Goal: Task Accomplishment & Management: Use online tool/utility

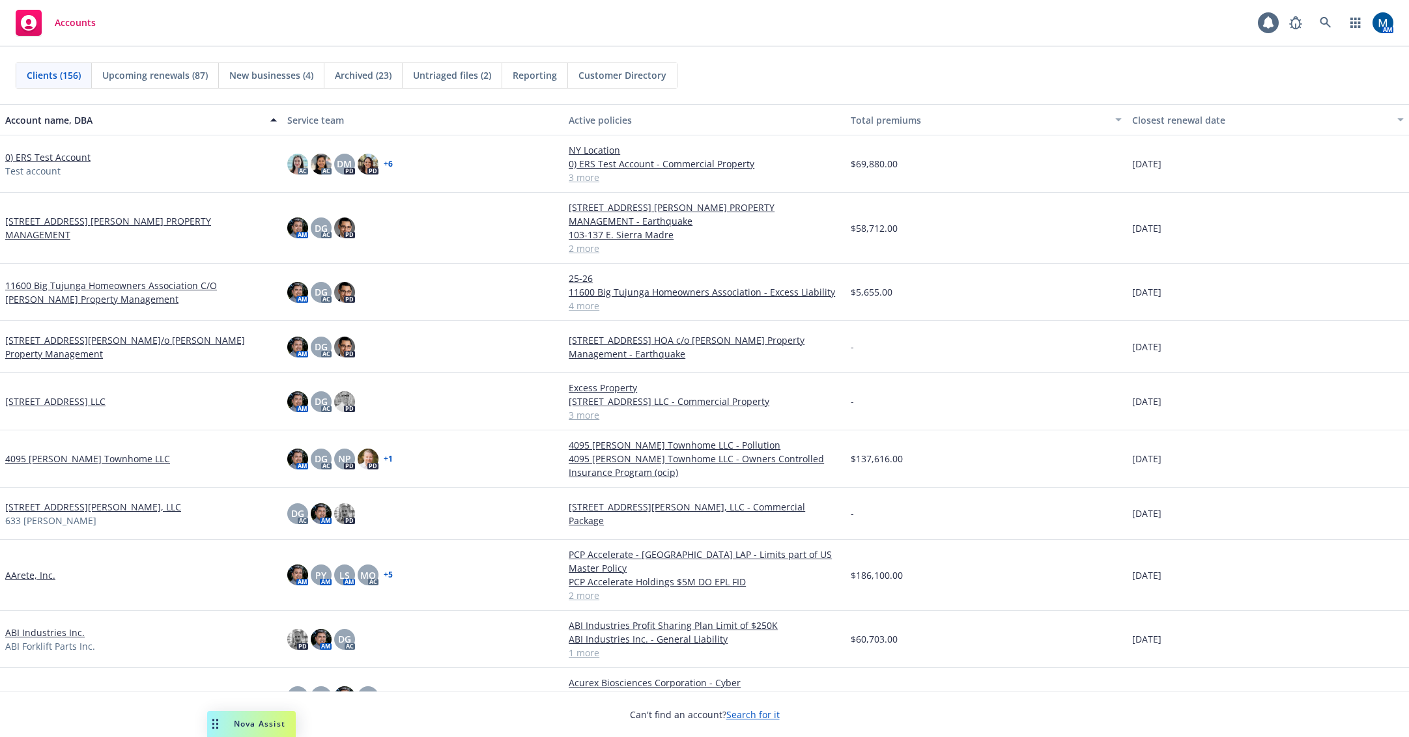
click at [343, 22] on div "Accounts 1 AM" at bounding box center [704, 23] width 1409 height 47
click at [1332, 17] on link at bounding box center [1325, 23] width 26 height 26
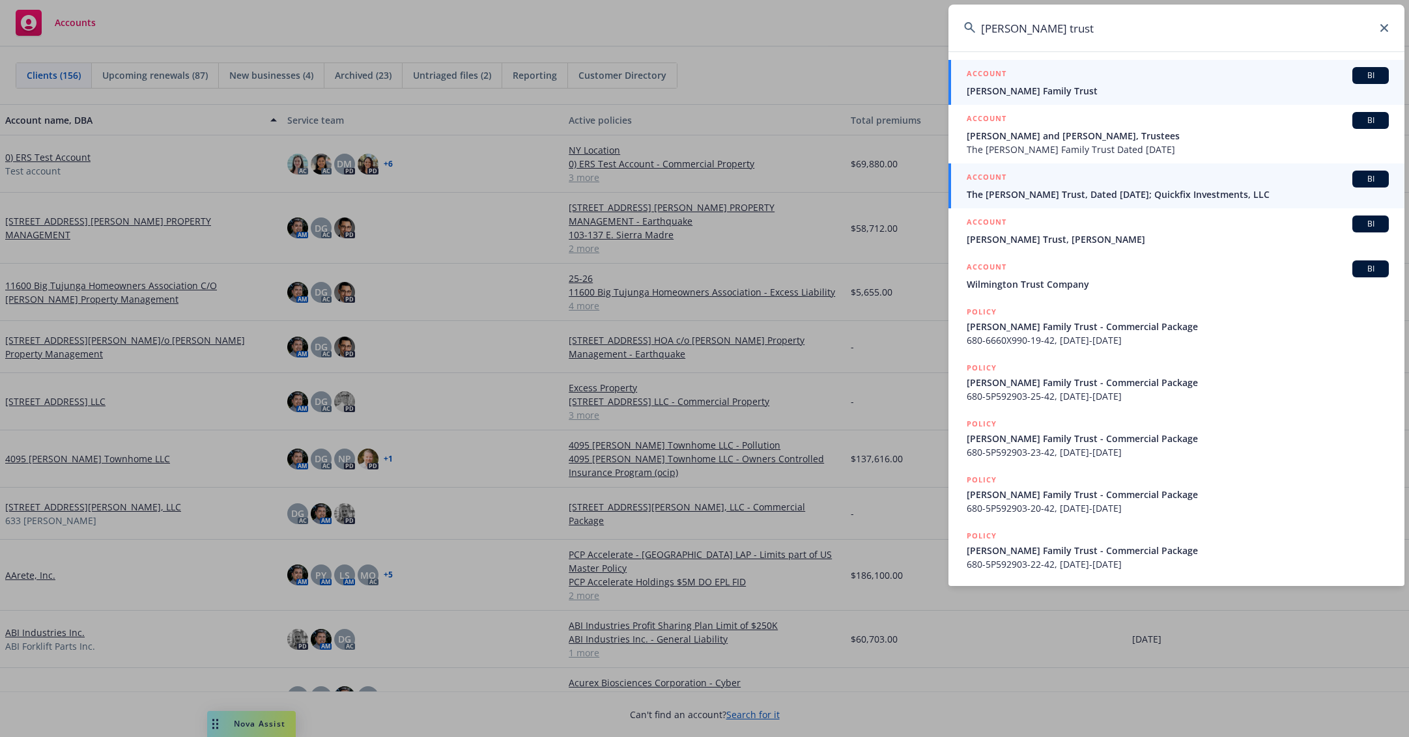
type input "wilson trust"
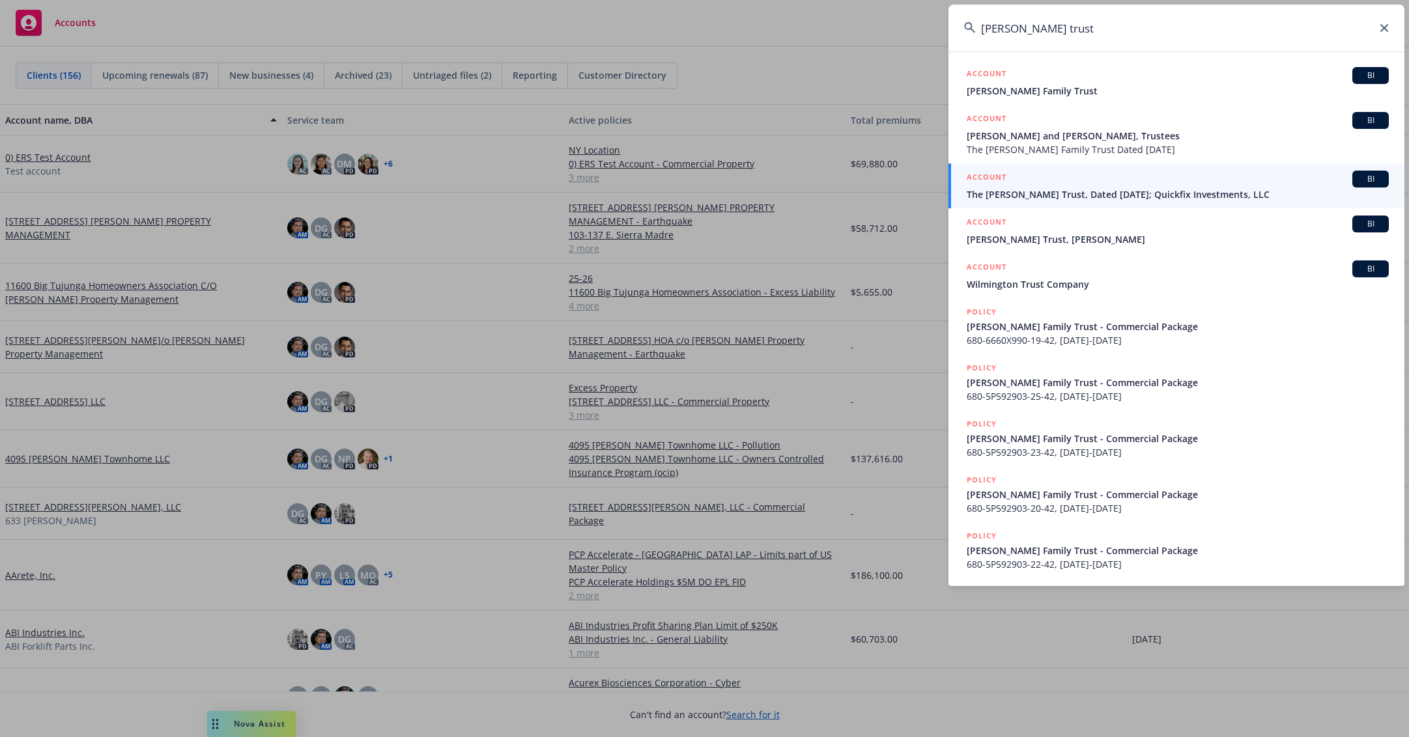
click at [1088, 184] on div "ACCOUNT BI" at bounding box center [1178, 179] width 422 height 17
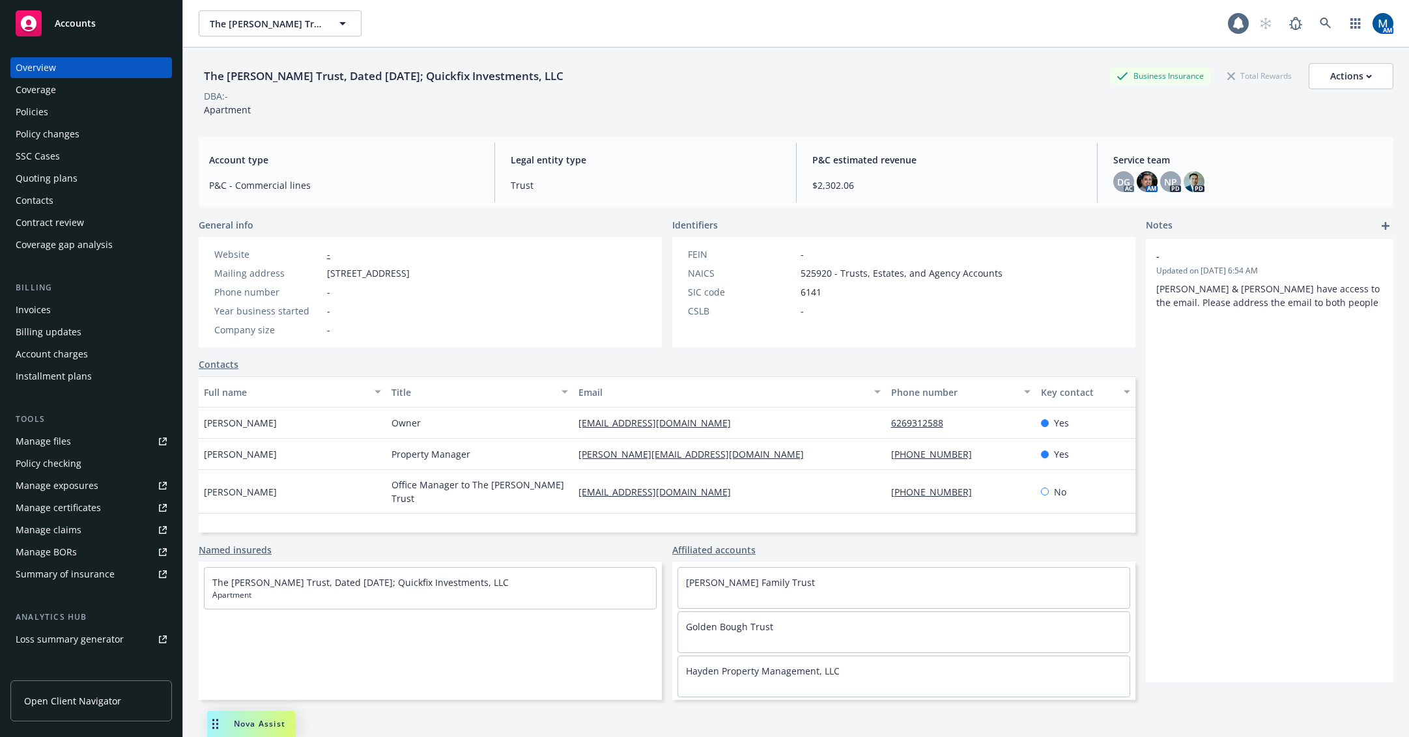
click at [42, 107] on div "Policies" at bounding box center [32, 112] width 33 height 21
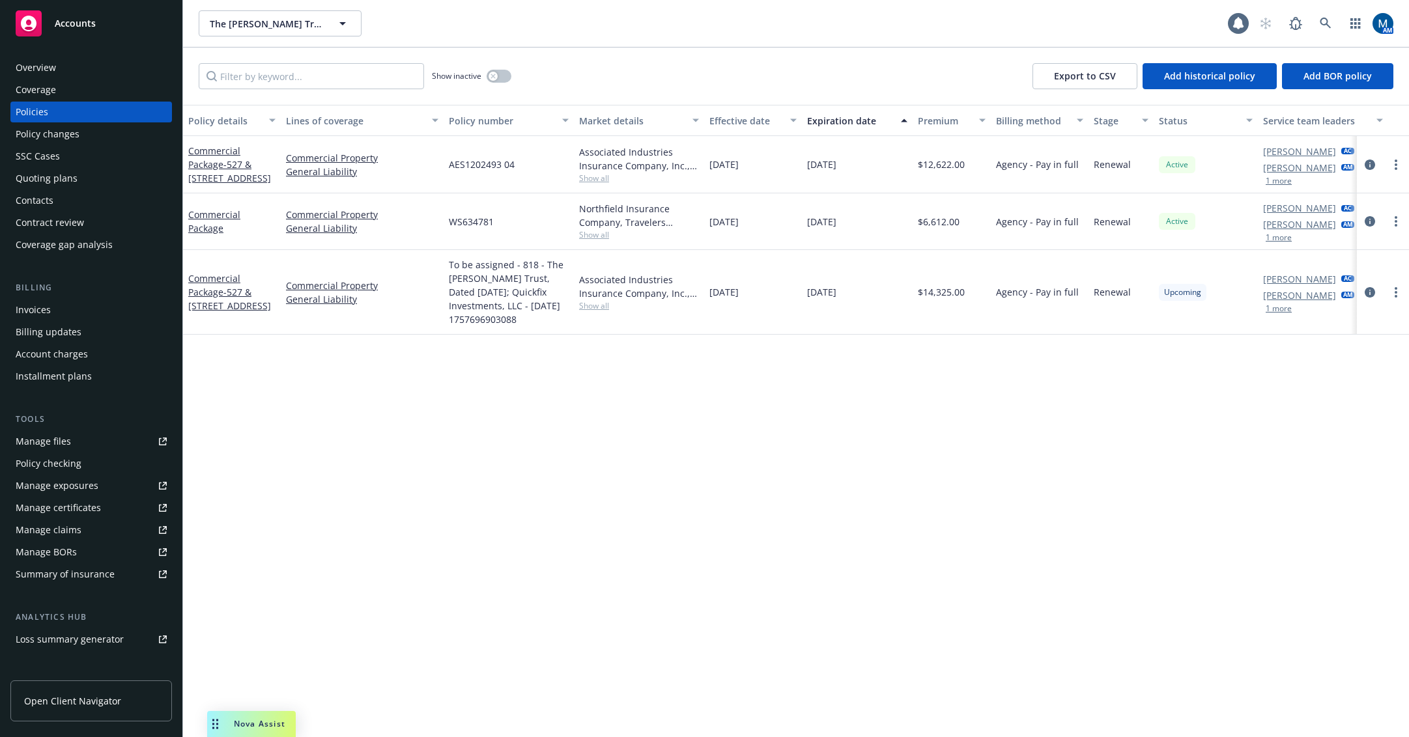
click at [970, 459] on div "Policy details Lines of coverage Policy number Market details Effective date Ex…" at bounding box center [796, 421] width 1226 height 632
click at [853, 471] on div "Policy details Lines of coverage Policy number Market details Effective date Ex…" at bounding box center [796, 421] width 1226 height 632
click at [1396, 296] on circle "more" at bounding box center [1395, 296] width 3 height 3
drag, startPoint x: 1354, startPoint y: 473, endPoint x: 1361, endPoint y: 455, distance: 18.8
click at [1354, 473] on link "Copy logging email" at bounding box center [1326, 475] width 153 height 26
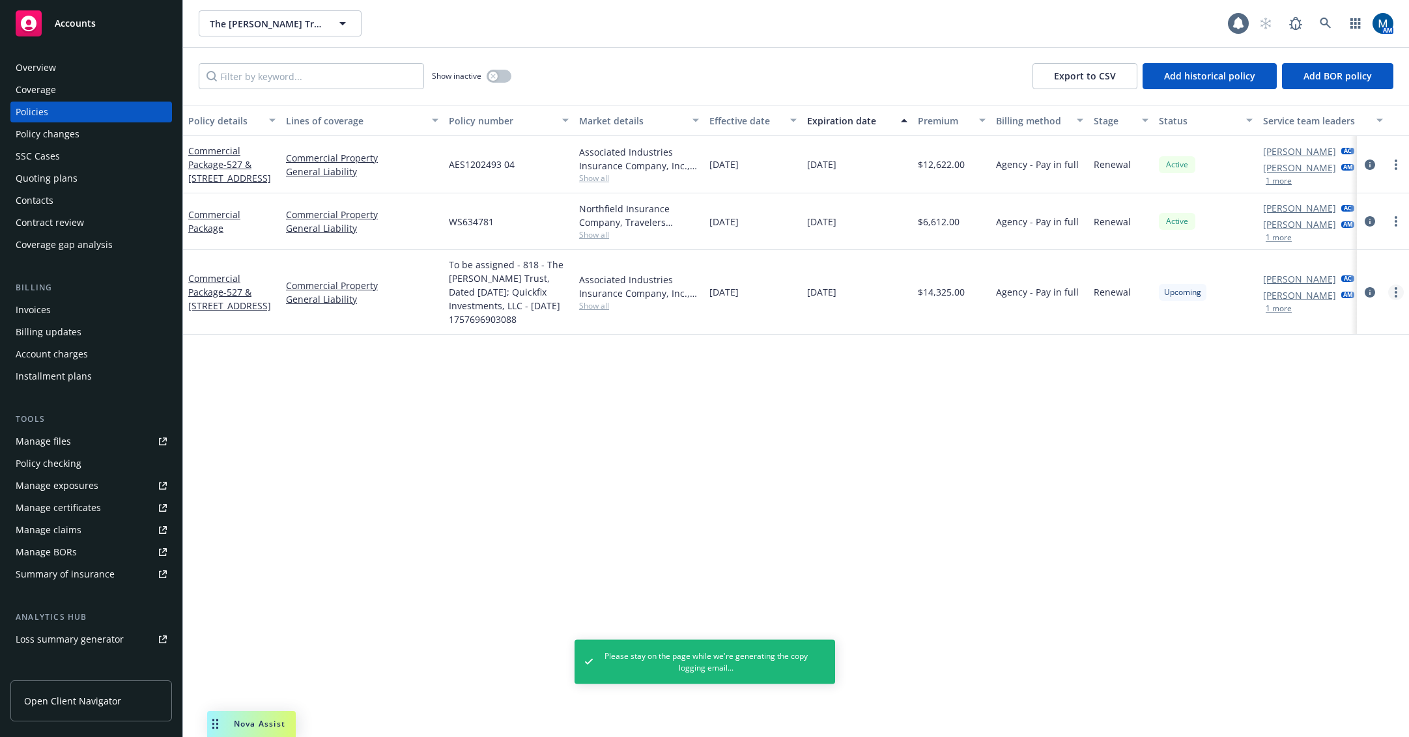
click at [1394, 289] on link "more" at bounding box center [1396, 293] width 16 height 16
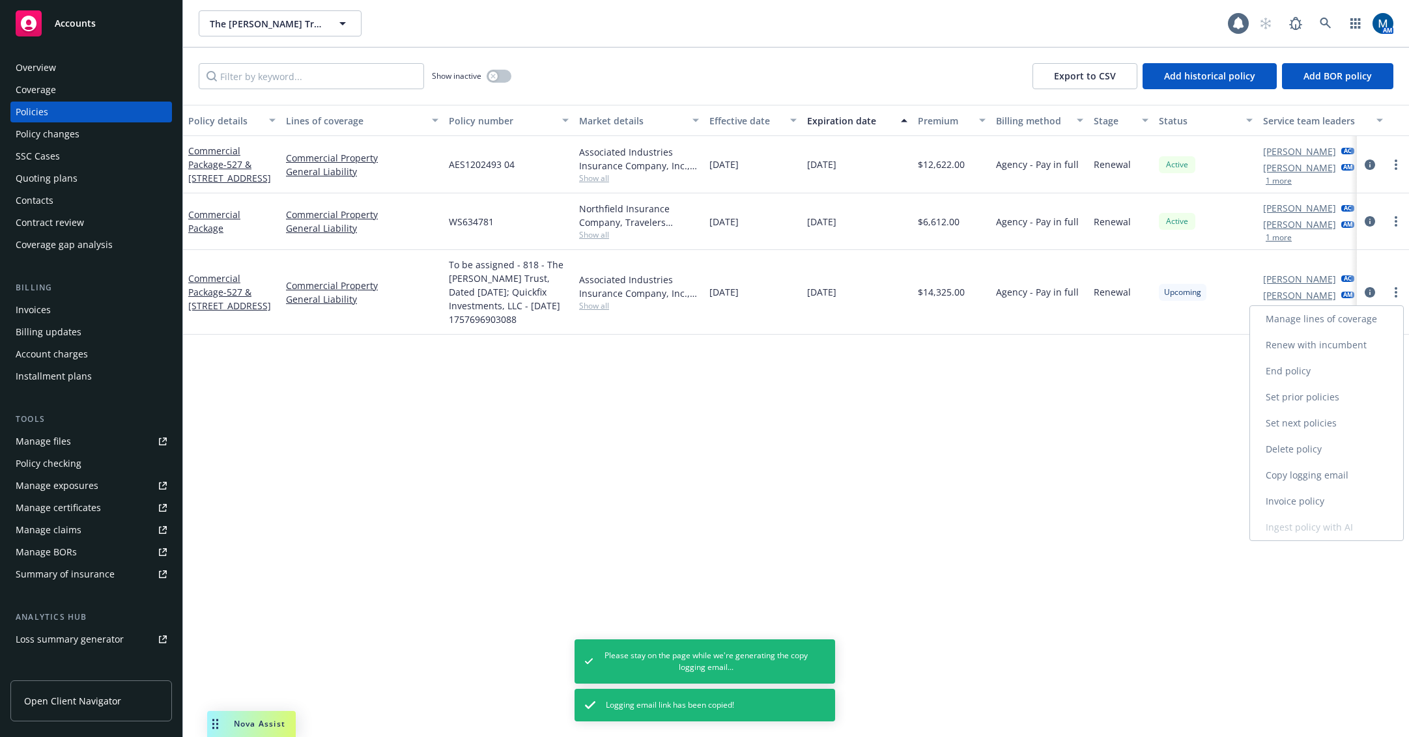
click at [1328, 477] on link "Copy logging email" at bounding box center [1326, 475] width 153 height 26
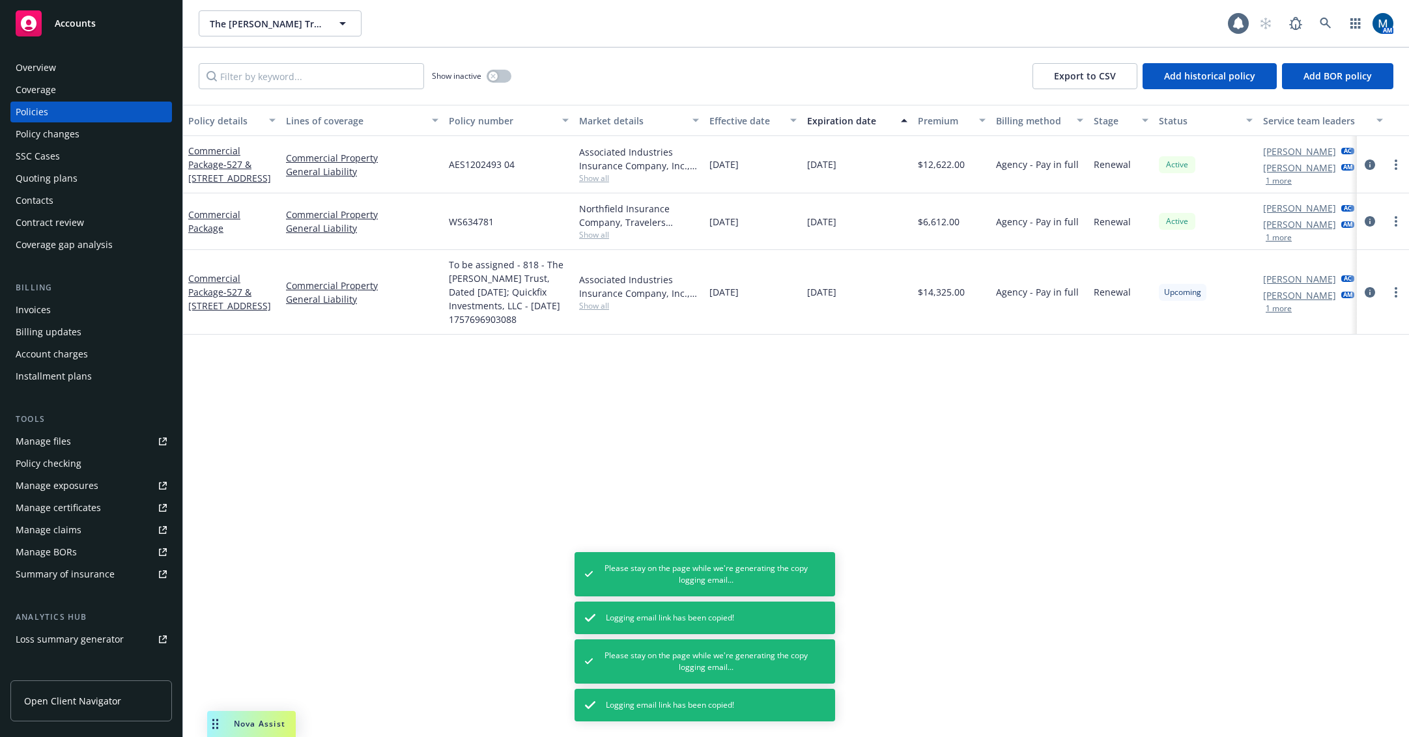
click at [78, 178] on div "Quoting plans" at bounding box center [91, 178] width 151 height 21
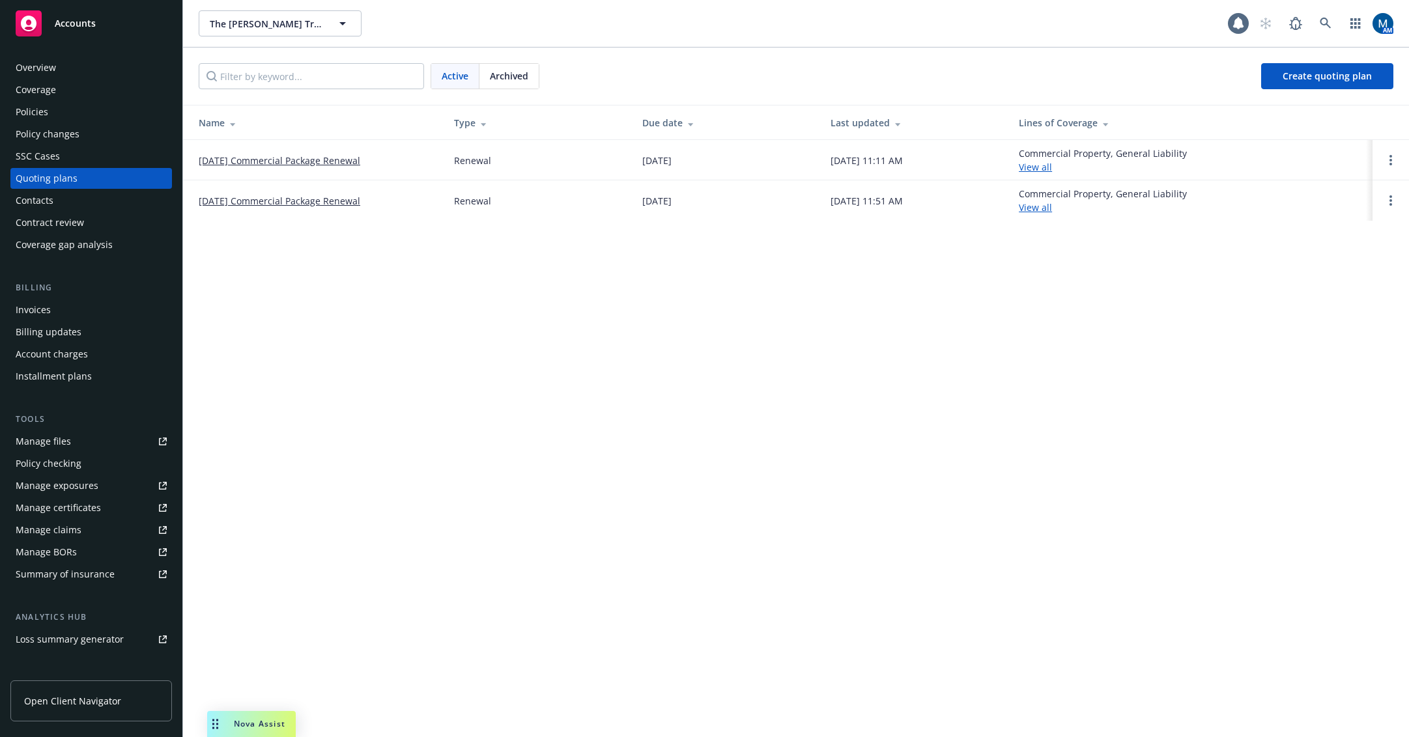
click at [81, 102] on div "Policies" at bounding box center [91, 112] width 151 height 21
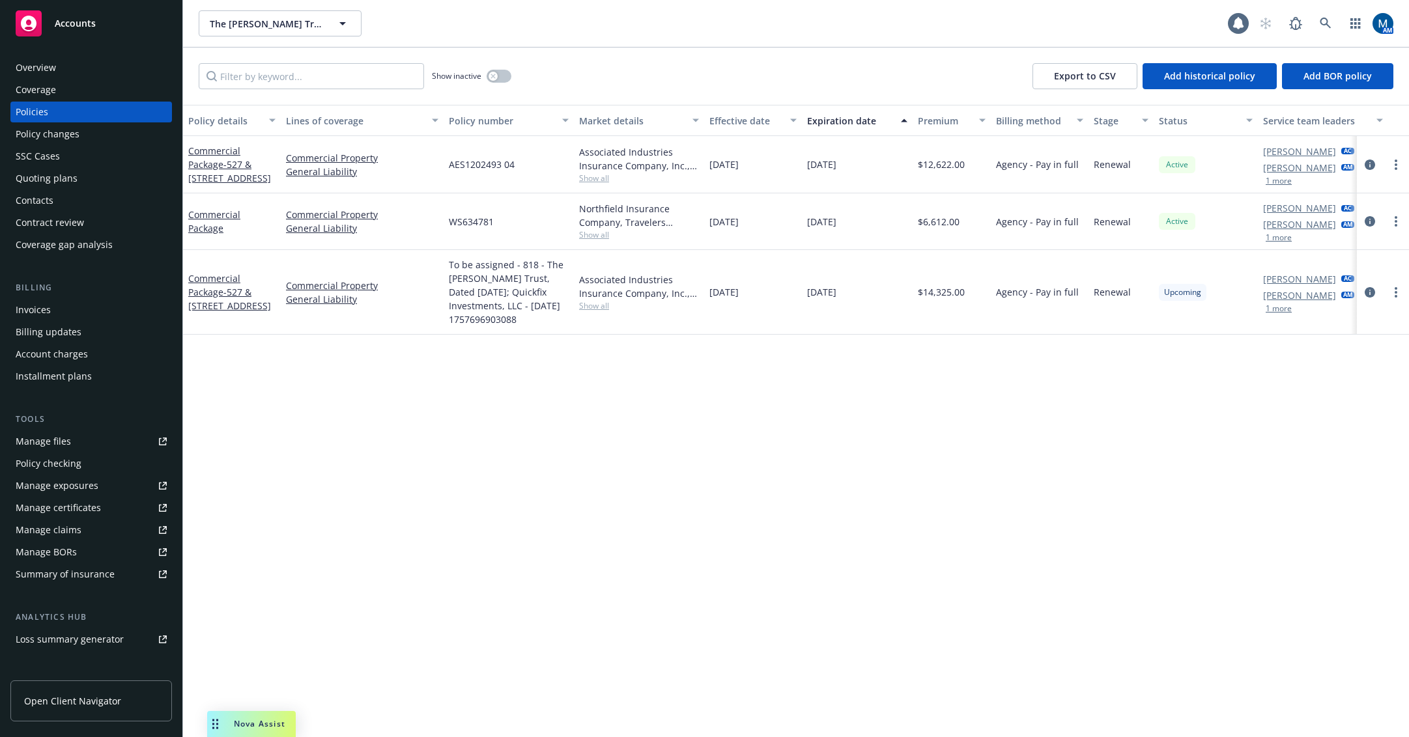
click at [800, 464] on div "Policy details Lines of coverage Policy number Market details Effective date Ex…" at bounding box center [796, 421] width 1226 height 632
click at [51, 308] on div "Invoices" at bounding box center [91, 310] width 151 height 21
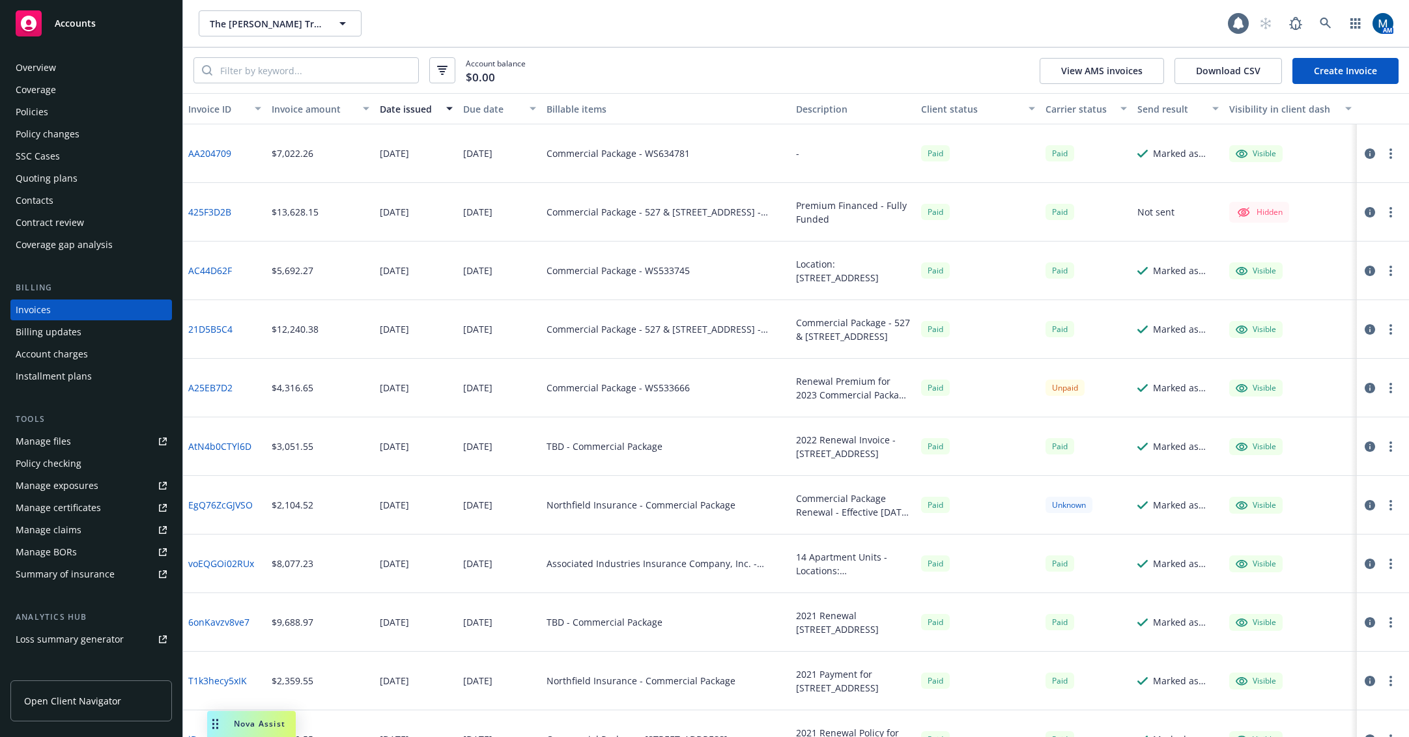
click at [92, 119] on div "Policies" at bounding box center [91, 112] width 151 height 21
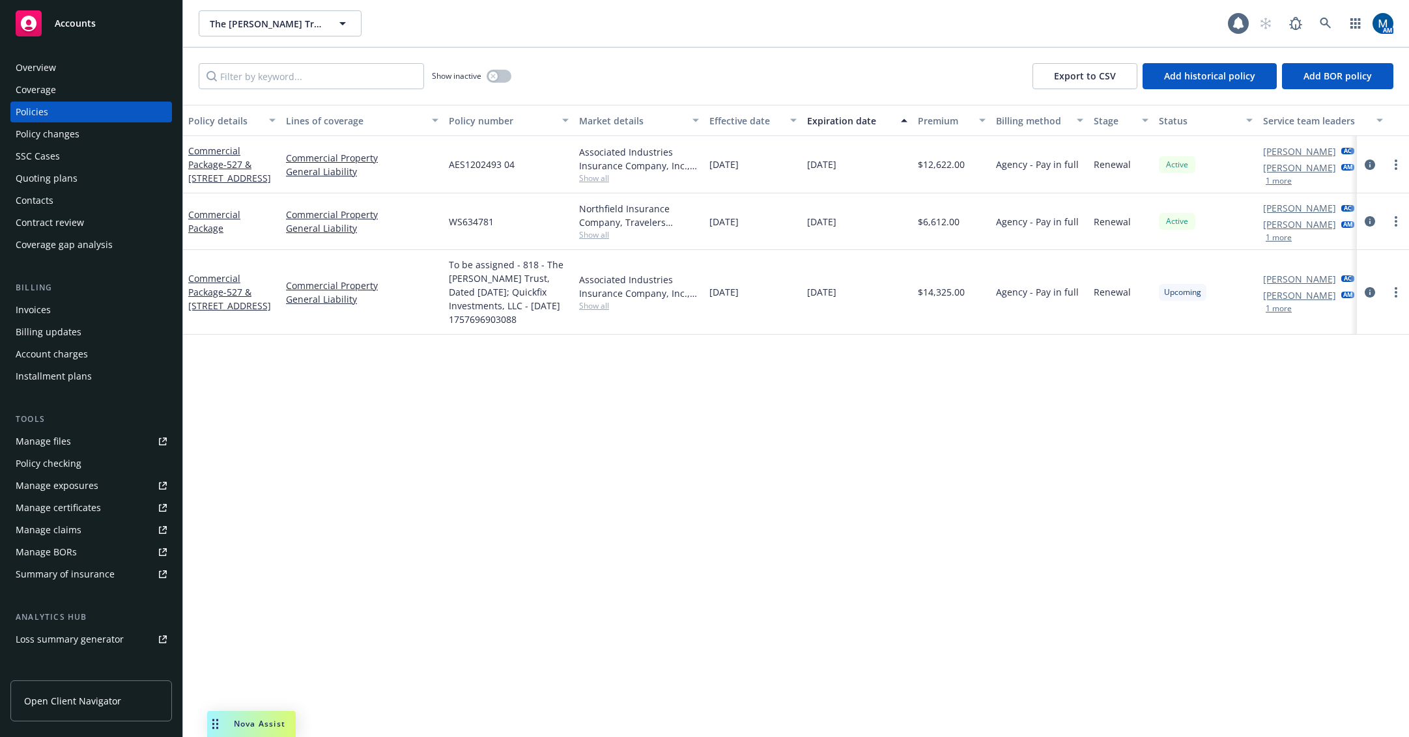
drag, startPoint x: 838, startPoint y: 69, endPoint x: 1236, endPoint y: 38, distance: 399.2
click at [839, 69] on div "Show inactive Export to CSV Add historical policy Add BOR policy" at bounding box center [796, 76] width 1226 height 57
click at [1316, 21] on link at bounding box center [1325, 23] width 26 height 26
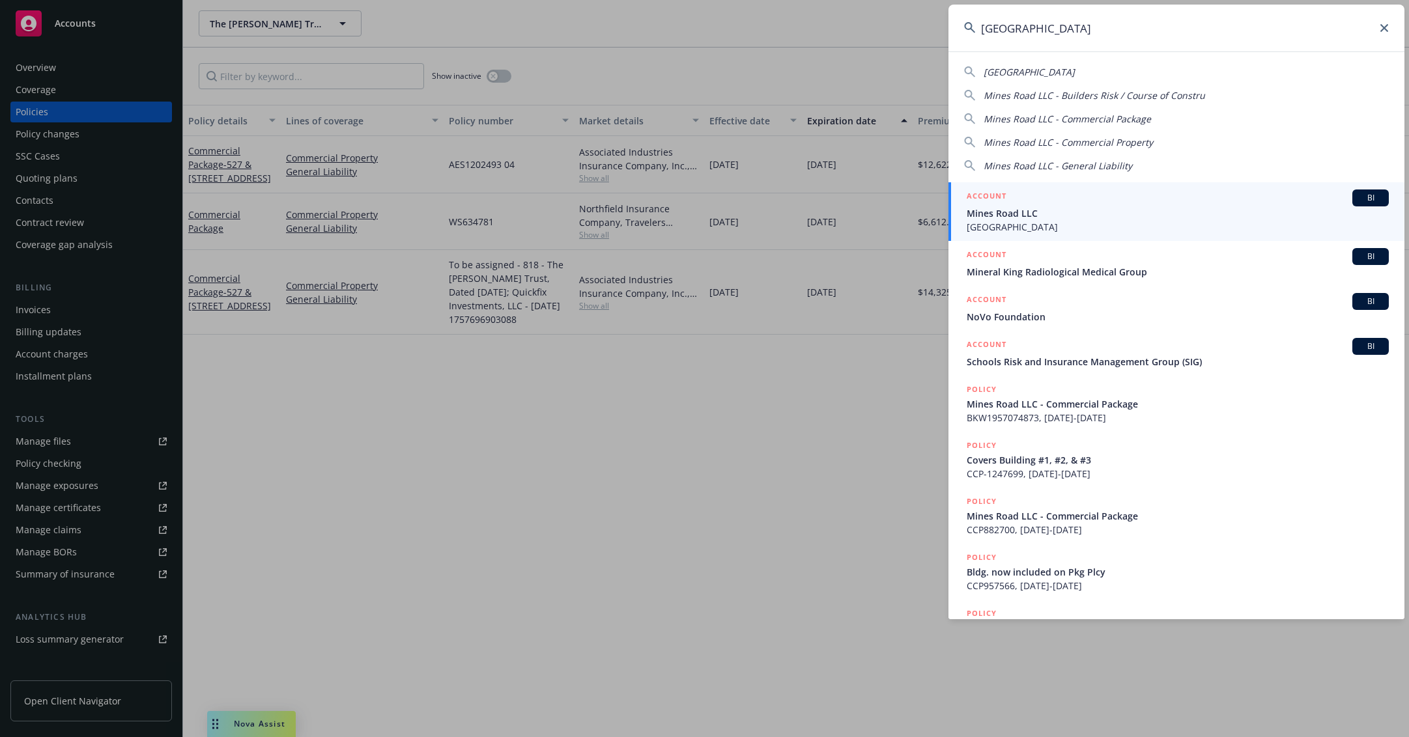
type input "mines road"
click at [1099, 204] on div "ACCOUNT BI" at bounding box center [1178, 198] width 422 height 17
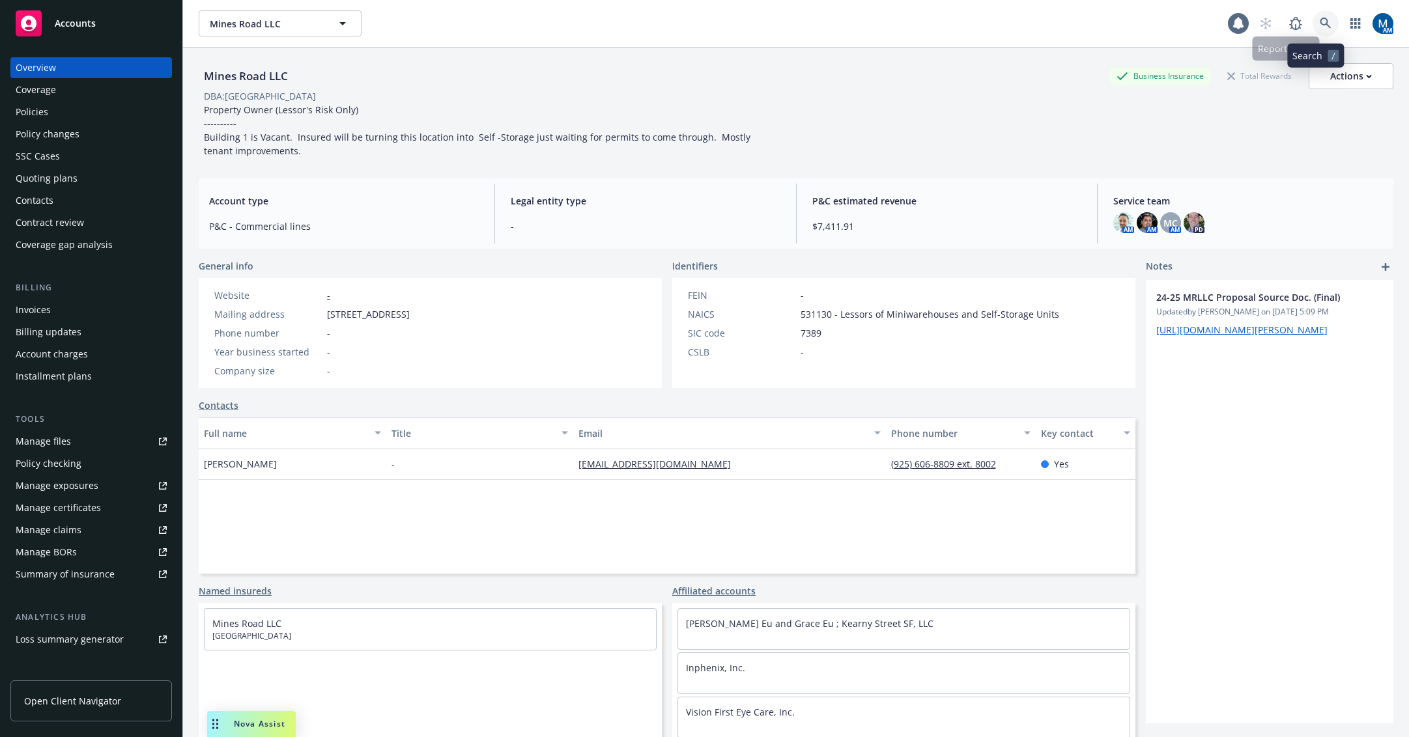
click at [1320, 18] on icon at bounding box center [1326, 24] width 12 height 12
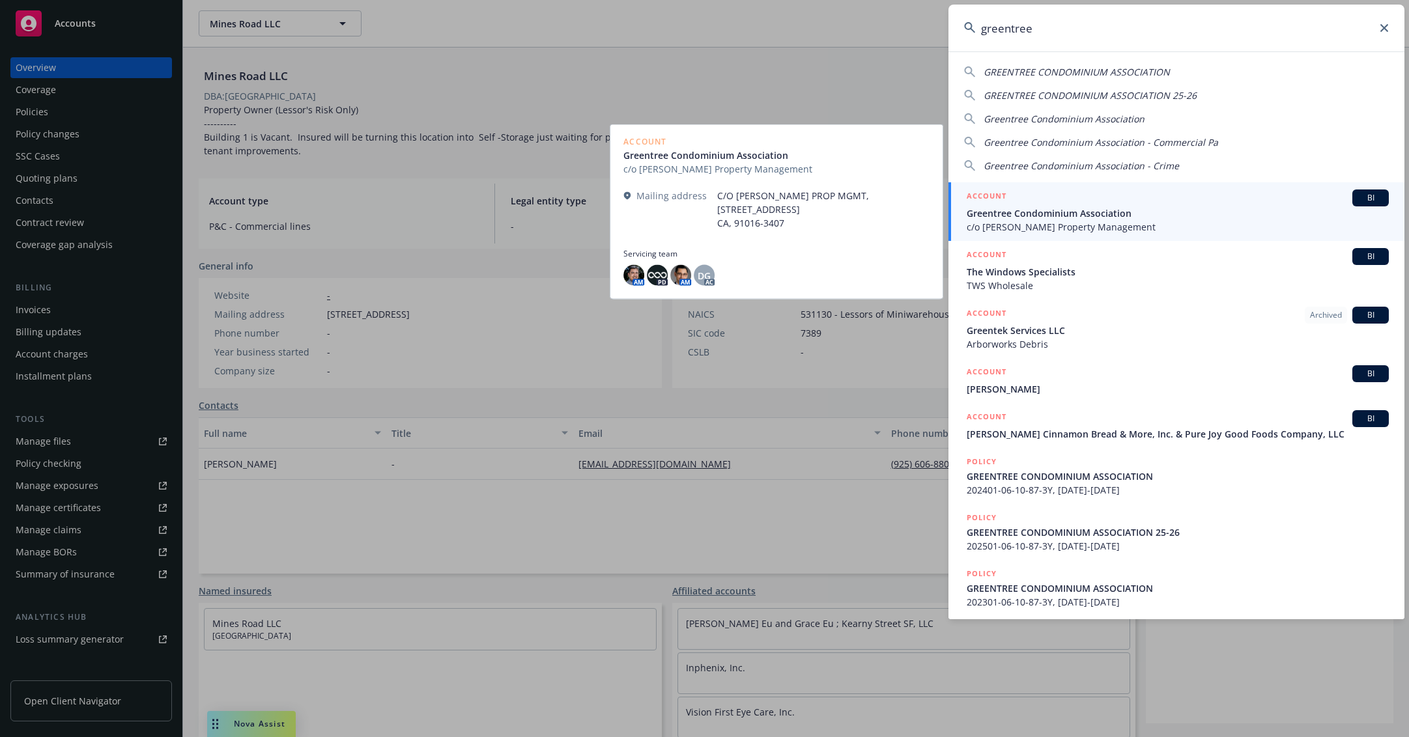
type input "greentree"
click at [1060, 209] on span "Greentree Condominium Association" at bounding box center [1178, 213] width 422 height 14
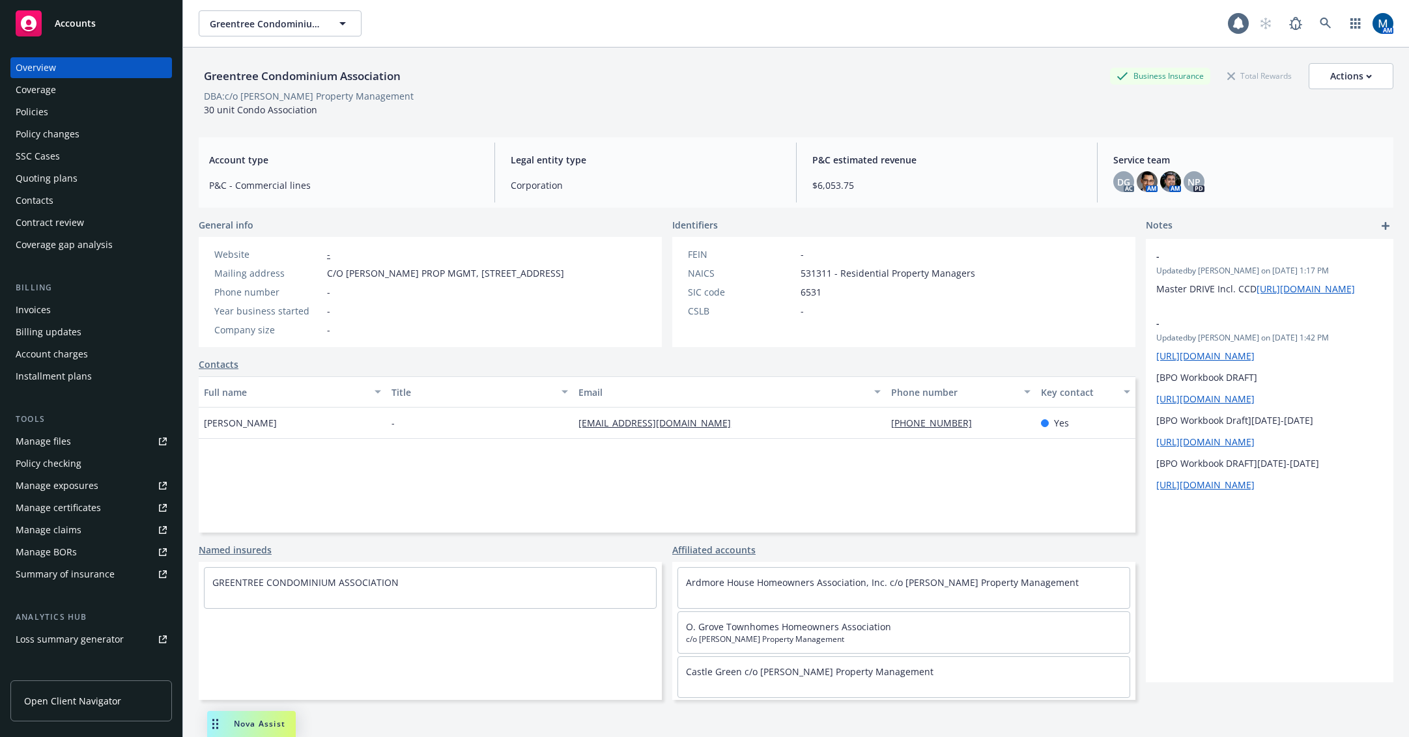
click at [71, 113] on div "Policies" at bounding box center [91, 112] width 151 height 21
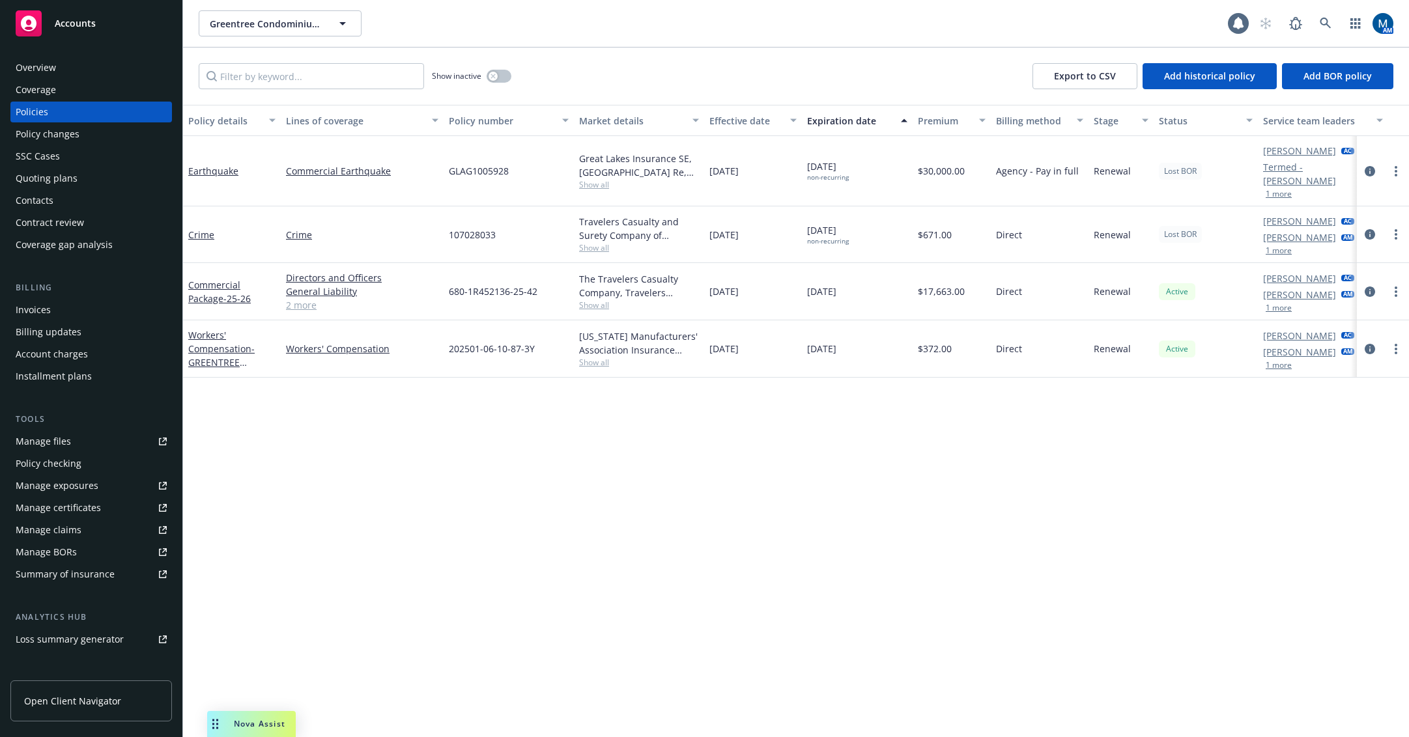
click at [1403, 164] on div at bounding box center [1383, 171] width 52 height 70
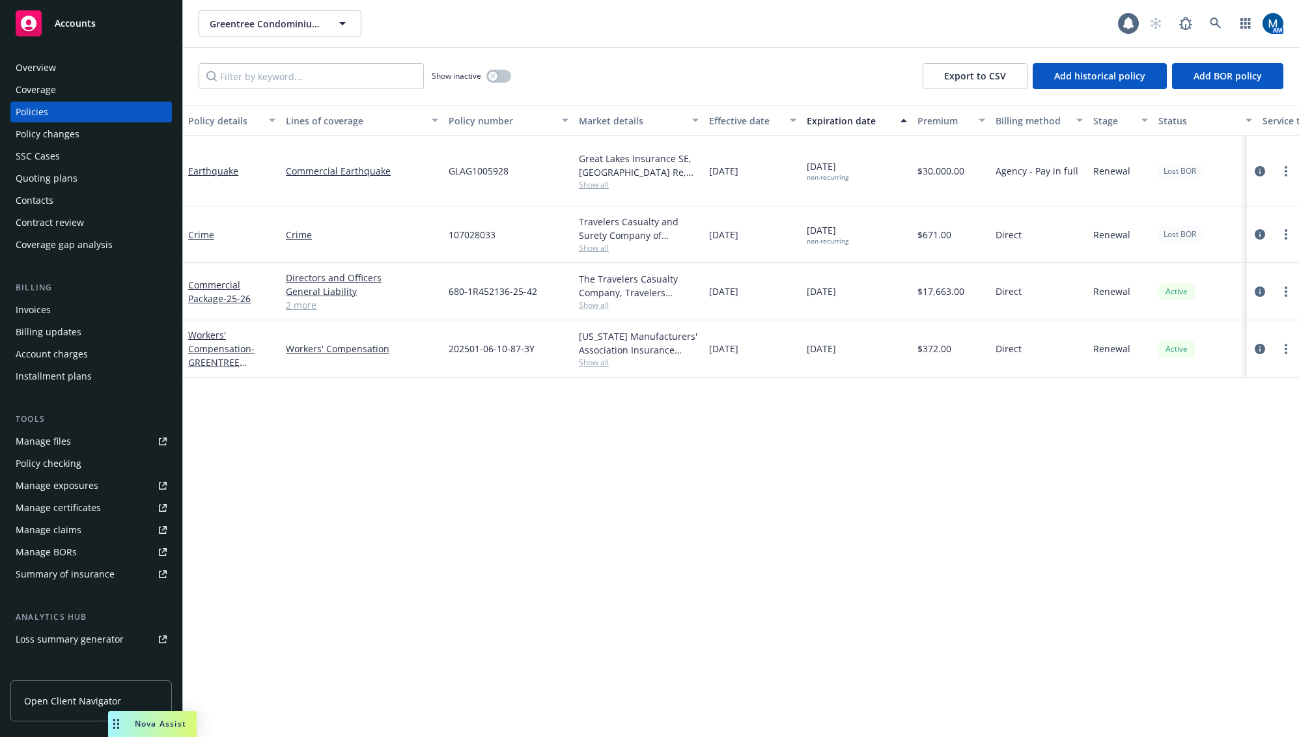
drag, startPoint x: 1040, startPoint y: 506, endPoint x: 1065, endPoint y: 508, distance: 24.8
click at [1041, 506] on div "Policy details Lines of coverage Policy number Market details Effective date Ex…" at bounding box center [741, 421] width 1116 height 632
click at [787, 568] on div "Policy details Lines of coverage Policy number Market details Effective date Ex…" at bounding box center [741, 421] width 1116 height 632
click at [567, 467] on div "Policy details Lines of coverage Policy number Market details Effective date Ex…" at bounding box center [741, 421] width 1116 height 632
click at [500, 87] on div "Show inactive" at bounding box center [471, 76] width 79 height 26
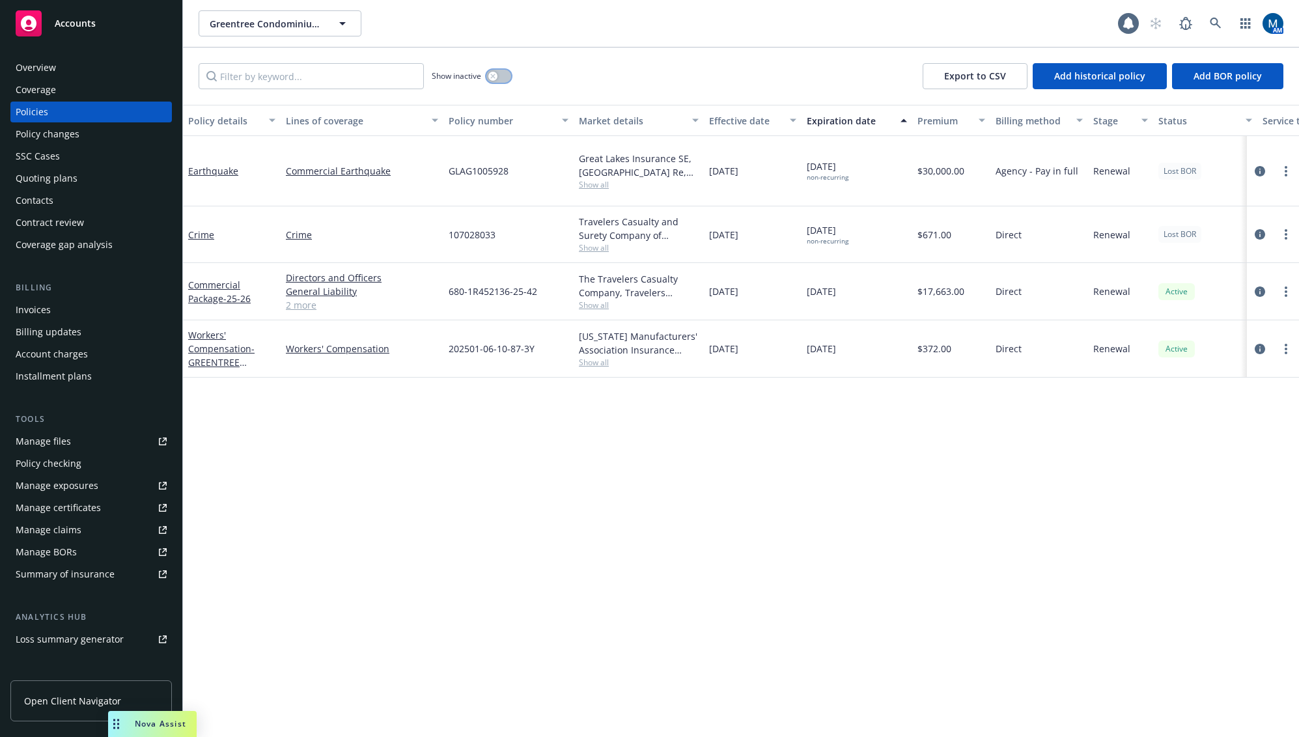
click at [497, 78] on div "button" at bounding box center [492, 76] width 9 height 9
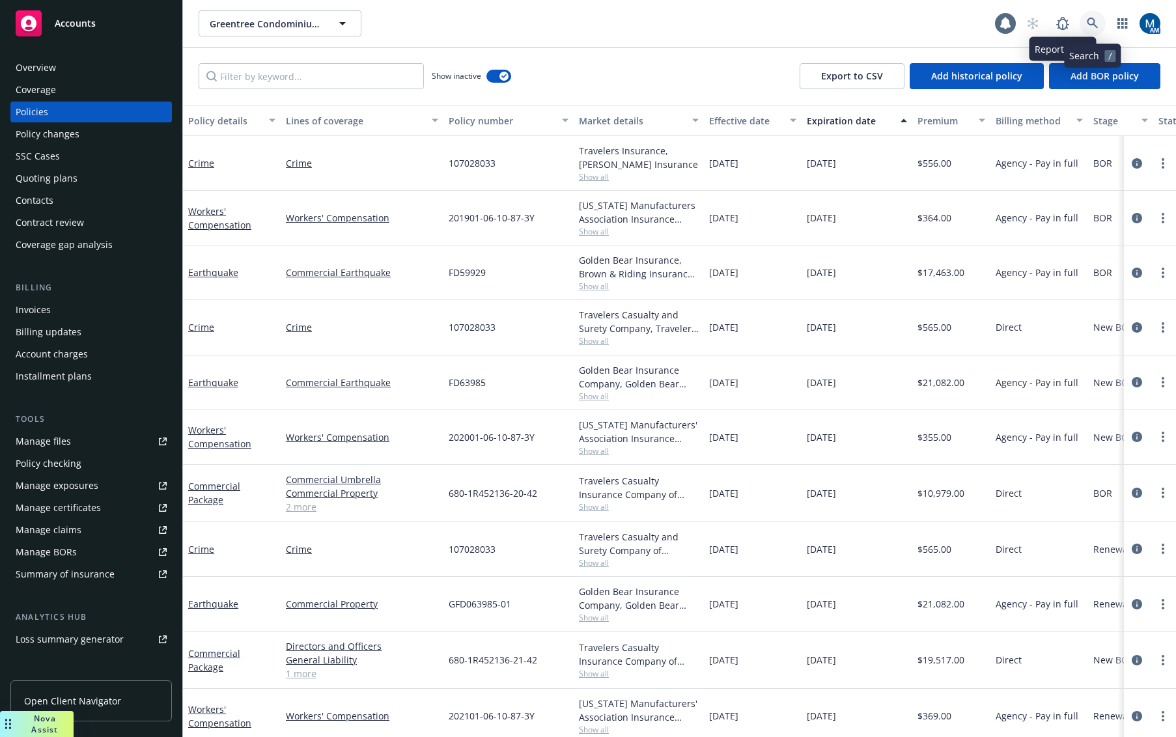
click at [1094, 21] on icon at bounding box center [1093, 24] width 12 height 12
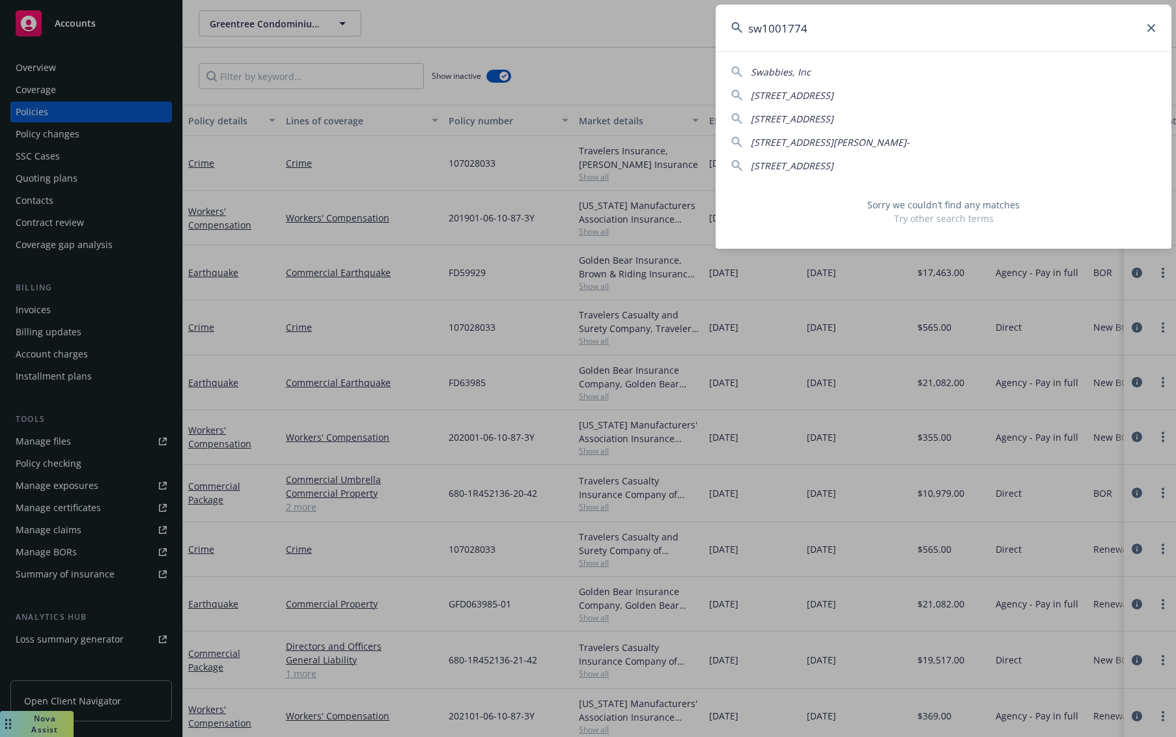
type input "sw1001774"
click at [840, 32] on input "sw1001774" at bounding box center [944, 28] width 456 height 47
click at [1151, 27] on icon at bounding box center [1152, 28] width 8 height 8
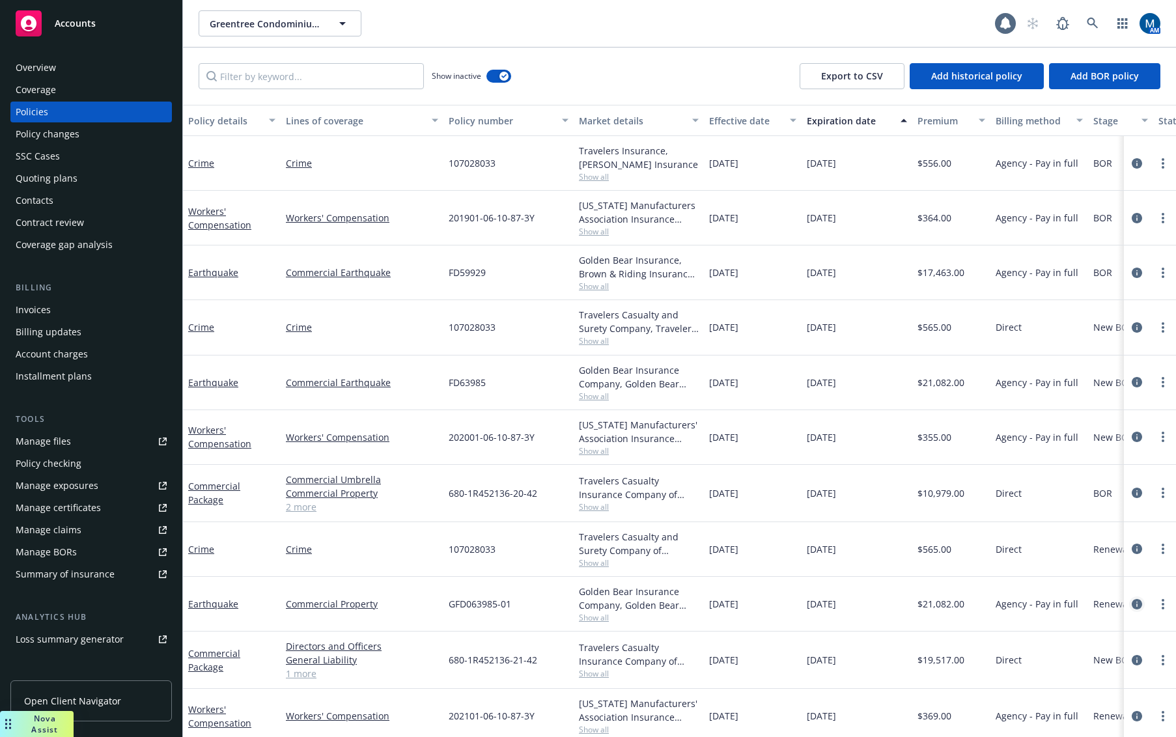
click at [1132, 601] on icon "circleInformation" at bounding box center [1137, 604] width 10 height 10
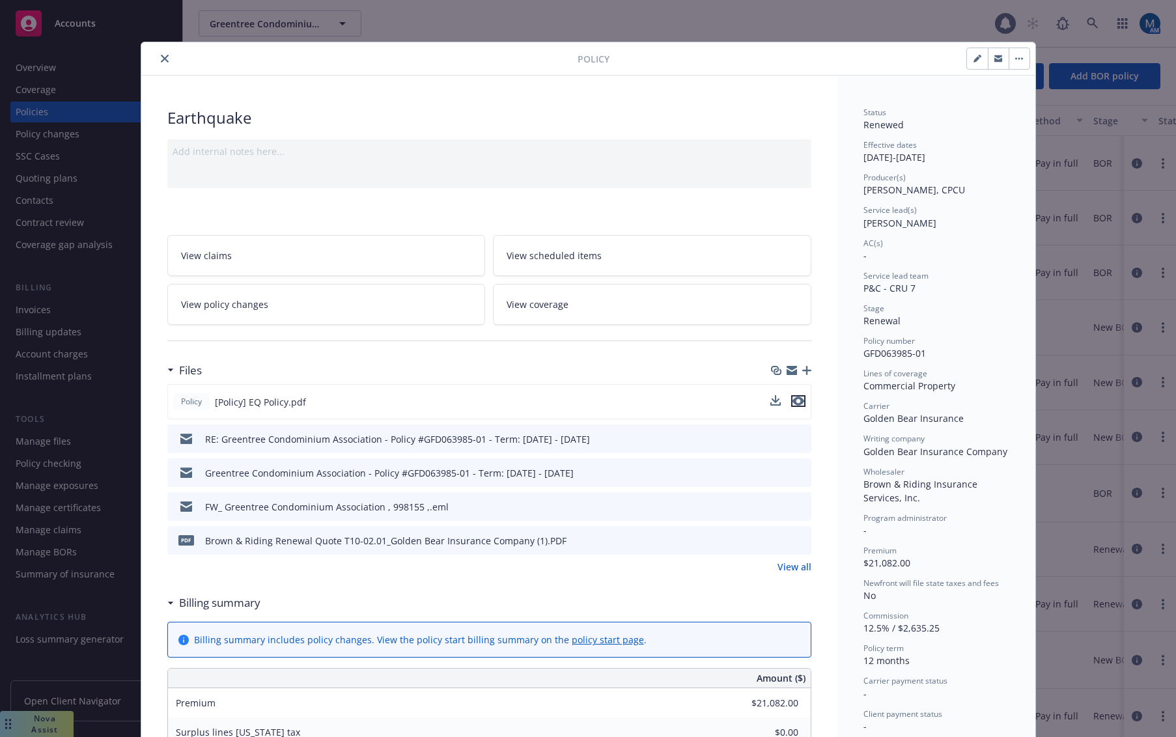
click at [793, 403] on icon "preview file" at bounding box center [799, 401] width 12 height 9
click at [163, 58] on icon "close" at bounding box center [165, 59] width 8 height 8
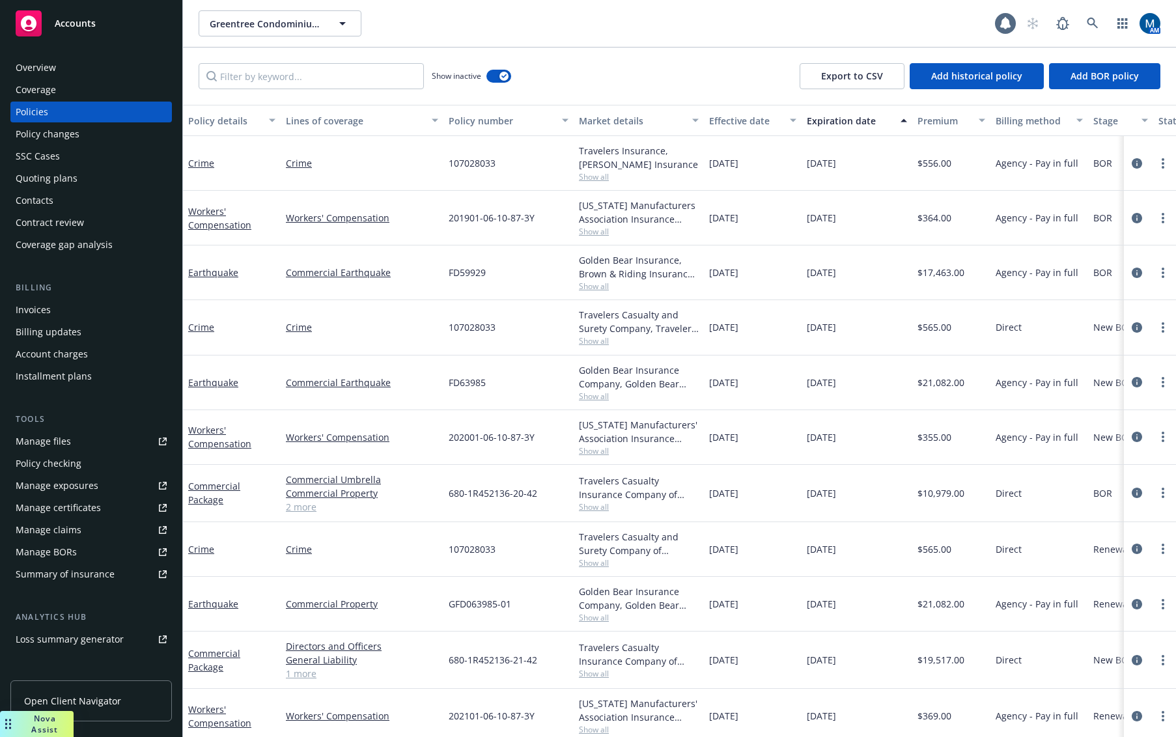
click at [162, 59] on div "Overview Coverage Policies Policy changes SSC Cases Quoting plans Contacts Cont…" at bounding box center [91, 390] width 182 height 696
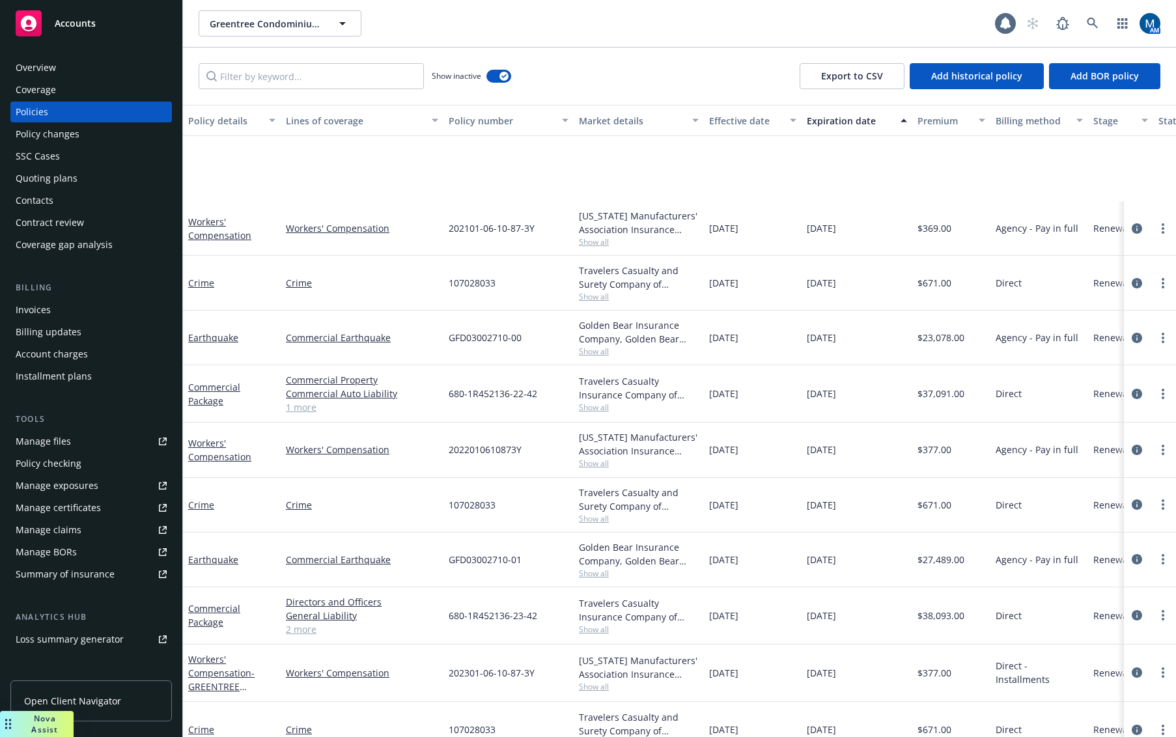
scroll to position [651, 0]
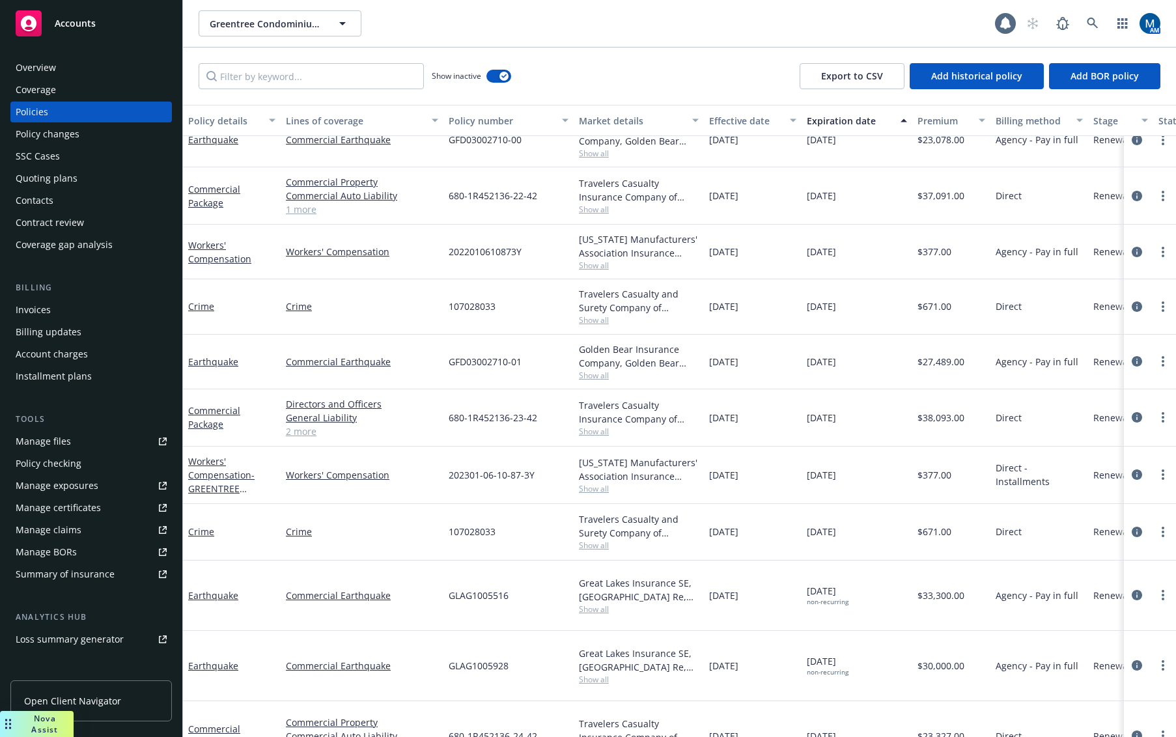
drag, startPoint x: 770, startPoint y: 34, endPoint x: 868, endPoint y: 5, distance: 102.0
click at [770, 34] on div "Greentree Condominium Association Greentree Condominium Association" at bounding box center [597, 23] width 797 height 26
click at [1090, 27] on icon at bounding box center [1093, 24] width 12 height 12
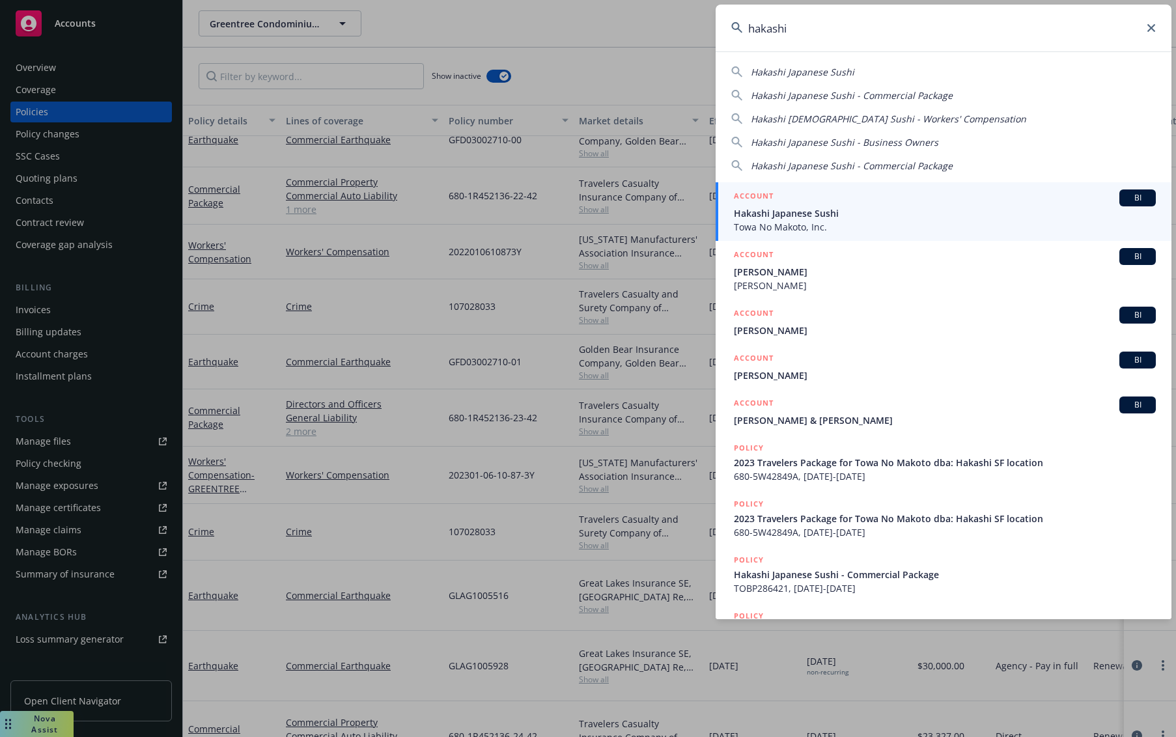
type input "hakashi"
click at [834, 205] on div "ACCOUNT BI" at bounding box center [945, 198] width 422 height 17
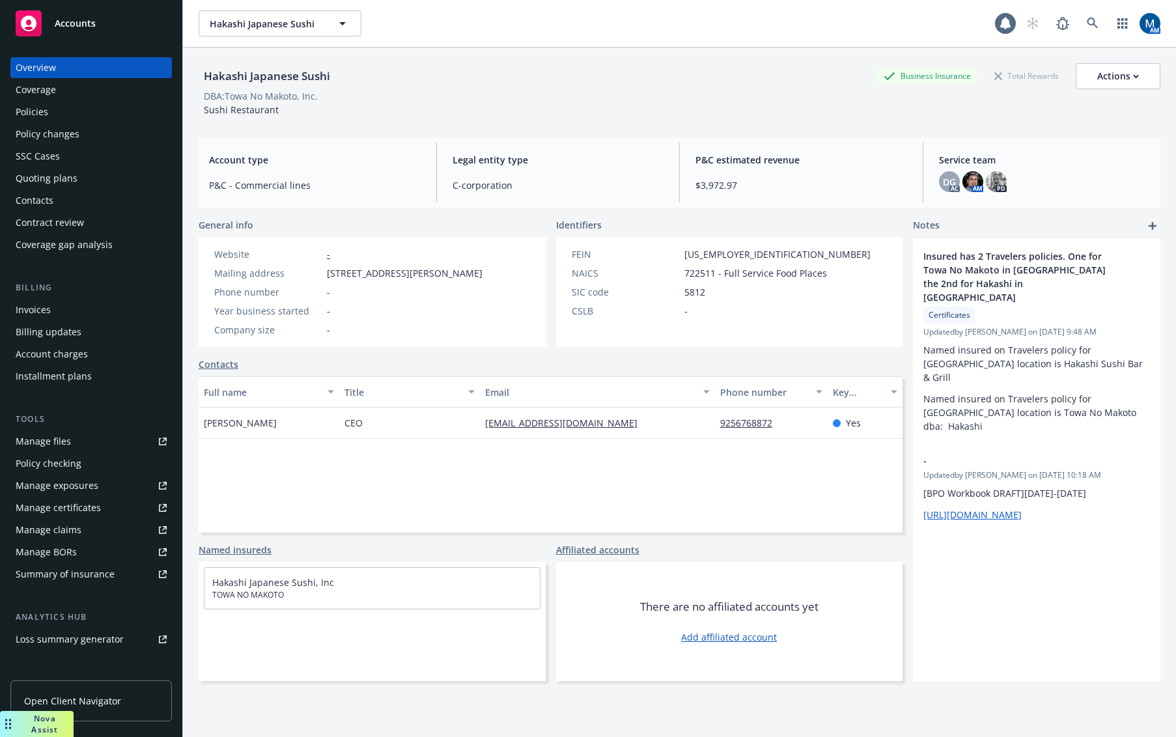
click at [81, 117] on div "Policies" at bounding box center [91, 112] width 151 height 21
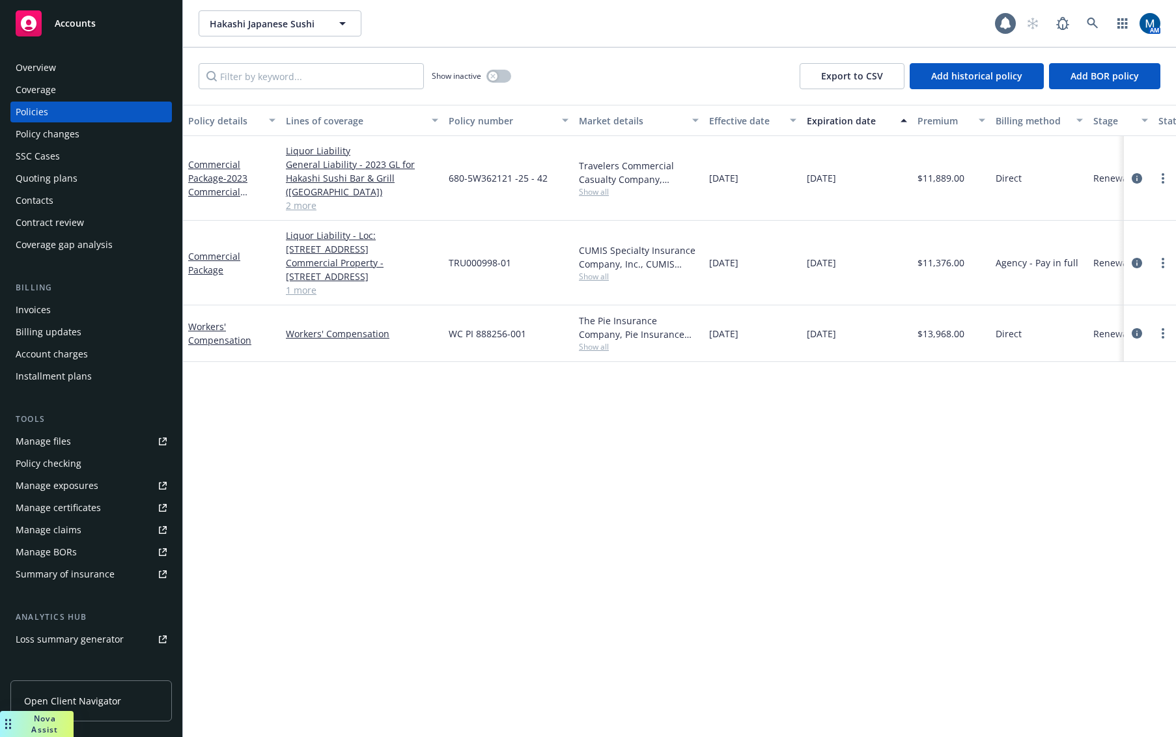
click at [754, 426] on div "Policy details Lines of coverage Policy number Market details Effective date Ex…" at bounding box center [679, 421] width 993 height 632
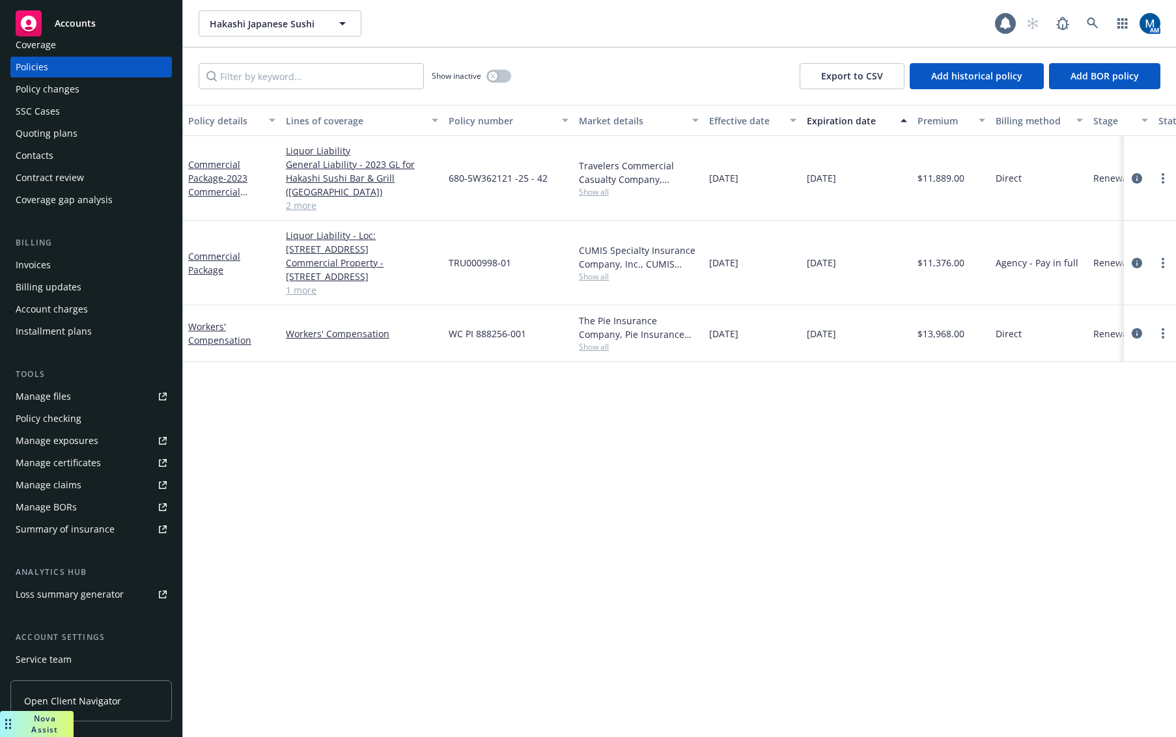
scroll to position [65, 0]
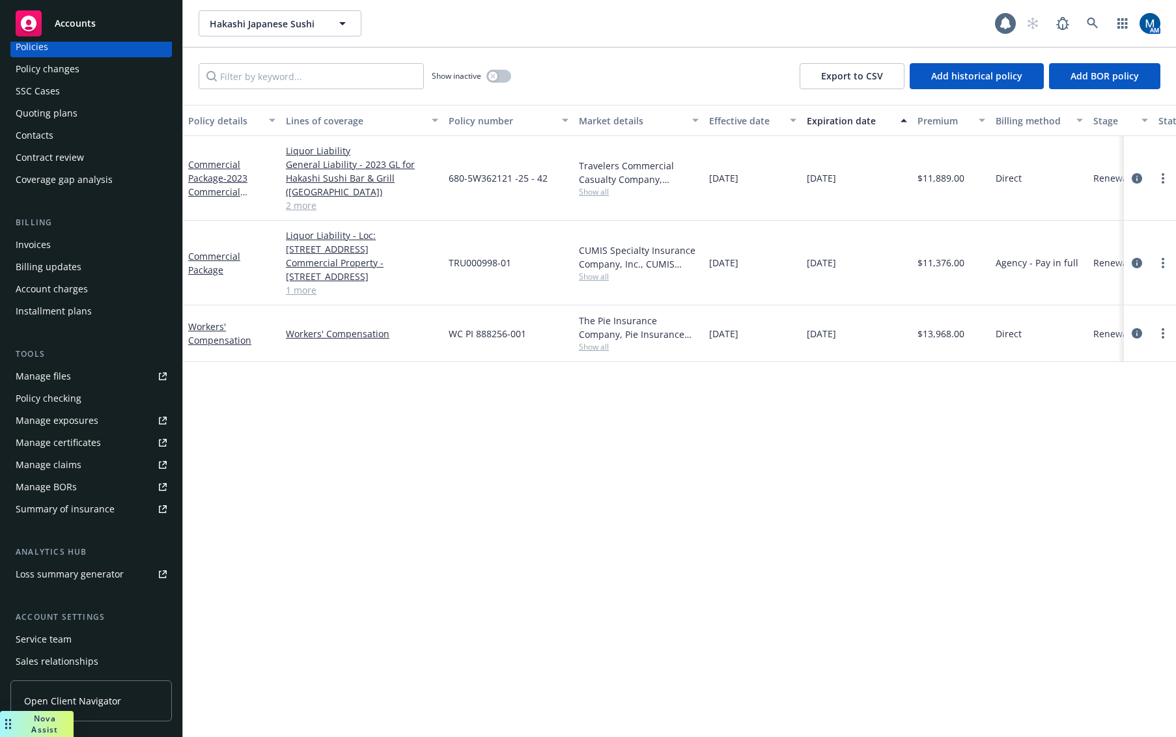
click at [58, 636] on div "Service team" at bounding box center [44, 639] width 56 height 21
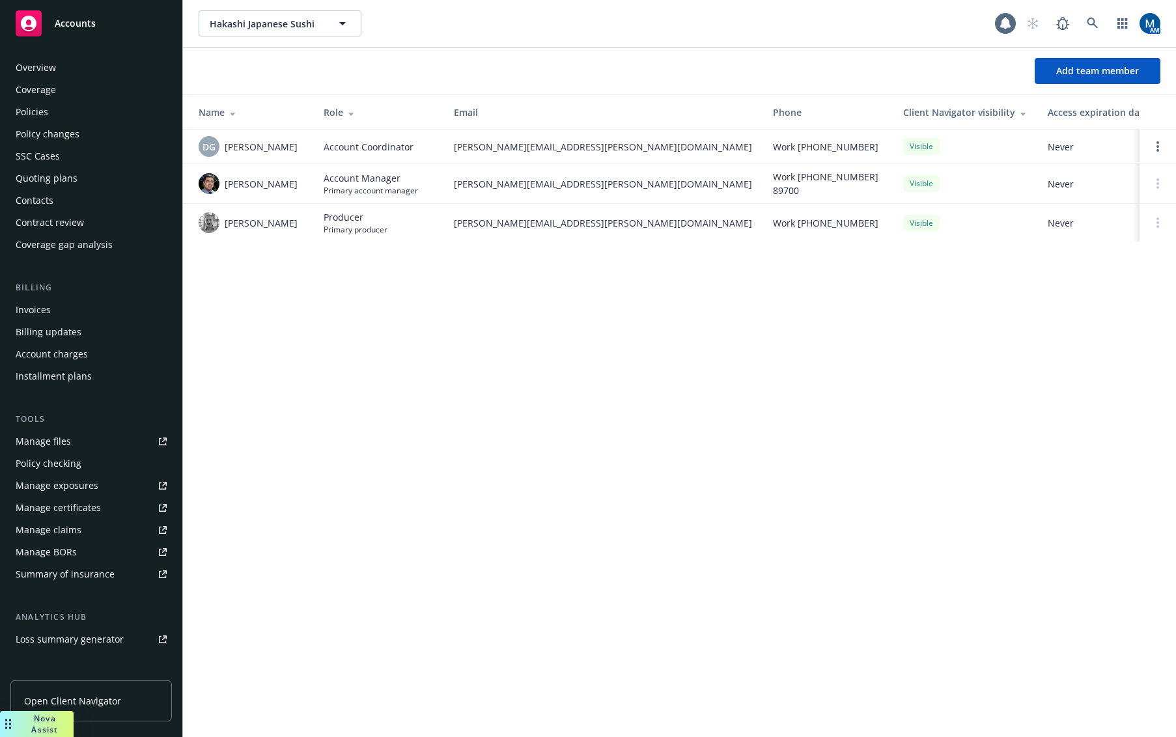
click at [66, 109] on div "Policies" at bounding box center [91, 112] width 151 height 21
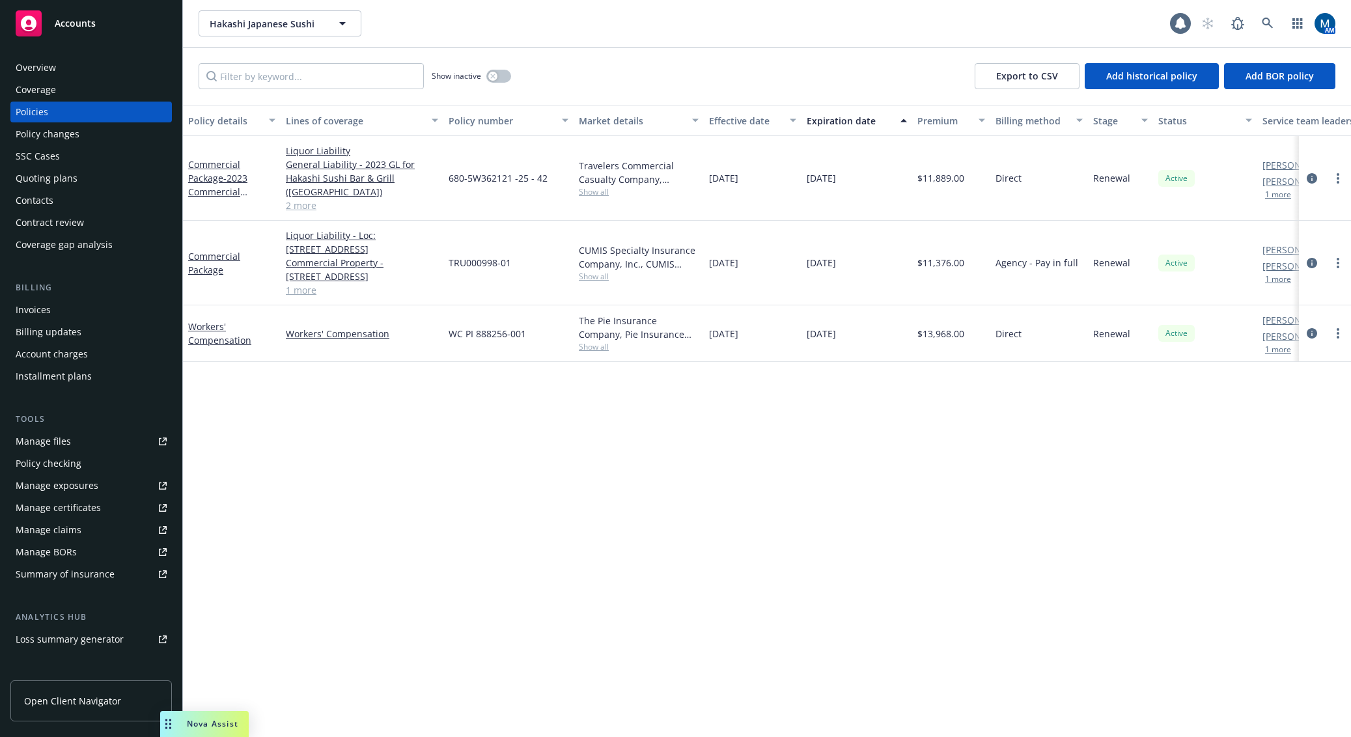
click at [905, 576] on div "Policy details Lines of coverage Policy number Market details Effective date Ex…" at bounding box center [767, 421] width 1168 height 632
click at [1318, 178] on link "circleInformation" at bounding box center [1313, 179] width 16 height 16
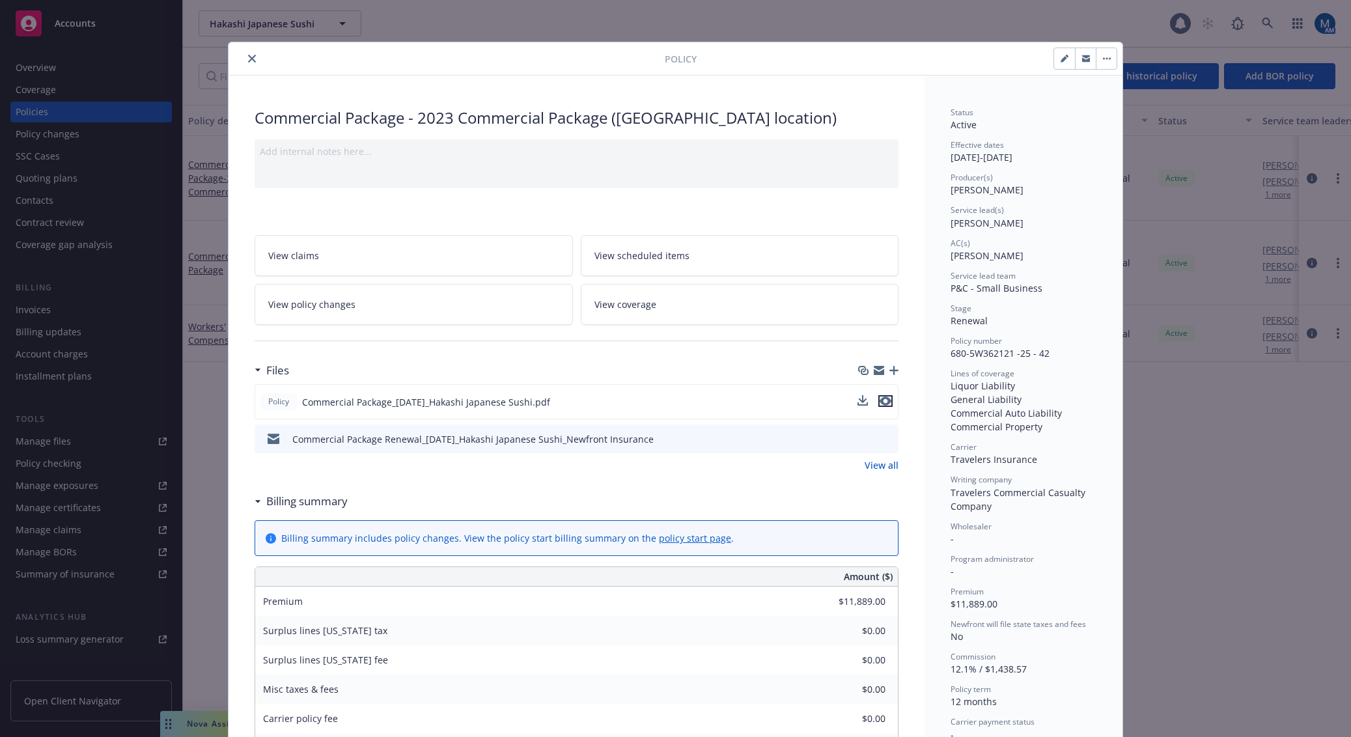
click at [886, 397] on icon "preview file" at bounding box center [886, 401] width 12 height 9
click at [248, 57] on icon "close" at bounding box center [252, 59] width 8 height 8
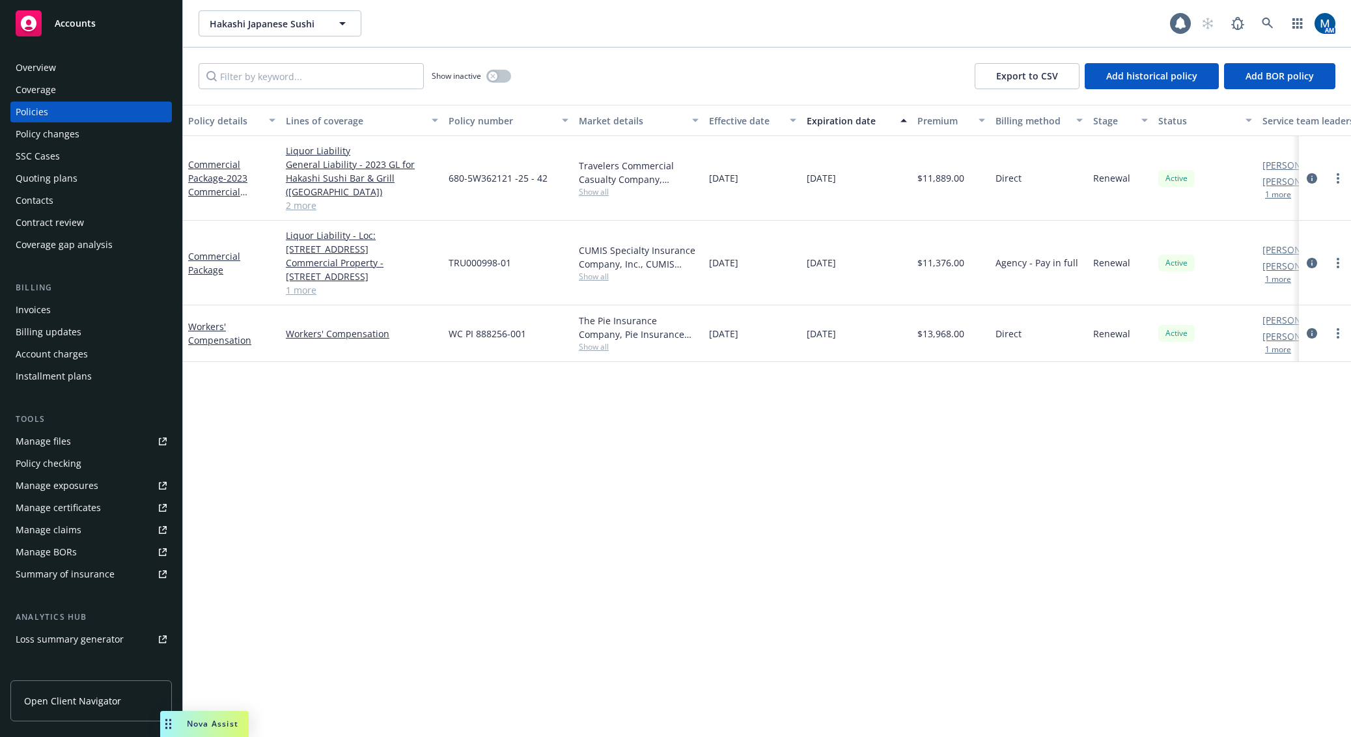
click at [591, 450] on div "Policy details Lines of coverage Policy number Market details Effective date Ex…" at bounding box center [767, 421] width 1168 height 632
click at [594, 277] on span "Show all" at bounding box center [639, 276] width 120 height 11
click at [1312, 262] on icon "circleInformation" at bounding box center [1312, 263] width 10 height 10
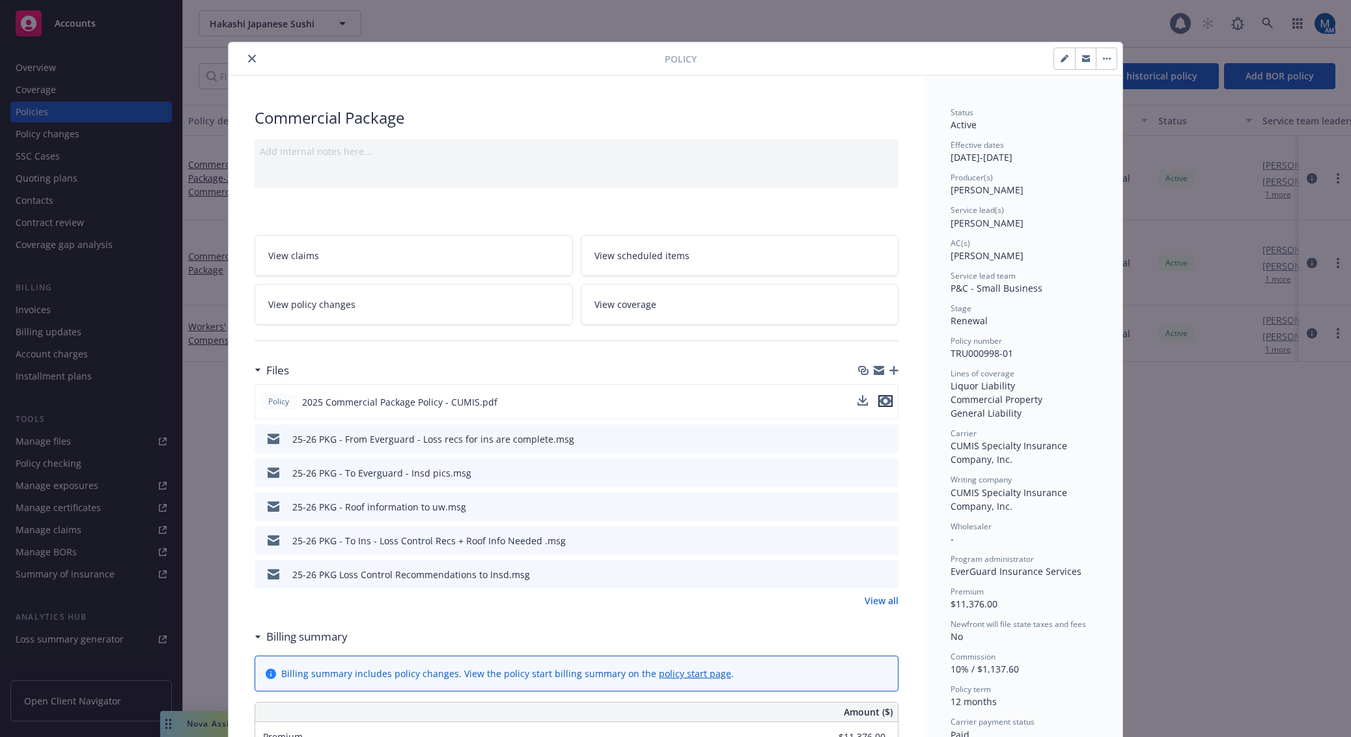
click at [881, 403] on icon "preview file" at bounding box center [886, 401] width 12 height 9
click at [248, 59] on icon "close" at bounding box center [252, 59] width 8 height 8
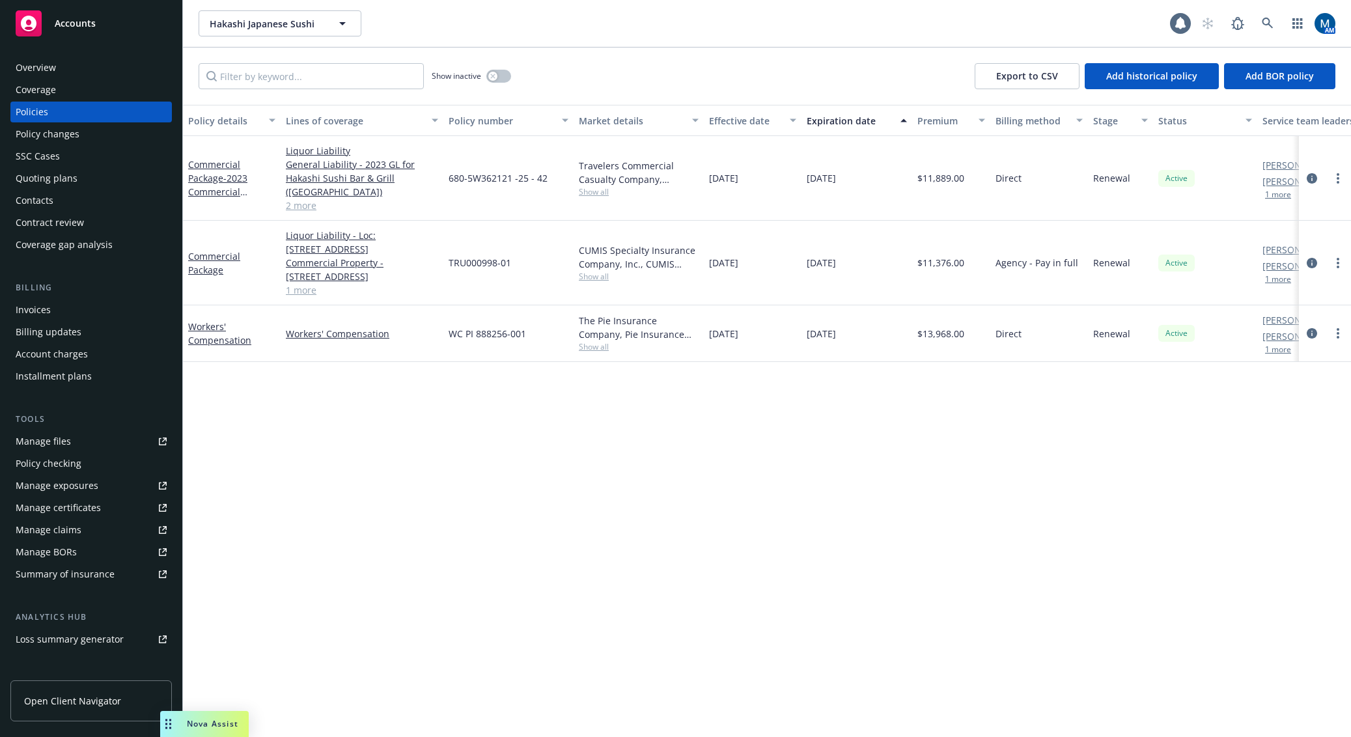
click at [35, 205] on div "Contacts" at bounding box center [35, 200] width 38 height 21
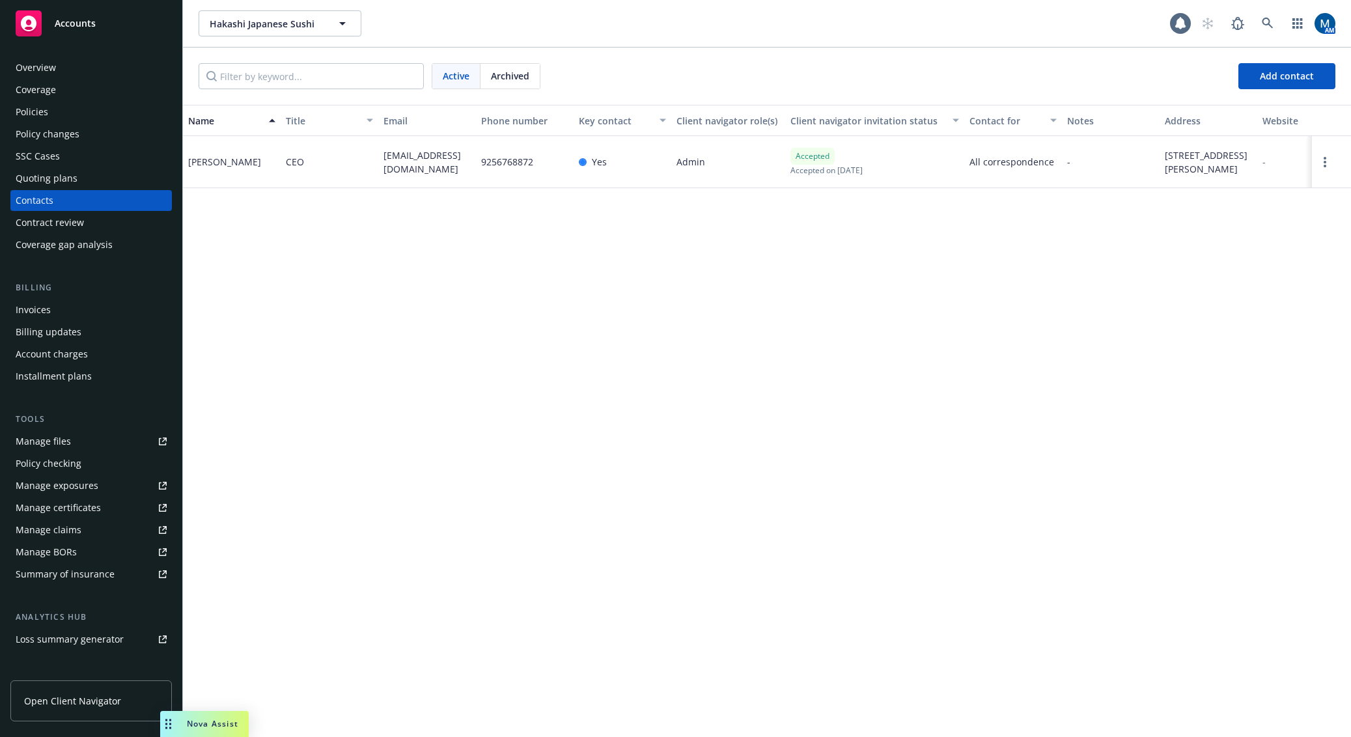
click at [381, 321] on div "Name Title Email Phone number Key contact Client navigator role(s) Client navig…" at bounding box center [767, 421] width 1168 height 632
click at [76, 65] on div "Overview" at bounding box center [91, 67] width 151 height 21
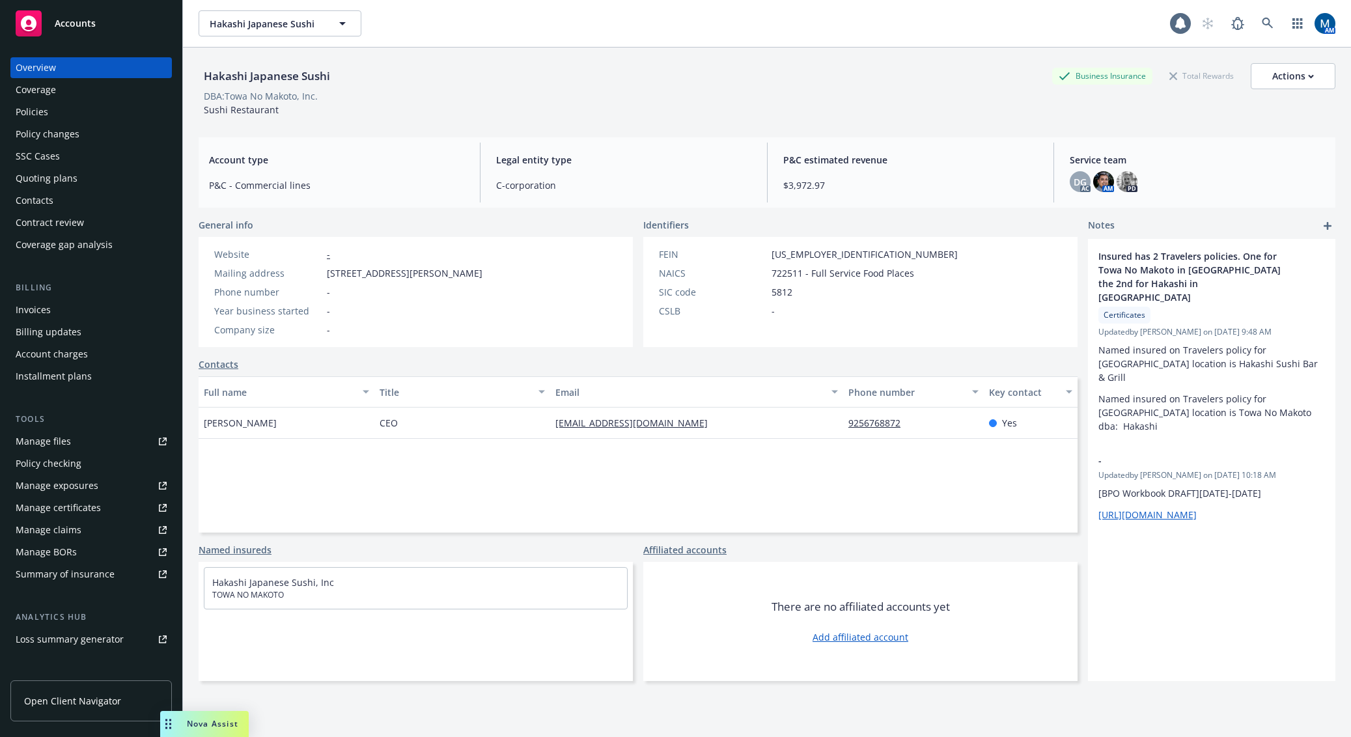
click at [102, 119] on div "Policies" at bounding box center [91, 112] width 151 height 21
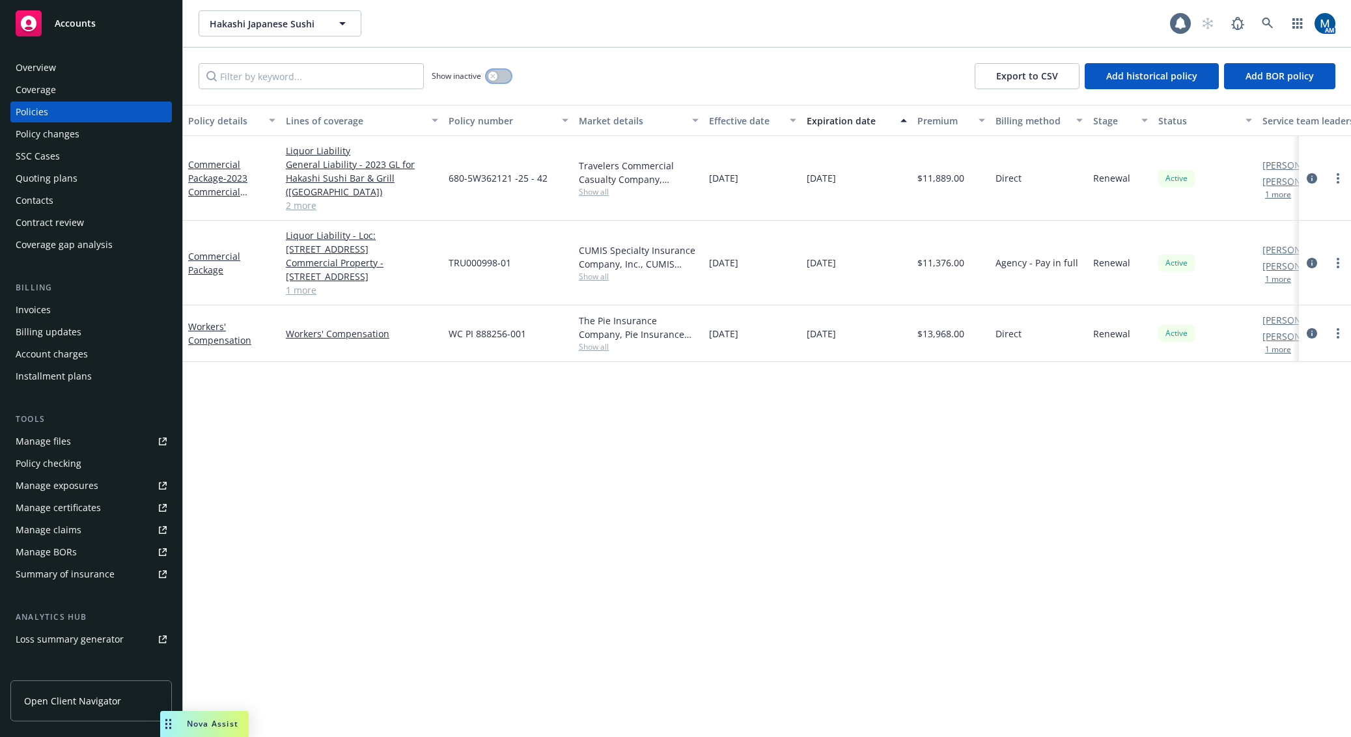
click at [502, 79] on button "button" at bounding box center [499, 76] width 25 height 13
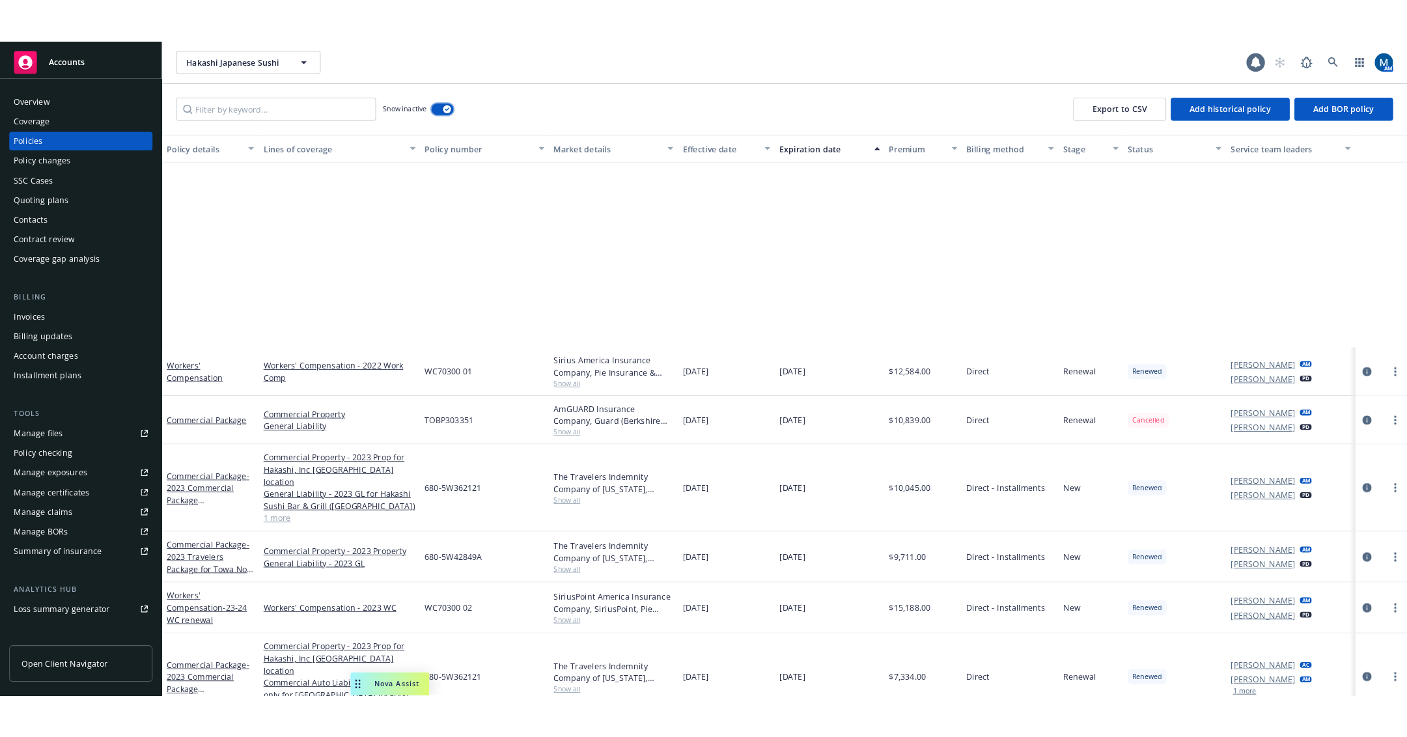
scroll to position [279, 0]
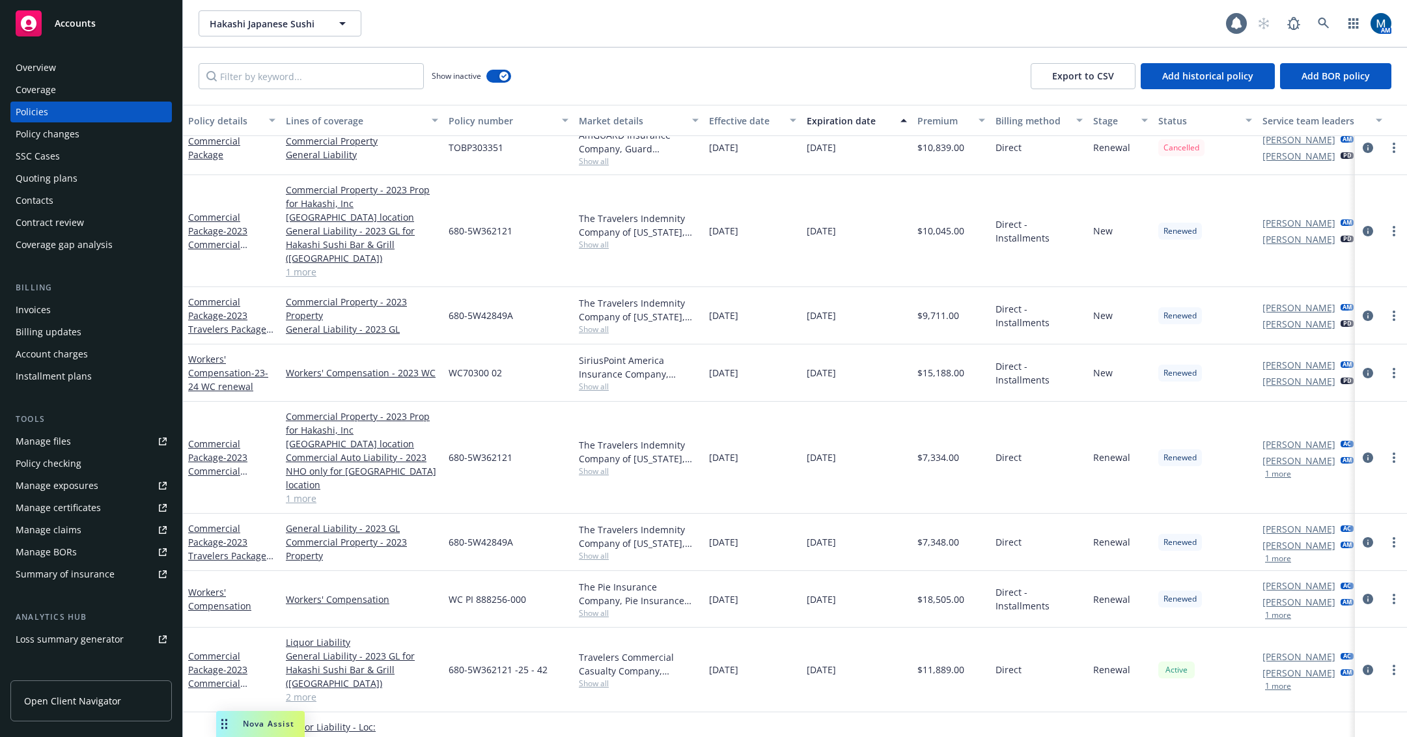
click at [102, 74] on div "Overview" at bounding box center [91, 67] width 151 height 21
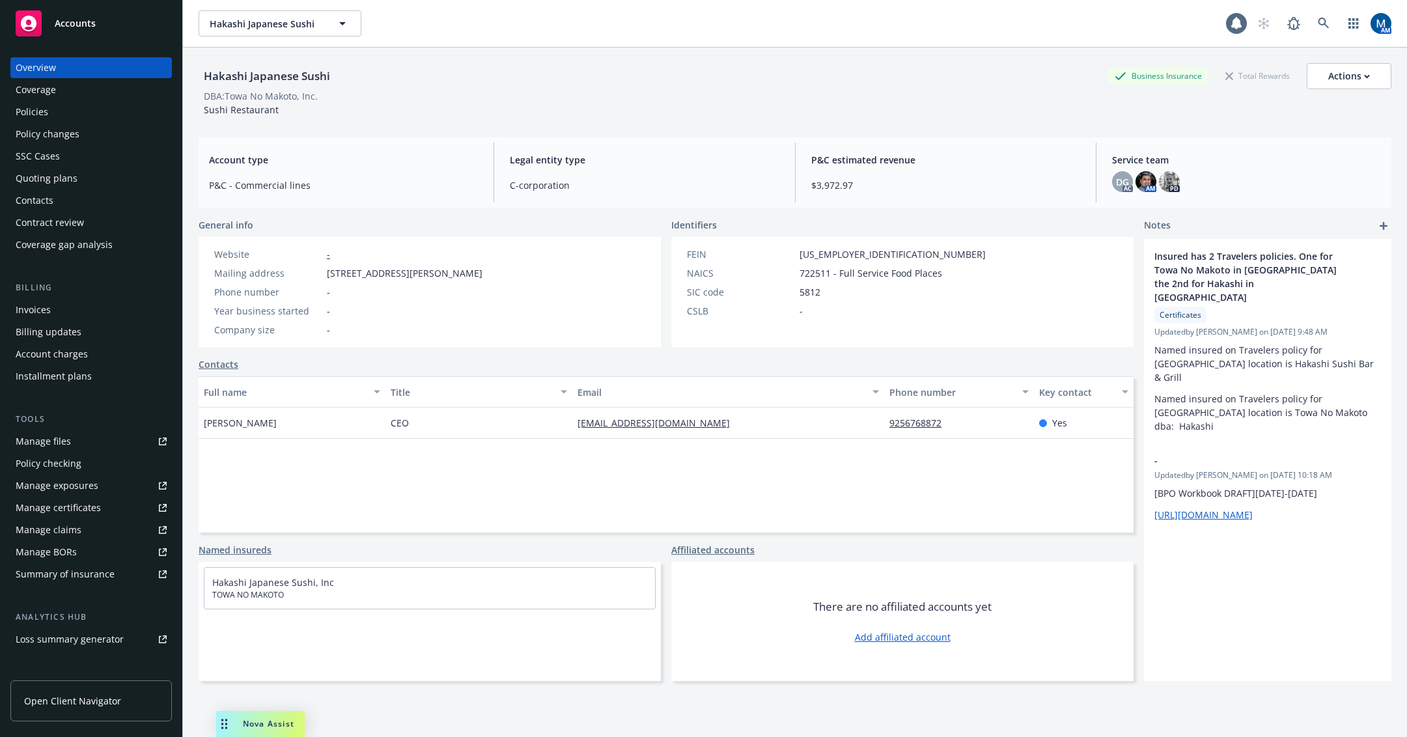
click at [399, 39] on div "Hakashi Japanese Sushi Hakashi Japanese Sushi 1 AM" at bounding box center [795, 23] width 1224 height 47
click at [96, 115] on div "Policies" at bounding box center [91, 112] width 151 height 21
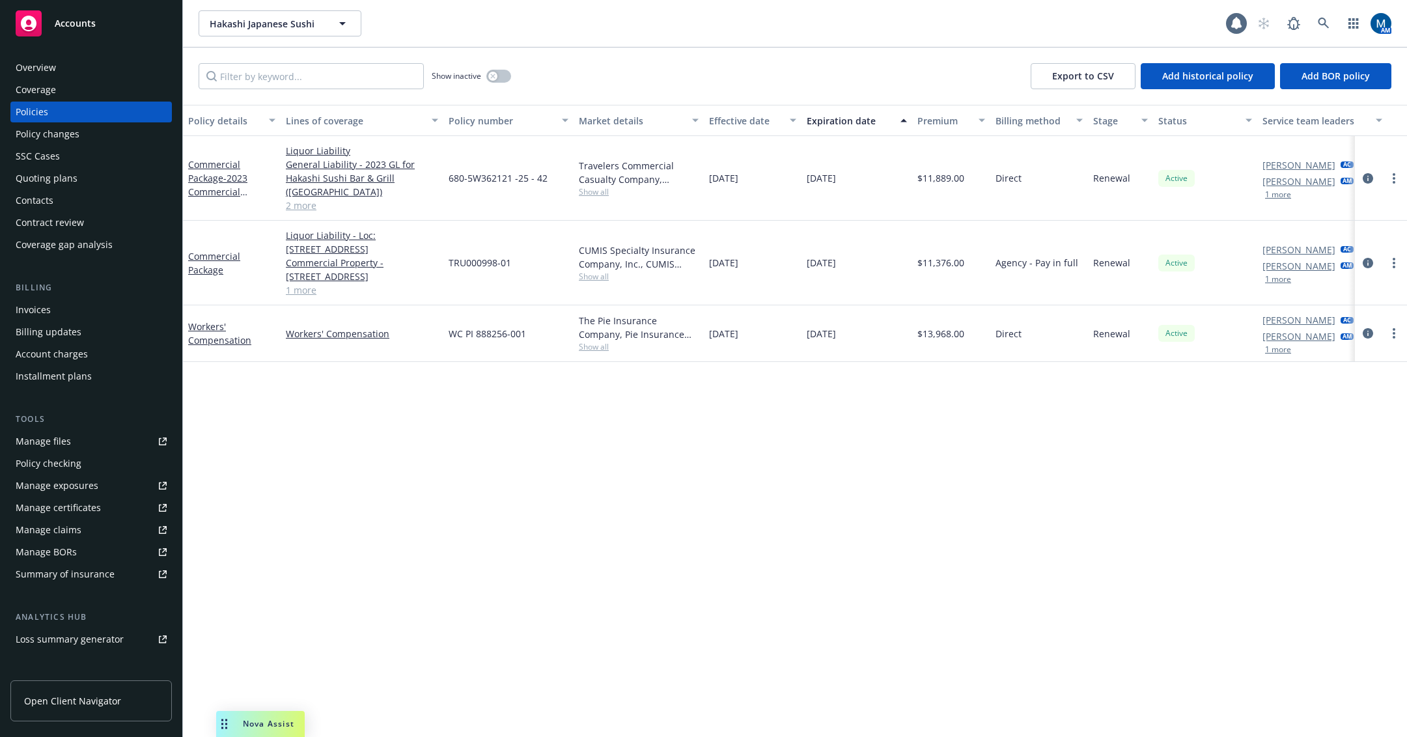
click at [784, 541] on div "Policy details Lines of coverage Policy number Market details Effective date Ex…" at bounding box center [795, 421] width 1224 height 632
click at [62, 446] on div "Manage files" at bounding box center [43, 441] width 55 height 21
click at [145, 63] on div "Overview" at bounding box center [91, 67] width 151 height 21
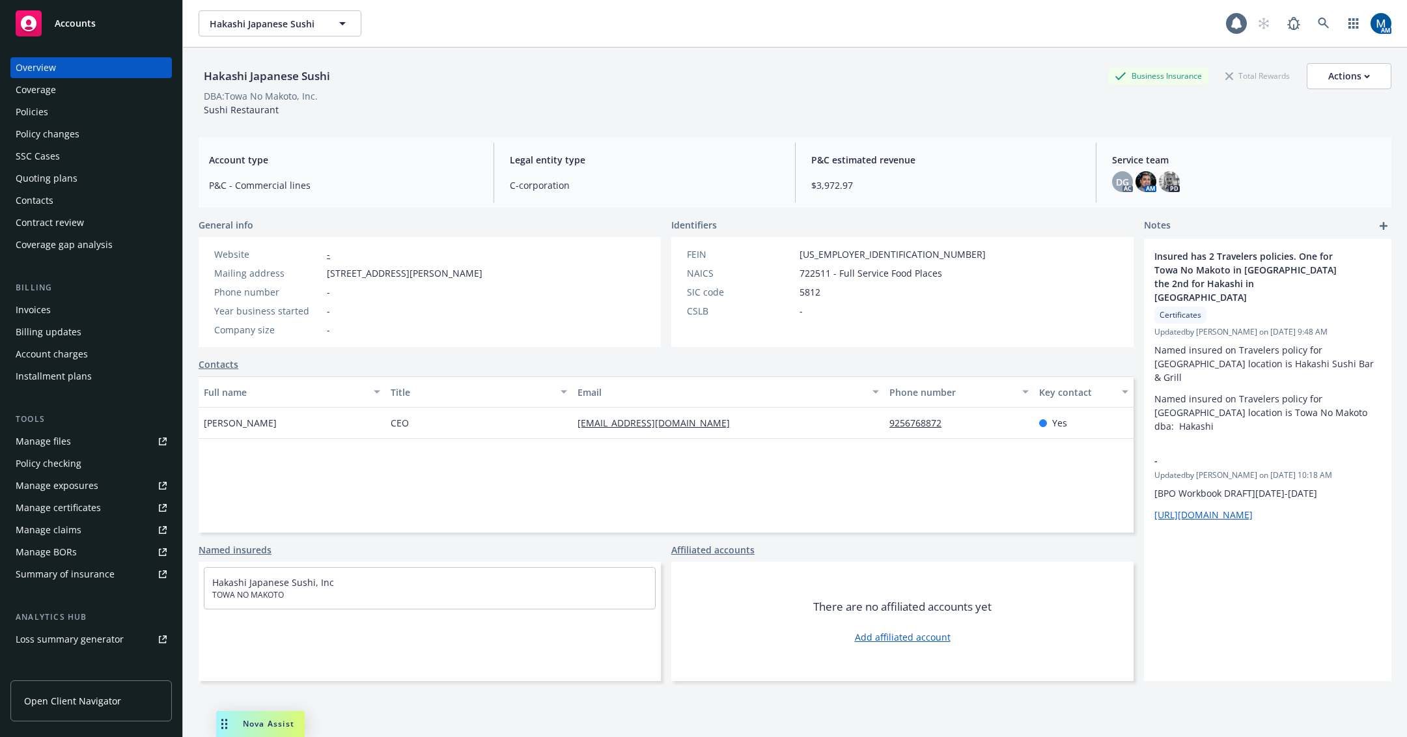
click at [107, 113] on div "Policies" at bounding box center [91, 112] width 151 height 21
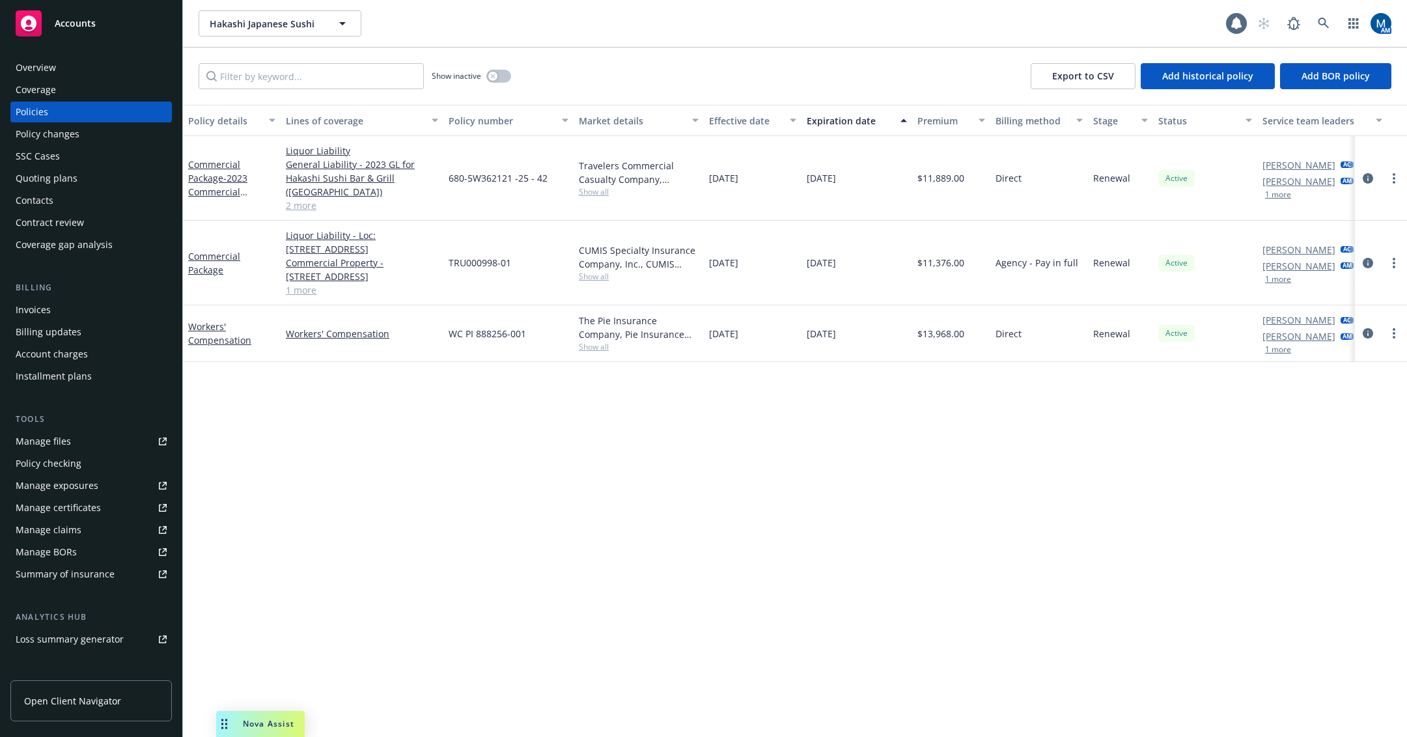
click at [794, 449] on div "Policy details Lines of coverage Policy number Market details Effective date Ex…" at bounding box center [795, 421] width 1224 height 632
click at [688, 477] on div "Policy details Lines of coverage Policy number Market details Effective date Ex…" at bounding box center [795, 421] width 1224 height 632
click at [69, 443] on div "Manage files" at bounding box center [43, 441] width 55 height 21
click at [66, 65] on div "Overview" at bounding box center [91, 67] width 151 height 21
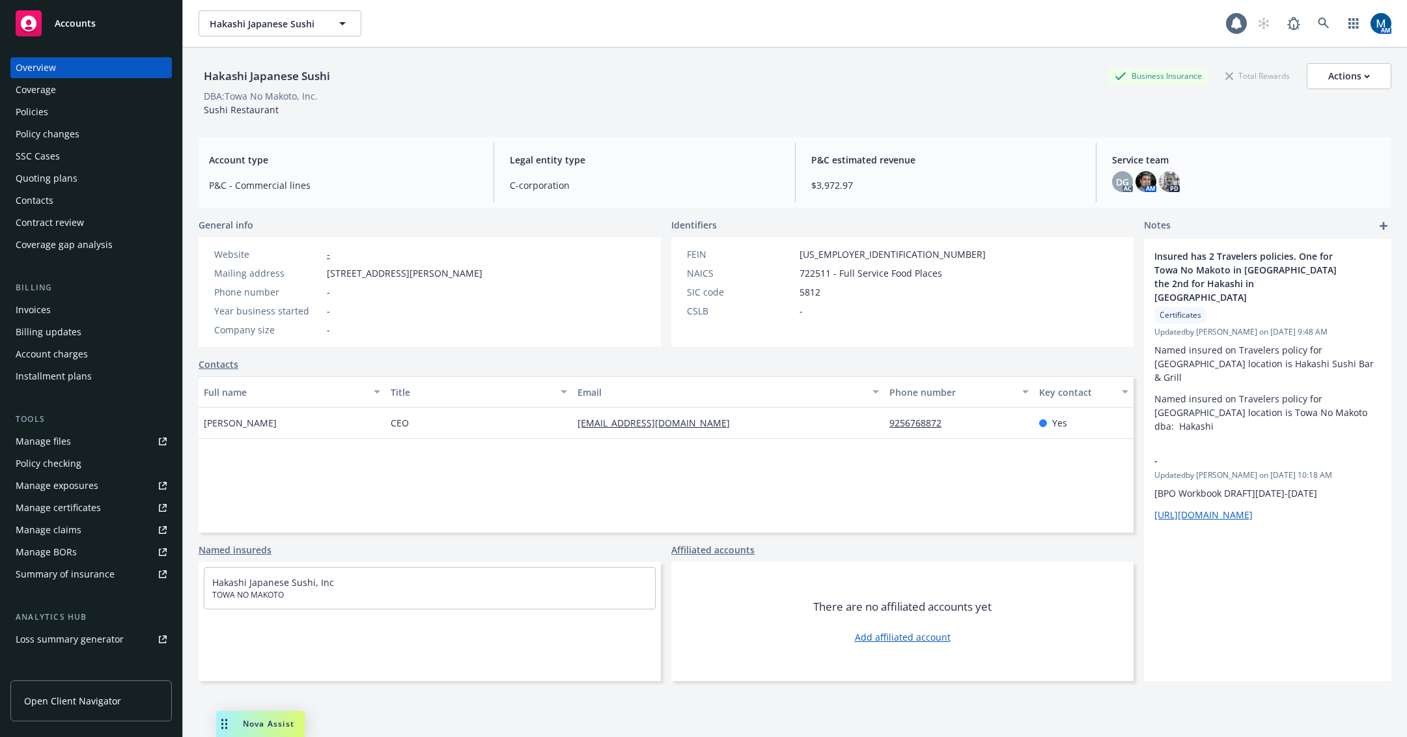
click at [580, 80] on div "Hakashi Japanese Sushi Business Insurance Total Rewards Actions" at bounding box center [795, 76] width 1193 height 26
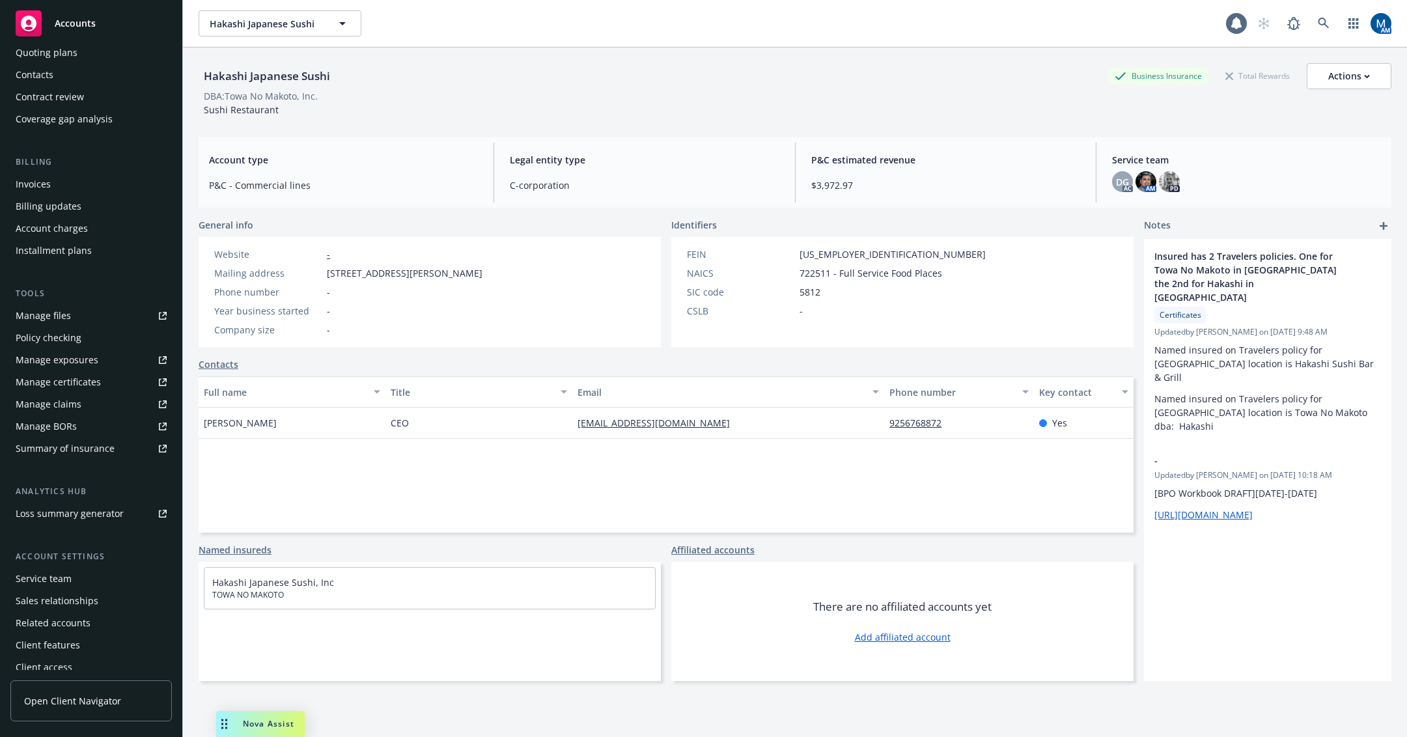
scroll to position [134, 0]
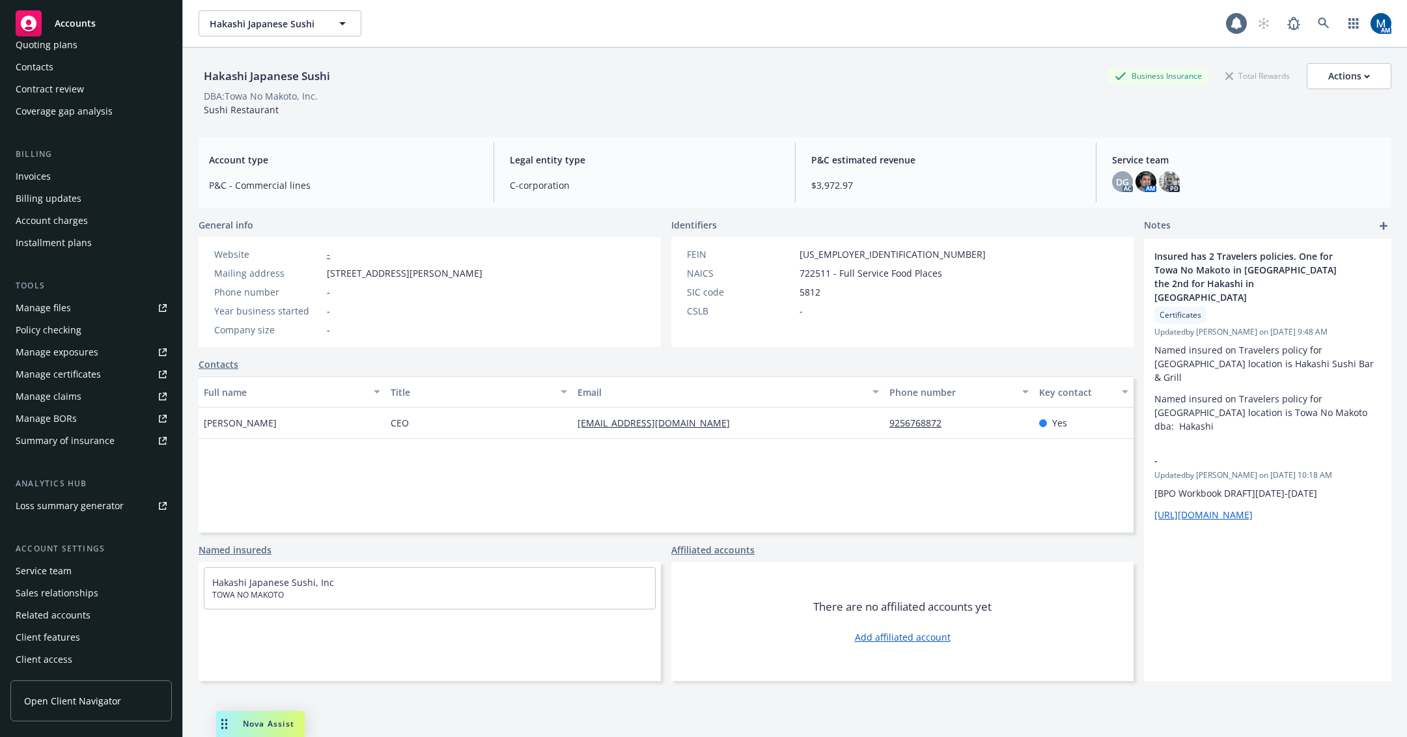
click at [68, 580] on div "Service team" at bounding box center [44, 571] width 56 height 21
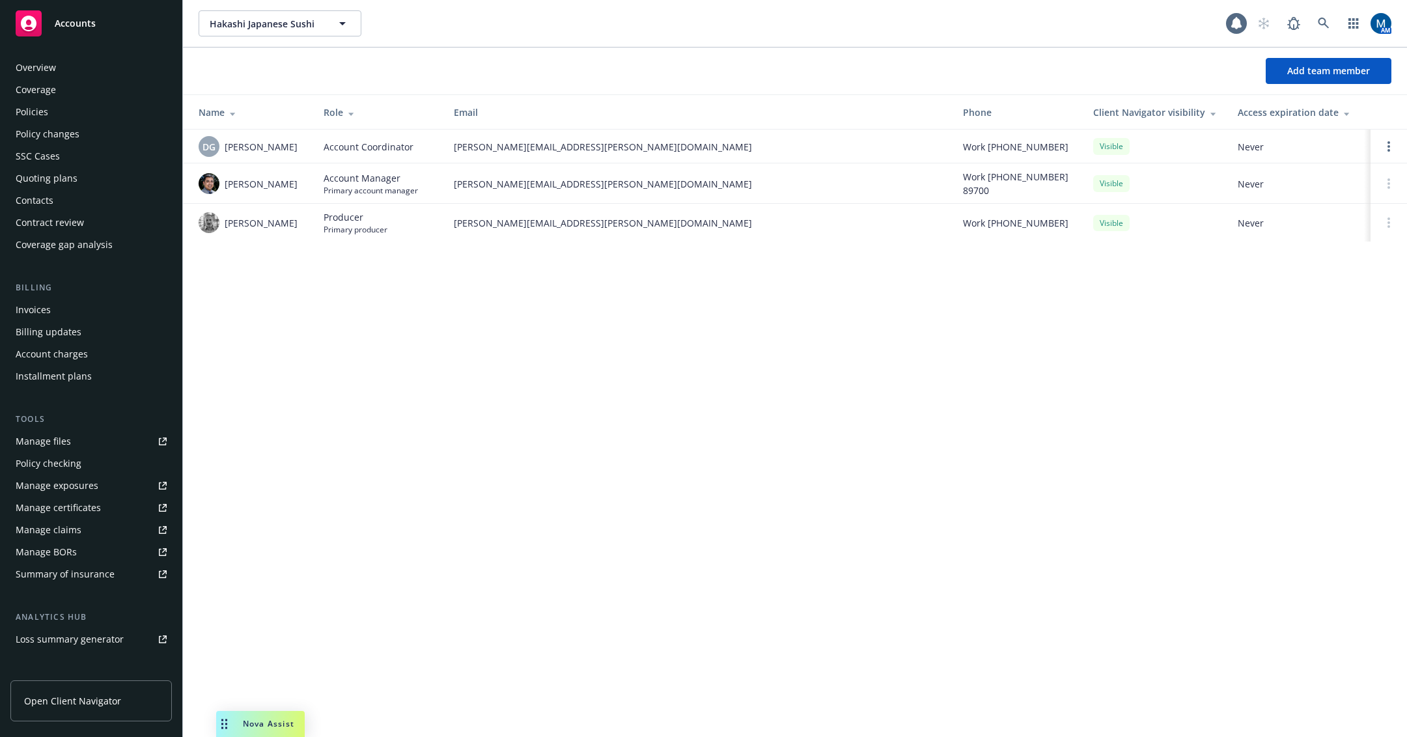
click at [74, 67] on div "Overview" at bounding box center [91, 67] width 151 height 21
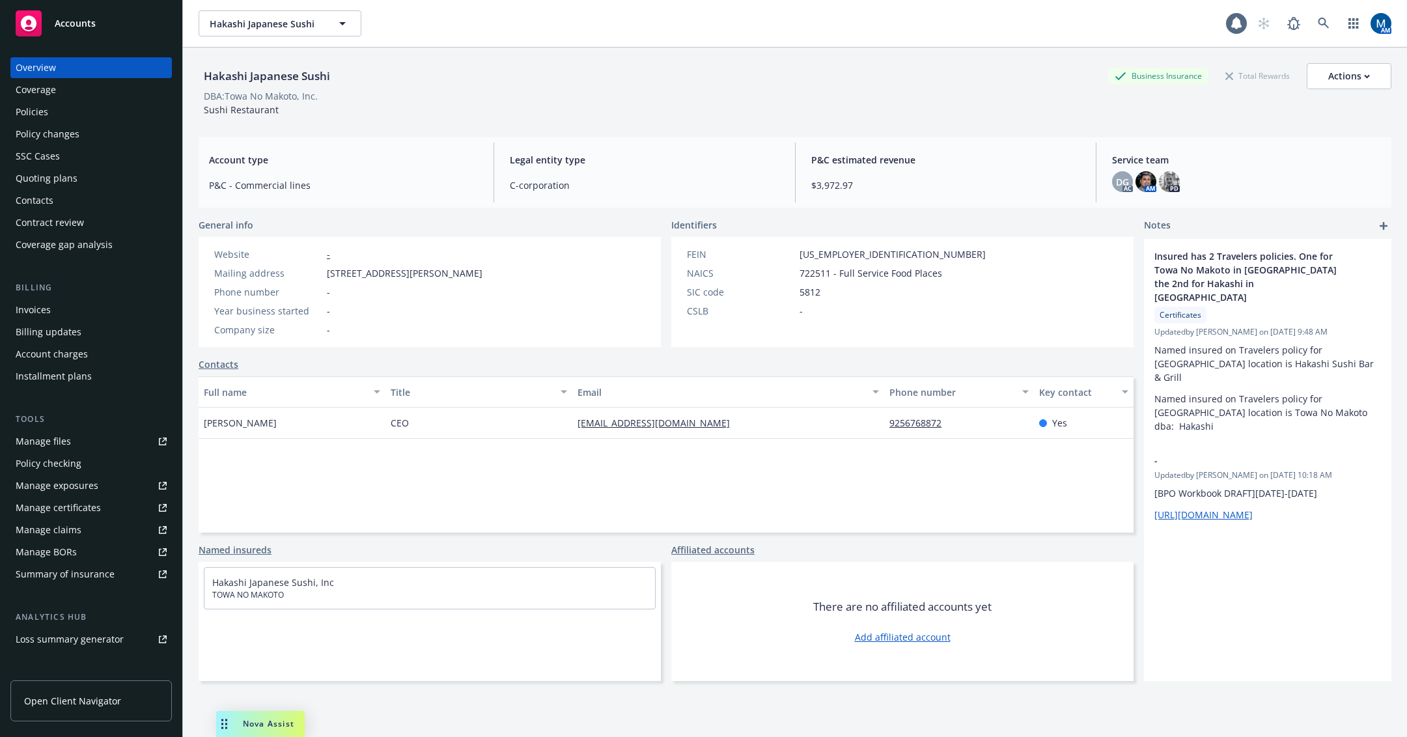
click at [113, 205] on div "Contacts" at bounding box center [91, 200] width 151 height 21
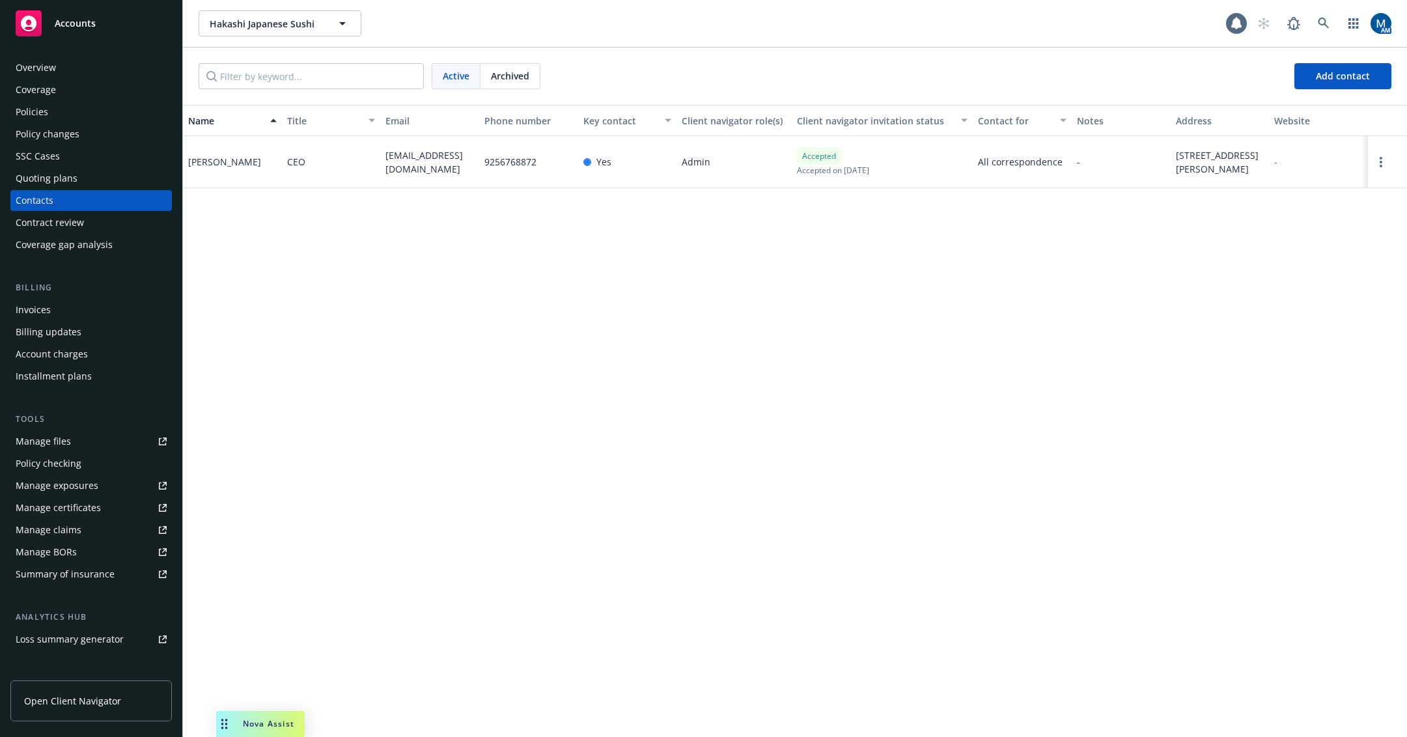
click at [83, 110] on div "Policies" at bounding box center [91, 112] width 151 height 21
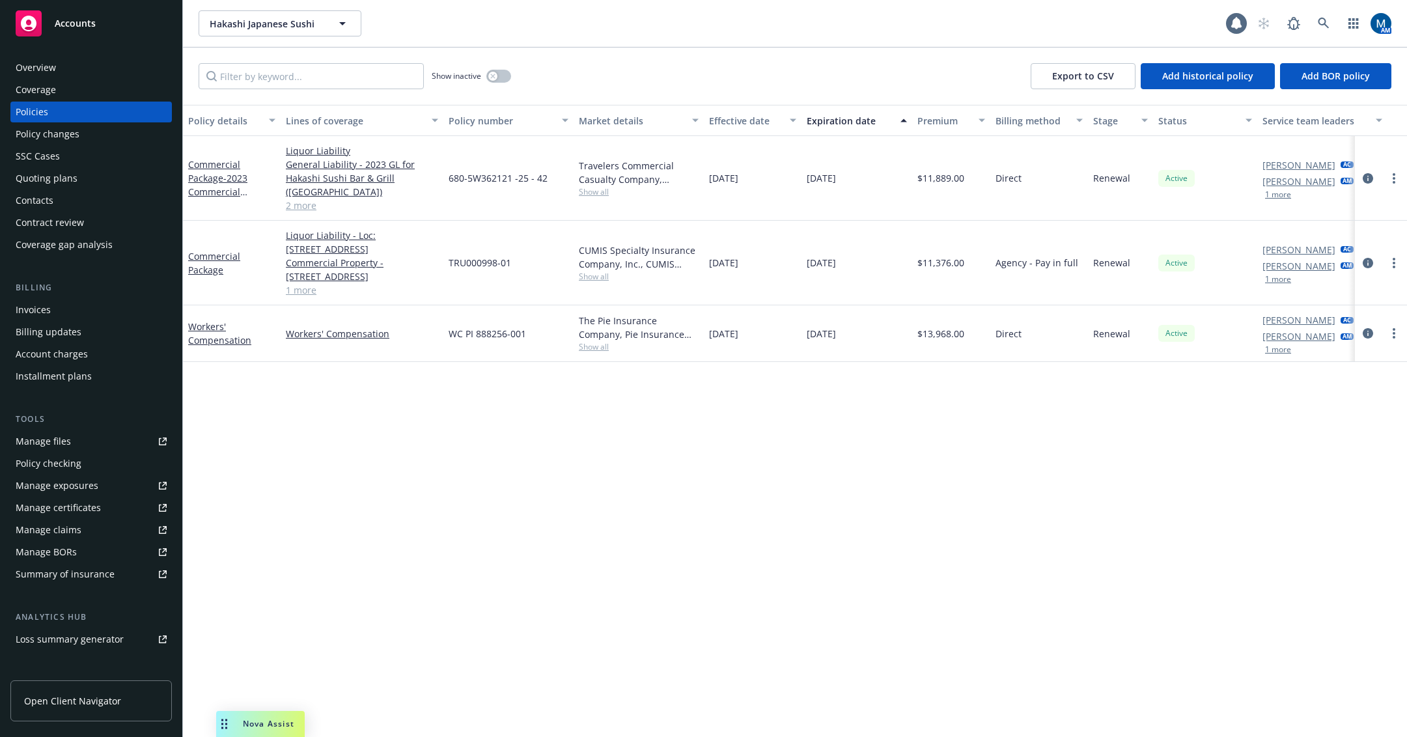
click at [743, 548] on div "Policy details Lines of coverage Policy number Market details Effective date Ex…" at bounding box center [795, 421] width 1224 height 632
click at [73, 193] on div "Contacts" at bounding box center [91, 200] width 151 height 21
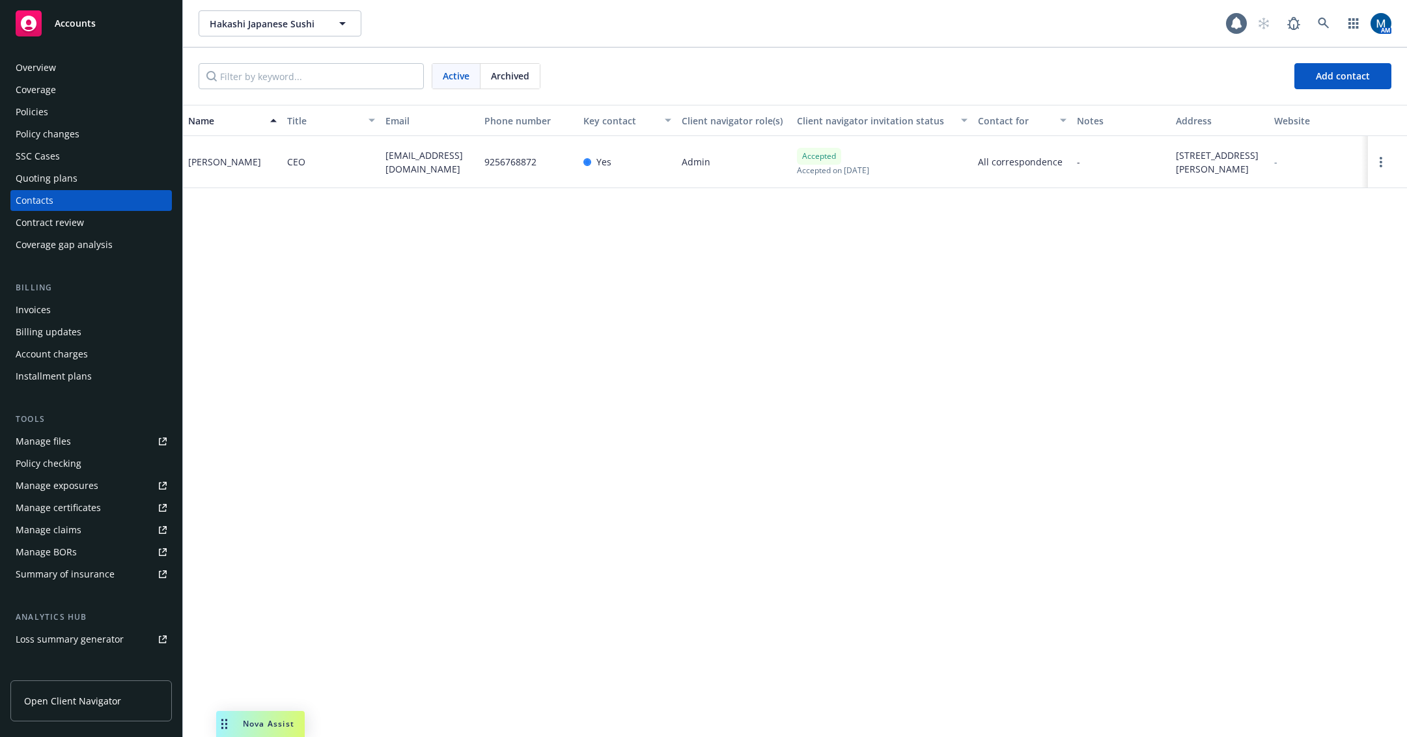
click at [824, 365] on div "Name Title Email Phone number Key contact Client navigator role(s) Client navig…" at bounding box center [795, 421] width 1224 height 632
click at [40, 117] on div "Policies" at bounding box center [32, 112] width 33 height 21
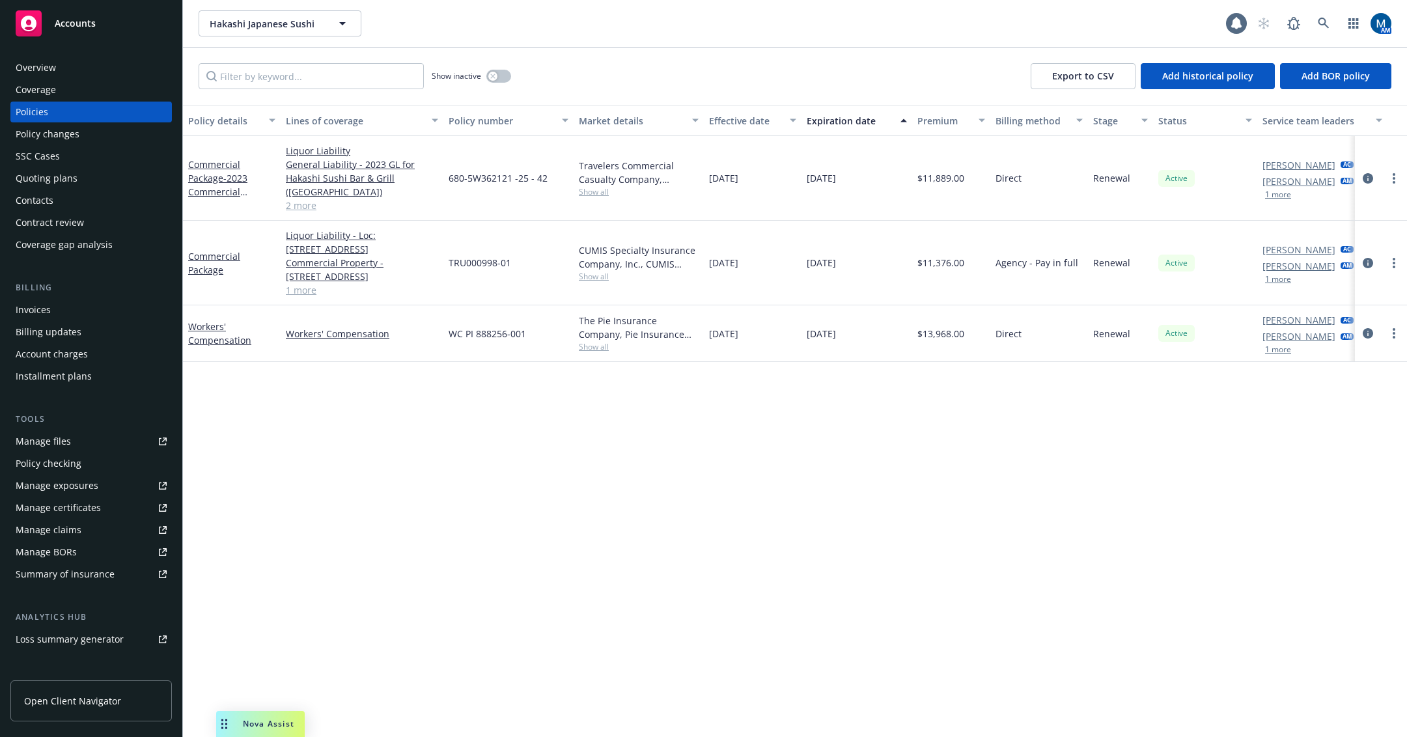
click at [51, 200] on div "Contacts" at bounding box center [35, 200] width 38 height 21
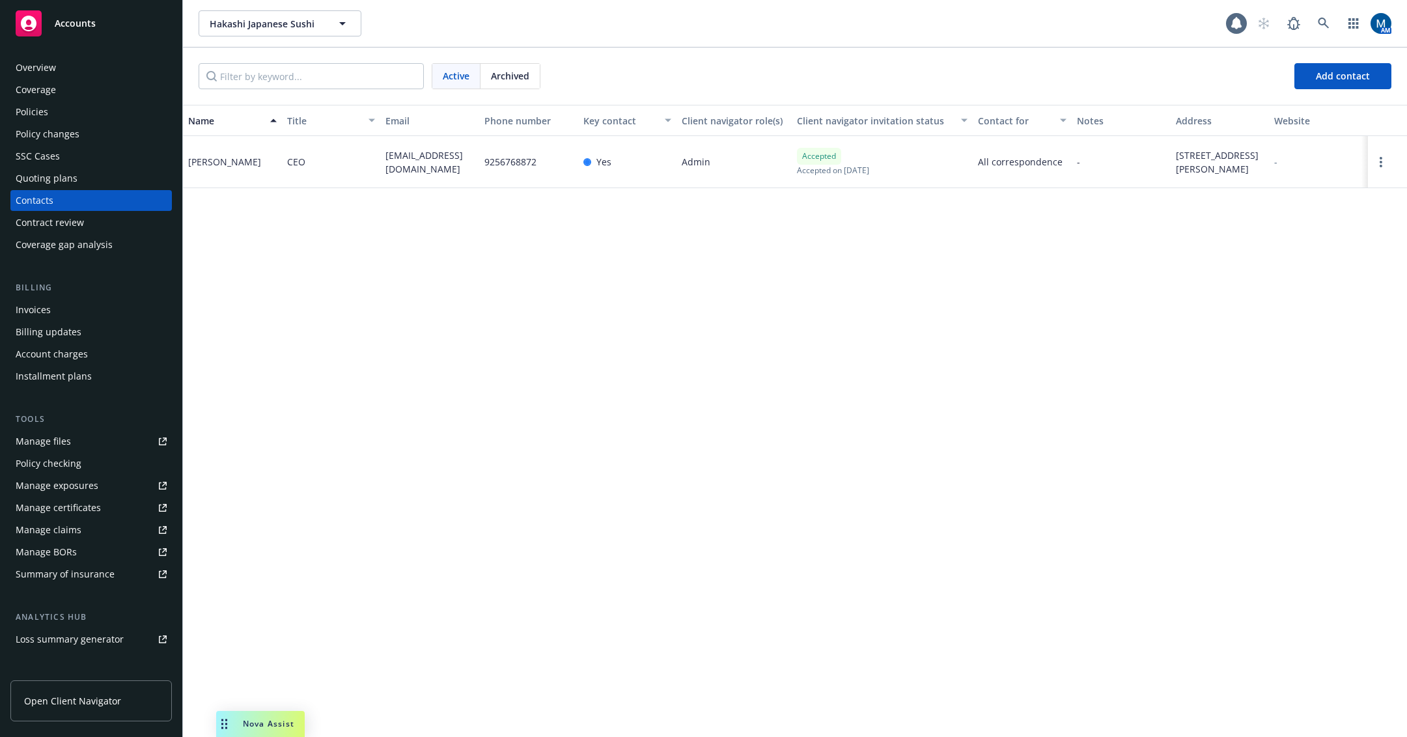
click at [375, 318] on div "Name Title Email Phone number Key contact Client navigator role(s) Client navig…" at bounding box center [795, 421] width 1224 height 632
click at [49, 110] on div "Policies" at bounding box center [91, 112] width 151 height 21
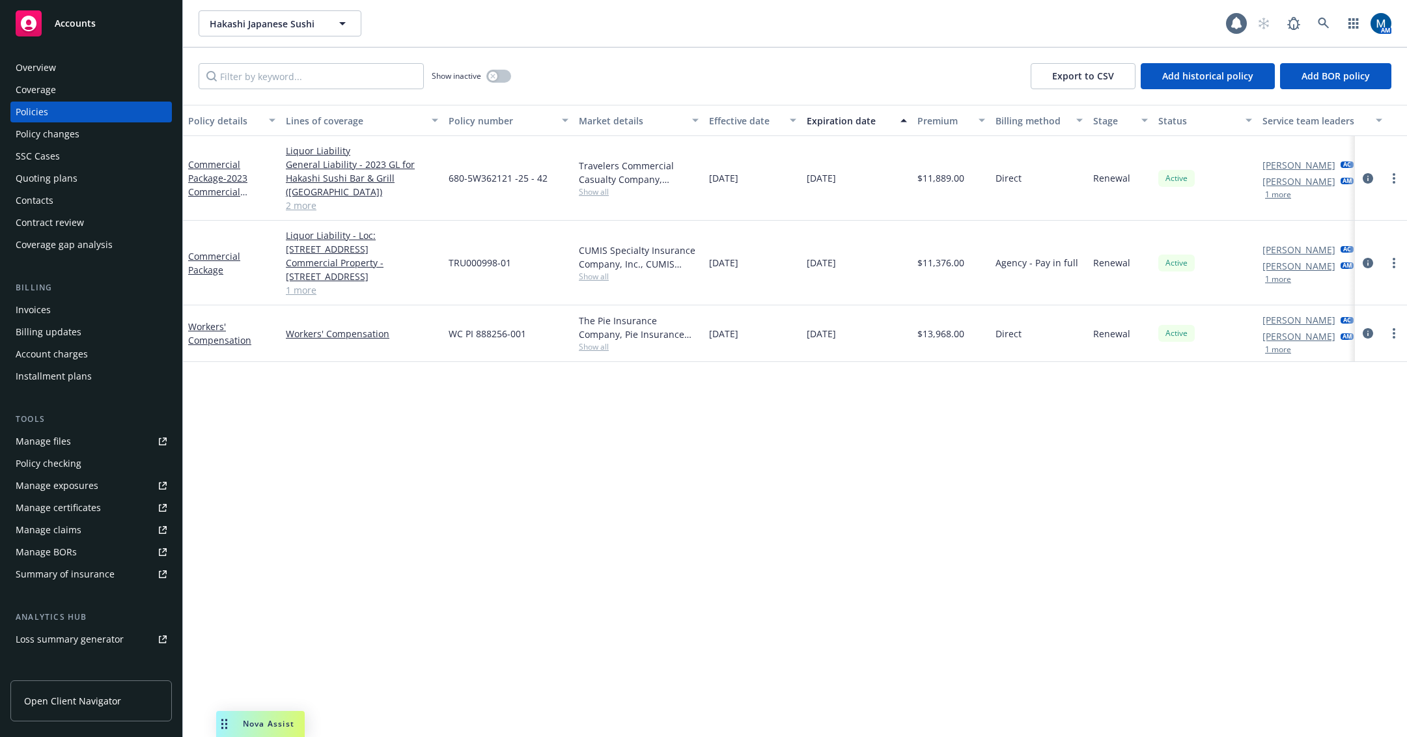
click at [307, 473] on div "Policy details Lines of coverage Policy number Market details Effective date Ex…" at bounding box center [795, 421] width 1224 height 632
click at [76, 68] on div "Overview" at bounding box center [91, 67] width 151 height 21
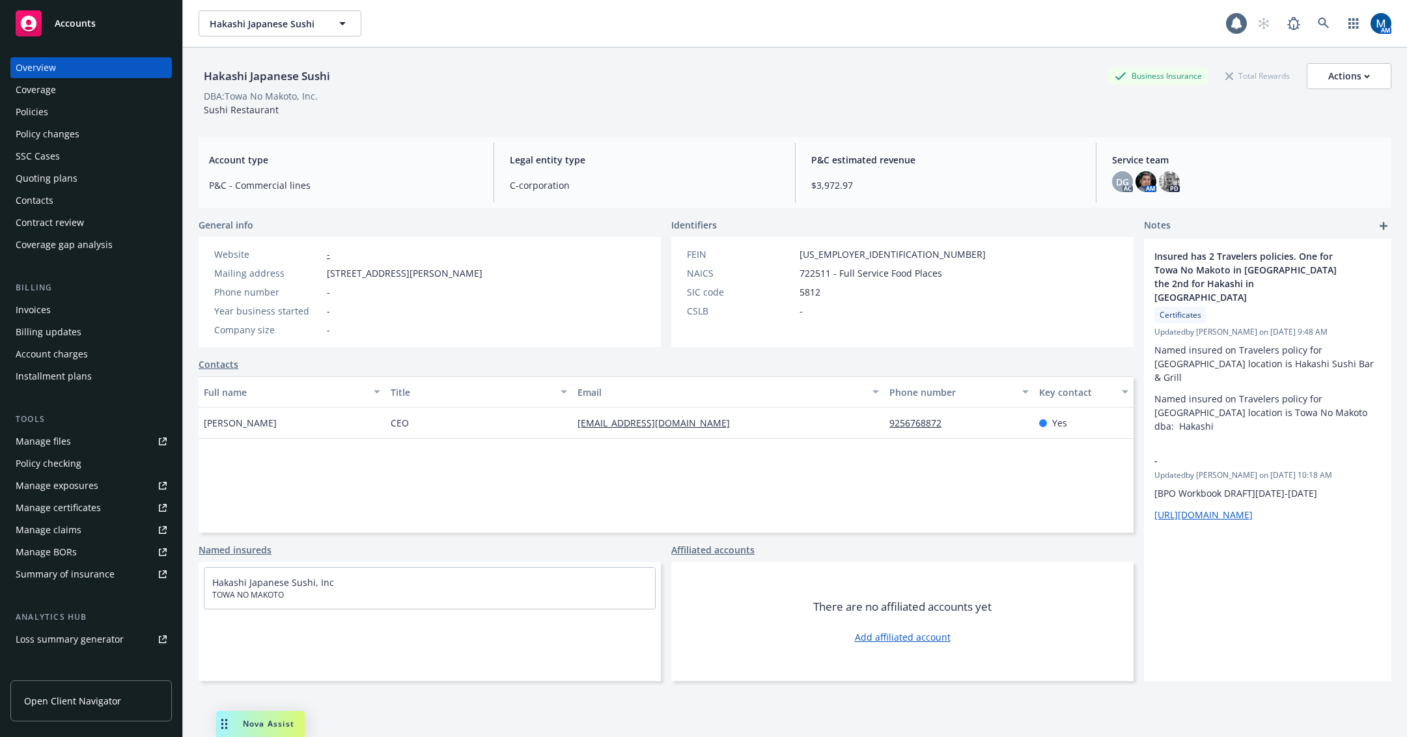
click at [74, 178] on div "Quoting plans" at bounding box center [47, 178] width 62 height 21
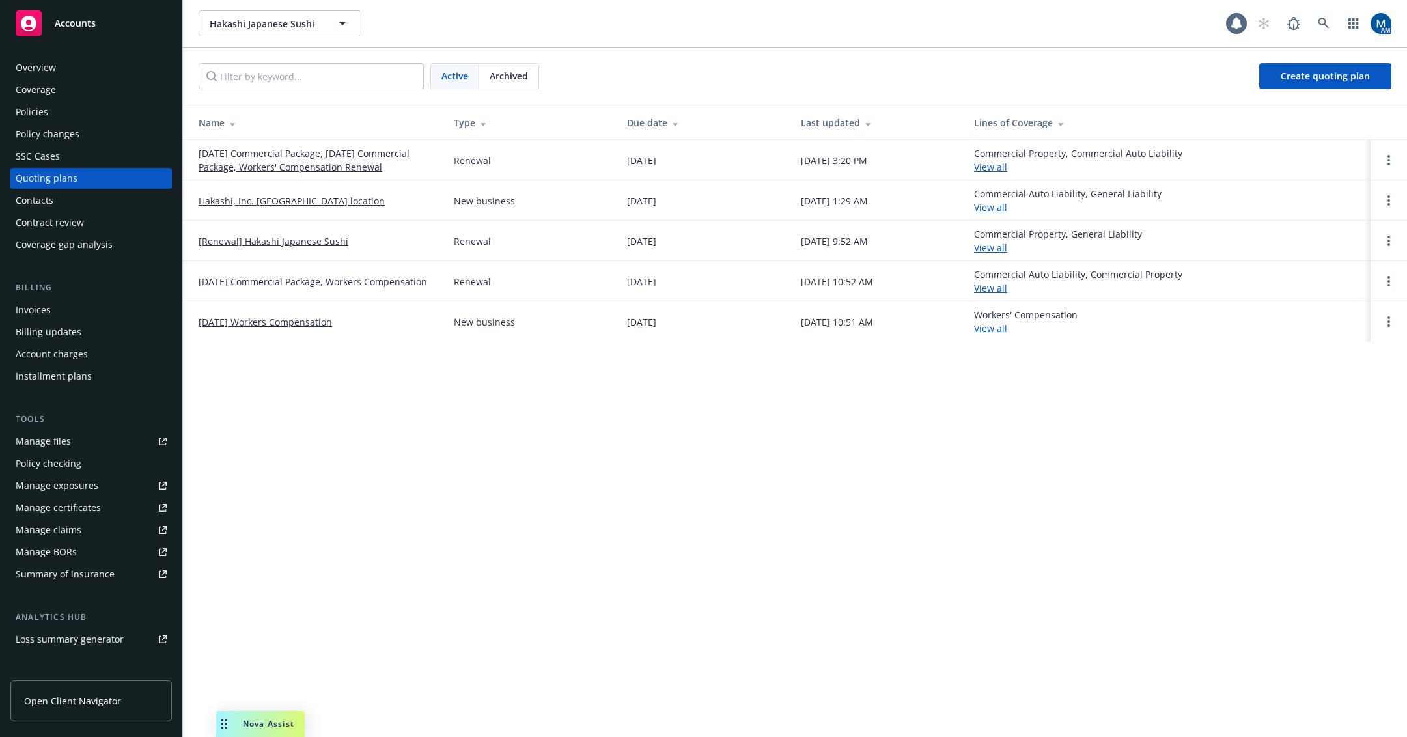
click at [68, 63] on div "Overview" at bounding box center [91, 67] width 151 height 21
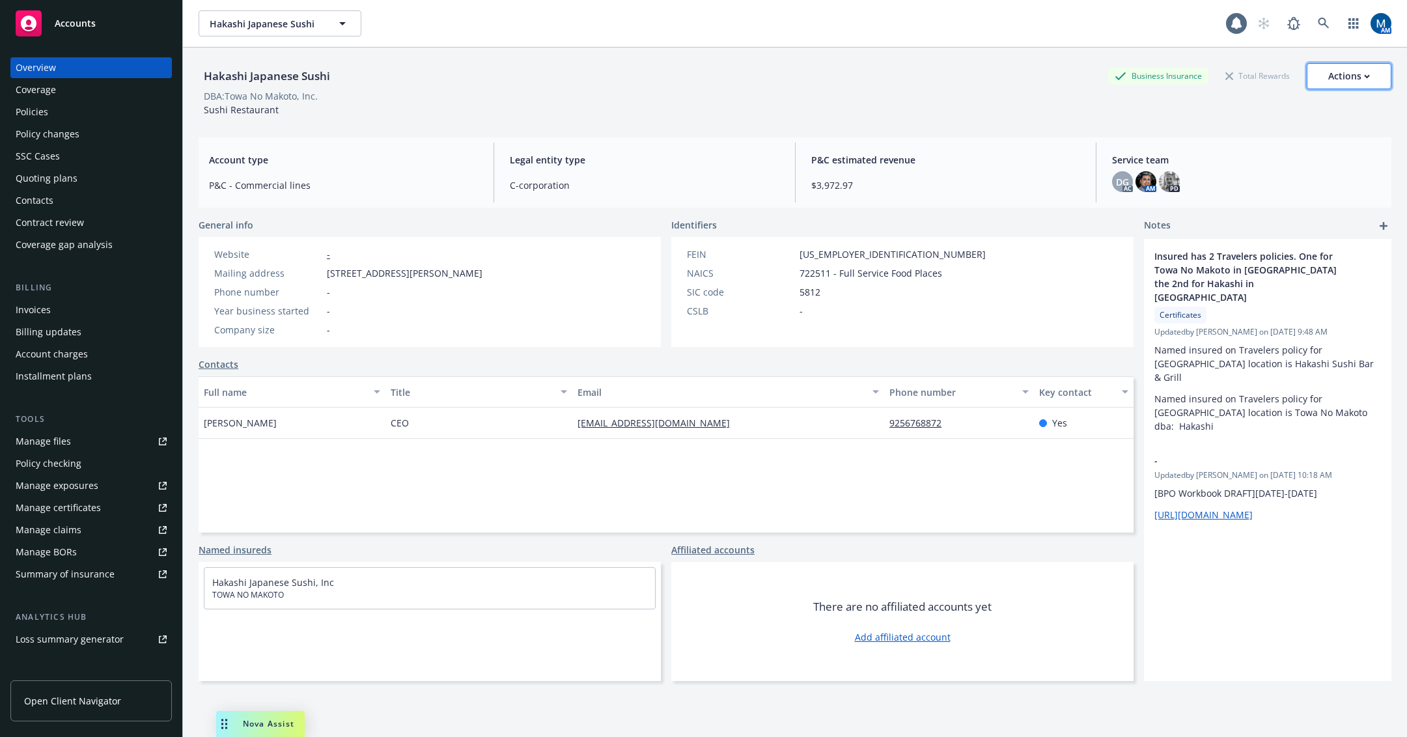
click at [1366, 79] on button "Actions" at bounding box center [1349, 76] width 85 height 26
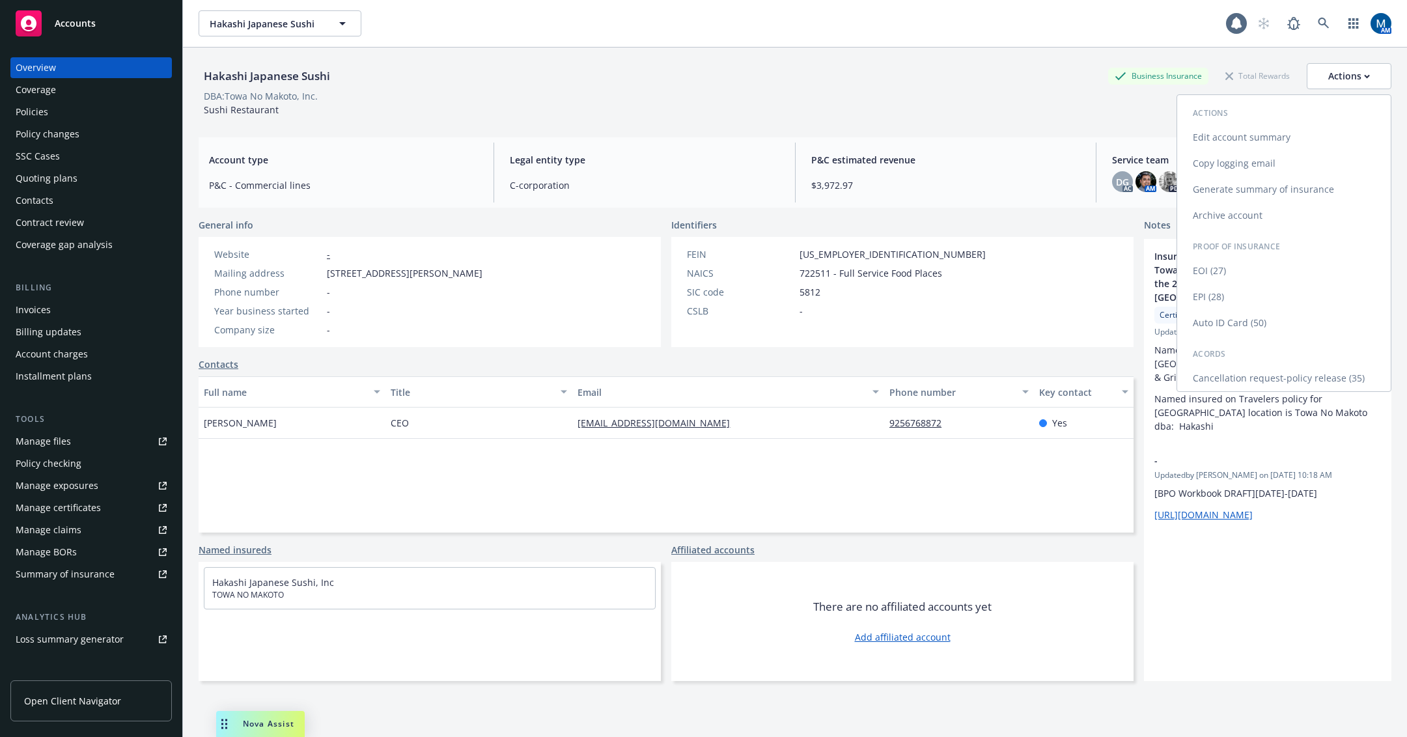
click at [1262, 165] on link "Copy logging email" at bounding box center [1285, 163] width 214 height 26
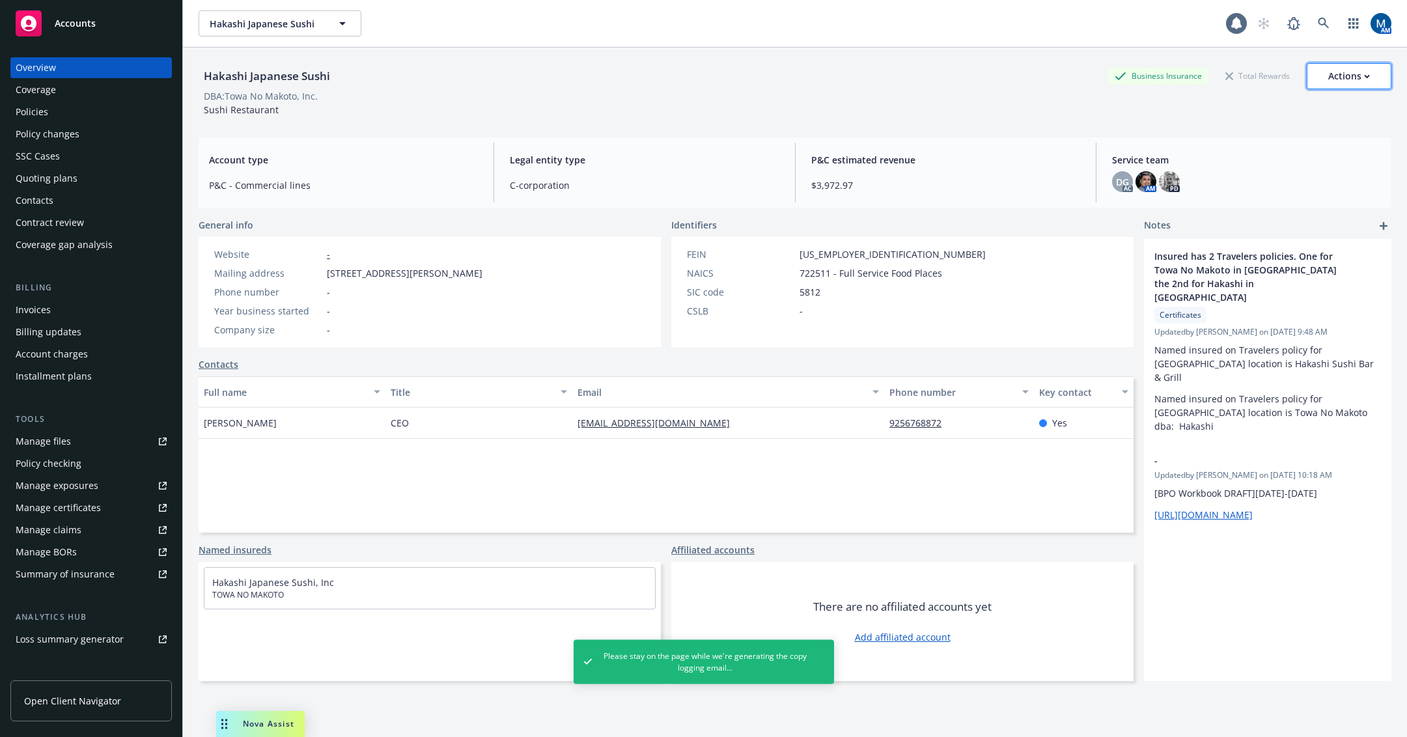
click at [1372, 78] on button "Actions" at bounding box center [1349, 76] width 85 height 26
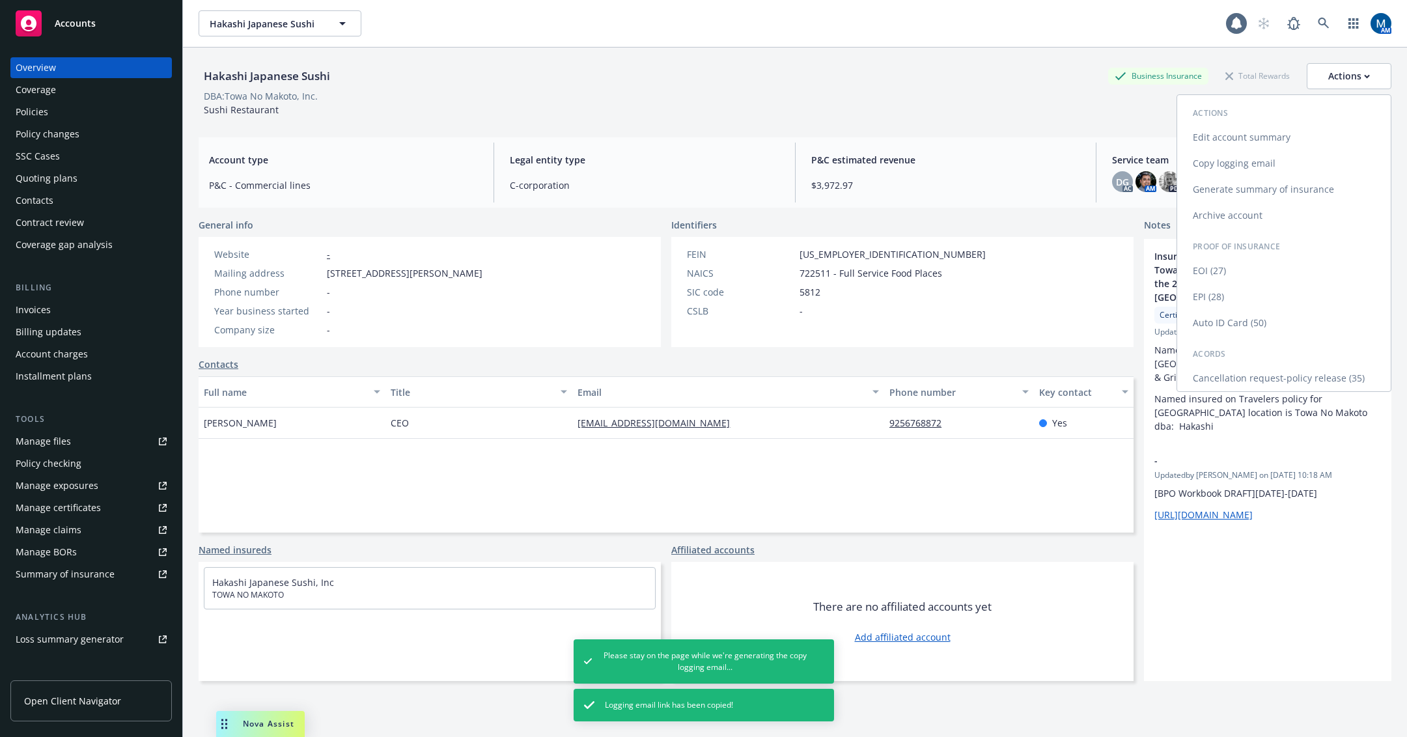
click at [1265, 165] on link "Copy logging email" at bounding box center [1285, 163] width 214 height 26
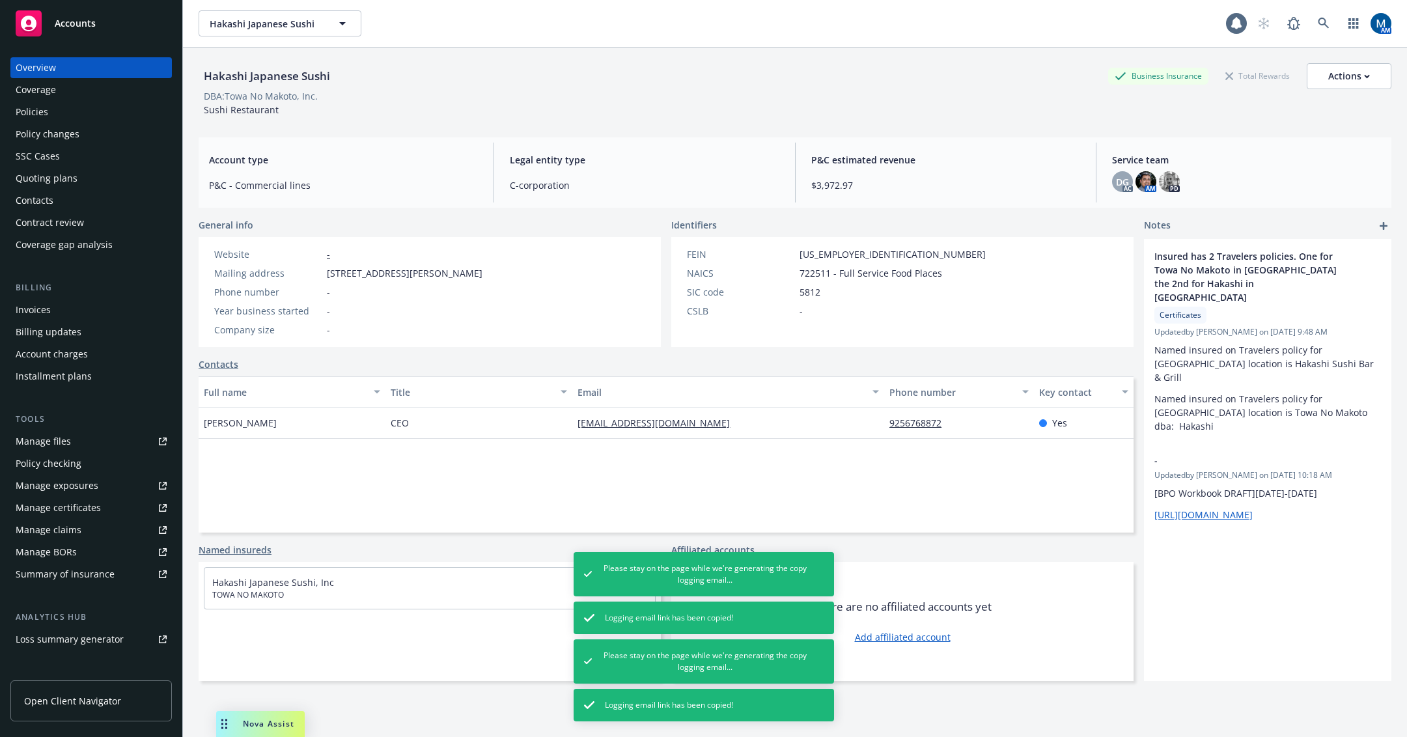
click at [72, 201] on div "Contacts" at bounding box center [91, 200] width 151 height 21
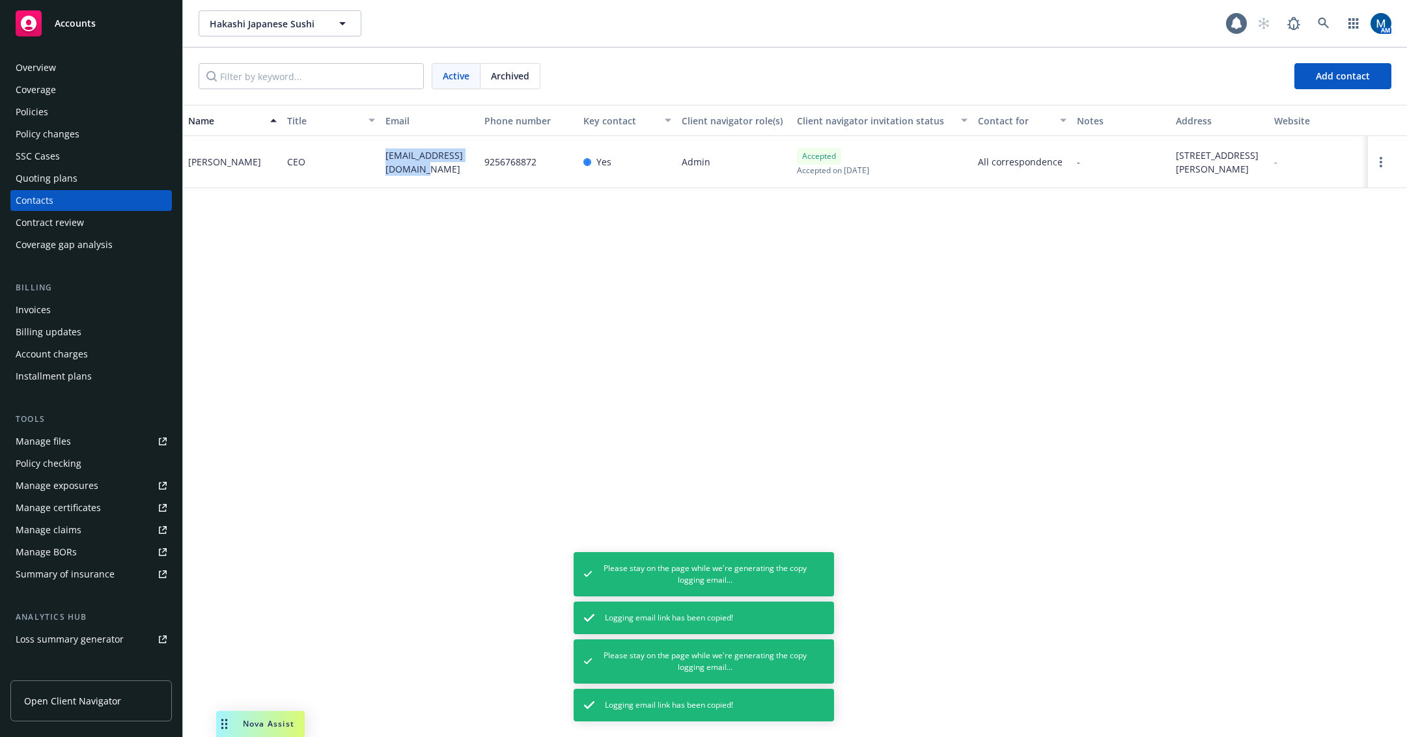
drag, startPoint x: 440, startPoint y: 169, endPoint x: 388, endPoint y: 154, distance: 54.0
click at [388, 154] on span "wendycyeomans@gmail.com" at bounding box center [430, 161] width 89 height 27
copy span "wendycyeomans@gmail.com"
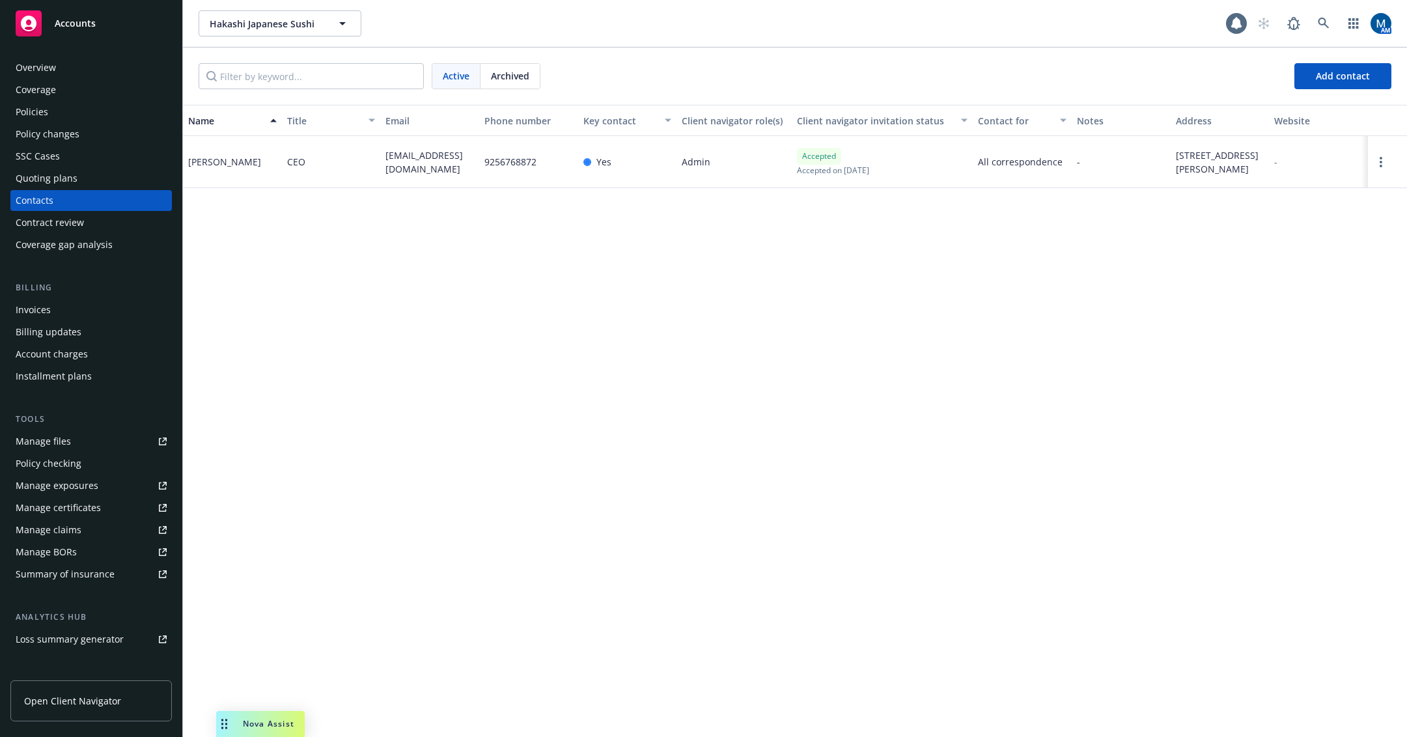
click at [49, 68] on div "Overview" at bounding box center [36, 67] width 40 height 21
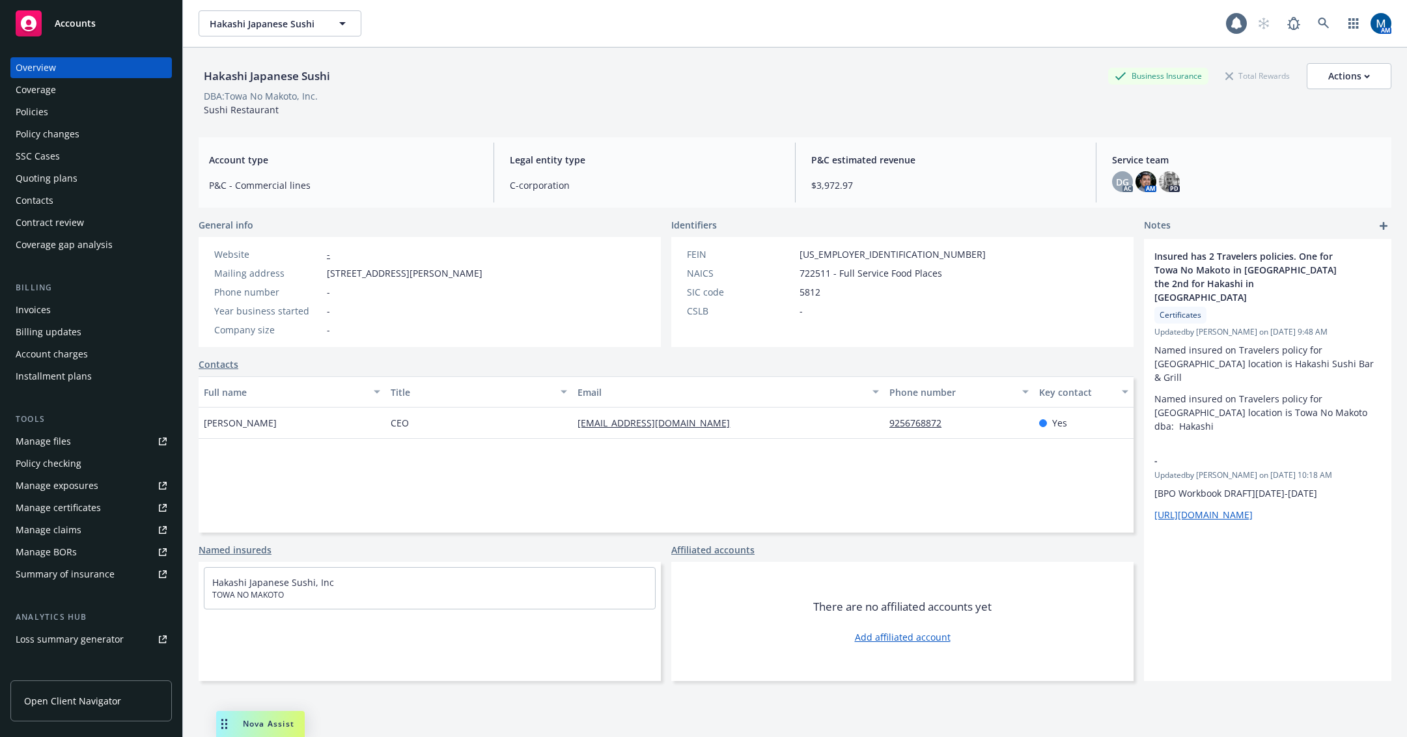
click at [1044, 18] on div "Hakashi Japanese Sushi Hakashi Japanese Sushi" at bounding box center [713, 23] width 1028 height 26
click at [90, 113] on div "Policies" at bounding box center [91, 112] width 151 height 21
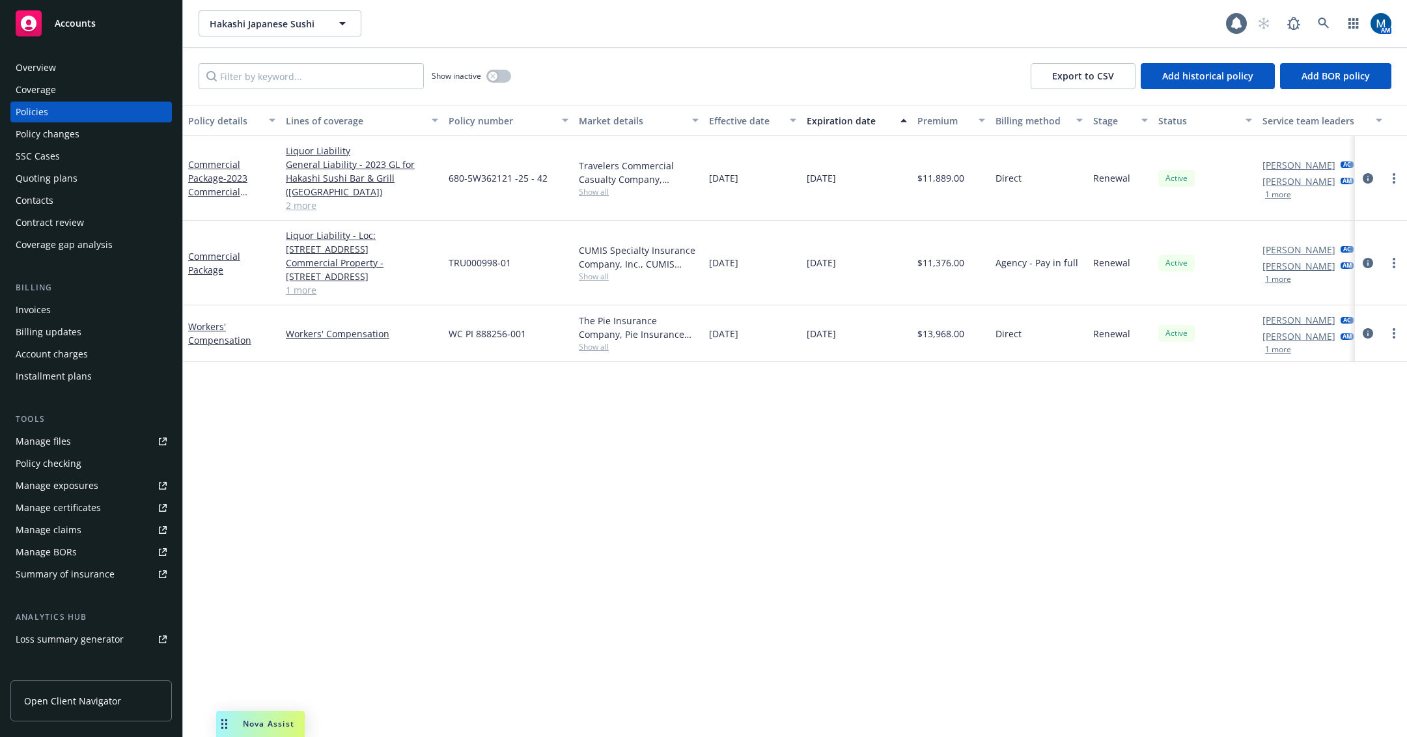
click at [759, 559] on div "Policy details Lines of coverage Policy number Market details Effective date Ex…" at bounding box center [795, 421] width 1224 height 632
click at [1323, 20] on icon at bounding box center [1324, 24] width 12 height 12
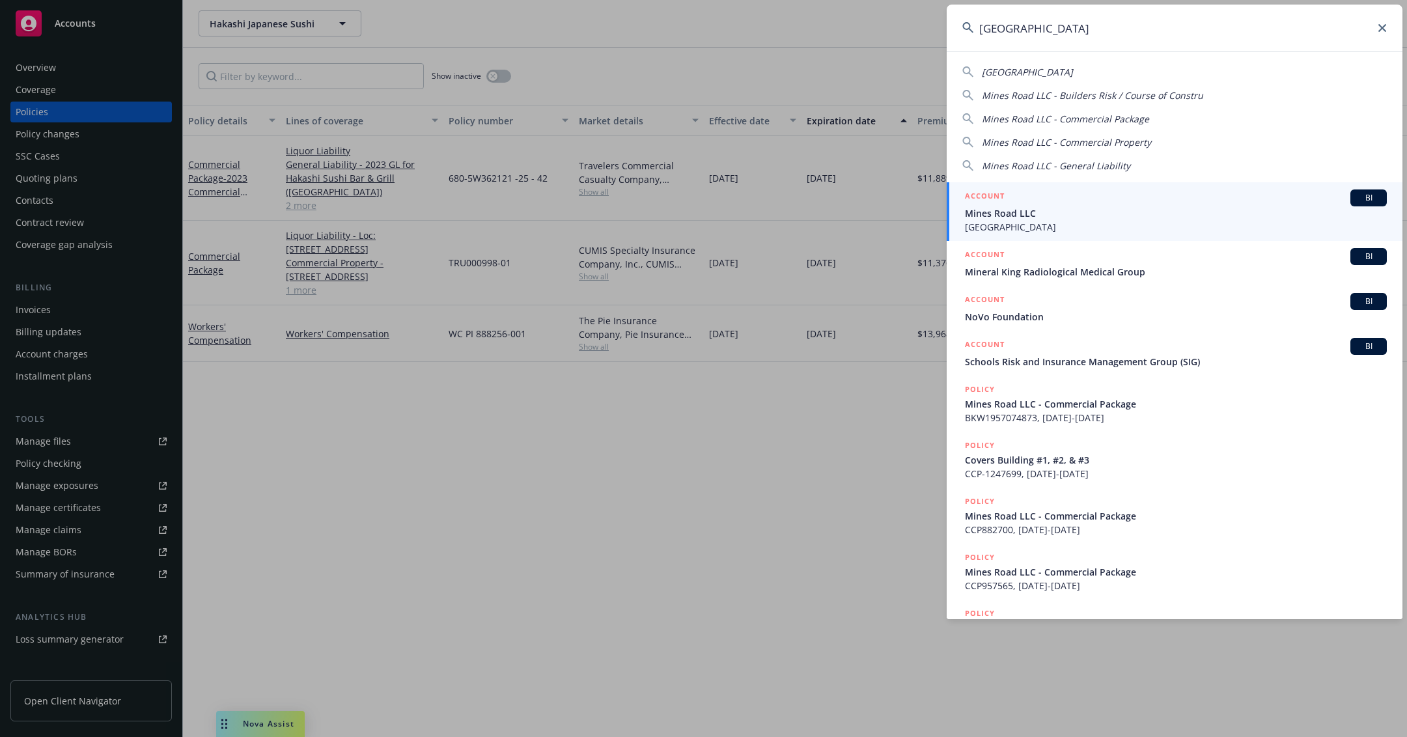
type input "mines road"
click at [1071, 201] on div "ACCOUNT BI" at bounding box center [1176, 198] width 422 height 17
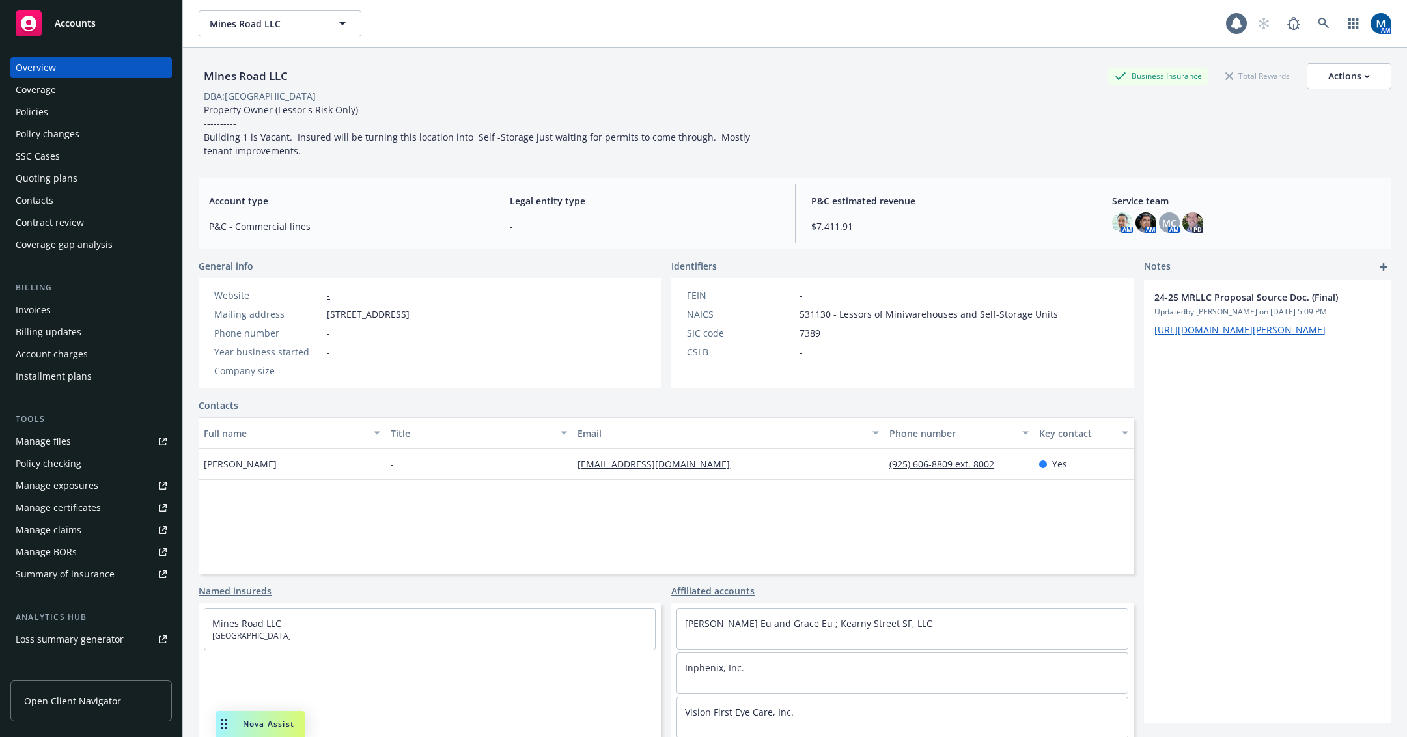
click at [55, 111] on div "Policies" at bounding box center [91, 112] width 151 height 21
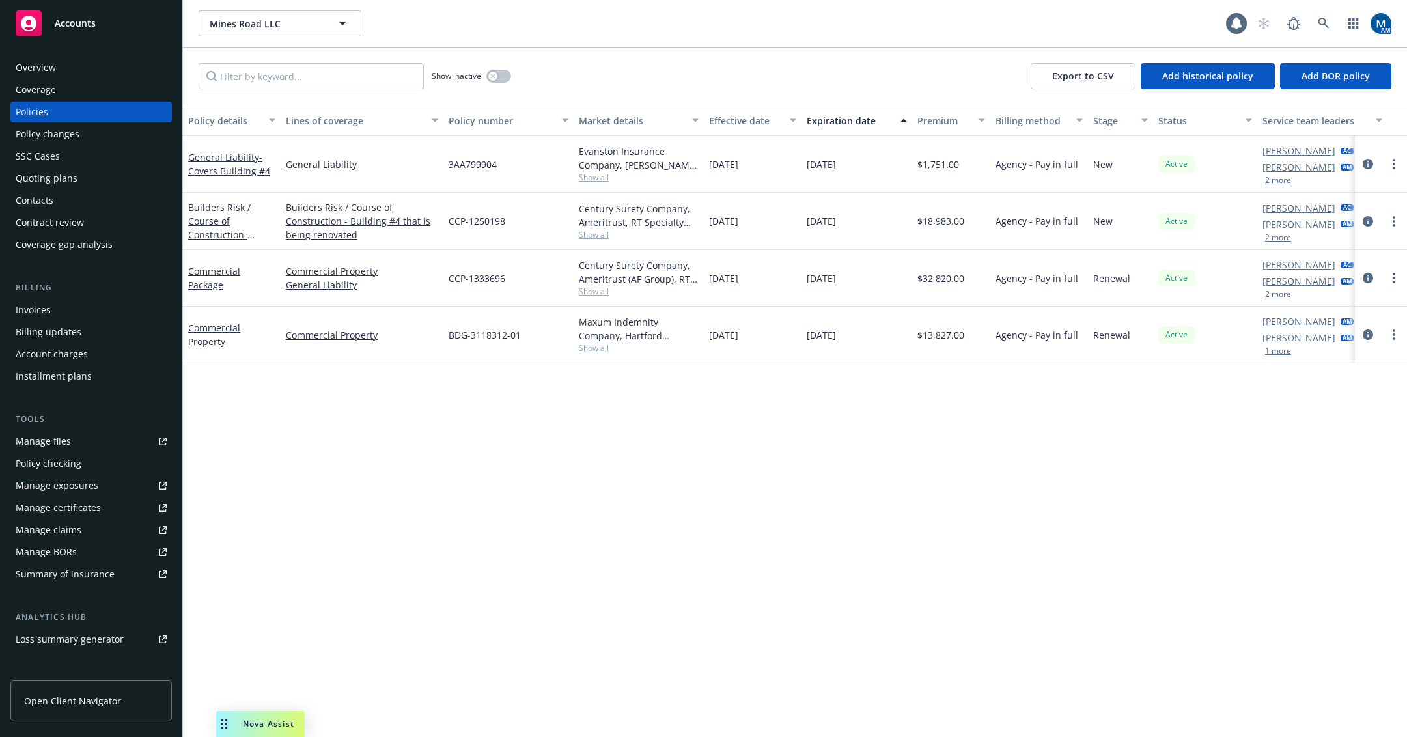
click at [634, 427] on div "Policy details Lines of coverage Policy number Market details Effective date Ex…" at bounding box center [795, 421] width 1224 height 632
click at [868, 505] on div "Policy details Lines of coverage Policy number Market details Effective date Ex…" at bounding box center [795, 421] width 1224 height 632
click at [1281, 354] on button "1 more" at bounding box center [1278, 351] width 26 height 8
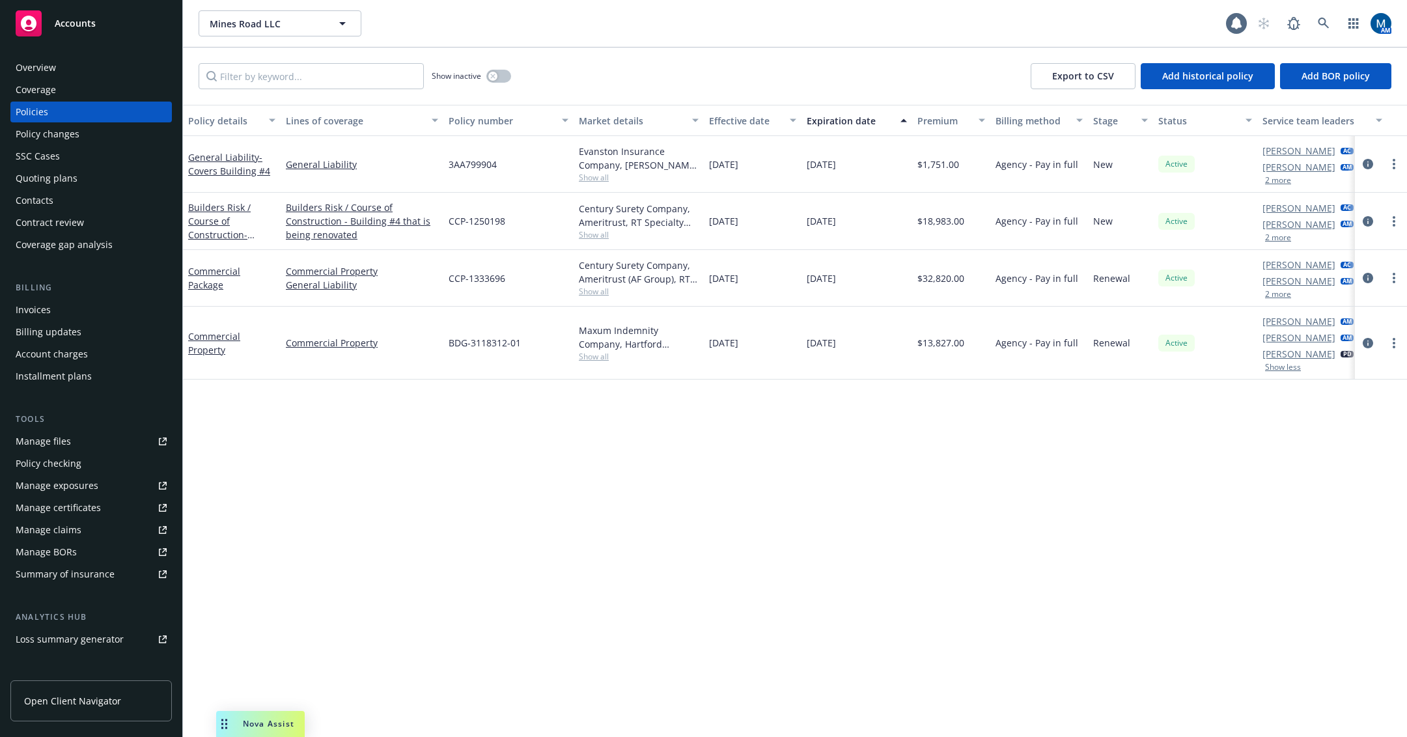
click at [1282, 296] on button "2 more" at bounding box center [1278, 294] width 26 height 8
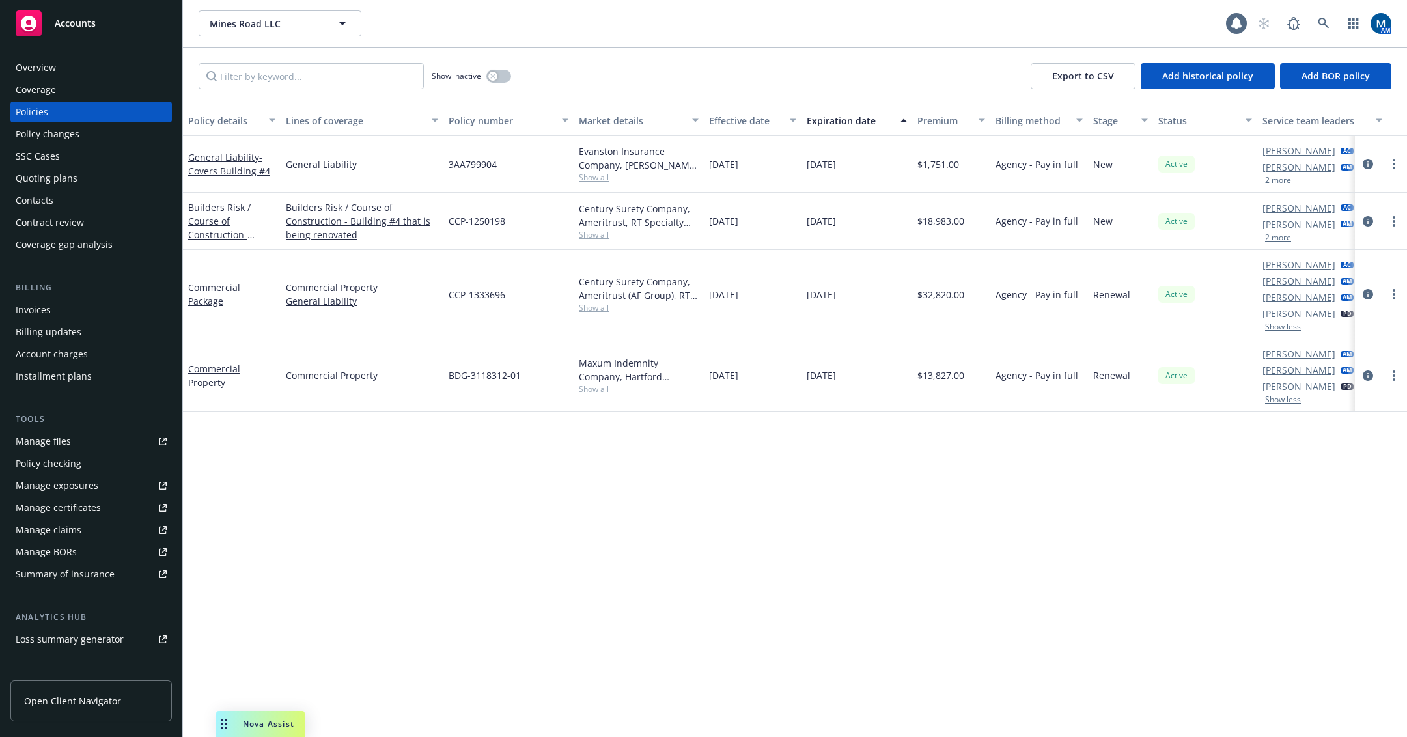
click at [1148, 500] on div "Policy details Lines of coverage Policy number Market details Effective date Ex…" at bounding box center [795, 421] width 1224 height 632
click at [73, 180] on div "Quoting plans" at bounding box center [47, 178] width 62 height 21
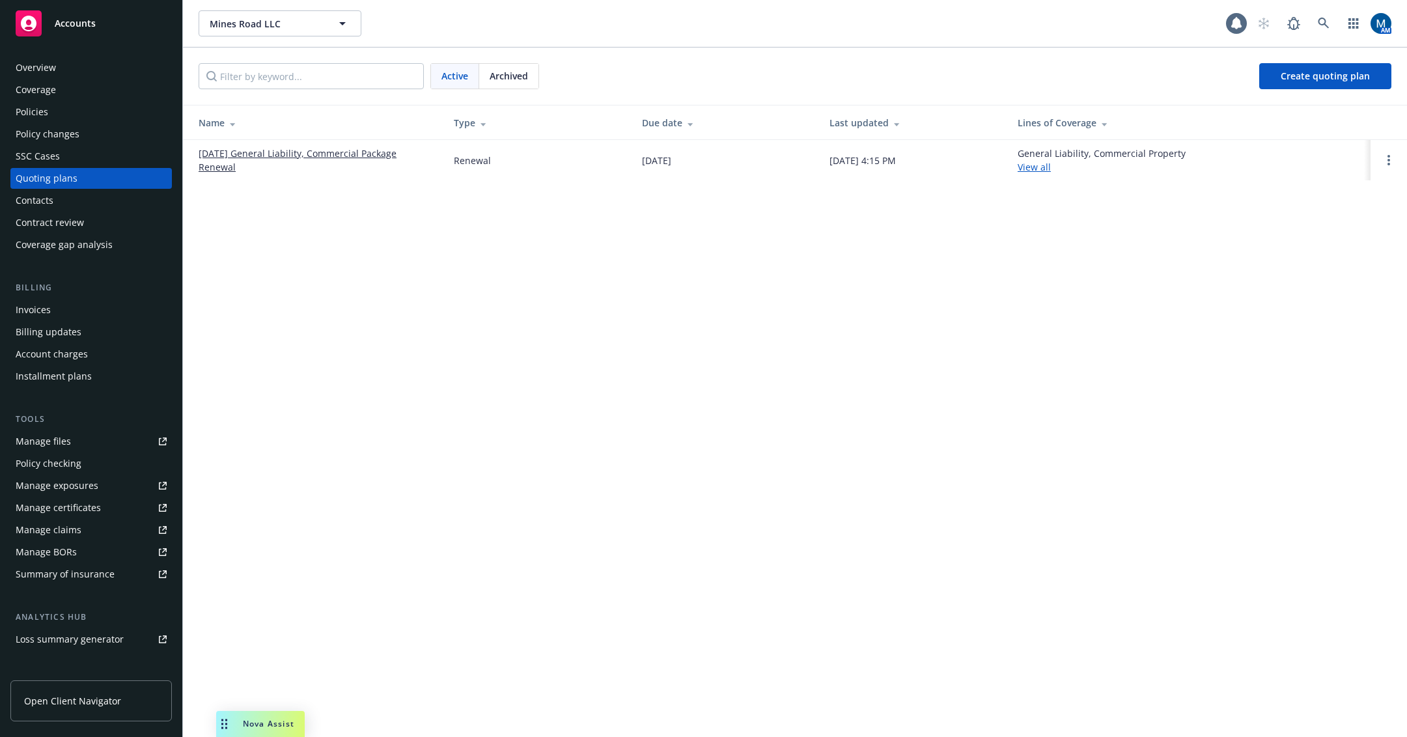
click at [100, 119] on div "Policies" at bounding box center [91, 112] width 151 height 21
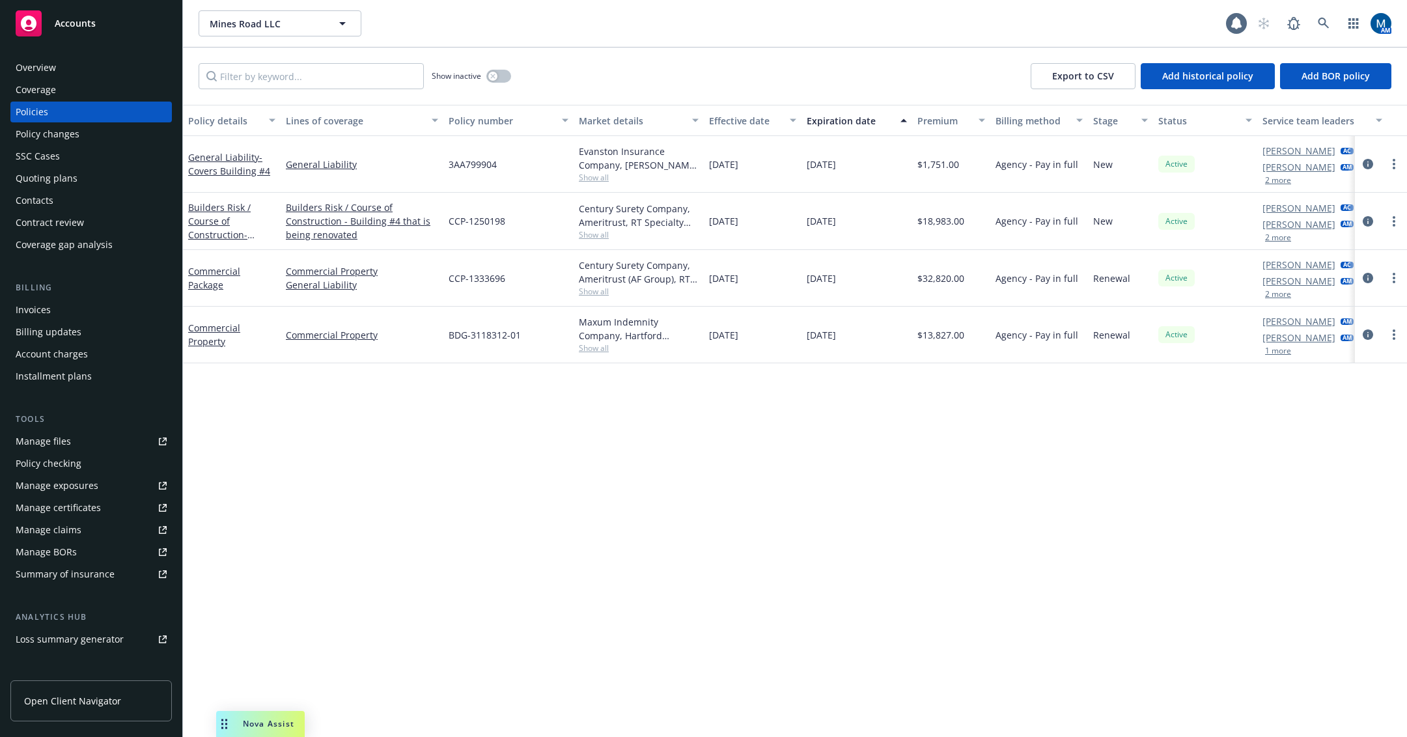
click at [51, 166] on div "SSC Cases" at bounding box center [38, 156] width 44 height 21
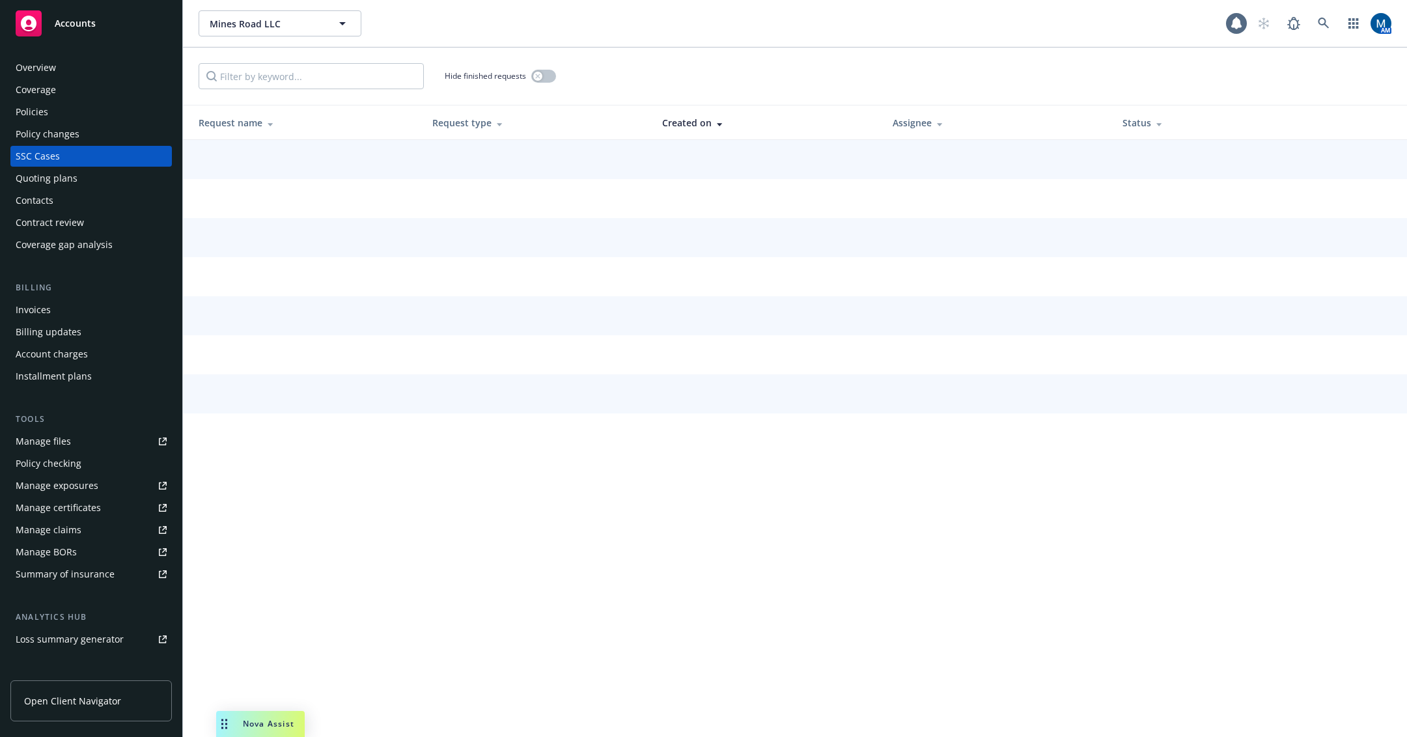
click at [51, 174] on div "Quoting plans" at bounding box center [47, 178] width 62 height 21
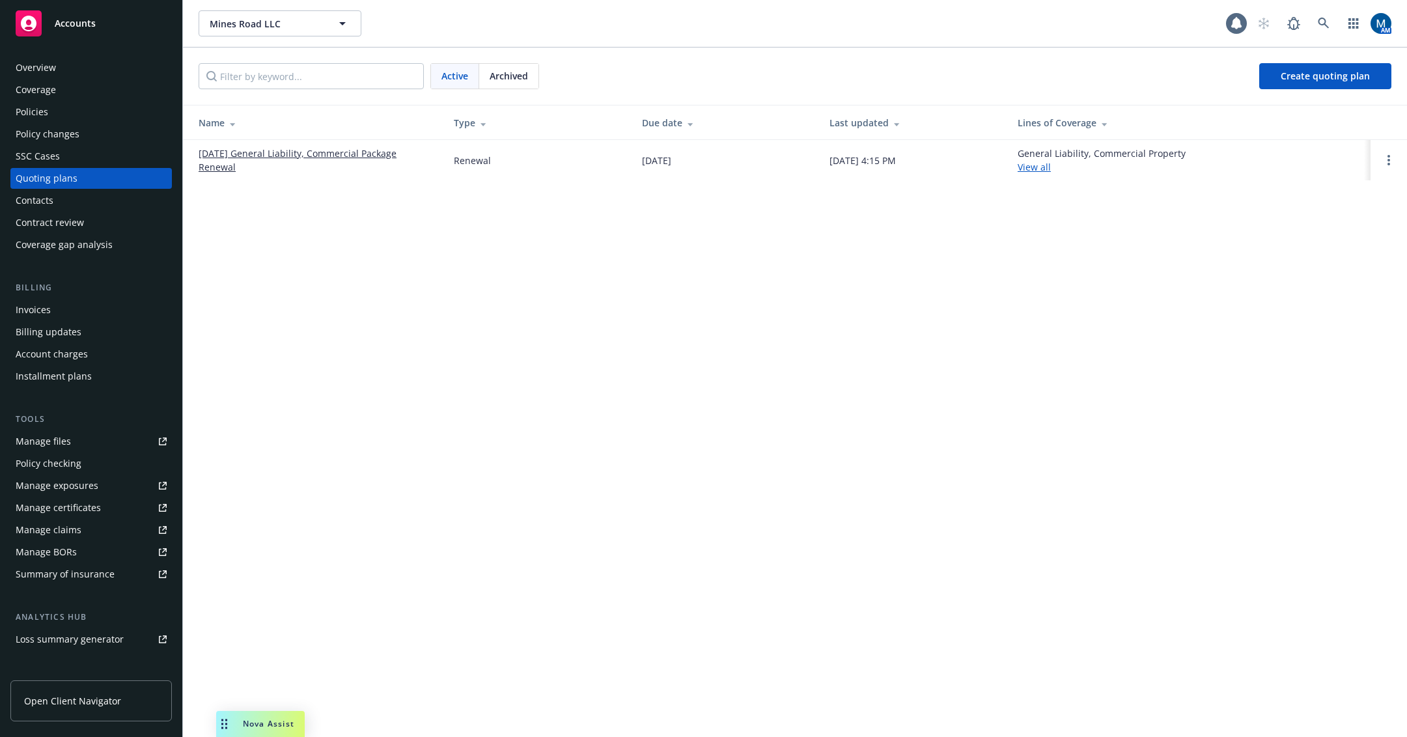
click at [107, 121] on div "Policies" at bounding box center [91, 112] width 151 height 21
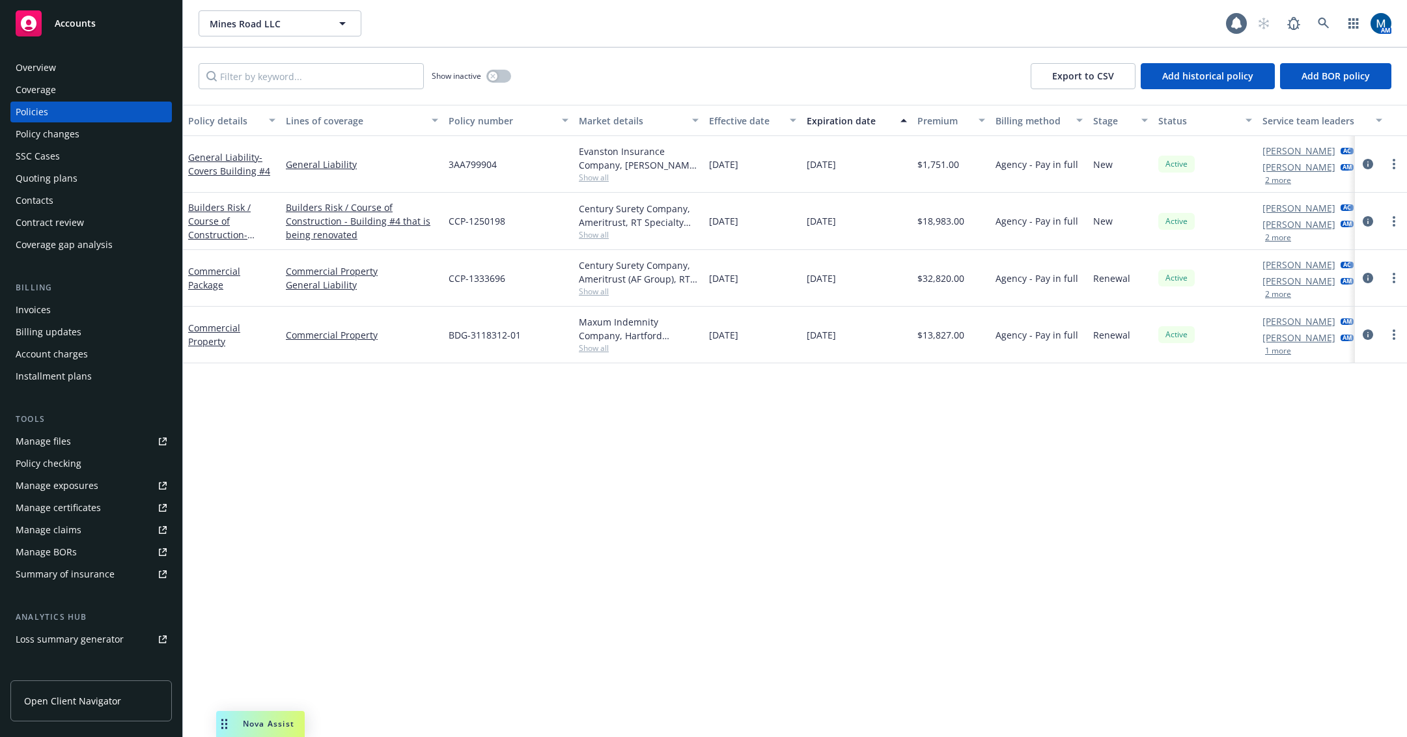
click at [604, 570] on div "Policy details Lines of coverage Policy number Market details Effective date Ex…" at bounding box center [795, 421] width 1224 height 632
drag, startPoint x: 640, startPoint y: 466, endPoint x: 642, endPoint y: 479, distance: 13.2
click at [640, 466] on div "Policy details Lines of coverage Policy number Market details Effective date Ex…" at bounding box center [795, 421] width 1224 height 632
click at [76, 169] on div "Quoting plans" at bounding box center [91, 178] width 151 height 21
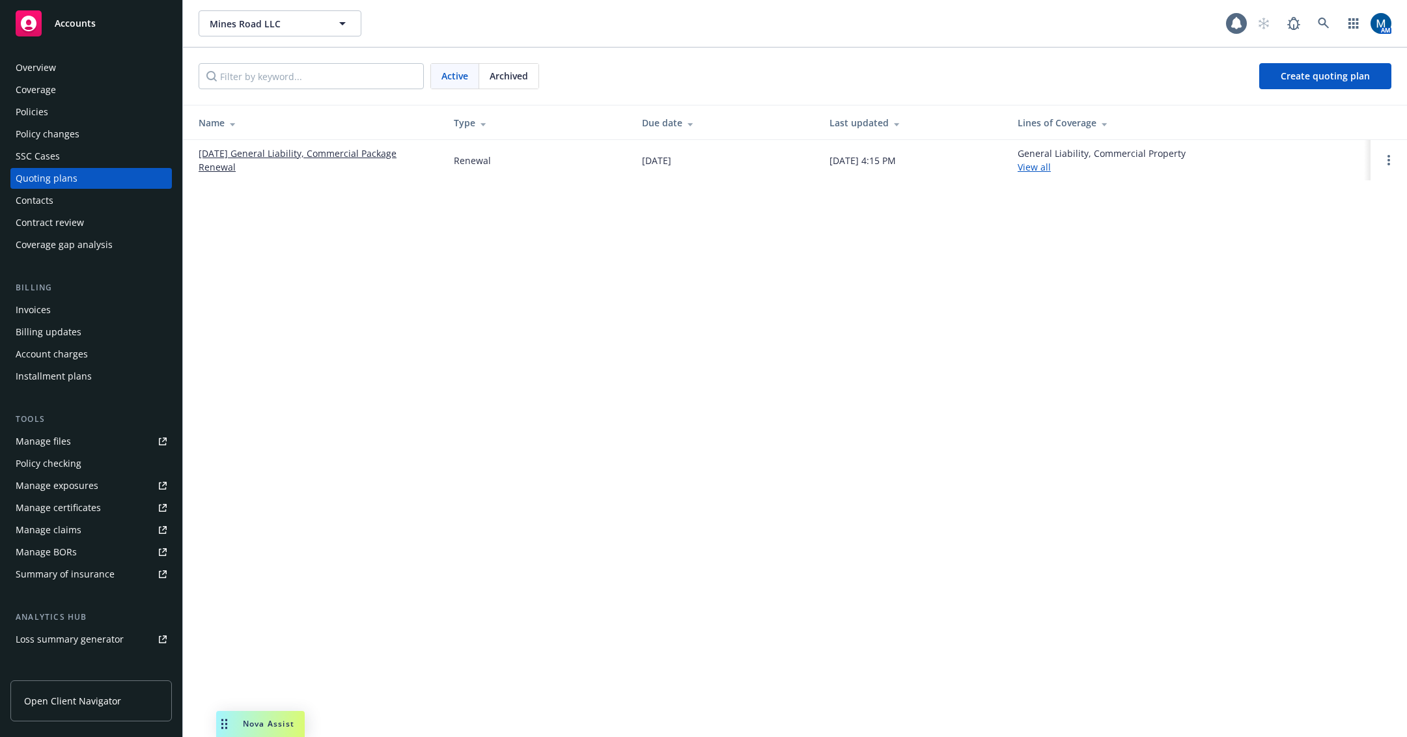
click at [497, 77] on span "Archived" at bounding box center [509, 76] width 38 height 14
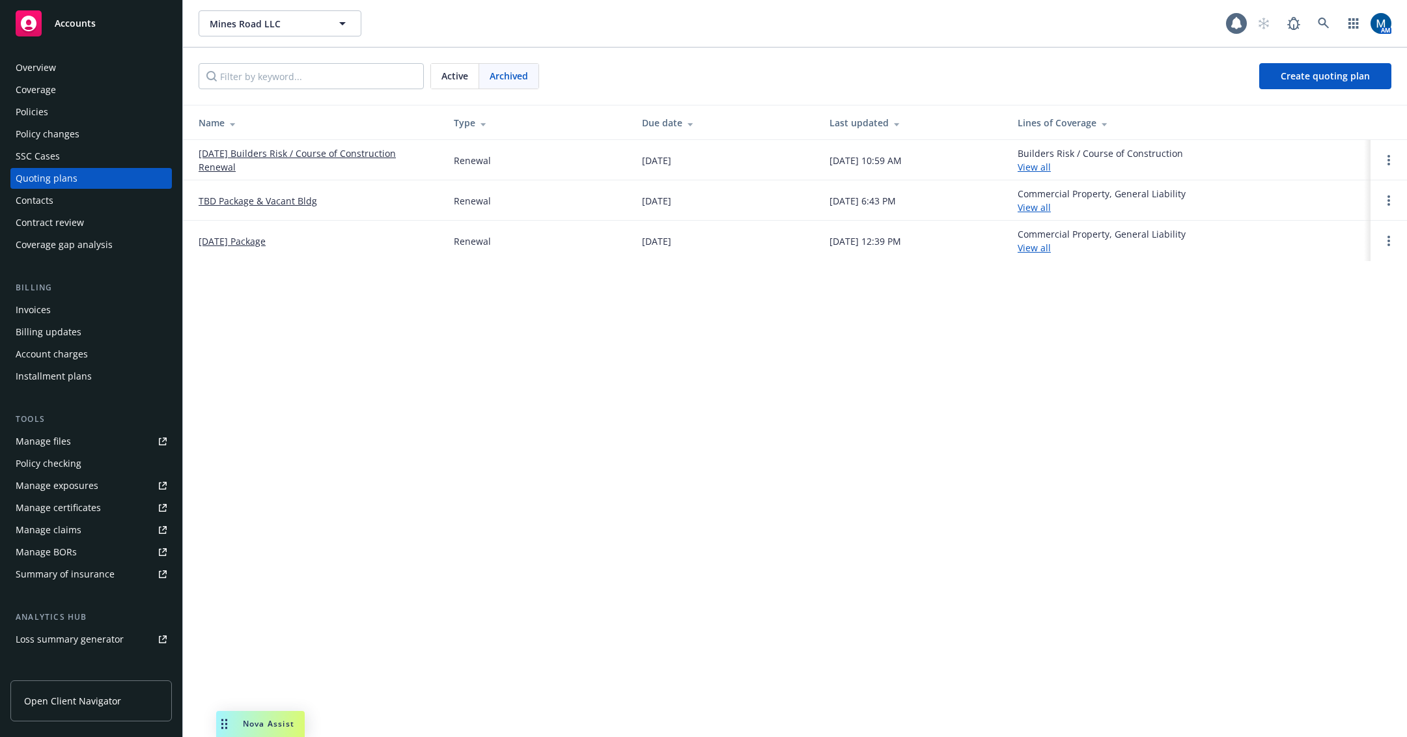
click at [458, 76] on span "Active" at bounding box center [455, 76] width 27 height 14
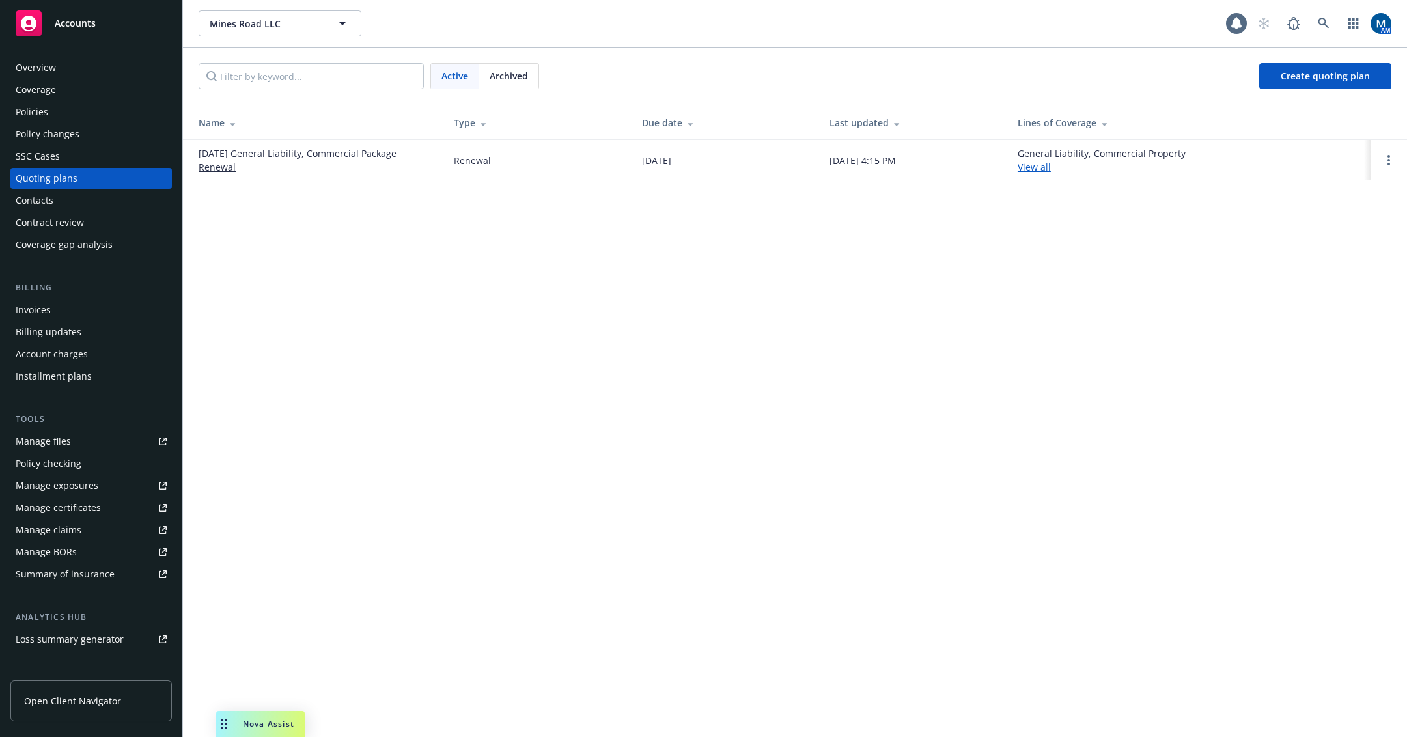
drag, startPoint x: 871, startPoint y: 404, endPoint x: 881, endPoint y: 399, distance: 11.1
click at [871, 404] on div "Mines Road LLC Mines Road LLC 1 AM Active Archived Create quoting plan Name Typ…" at bounding box center [795, 368] width 1224 height 737
click at [1333, 74] on span "Create quoting plan" at bounding box center [1325, 76] width 89 height 12
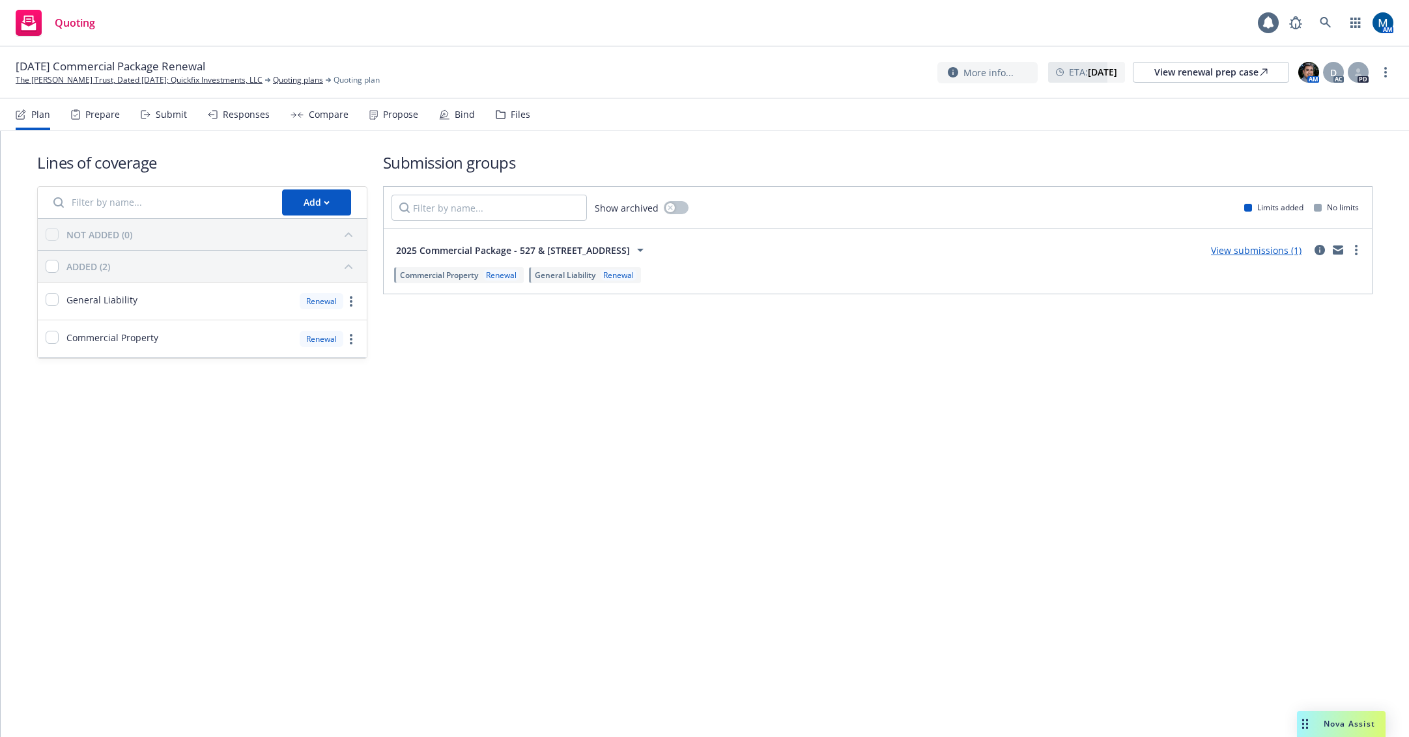
click at [408, 119] on div "Propose" at bounding box center [400, 114] width 35 height 10
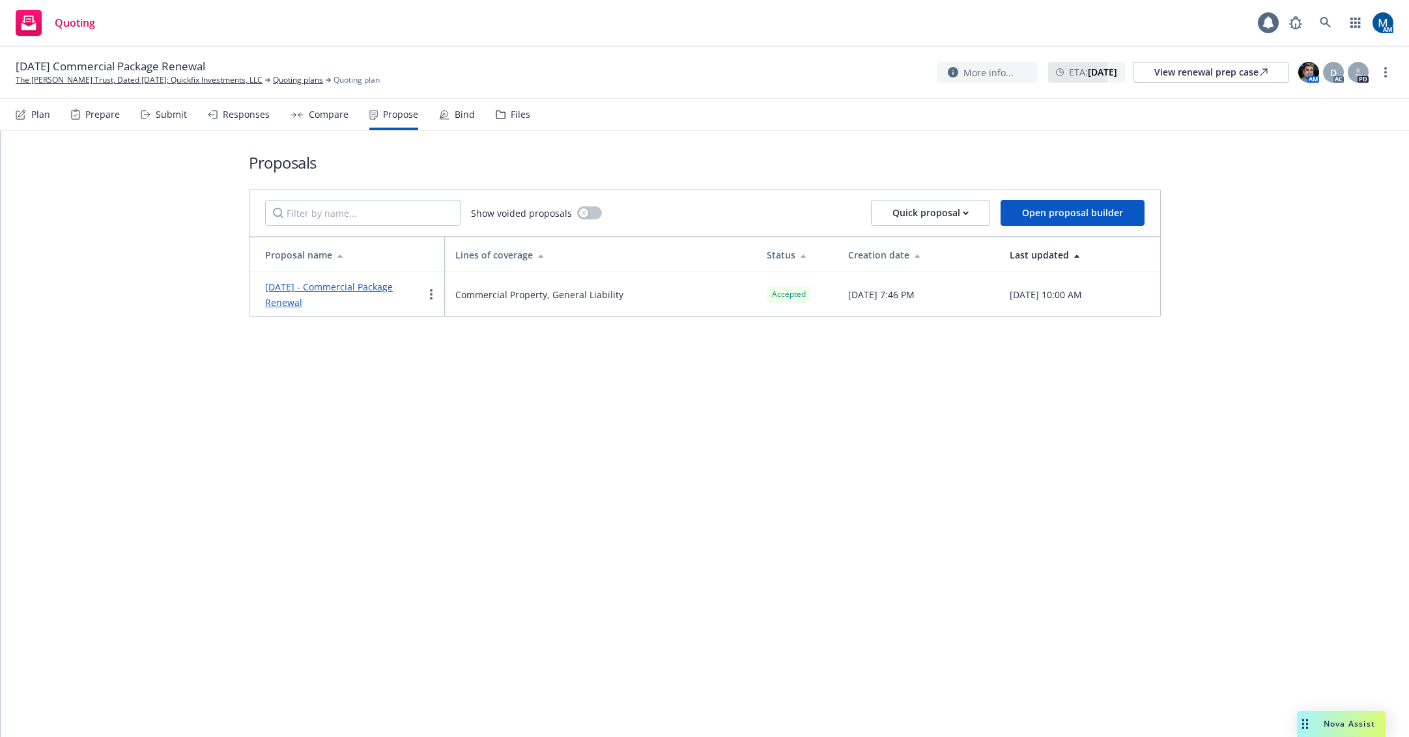
click at [464, 113] on div "Bind" at bounding box center [465, 114] width 20 height 10
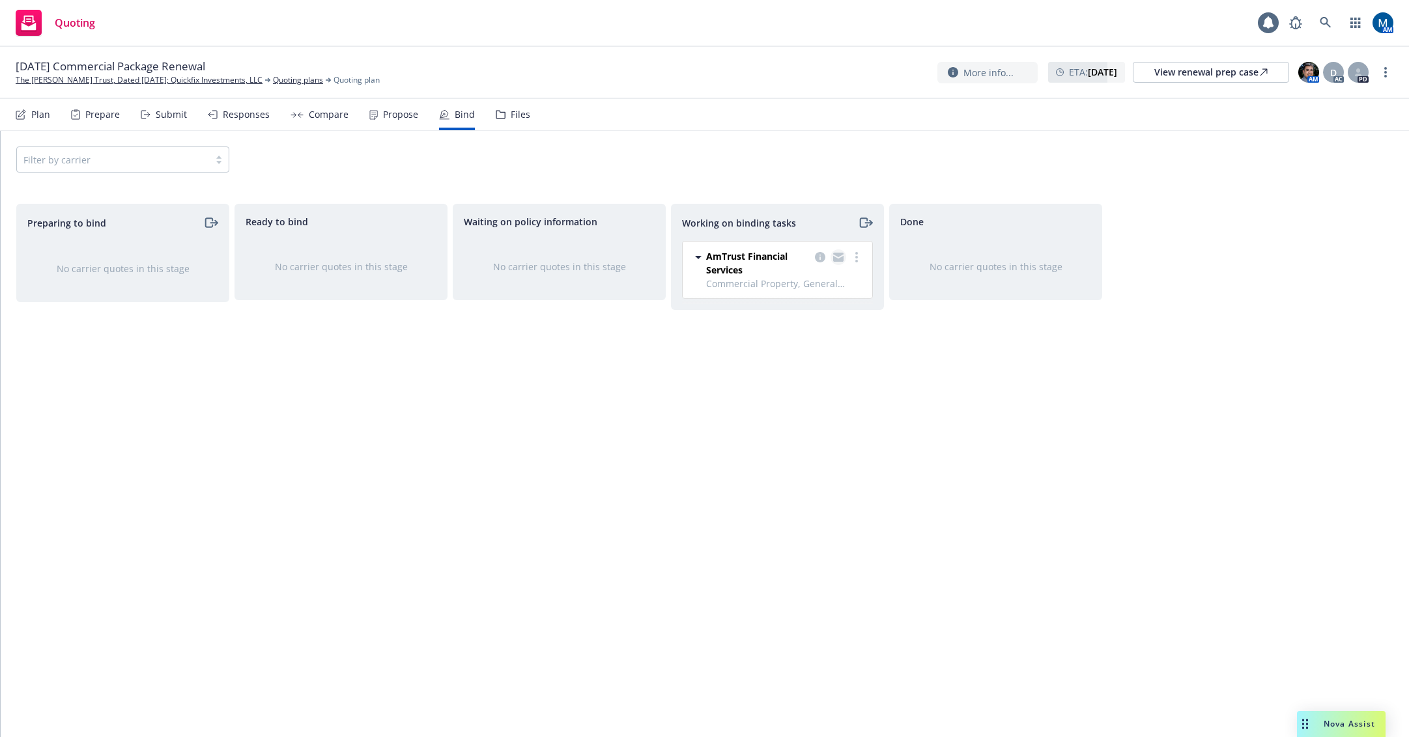
click at [838, 259] on icon "copy logging email" at bounding box center [838, 259] width 10 height 6
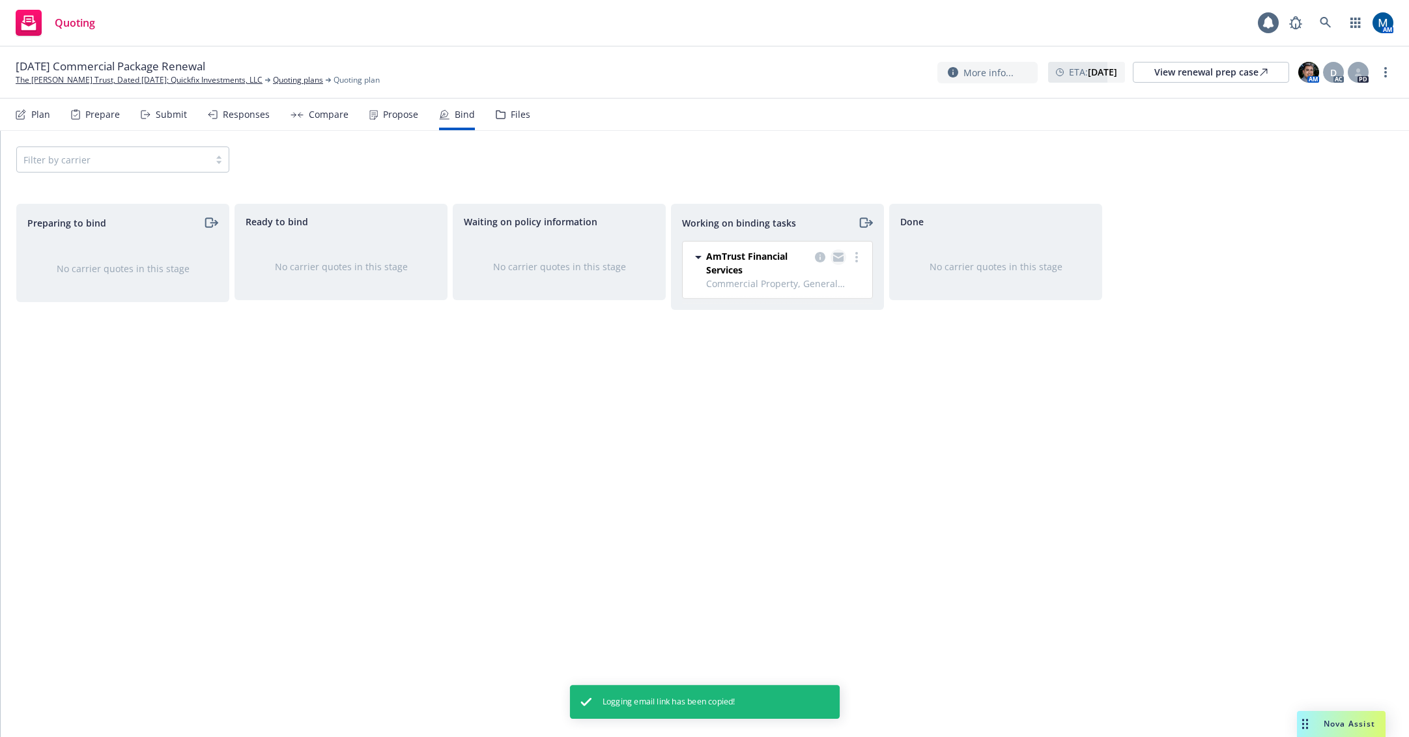
click at [838, 254] on icon "copy logging email" at bounding box center [838, 255] width 10 height 5
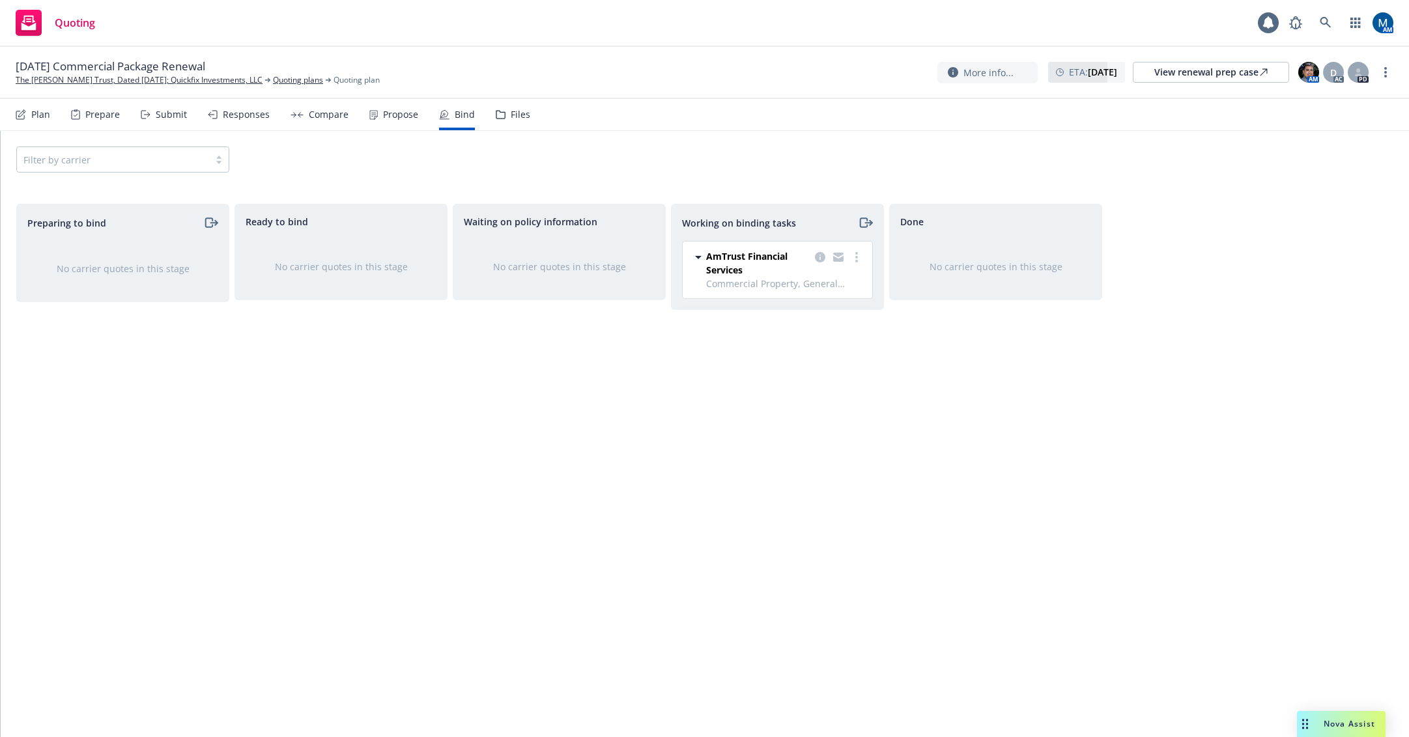
drag, startPoint x: 852, startPoint y: 502, endPoint x: 699, endPoint y: 340, distance: 223.0
click at [852, 502] on div "Working on binding tasks AmTrust Financial Services Commercial Property, Genera…" at bounding box center [777, 457] width 213 height 506
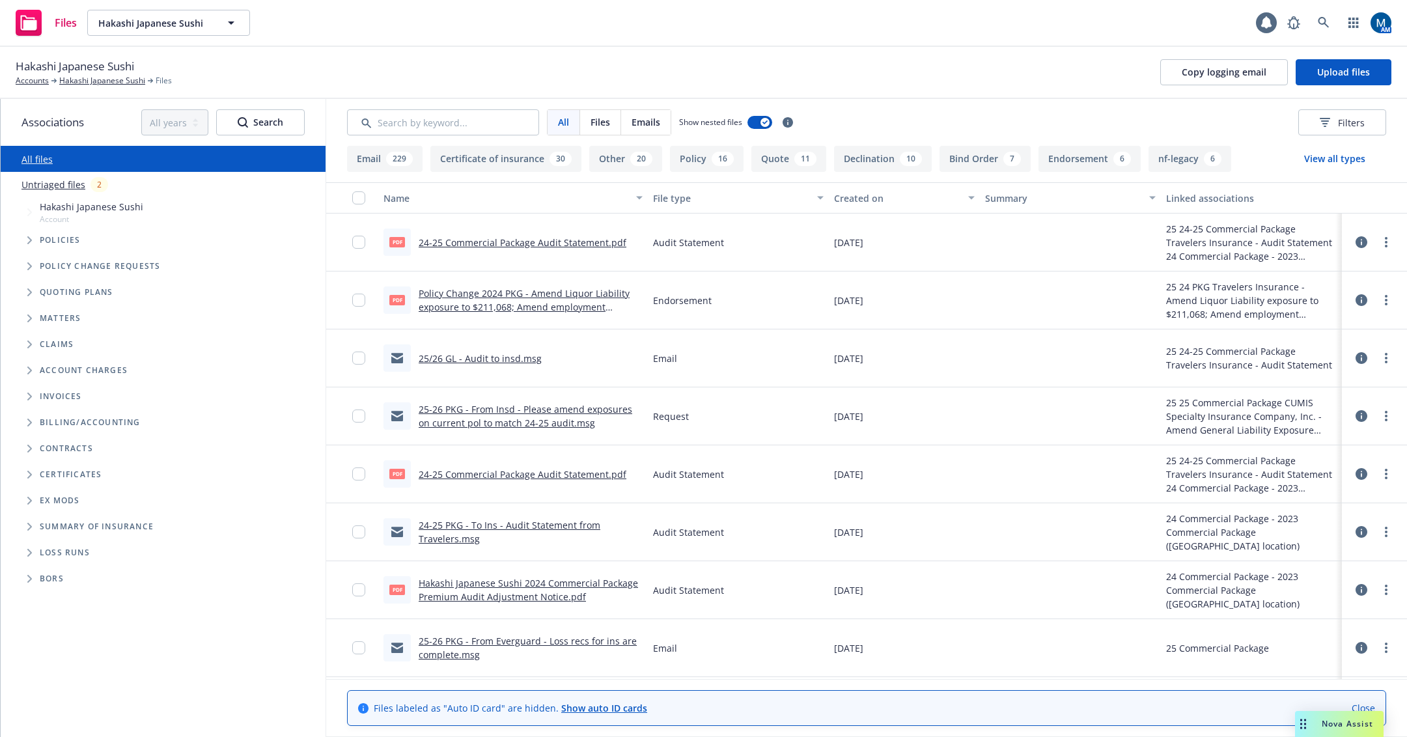
click at [501, 411] on link "25-26 PKG - From Insd - Please amend exposures on current pol to match 24-25 au…" at bounding box center [526, 416] width 214 height 26
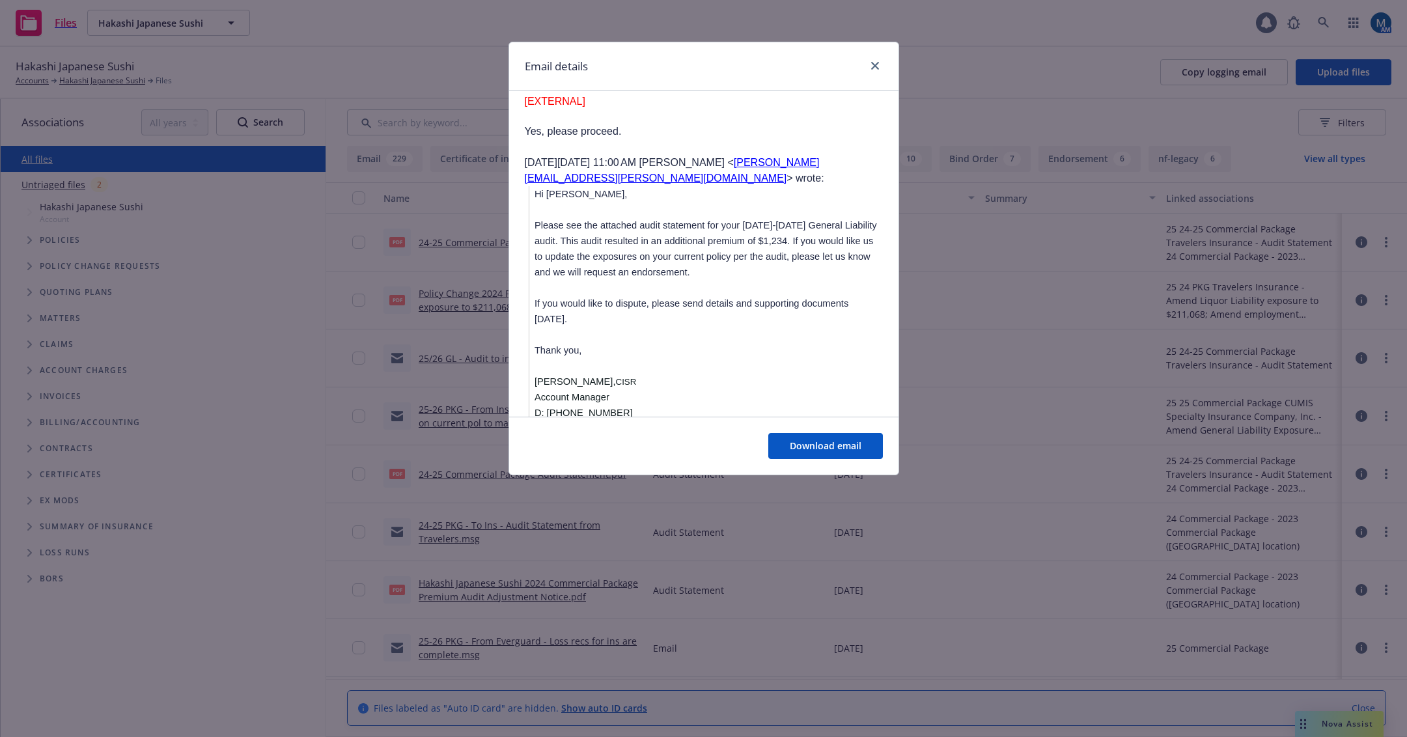
scroll to position [521, 0]
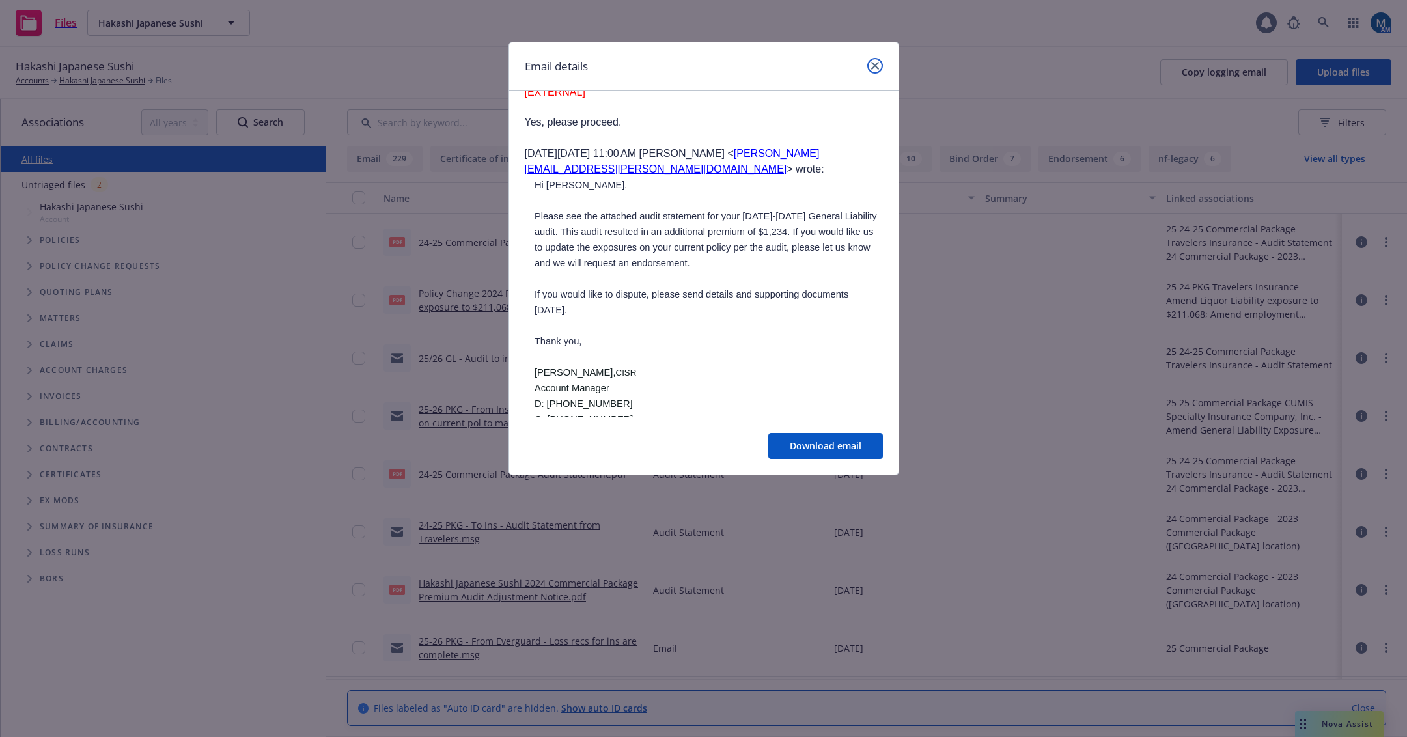
click at [878, 65] on icon "close" at bounding box center [875, 66] width 8 height 8
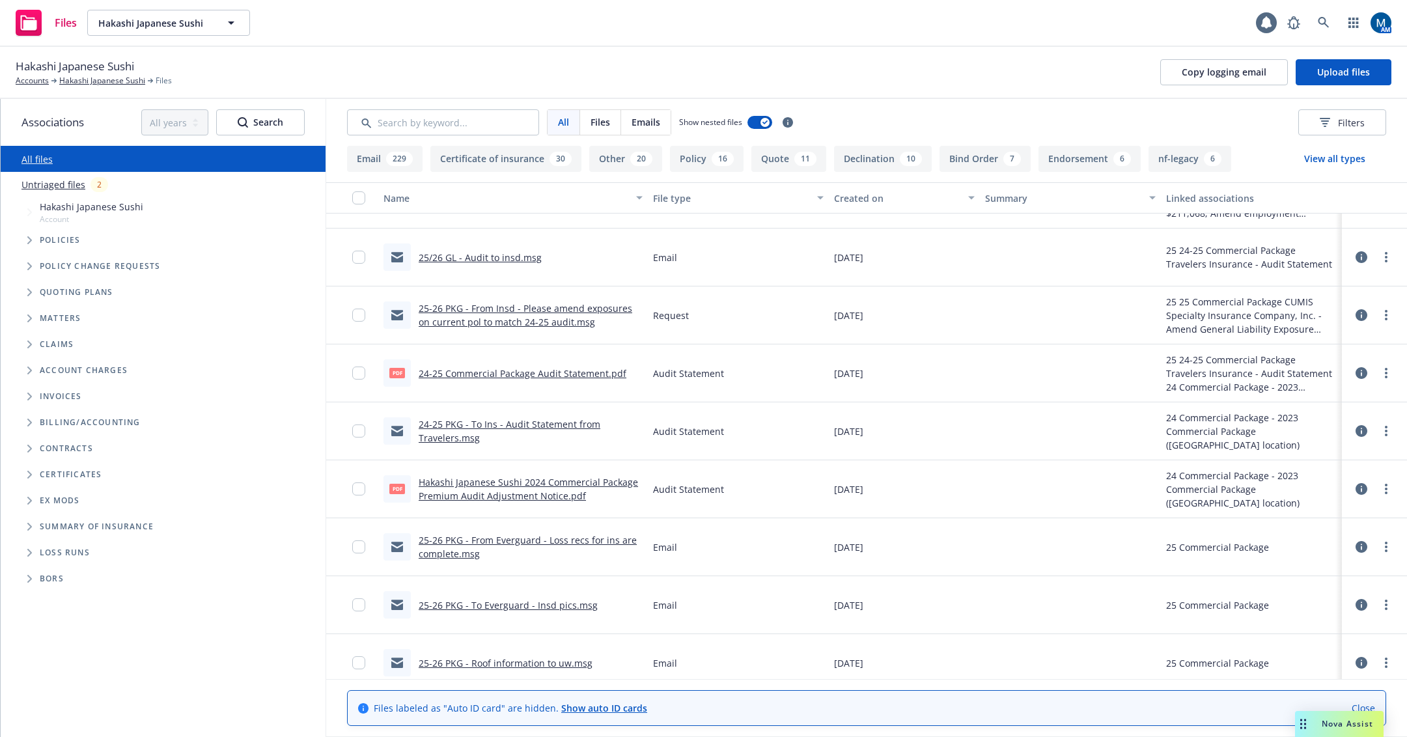
scroll to position [195, 0]
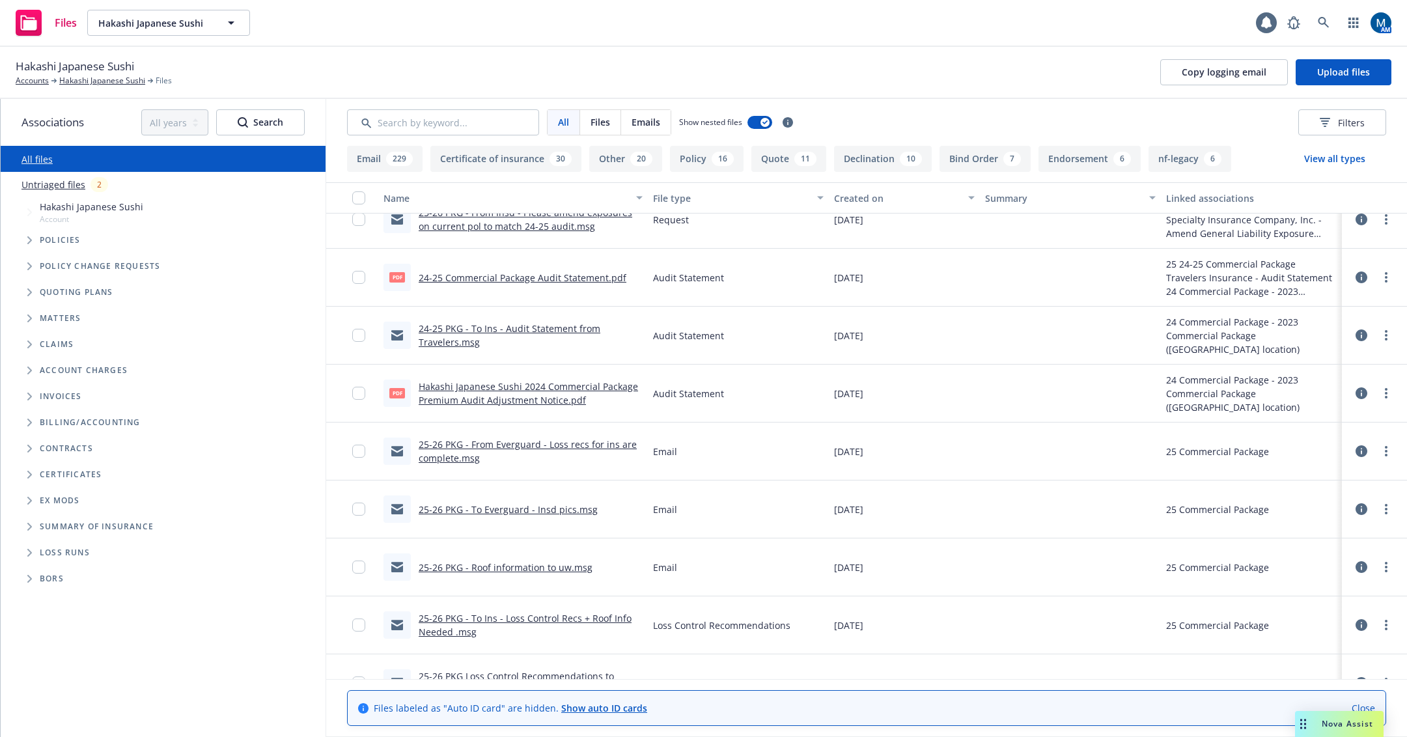
click at [593, 449] on link "25-26 PKG - From Everguard - Loss recs for ins are complete.msg" at bounding box center [528, 451] width 218 height 26
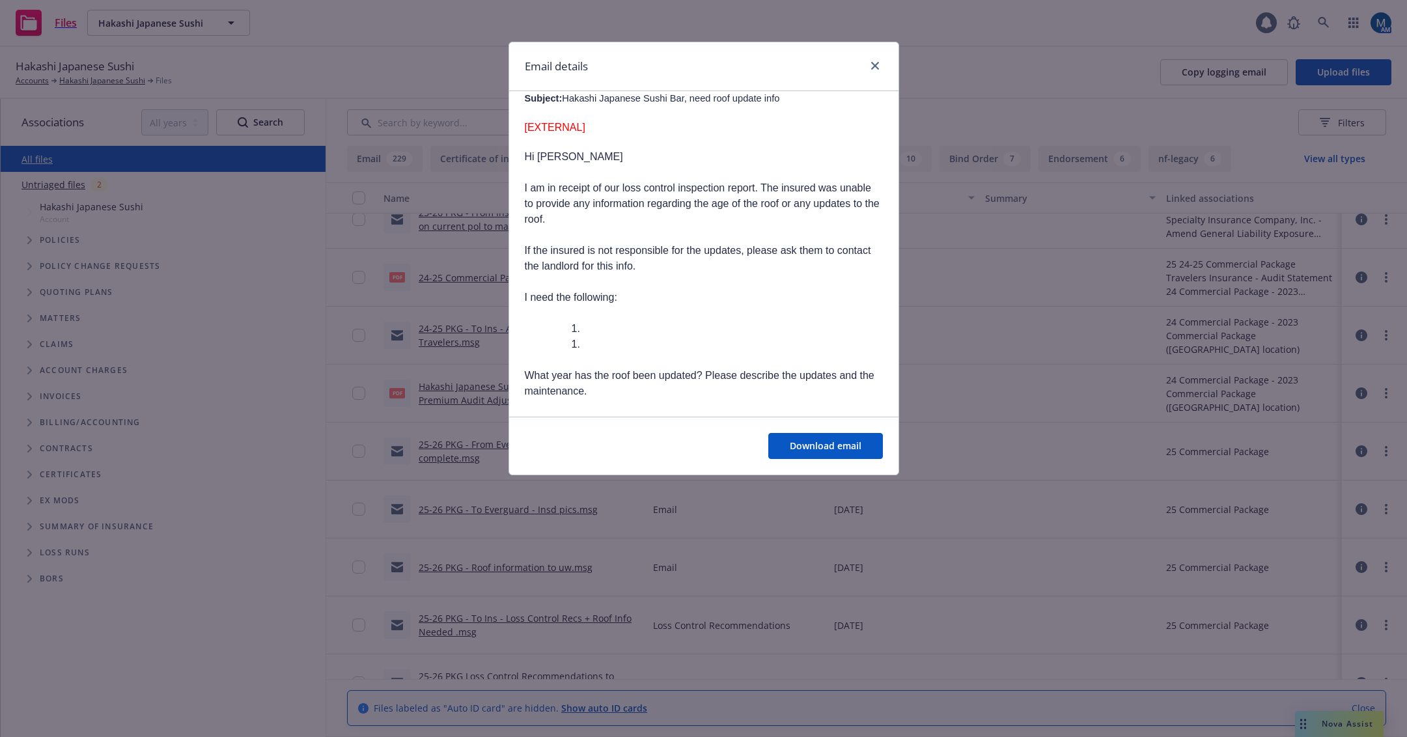
scroll to position [3515, 0]
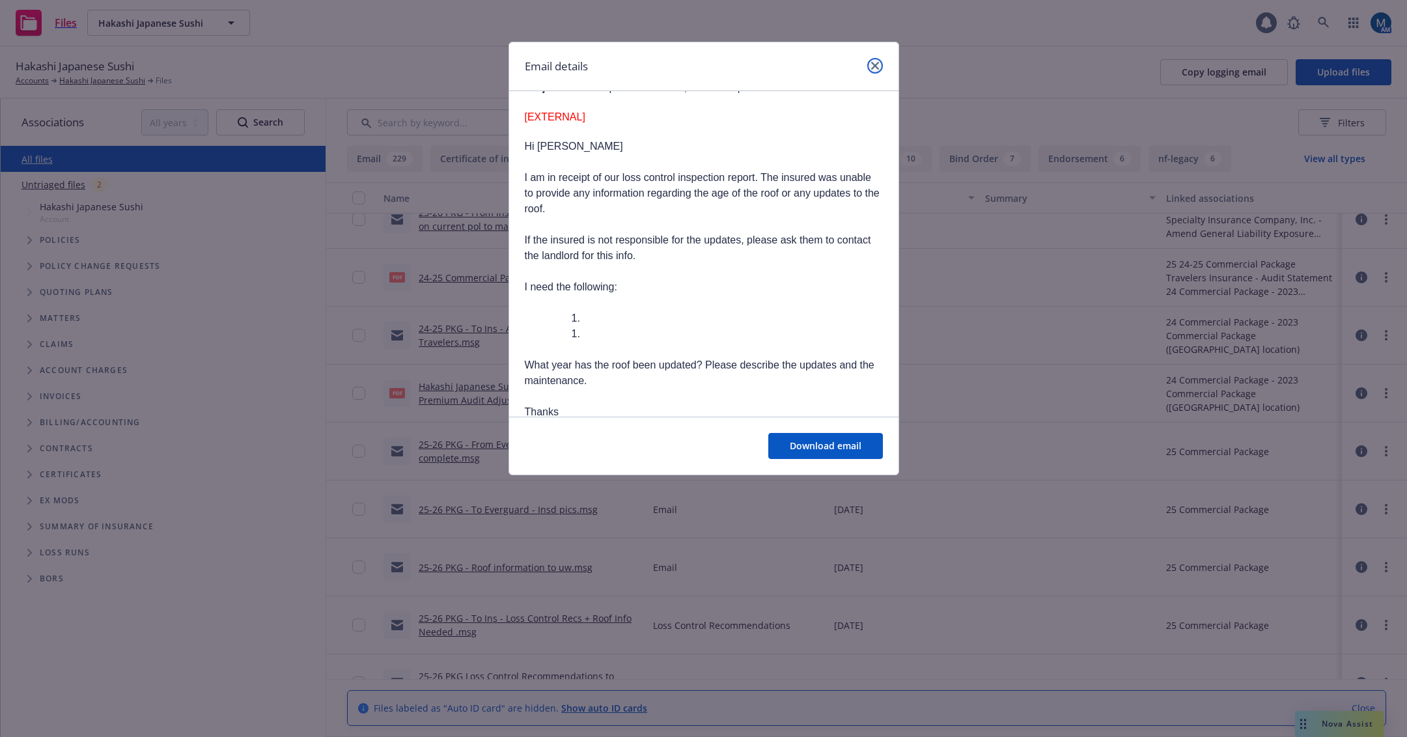
click at [879, 64] on icon "close" at bounding box center [875, 66] width 8 height 8
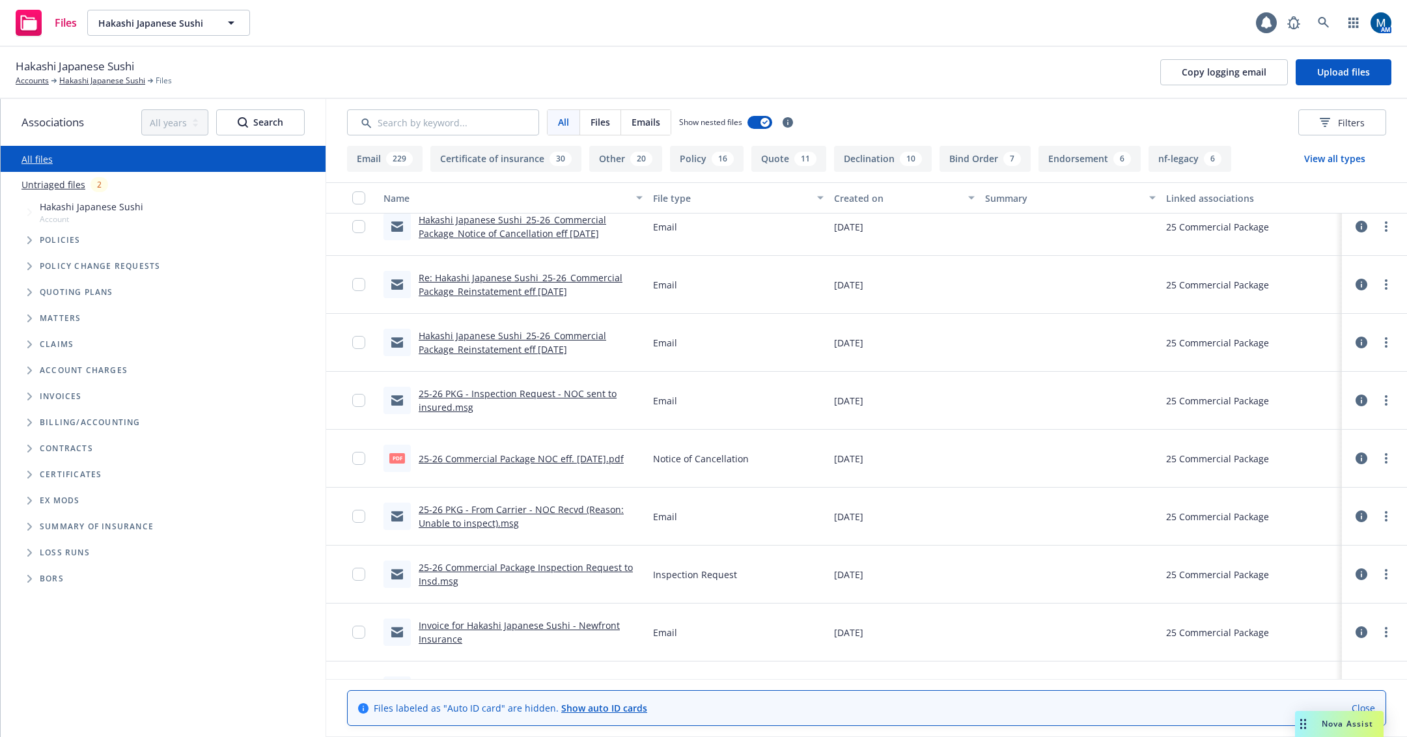
scroll to position [1237, 0]
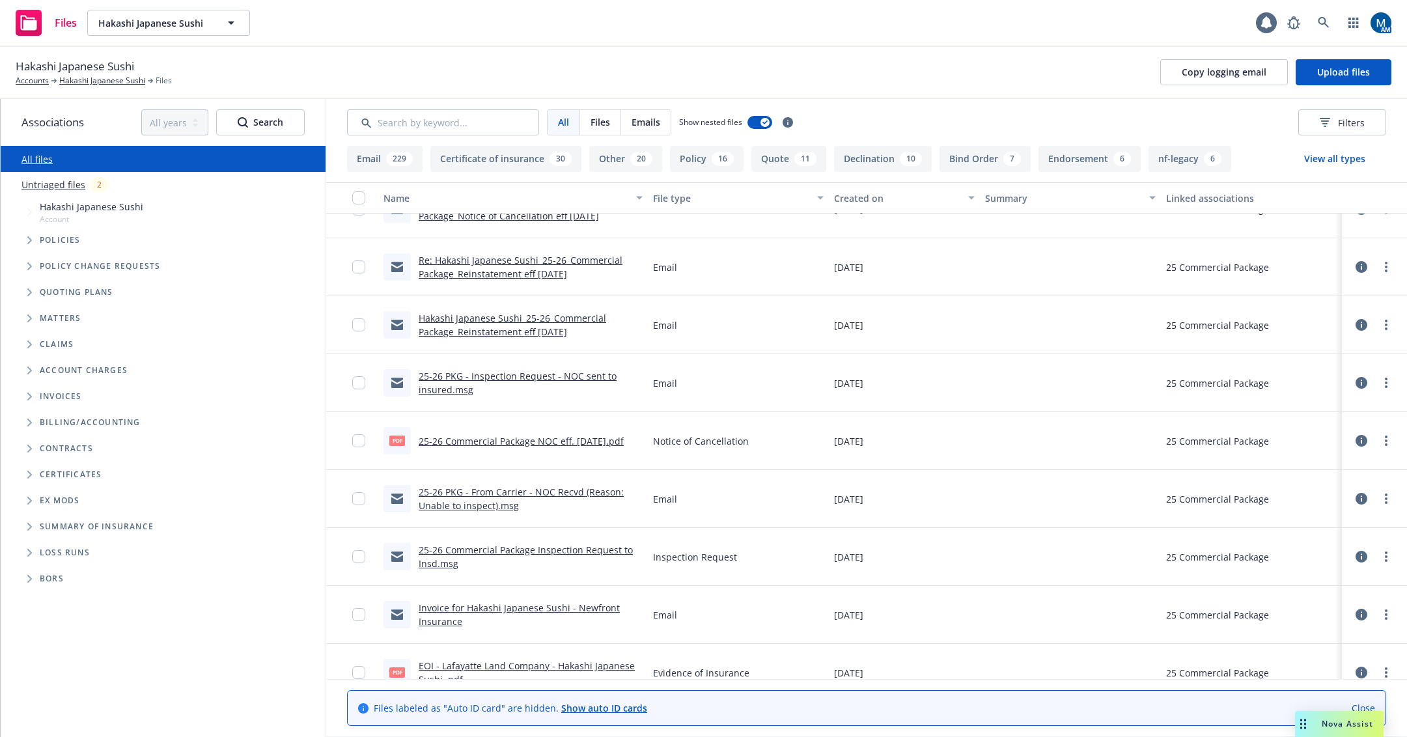
click at [586, 435] on link "25-26 Commercial Package NOC eff. 5/24/2025.pdf" at bounding box center [521, 441] width 205 height 12
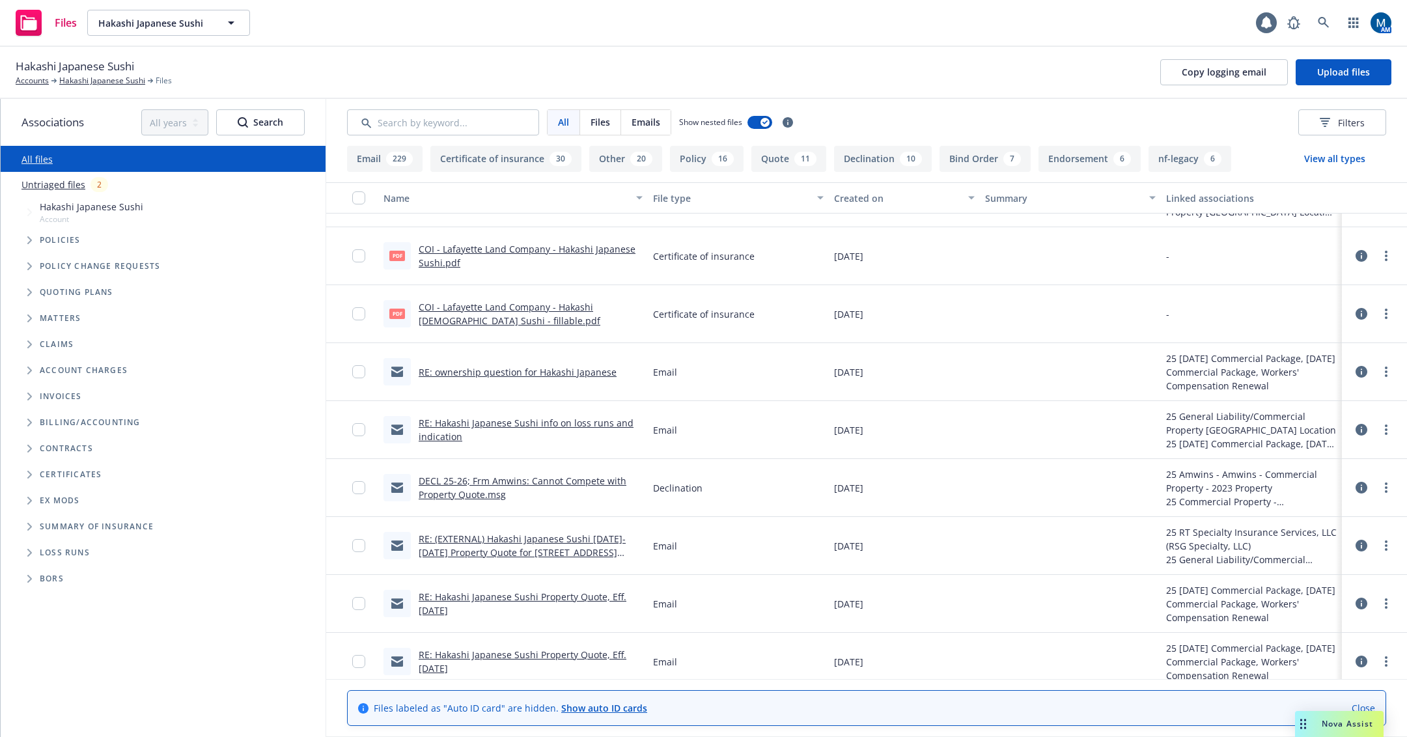
scroll to position [3257, 0]
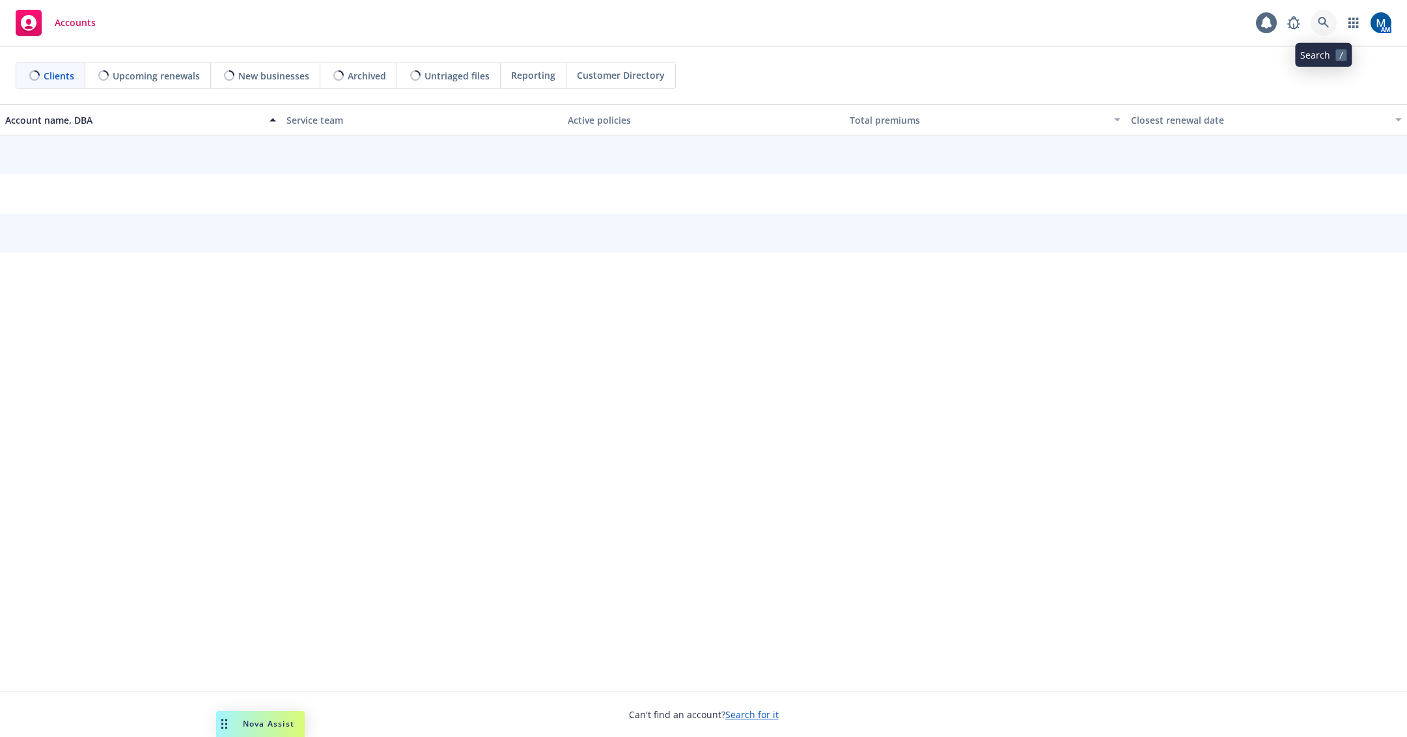
click at [1325, 29] on link at bounding box center [1324, 23] width 26 height 26
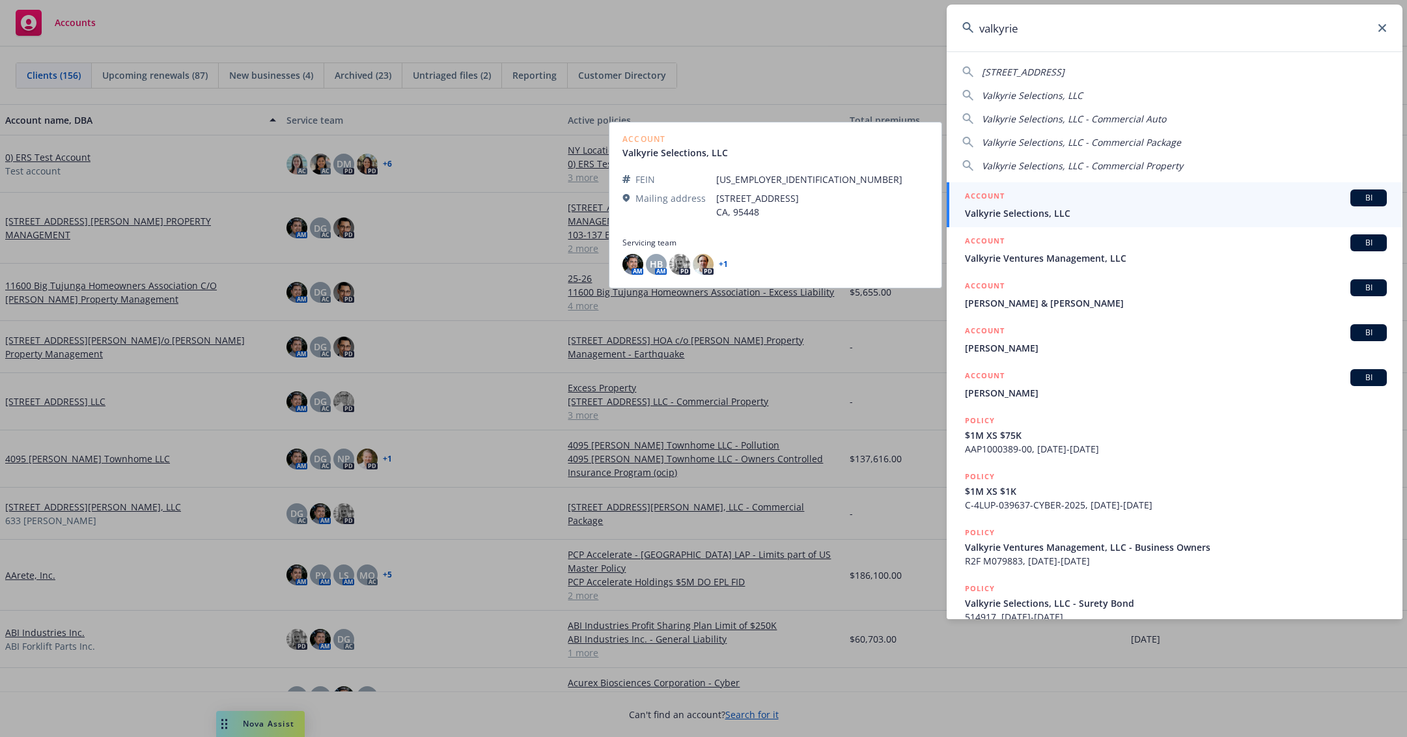
type input "valkyrie"
click at [1064, 215] on span "Valkyrie Selections, LLC" at bounding box center [1176, 213] width 422 height 14
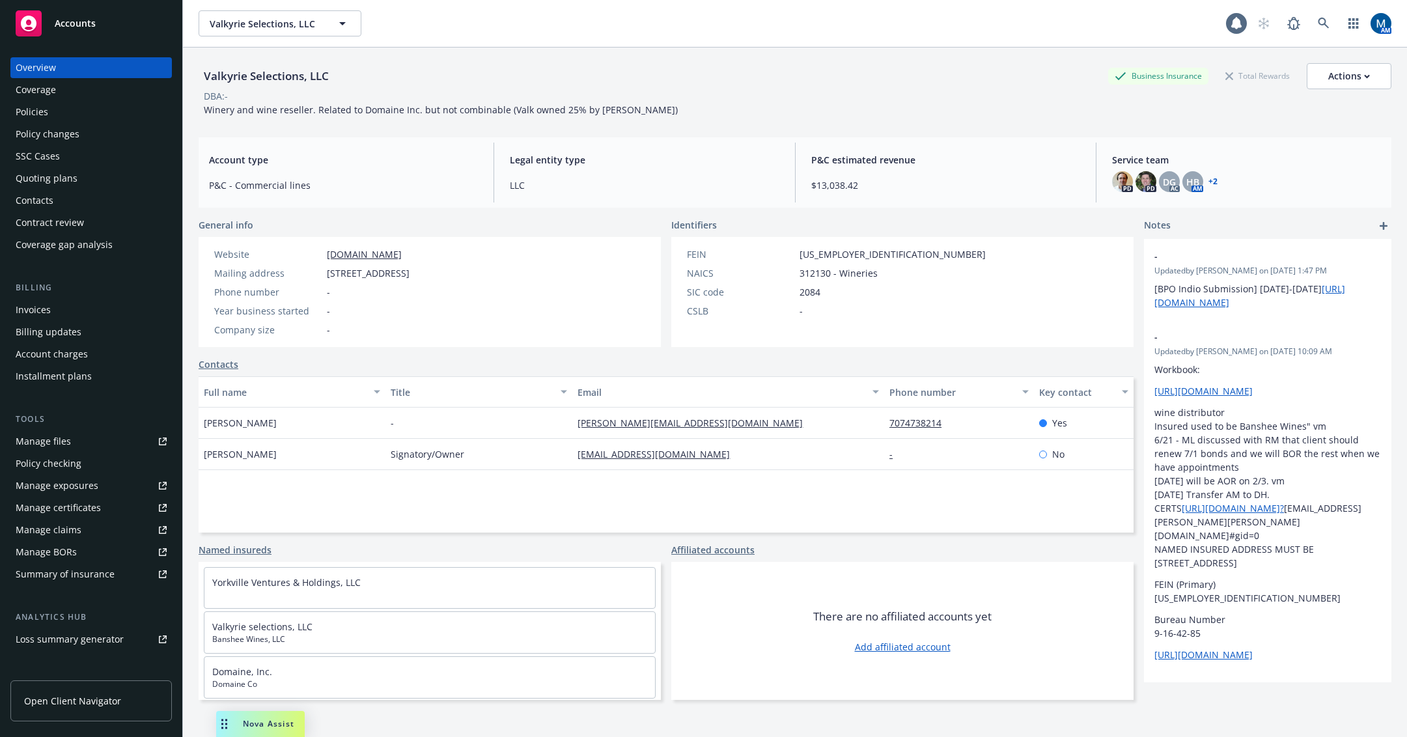
click at [57, 117] on div "Policies" at bounding box center [91, 112] width 151 height 21
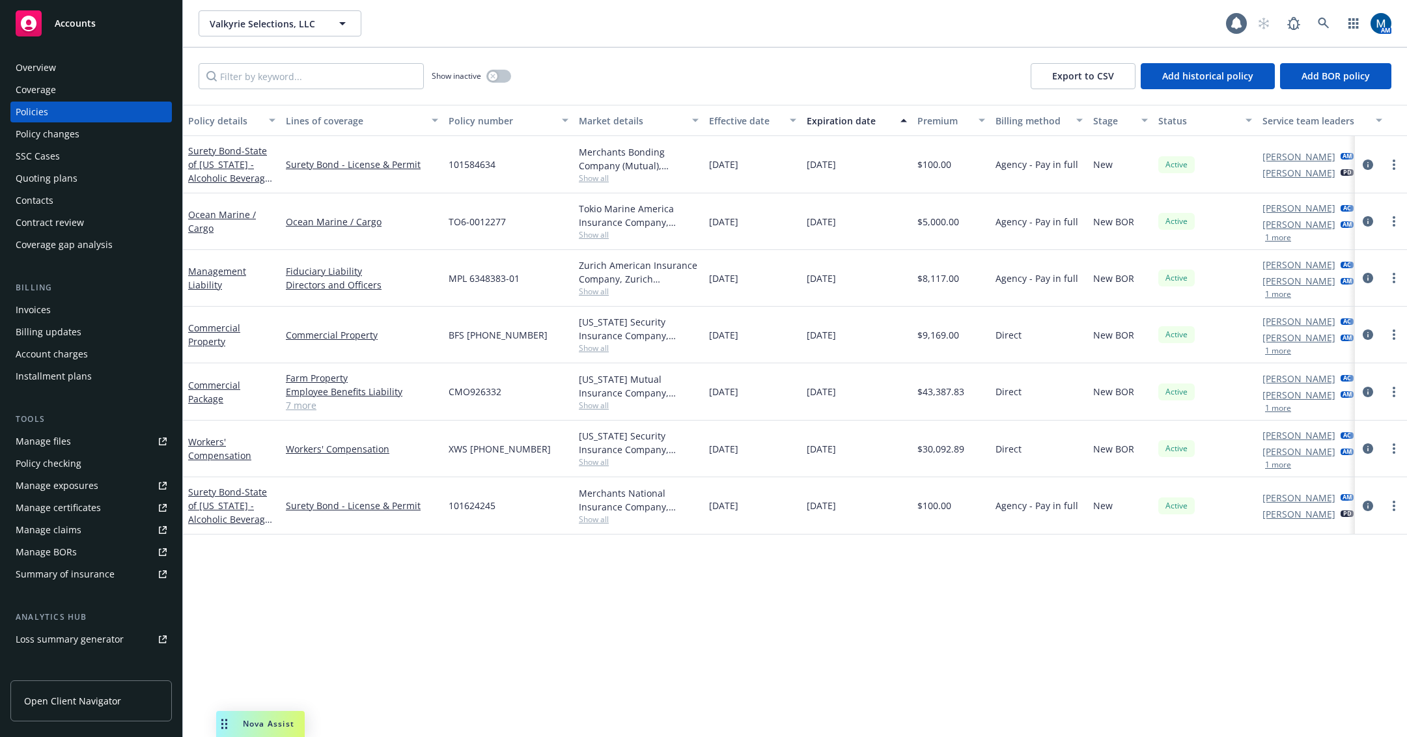
click at [663, 606] on div "Policy details Lines of coverage Policy number Market details Effective date Ex…" at bounding box center [795, 421] width 1224 height 632
click at [496, 74] on div "button" at bounding box center [492, 76] width 9 height 9
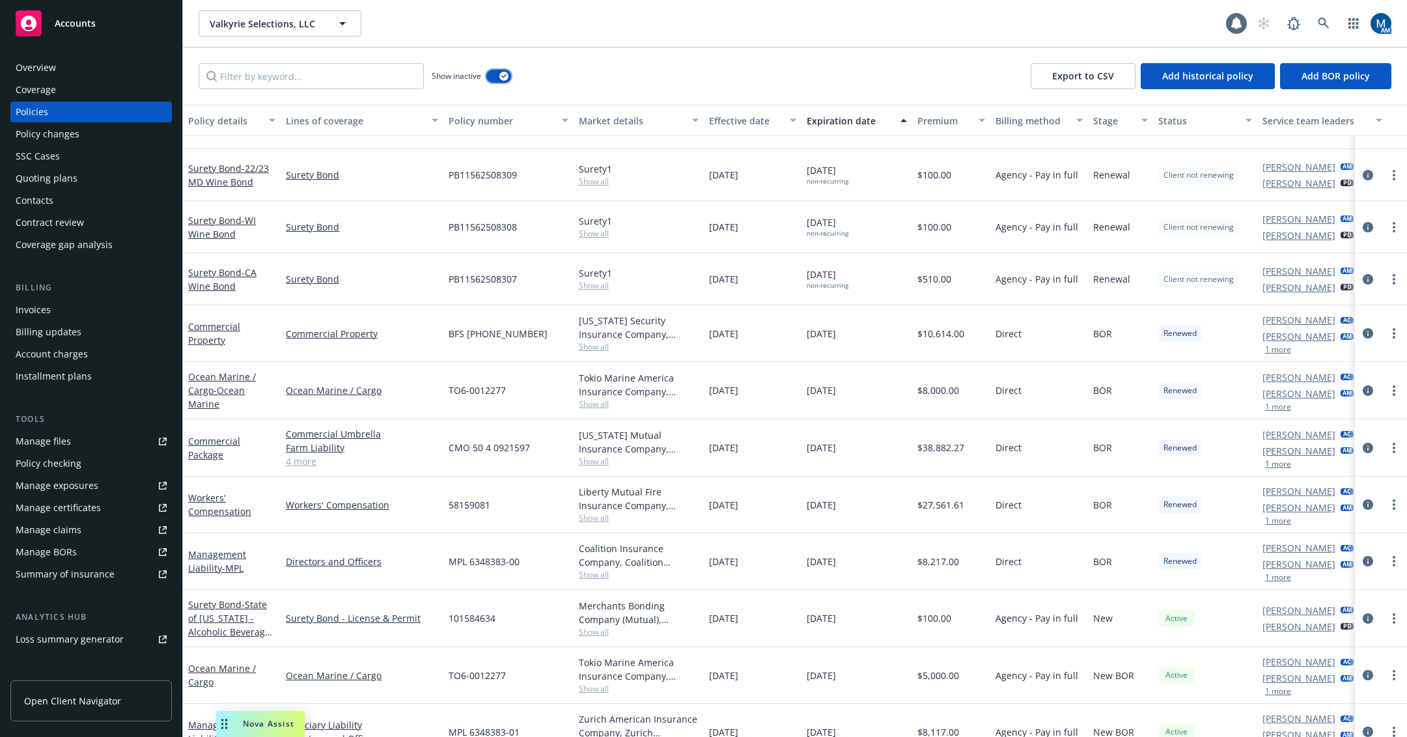
scroll to position [2801, 0]
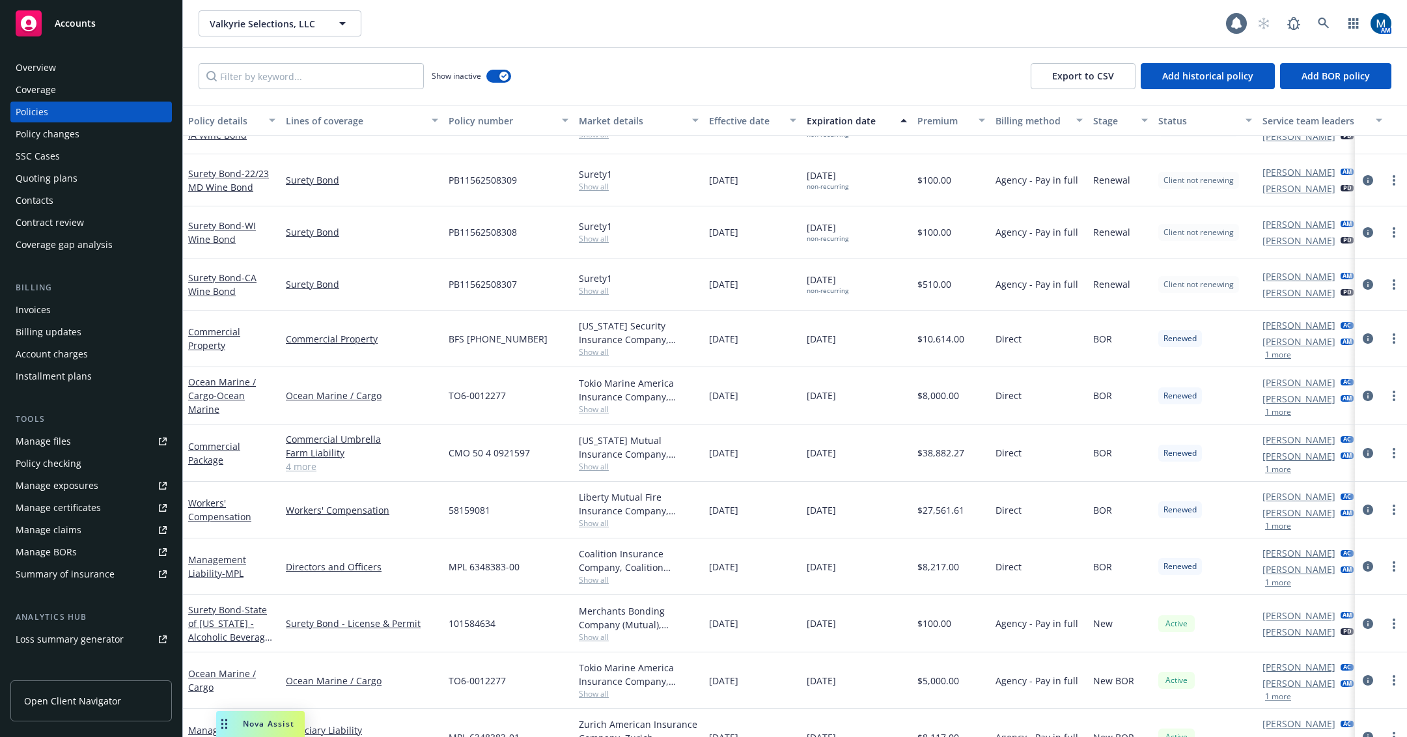
click at [73, 197] on div "Contacts" at bounding box center [91, 200] width 151 height 21
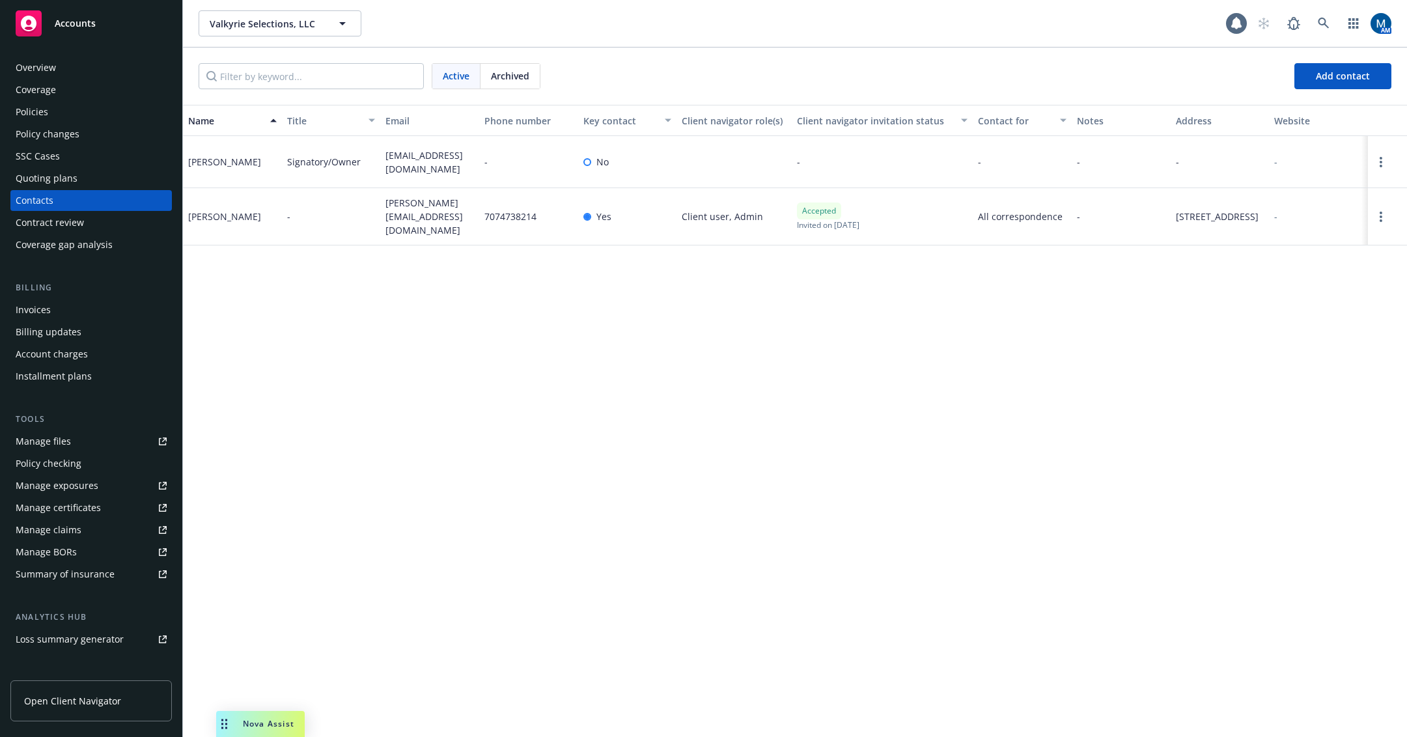
click at [44, 440] on div "Manage files" at bounding box center [43, 441] width 55 height 21
click at [72, 113] on div "Policies" at bounding box center [91, 112] width 151 height 21
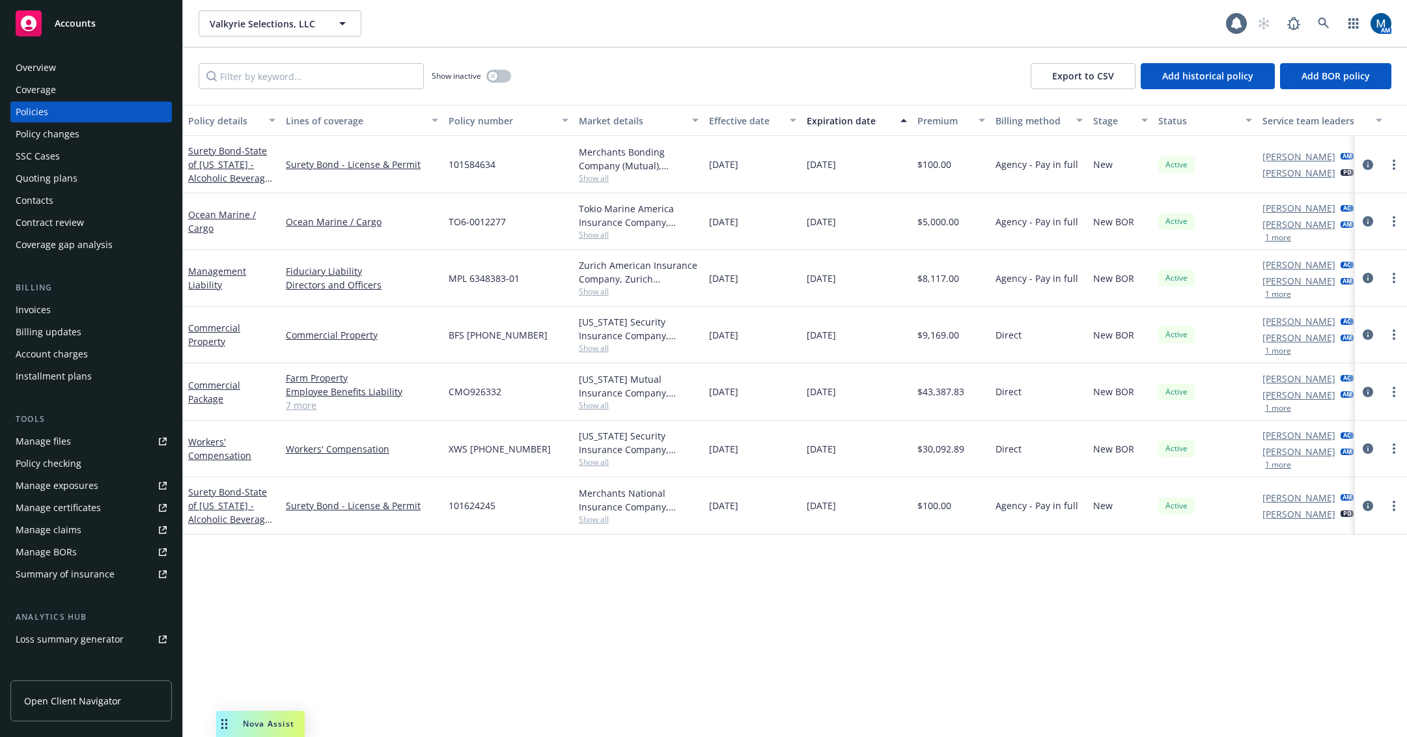
click at [770, 620] on div "Policy details Lines of coverage Policy number Market details Effective date Ex…" at bounding box center [795, 421] width 1224 height 632
click at [831, 623] on div "Policy details Lines of coverage Policy number Market details Effective date Ex…" at bounding box center [795, 421] width 1224 height 632
click at [53, 432] on div "Manage files" at bounding box center [43, 441] width 55 height 21
click at [112, 304] on div "Invoices" at bounding box center [91, 310] width 151 height 21
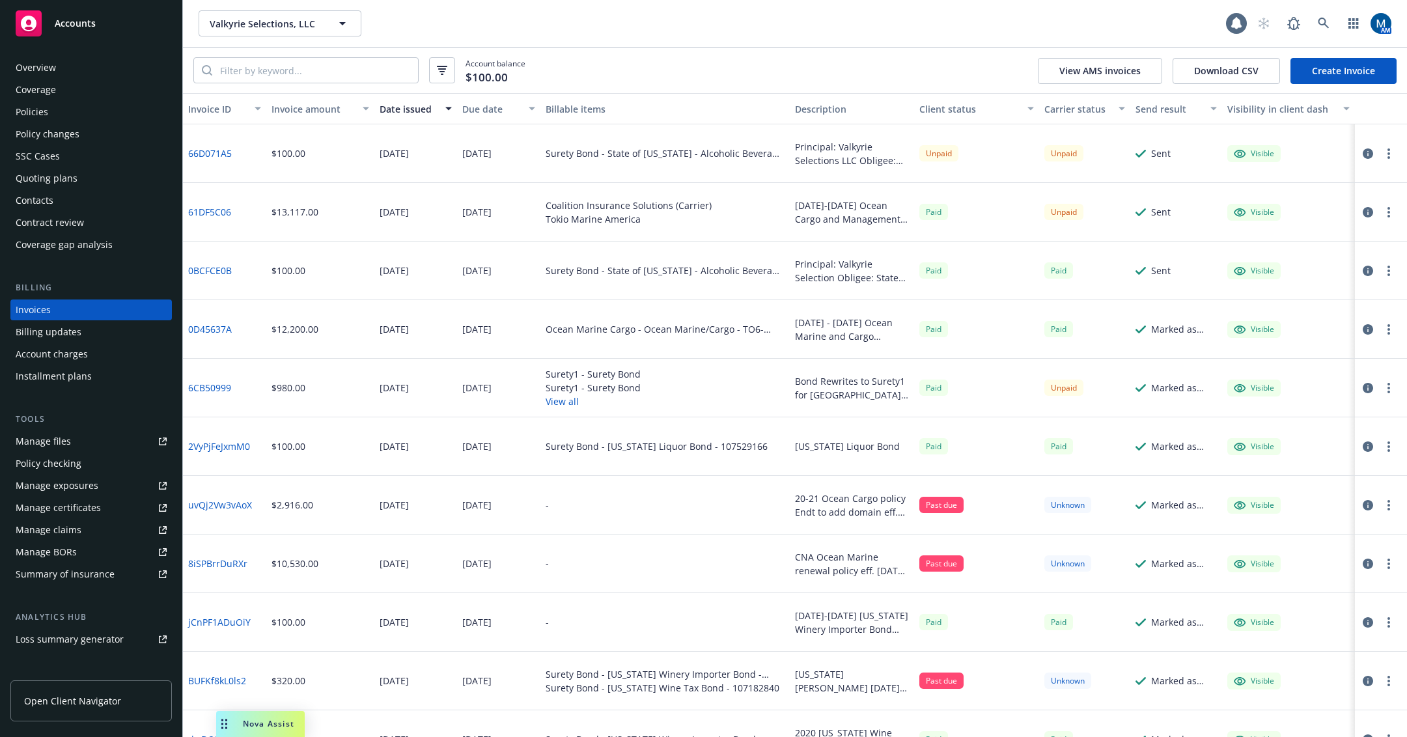
click at [73, 444] on link "Manage files" at bounding box center [91, 441] width 162 height 21
click at [92, 116] on div "Policies" at bounding box center [91, 112] width 151 height 21
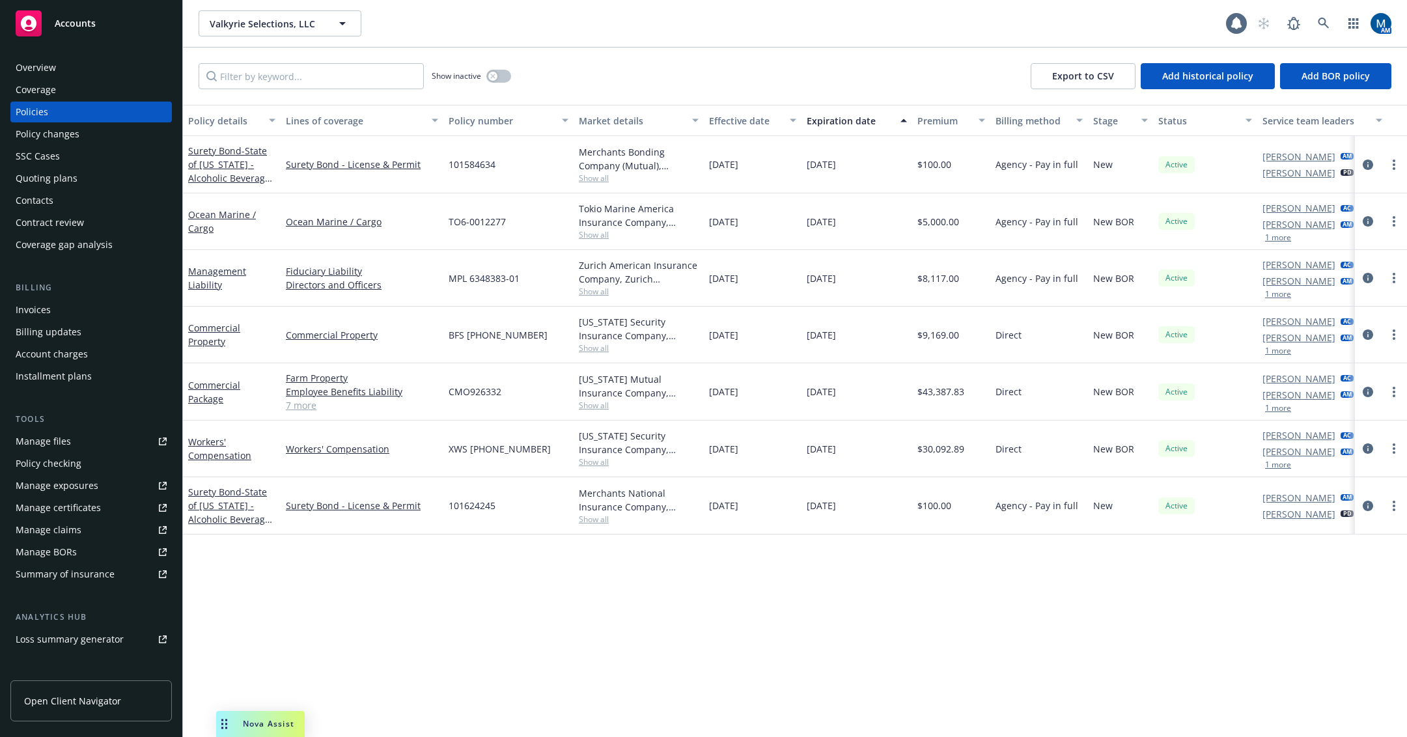
click at [148, 173] on div "Quoting plans" at bounding box center [91, 178] width 151 height 21
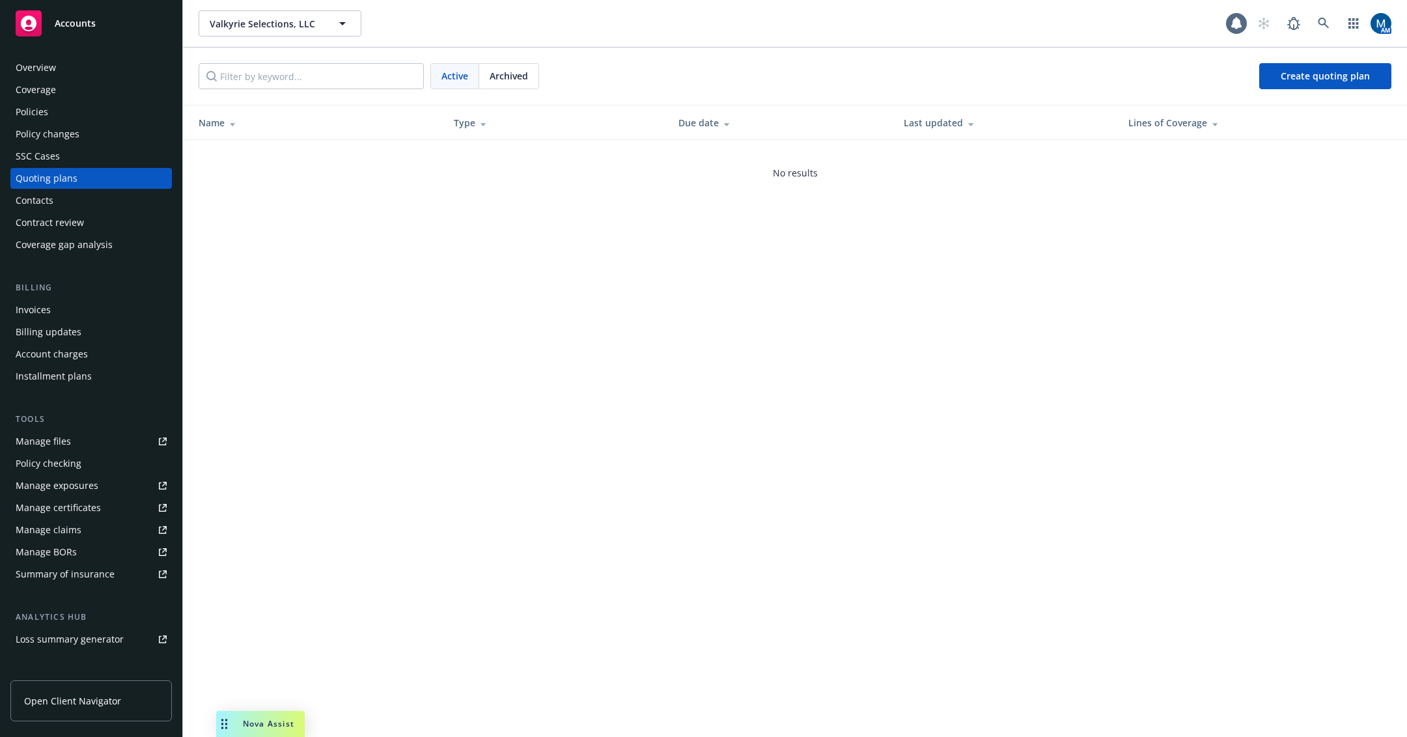
click at [513, 79] on span "Archived" at bounding box center [509, 76] width 38 height 14
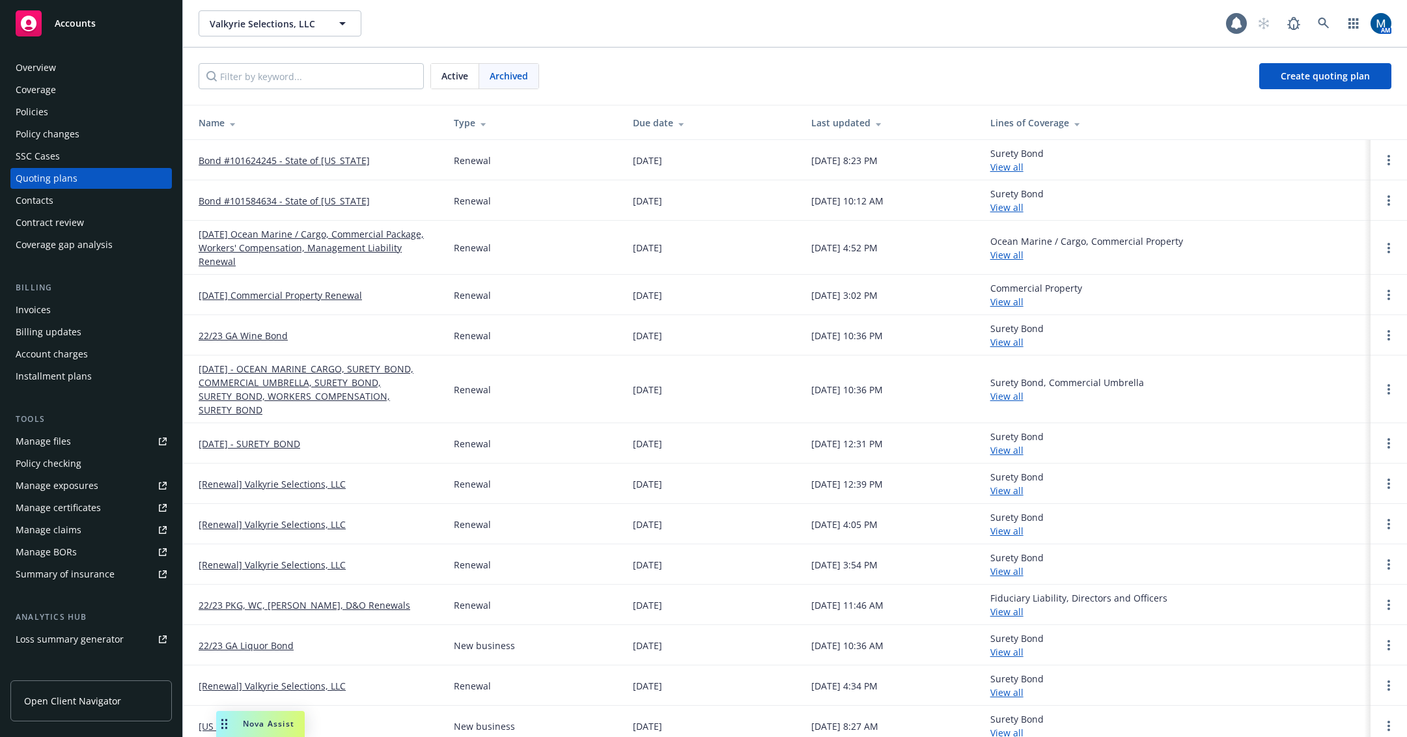
click at [89, 117] on div "Policies" at bounding box center [91, 112] width 151 height 21
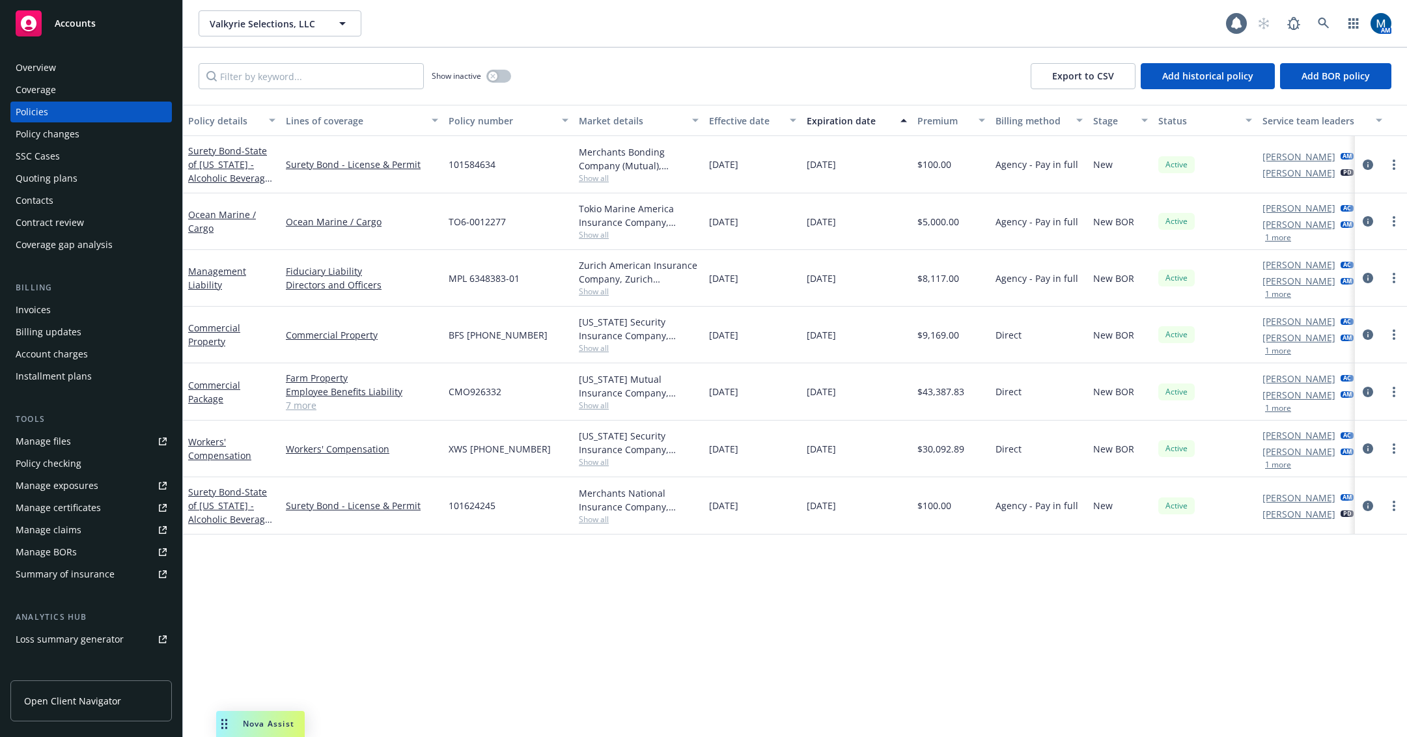
click at [588, 21] on div "Valkyrie Selections, LLC Valkyrie Selections, LLC" at bounding box center [713, 23] width 1028 height 26
click at [1398, 274] on link "more" at bounding box center [1395, 278] width 16 height 16
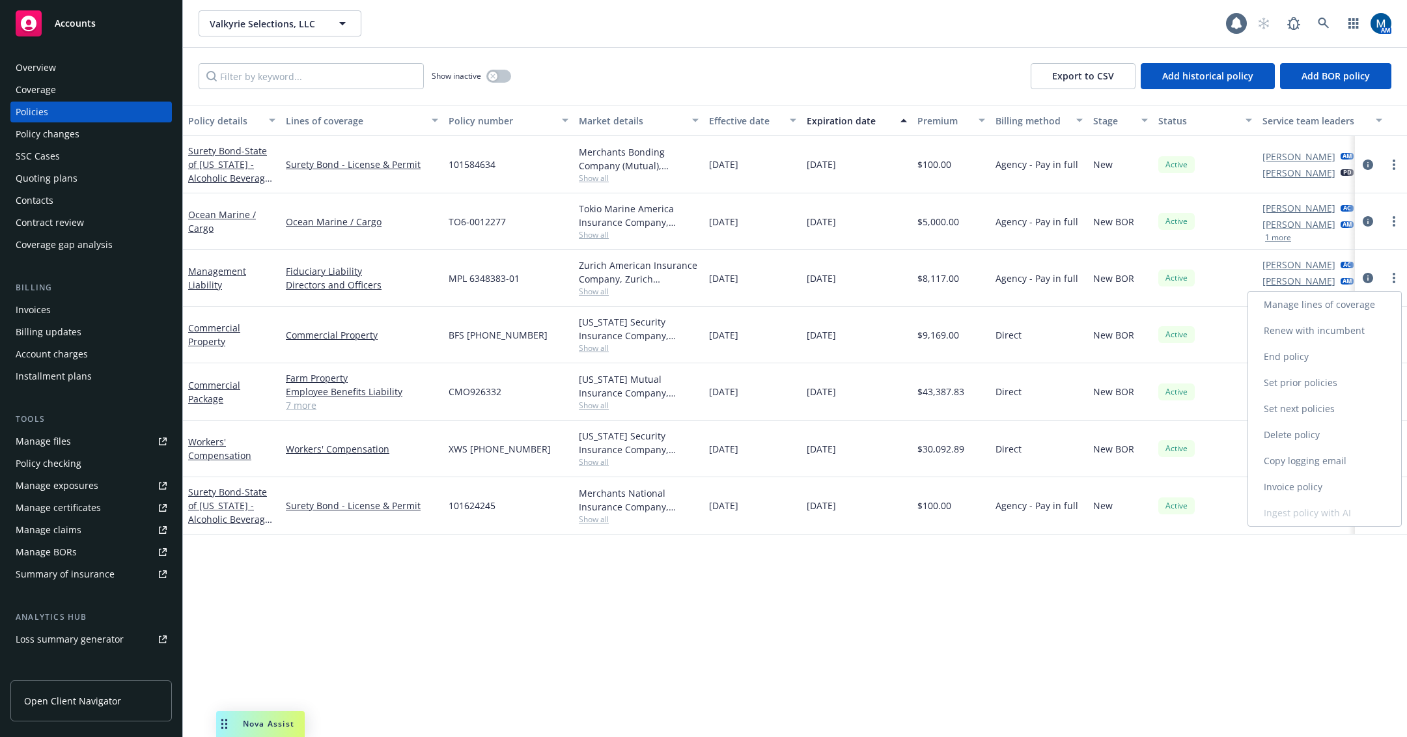
click at [1324, 465] on link "Copy logging email" at bounding box center [1325, 461] width 153 height 26
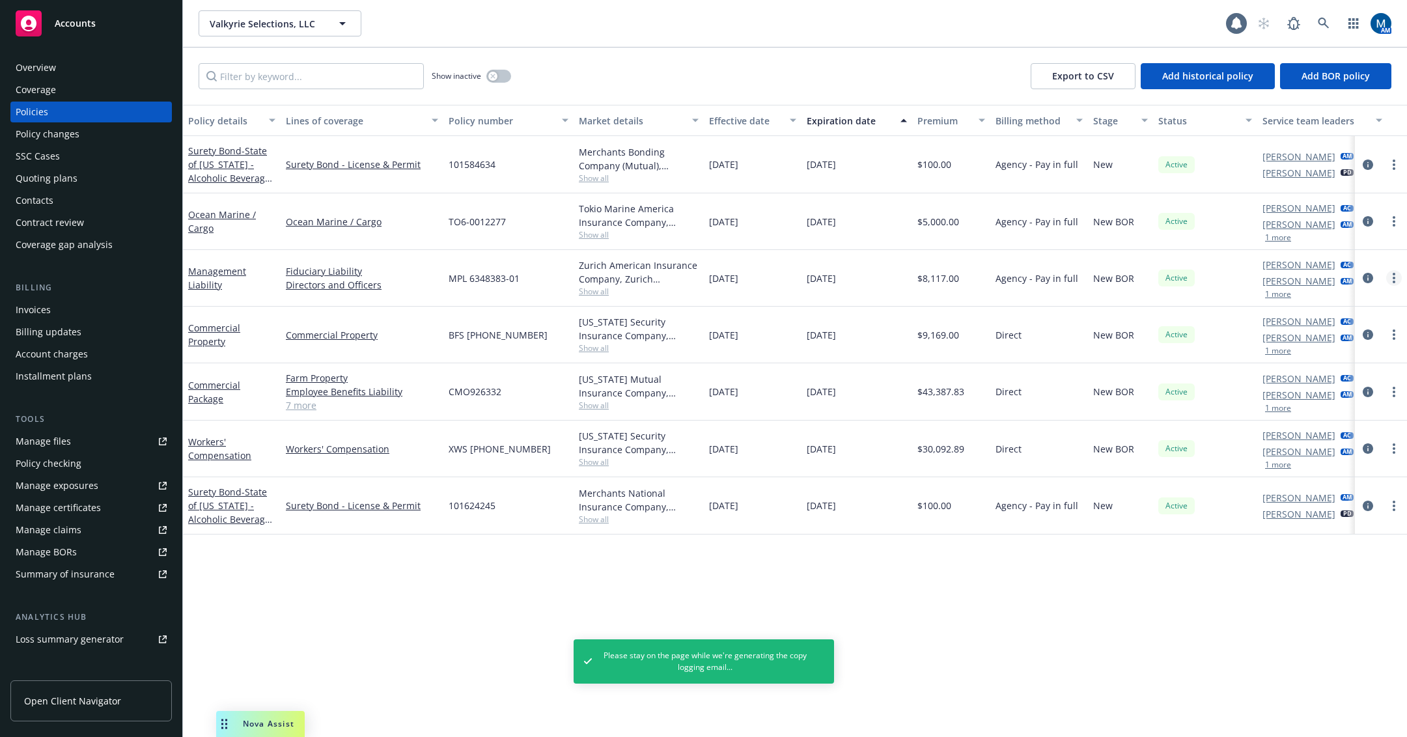
click at [1391, 280] on link "more" at bounding box center [1395, 278] width 16 height 16
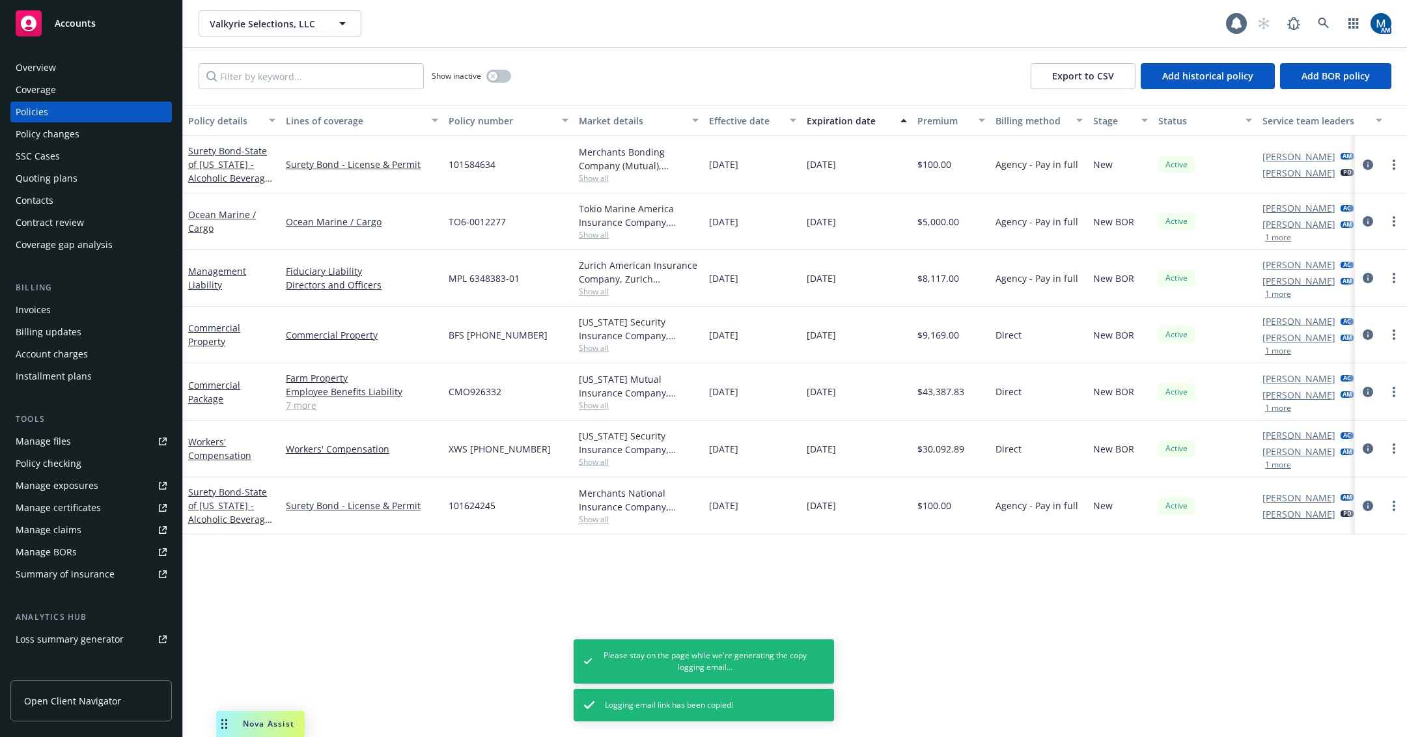
click at [1352, 459] on link "Copy logging email" at bounding box center [1325, 461] width 153 height 26
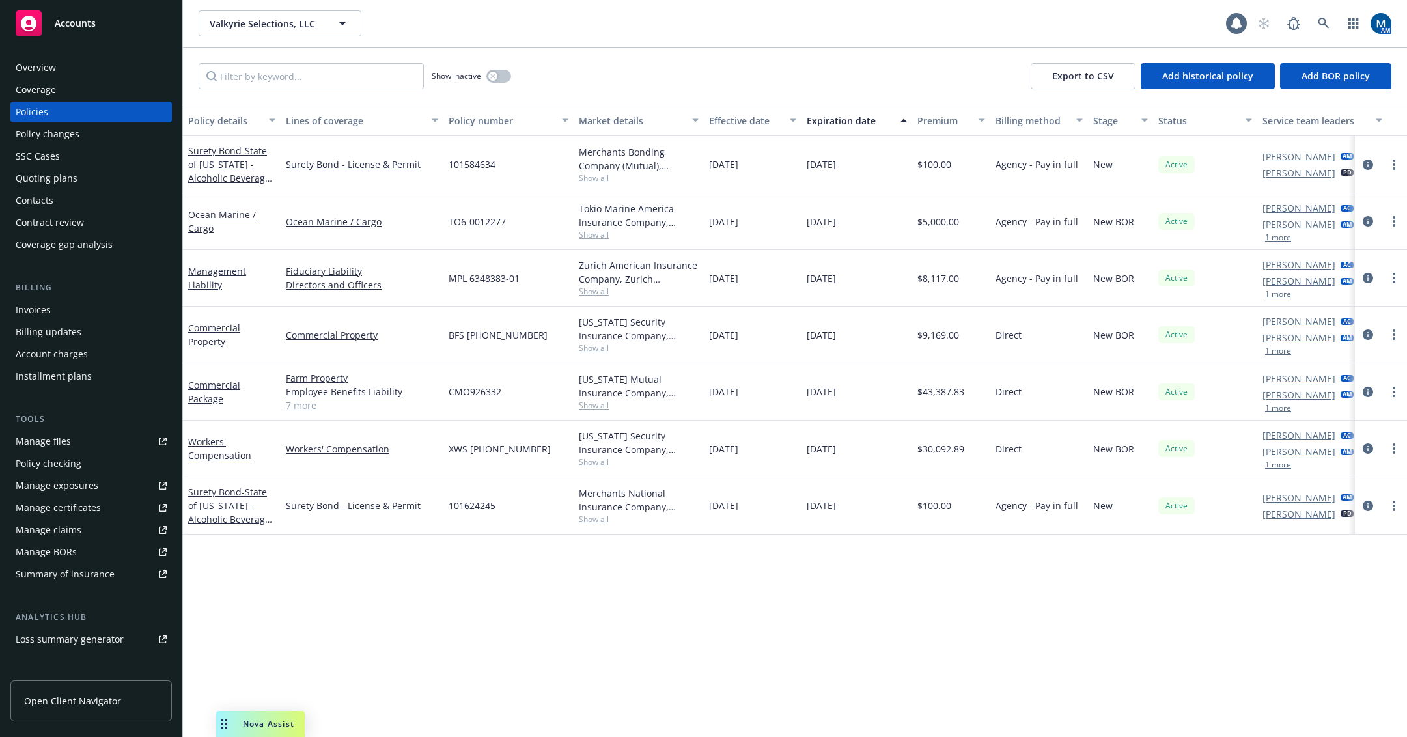
click at [124, 69] on div "Overview" at bounding box center [91, 67] width 151 height 21
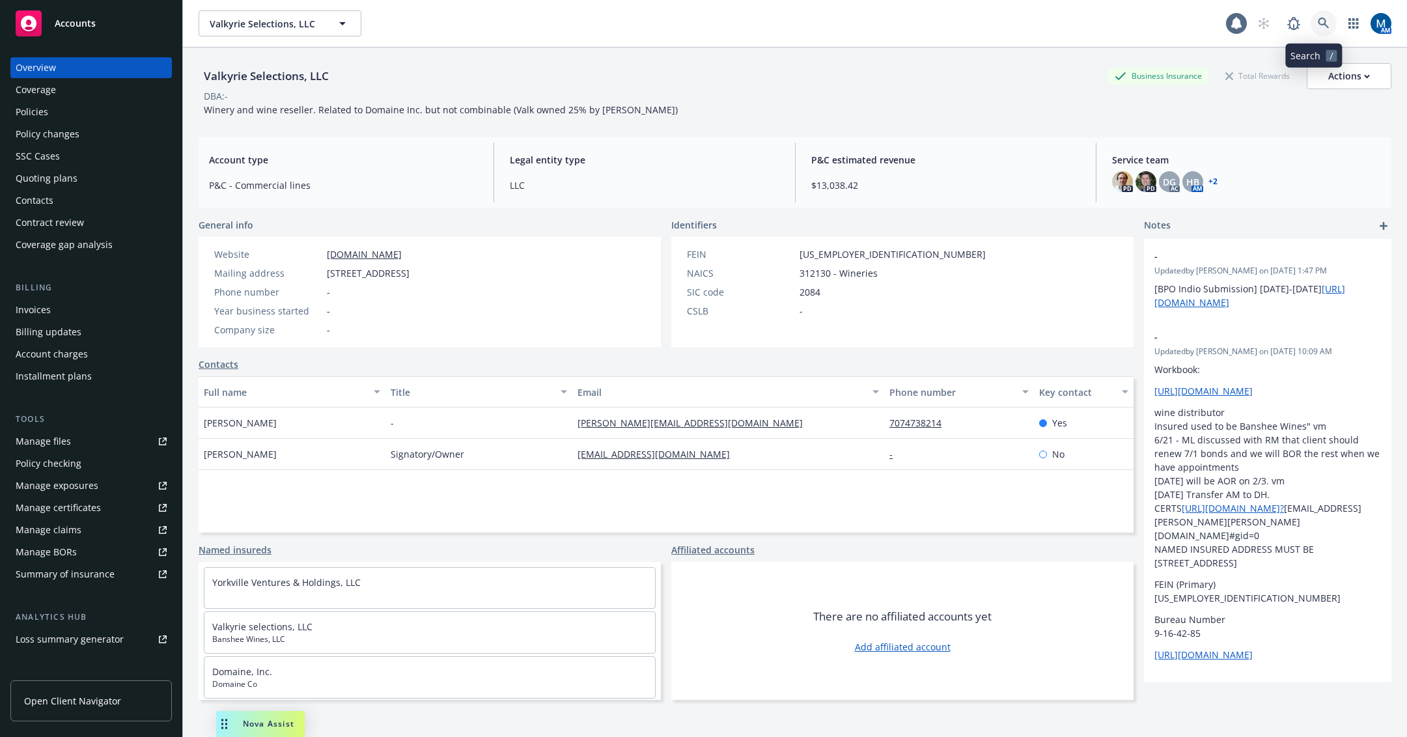
click at [1318, 21] on icon at bounding box center [1323, 23] width 11 height 11
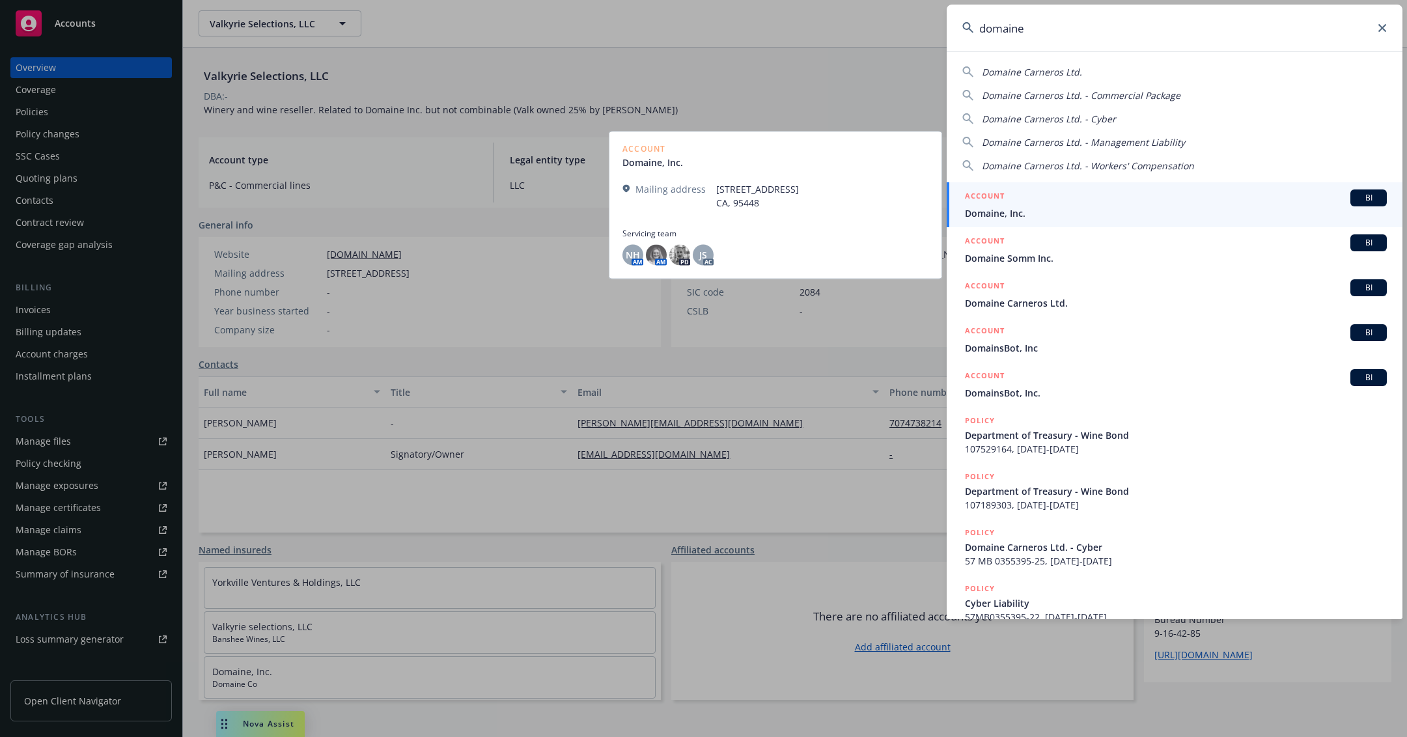
type input "domaine"
click at [1035, 204] on div "ACCOUNT BI" at bounding box center [1176, 198] width 422 height 17
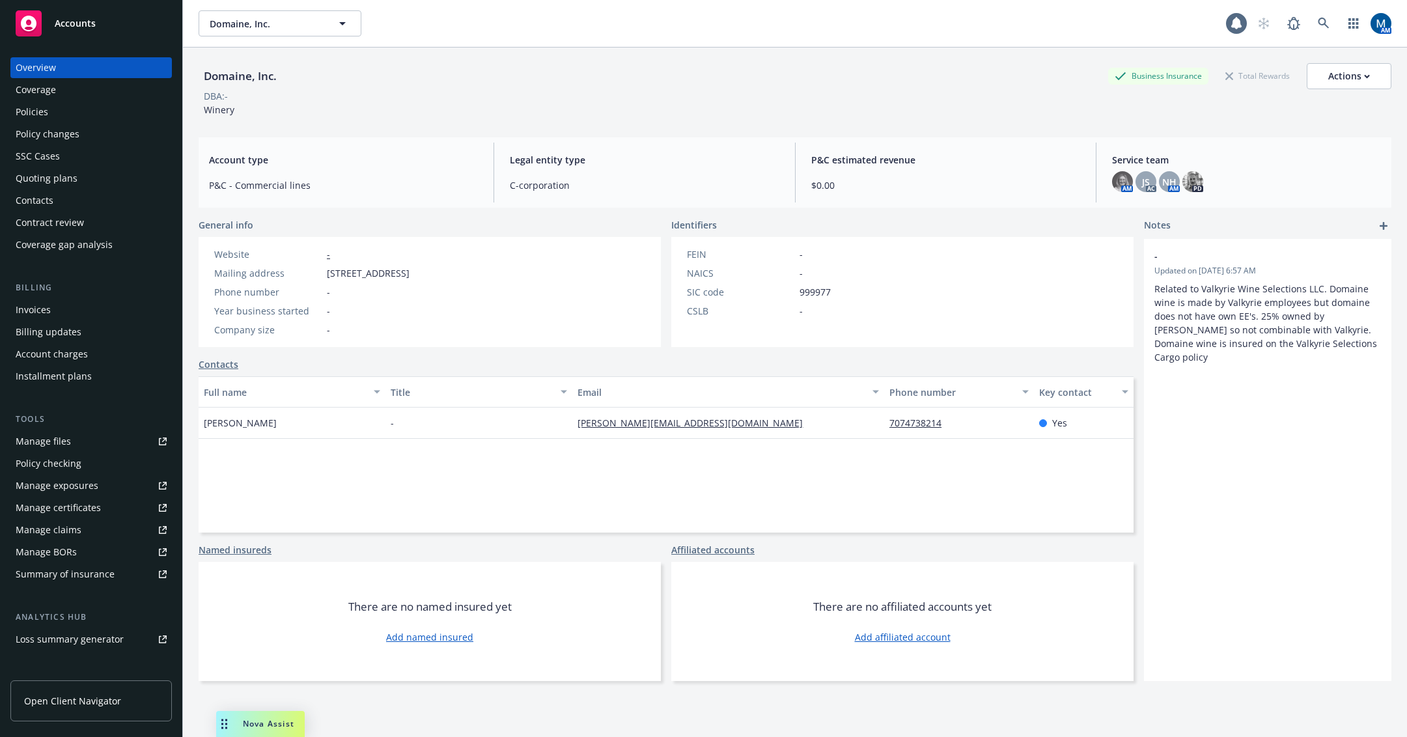
click at [88, 110] on div "Policies" at bounding box center [91, 112] width 151 height 21
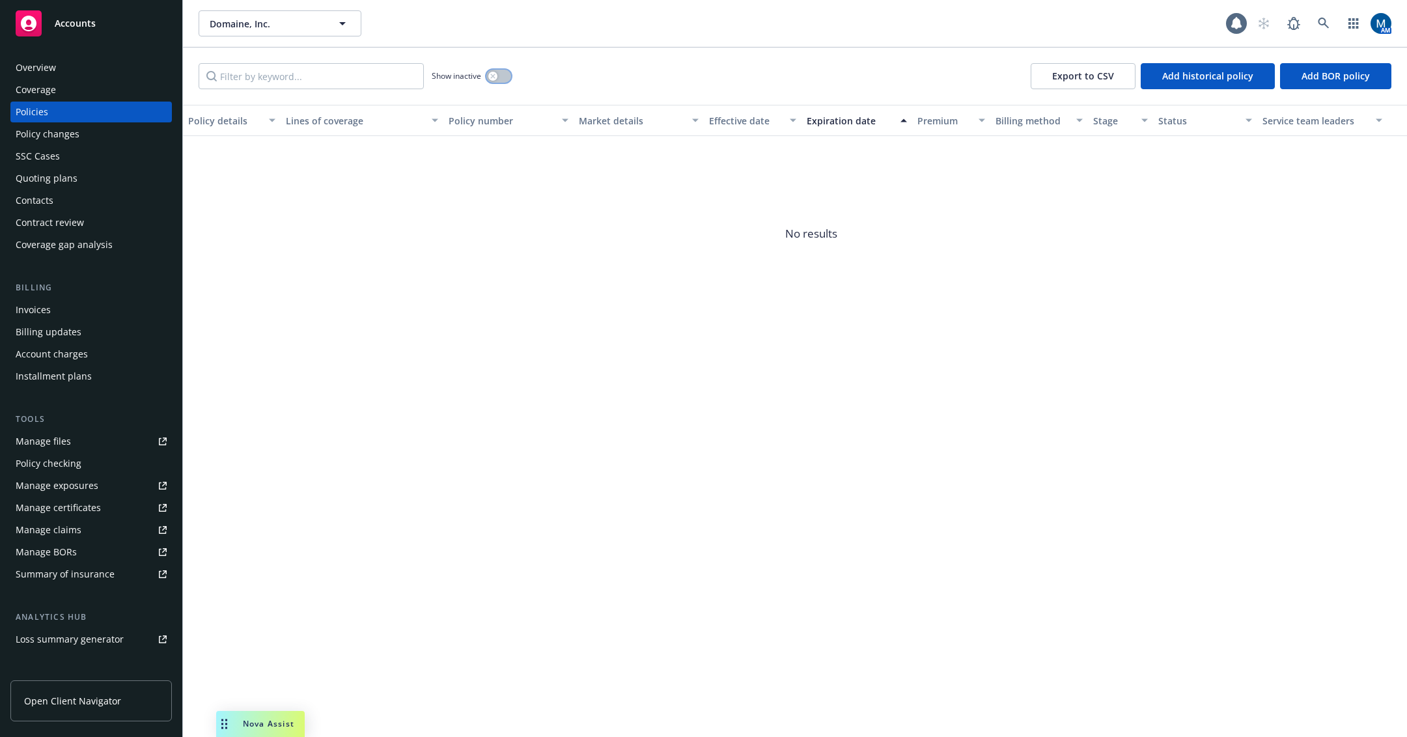
click at [495, 75] on icon "button" at bounding box center [492, 76] width 5 height 5
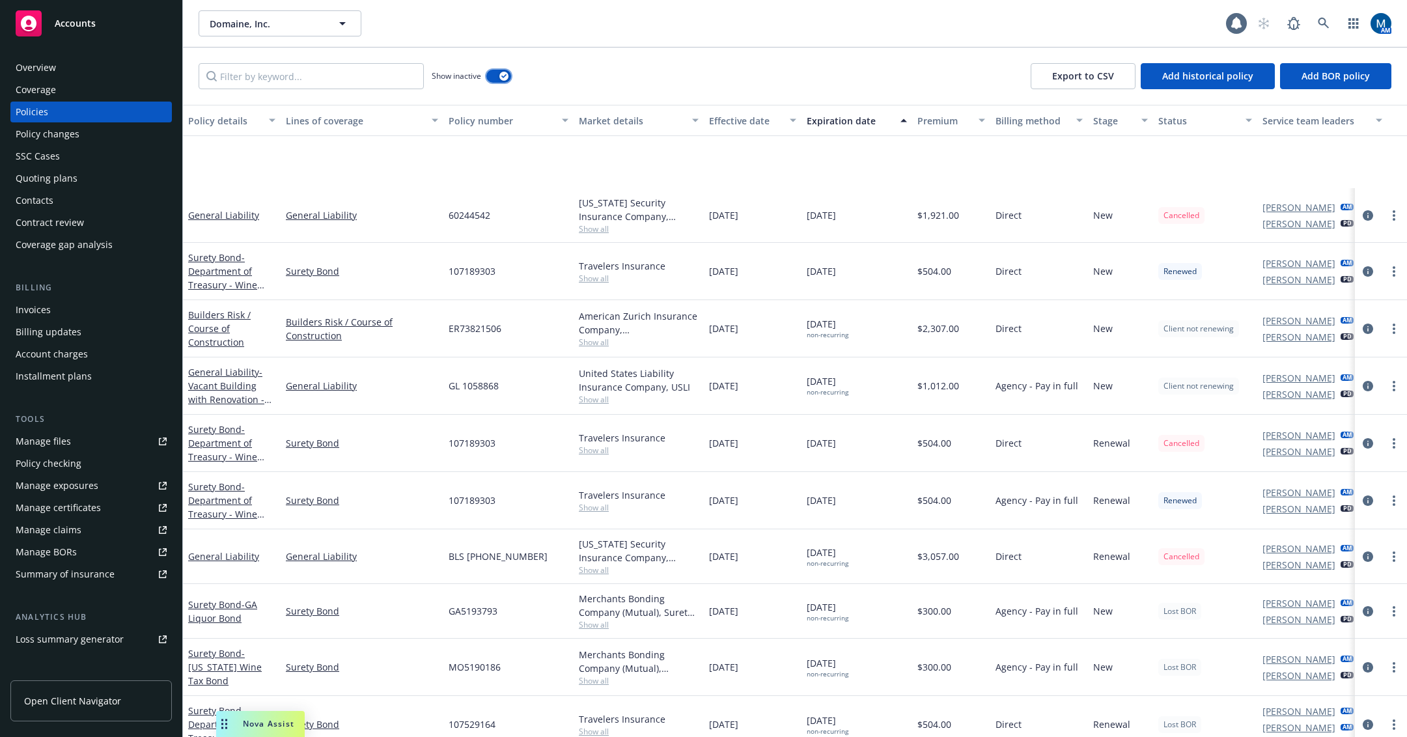
scroll to position [141, 0]
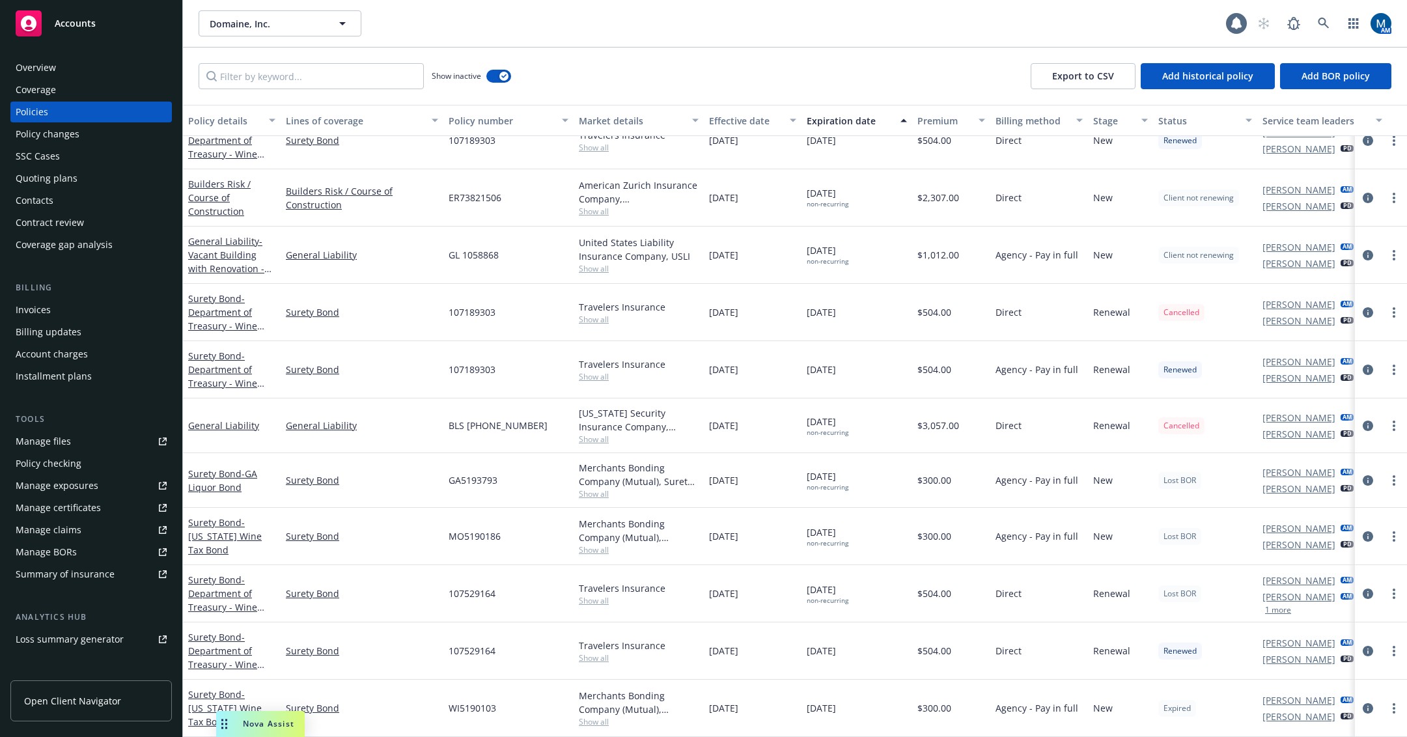
click at [98, 70] on div "Overview" at bounding box center [91, 67] width 151 height 21
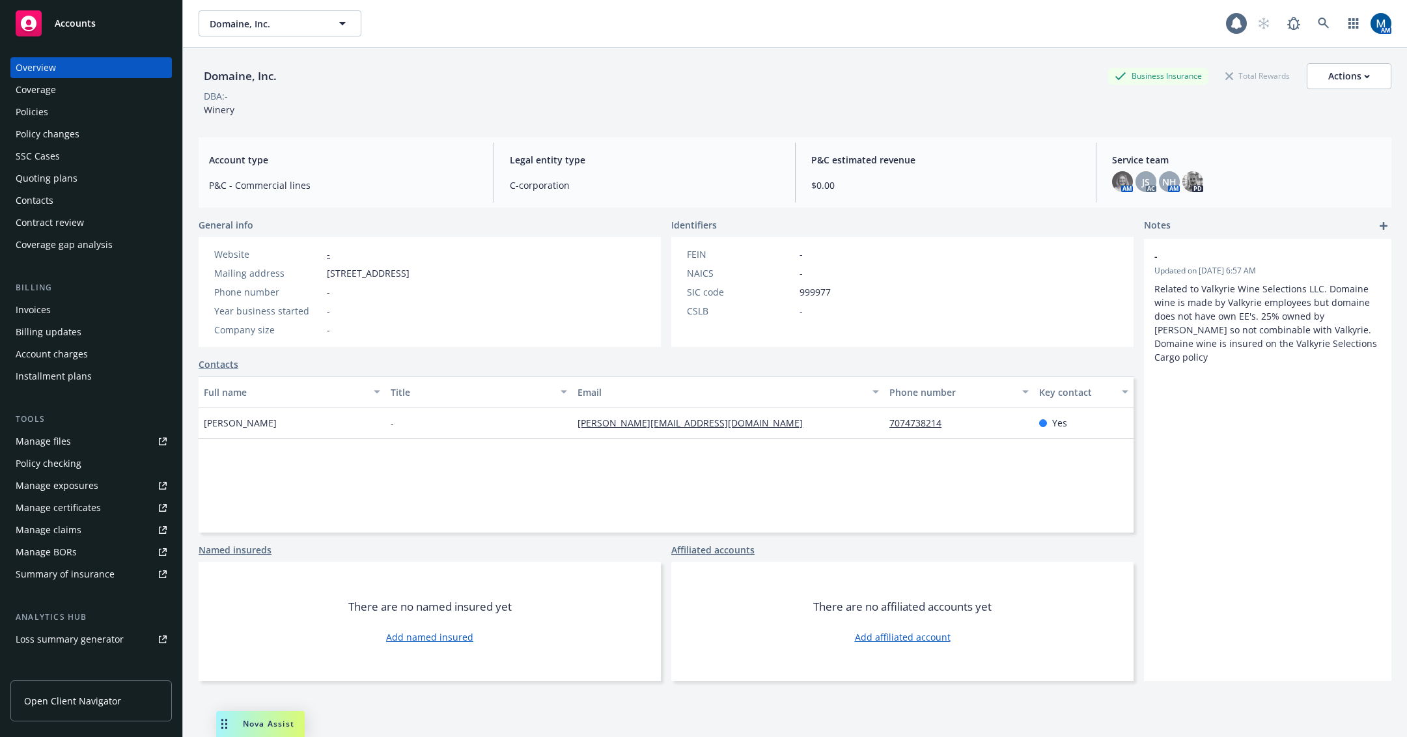
click at [107, 24] on div "Accounts" at bounding box center [91, 23] width 151 height 26
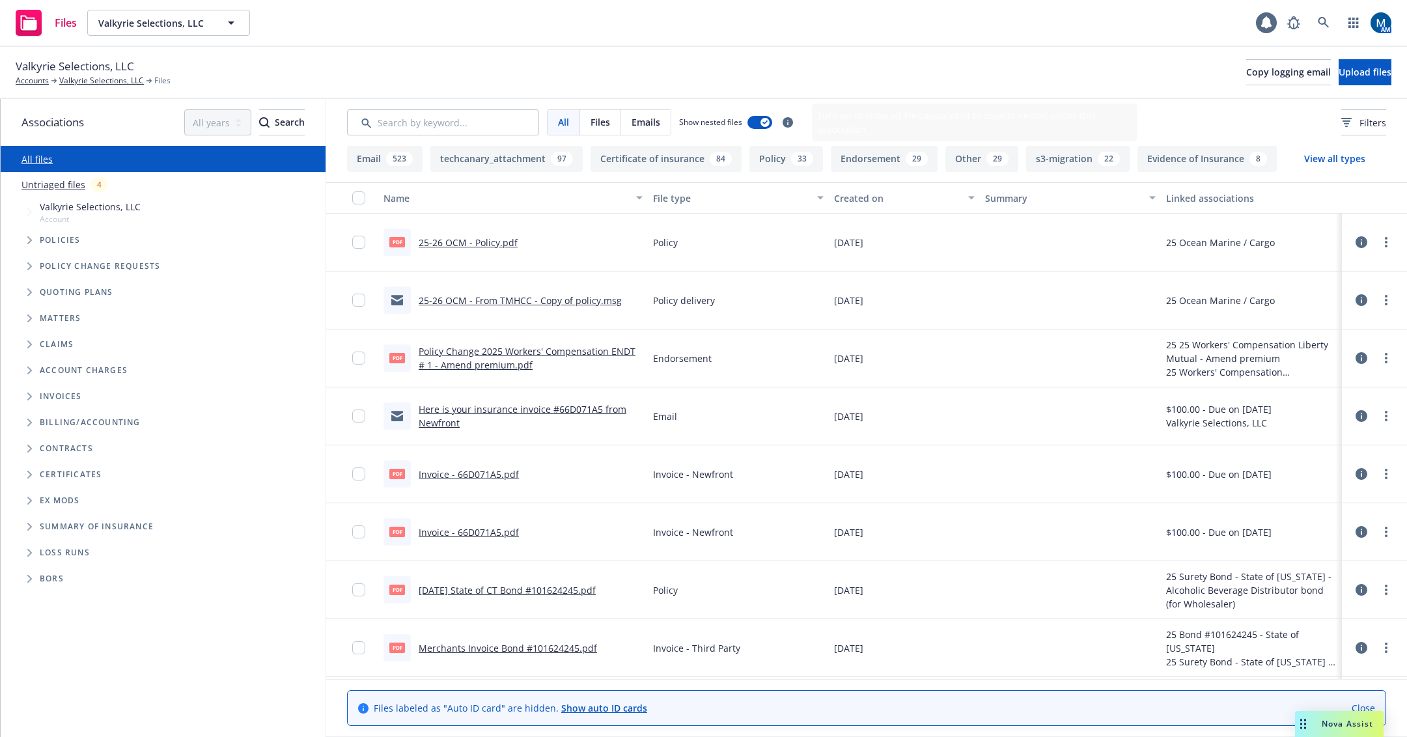
click at [867, 64] on div "Valkyrie Selections, LLC Accounts Valkyrie Selections, LLC Files Copy logging e…" at bounding box center [704, 72] width 1376 height 29
click at [561, 246] on link "25-26 OCM - From TMHCC - Copy of policy.msg" at bounding box center [520, 242] width 203 height 12
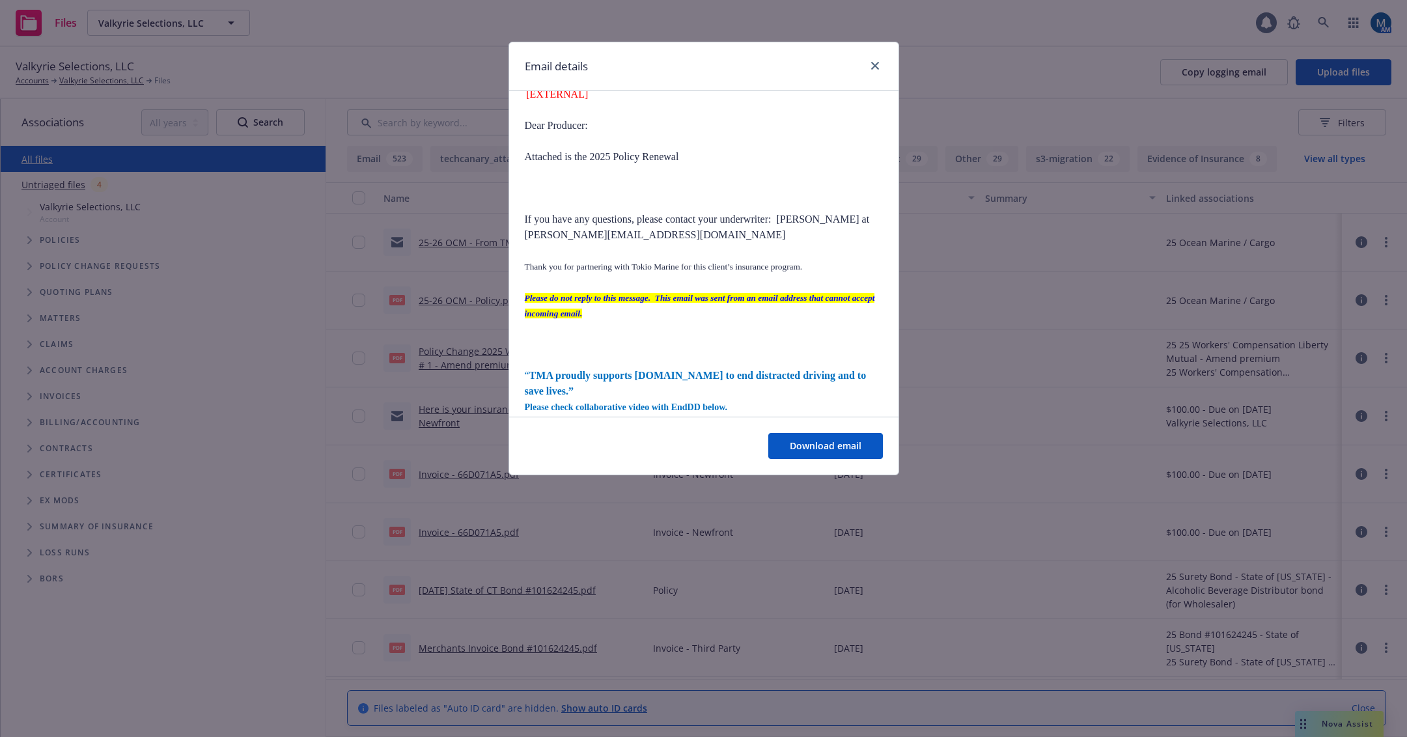
scroll to position [130, 0]
click at [874, 63] on icon "close" at bounding box center [875, 66] width 8 height 8
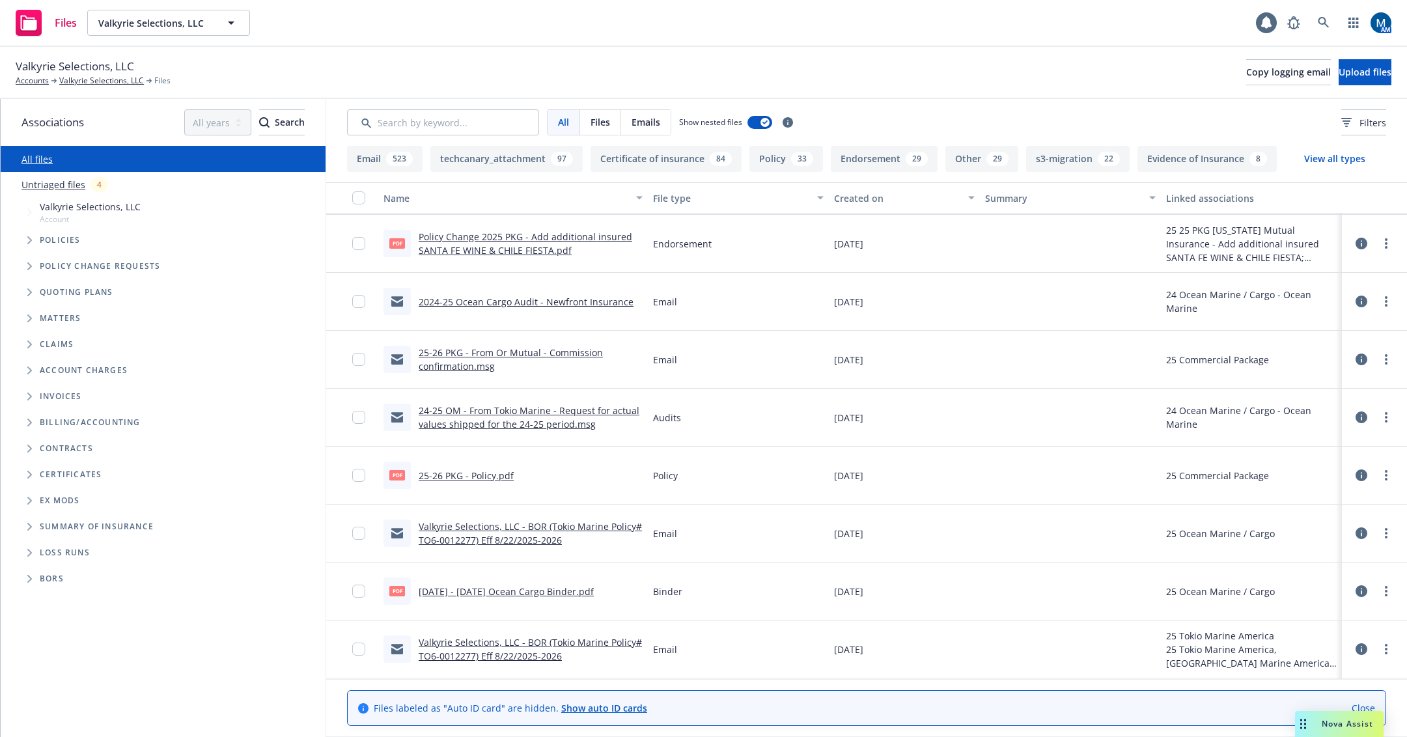
scroll to position [1107, 0]
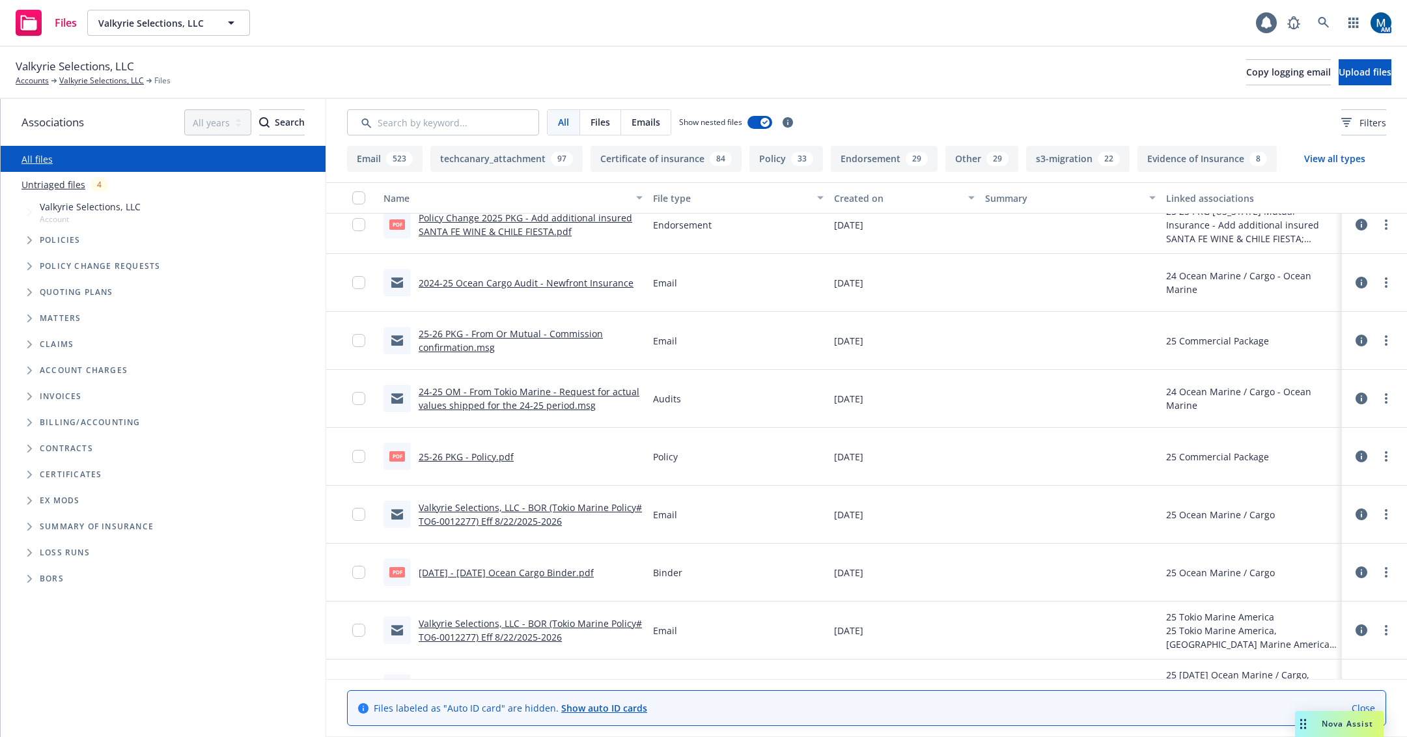
click at [554, 509] on link "Valkyrie Selections, LLC - BOR (Tokio Marine Policy# TO6-0012277) Eff 8/22/2025…" at bounding box center [530, 515] width 223 height 26
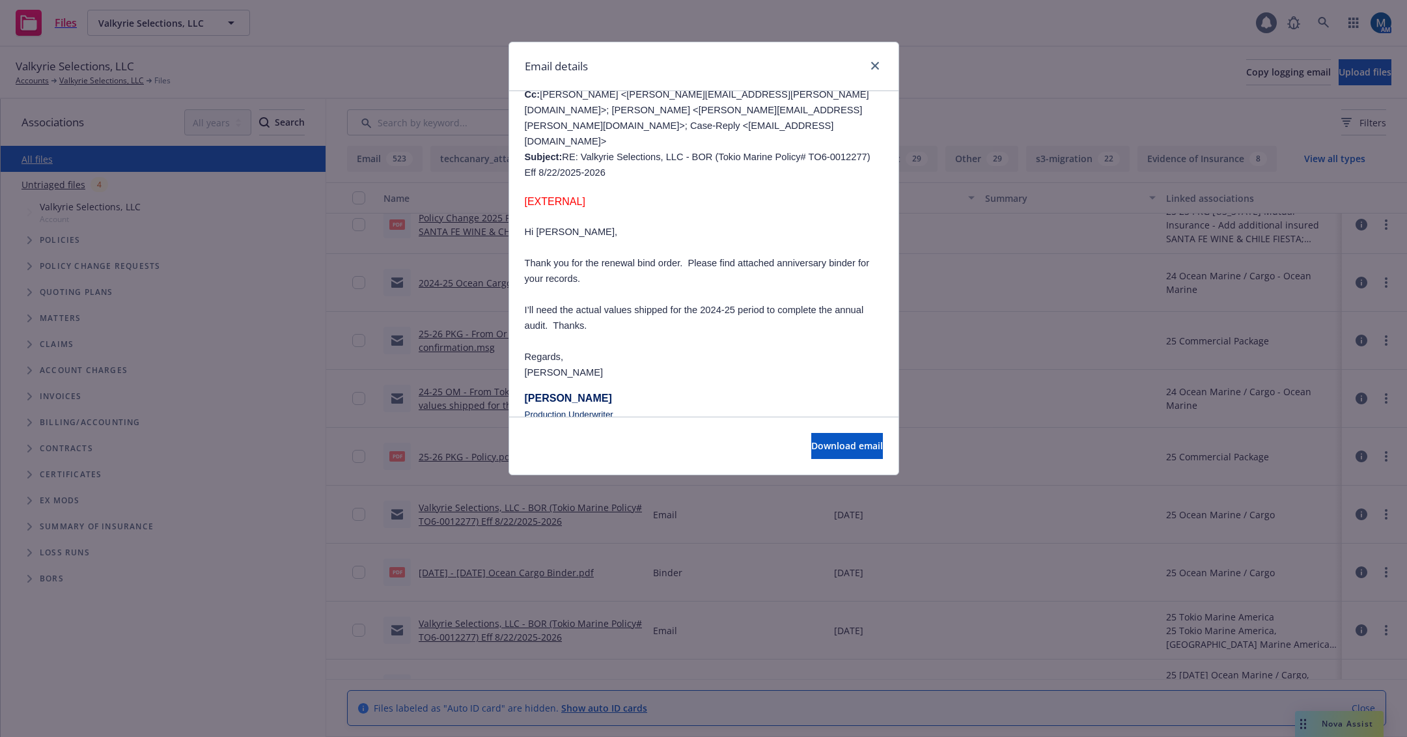
scroll to position [195, 0]
click at [874, 64] on icon "close" at bounding box center [875, 66] width 8 height 8
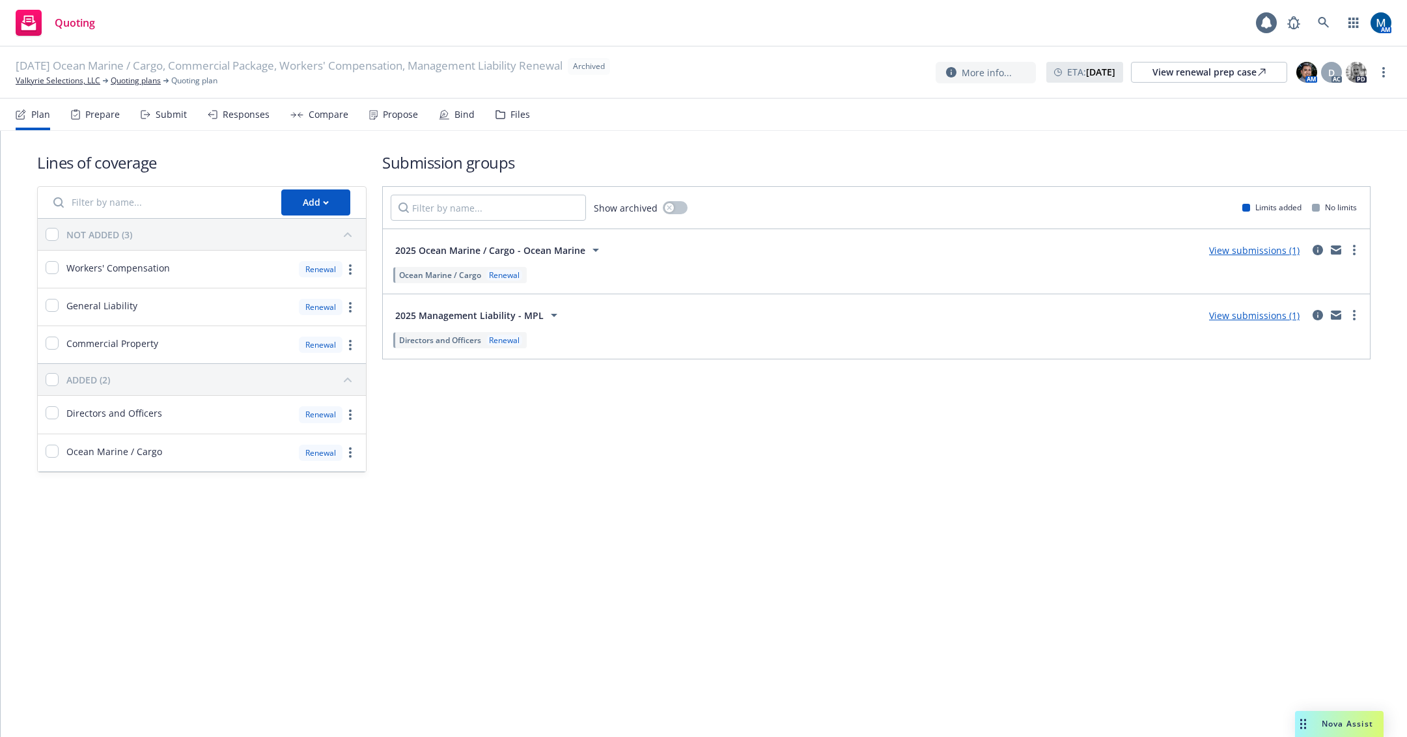
click at [408, 111] on div "Propose" at bounding box center [400, 114] width 35 height 10
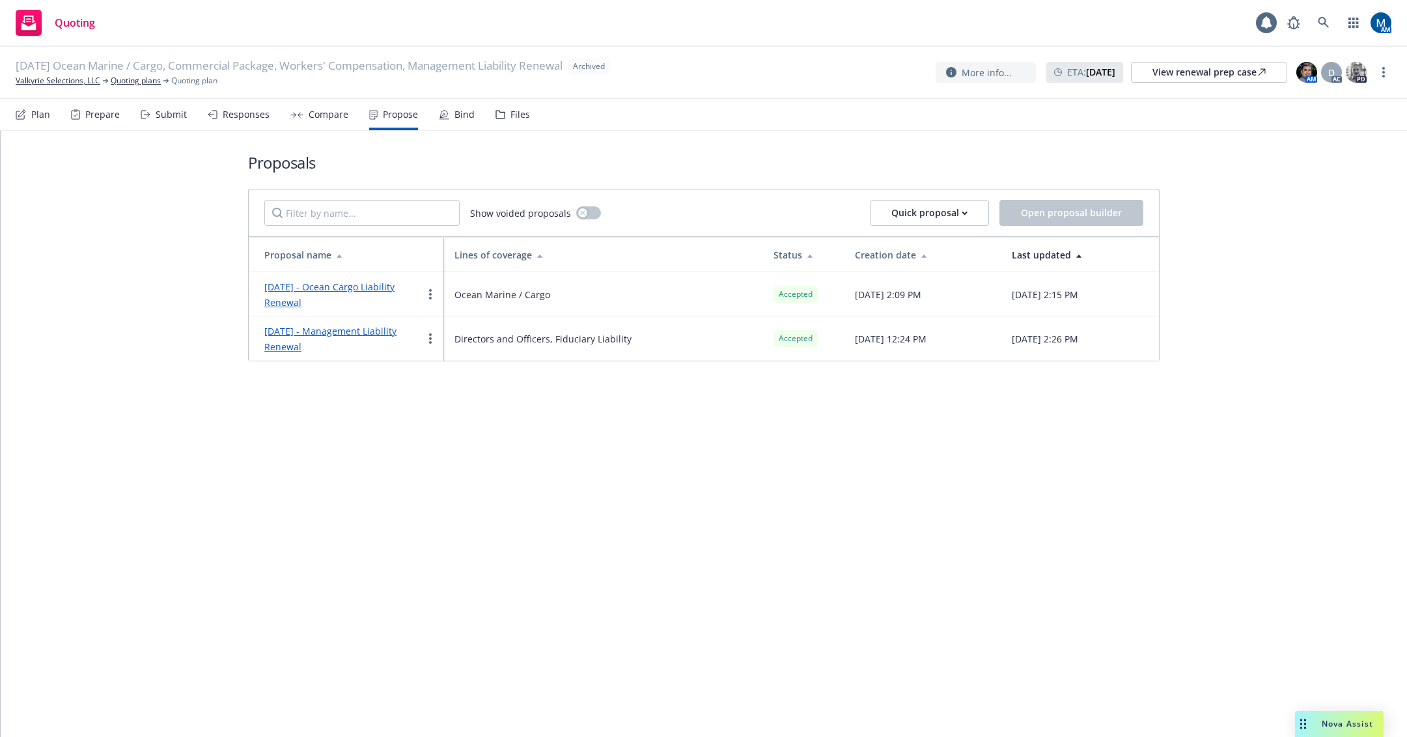
click at [379, 333] on link "August 2025 - Management Liability Renewal" at bounding box center [330, 339] width 132 height 28
click at [356, 287] on link "August 2025 - Ocean Cargo Liability Renewal" at bounding box center [329, 295] width 130 height 28
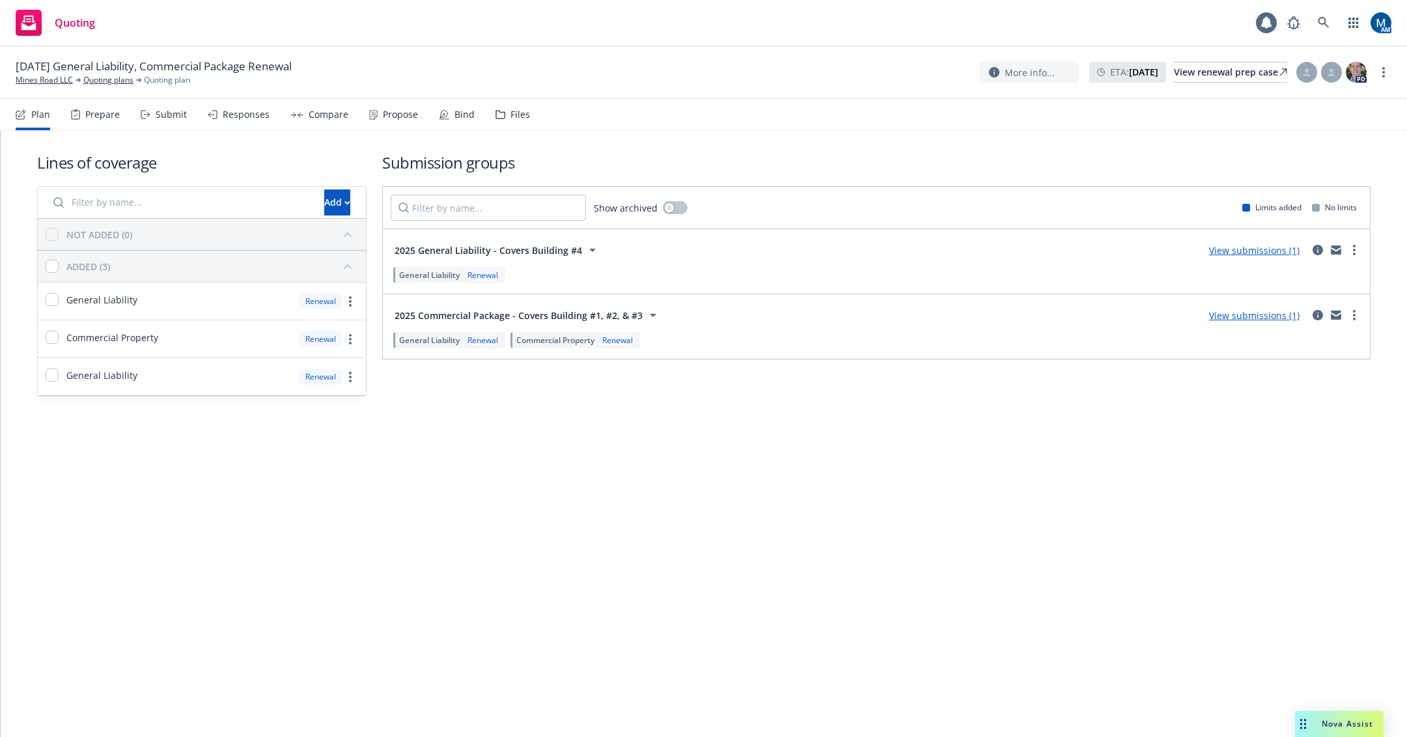
click at [385, 113] on div "Propose" at bounding box center [400, 114] width 35 height 10
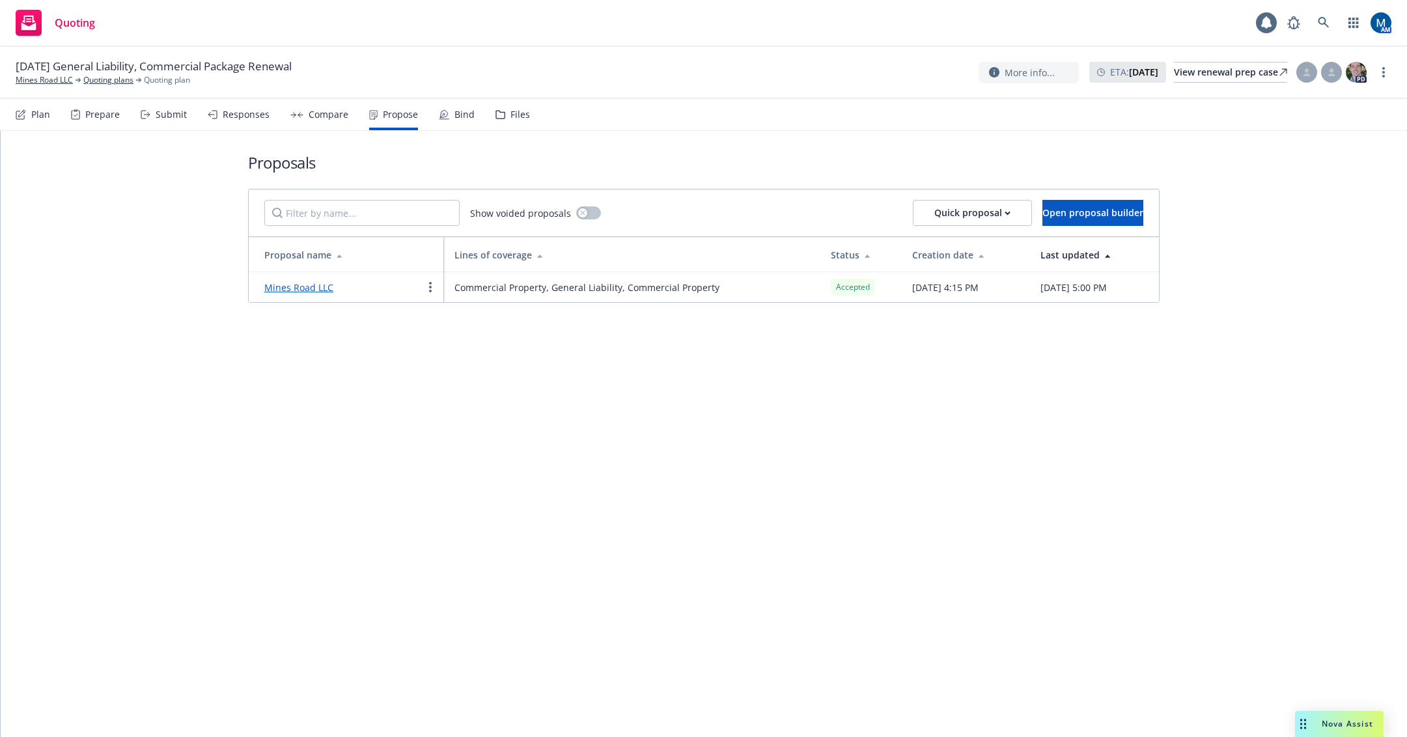
click at [444, 115] on icon at bounding box center [444, 114] width 10 height 10
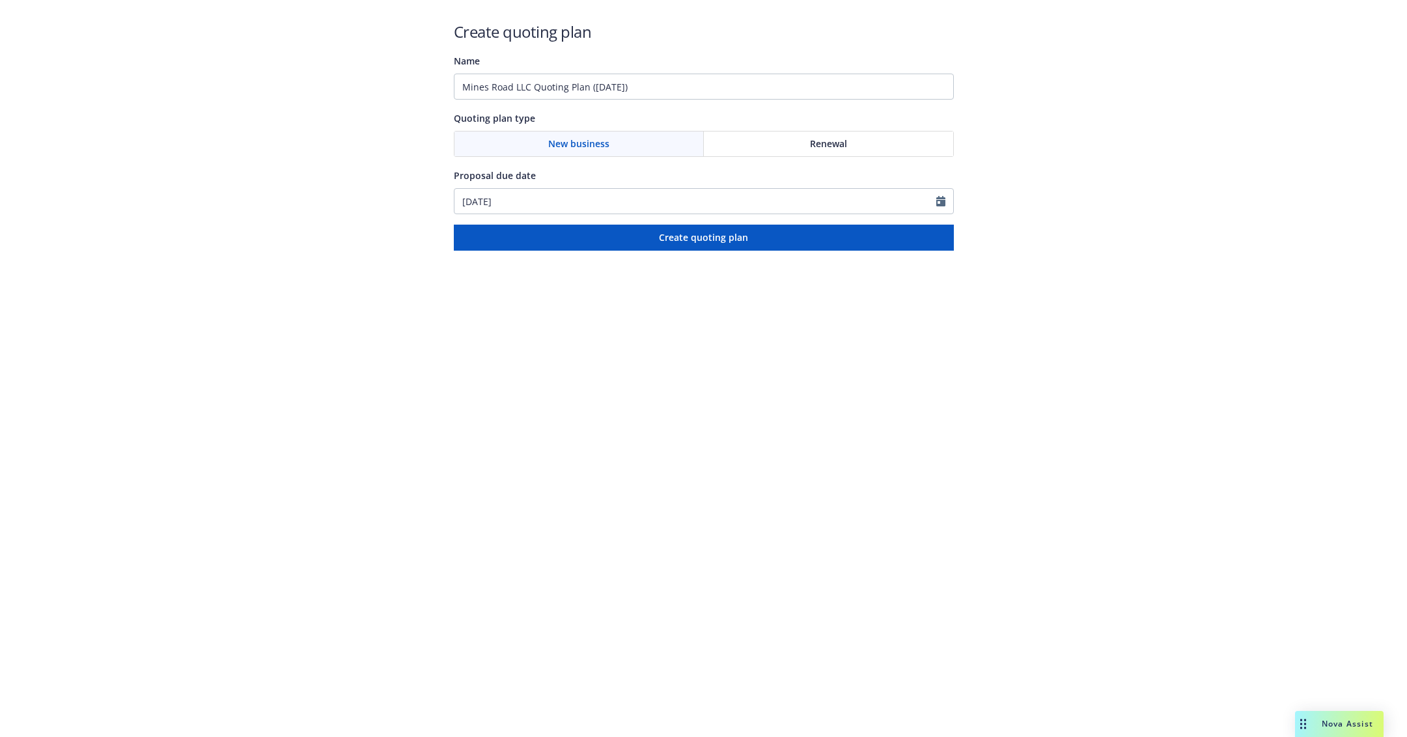
click at [782, 139] on div "Renewal" at bounding box center [828, 144] width 249 height 25
drag, startPoint x: 679, startPoint y: 87, endPoint x: 102, endPoint y: 78, distance: 577.1
click at [115, 78] on div "Create quoting plan Name Mines Road LLC Quoting Plan ([DATE]) Quoting plan type…" at bounding box center [703, 125] width 1407 height 251
click at [669, 77] on input "[DATE] - BR" at bounding box center [704, 87] width 500 height 26
type input "[DATE] - BR/GL [STREET_ADDRESS]"
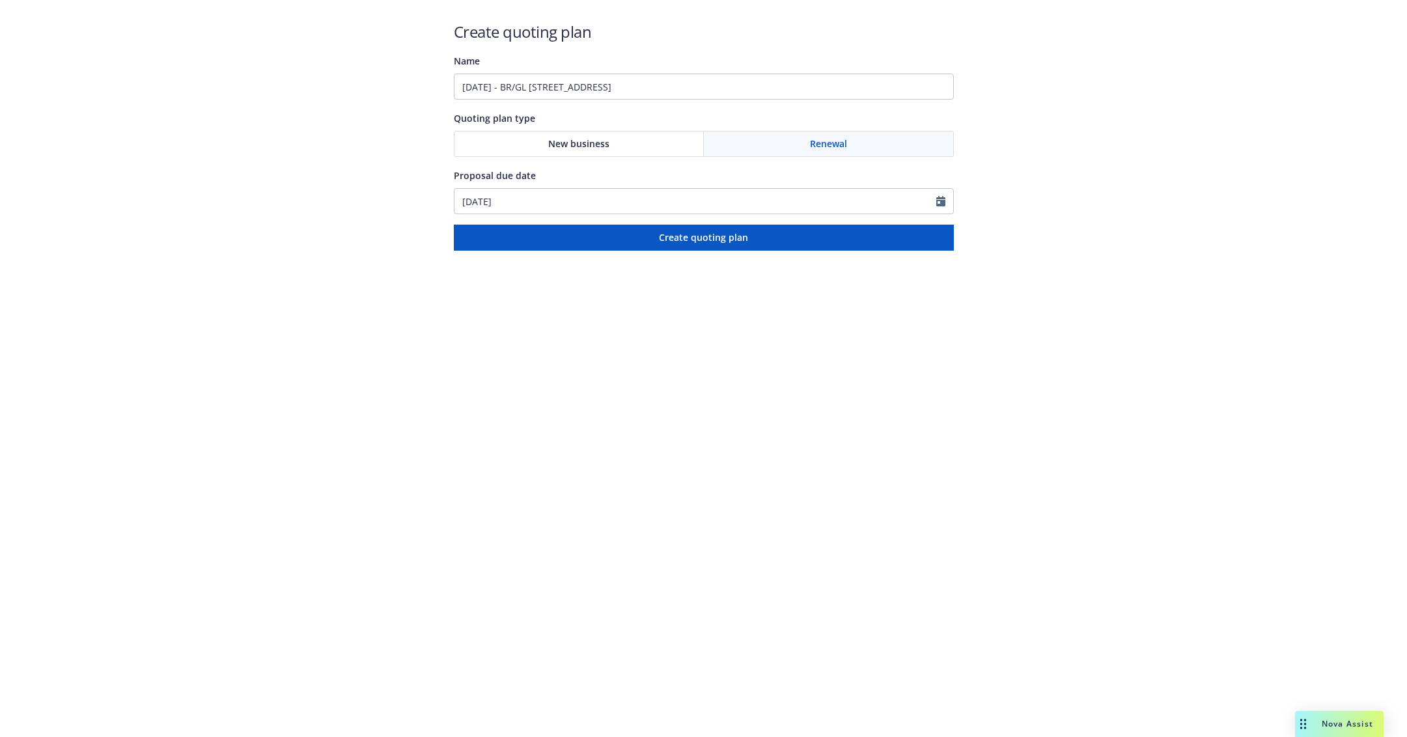
drag, startPoint x: 952, startPoint y: 201, endPoint x: 940, endPoint y: 202, distance: 11.1
click at [950, 201] on div at bounding box center [945, 201] width 17 height 25
click at [939, 203] on icon "Calendar" at bounding box center [941, 201] width 9 height 10
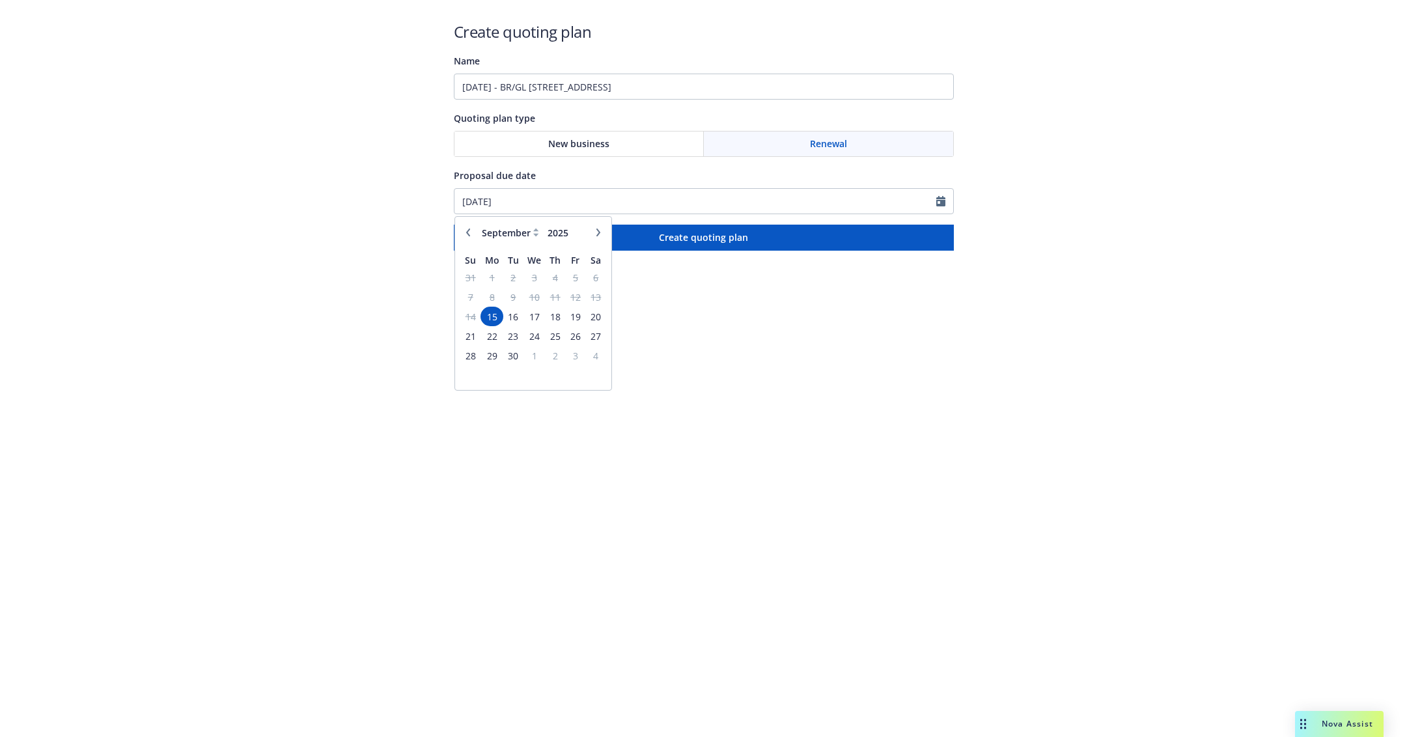
click at [601, 229] on icon "button" at bounding box center [599, 233] width 8 height 8
click at [601, 234] on icon "button" at bounding box center [599, 233] width 8 height 8
select select "11"
click at [572, 298] on span "7" at bounding box center [576, 297] width 18 height 16
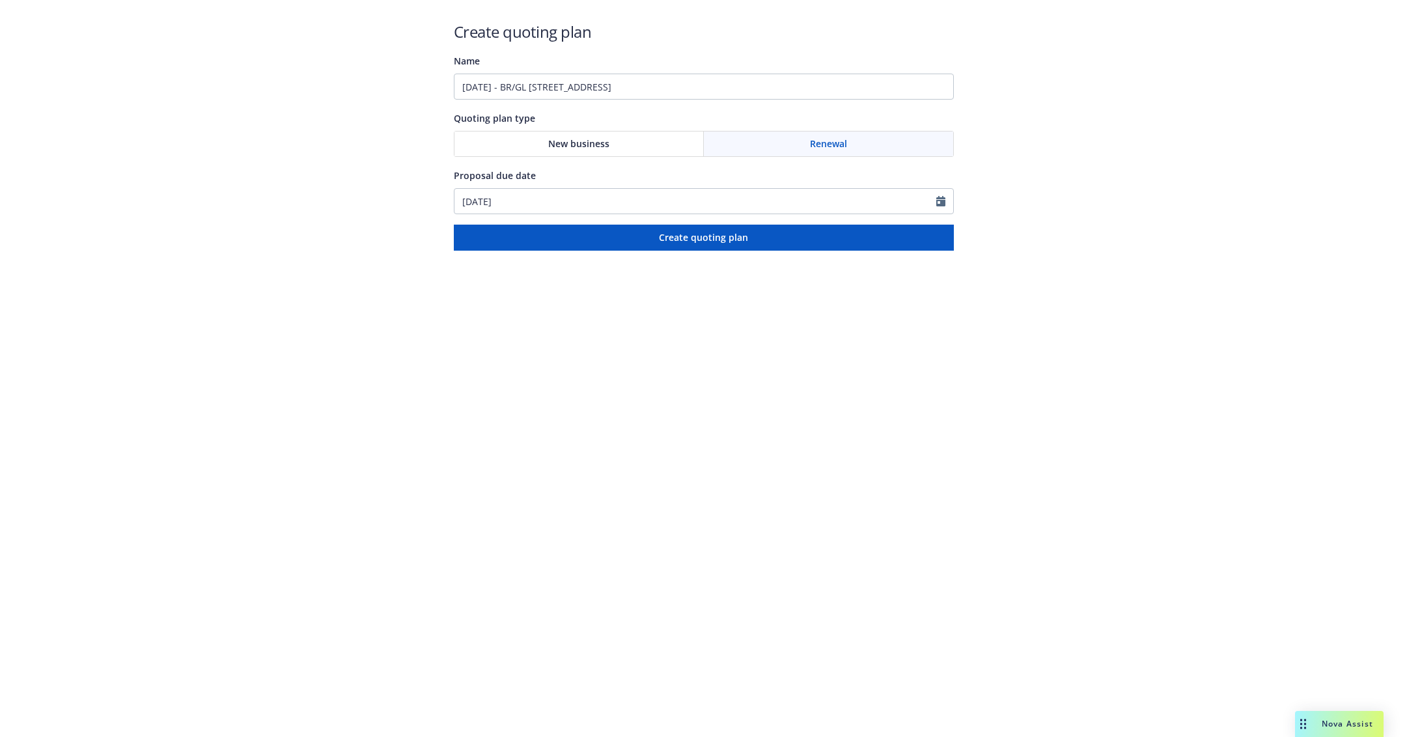
type input "[DATE]"
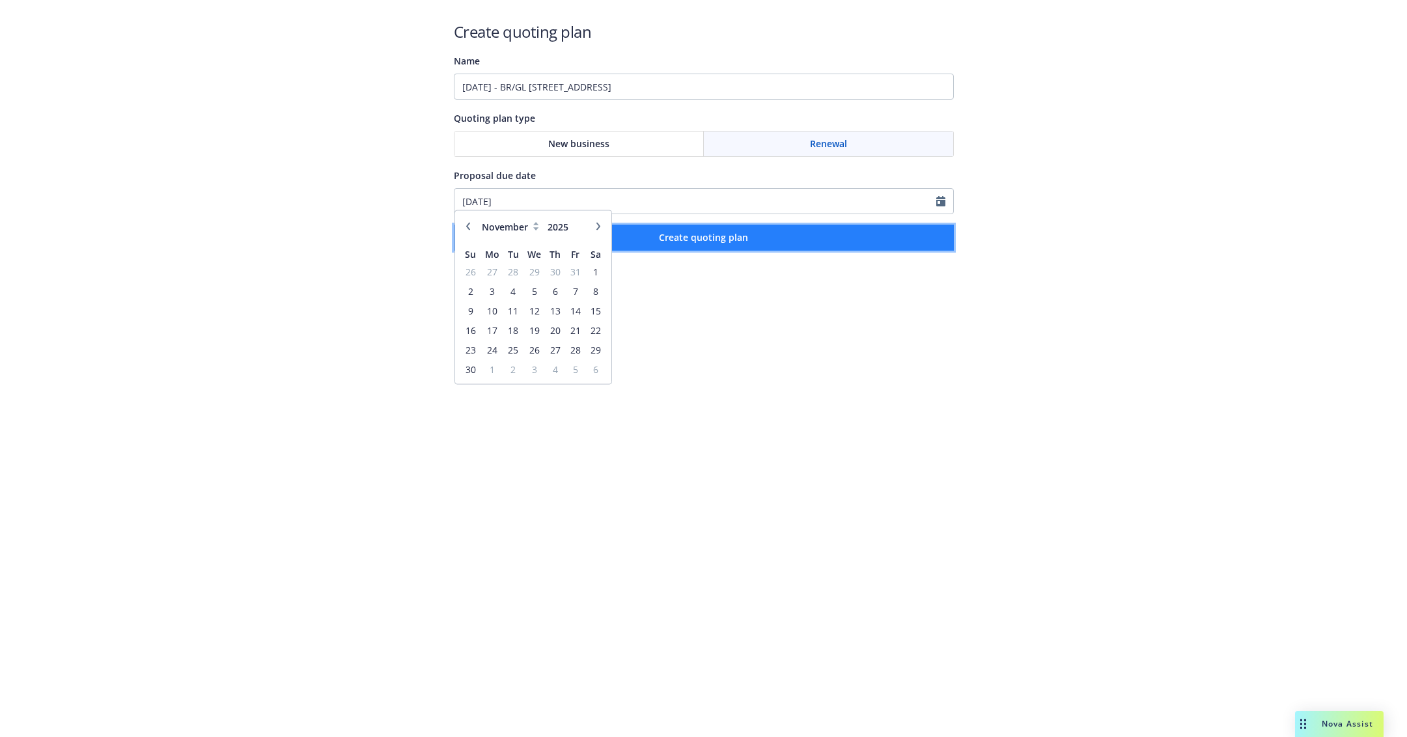
click at [677, 242] on span "Create quoting plan" at bounding box center [703, 237] width 89 height 12
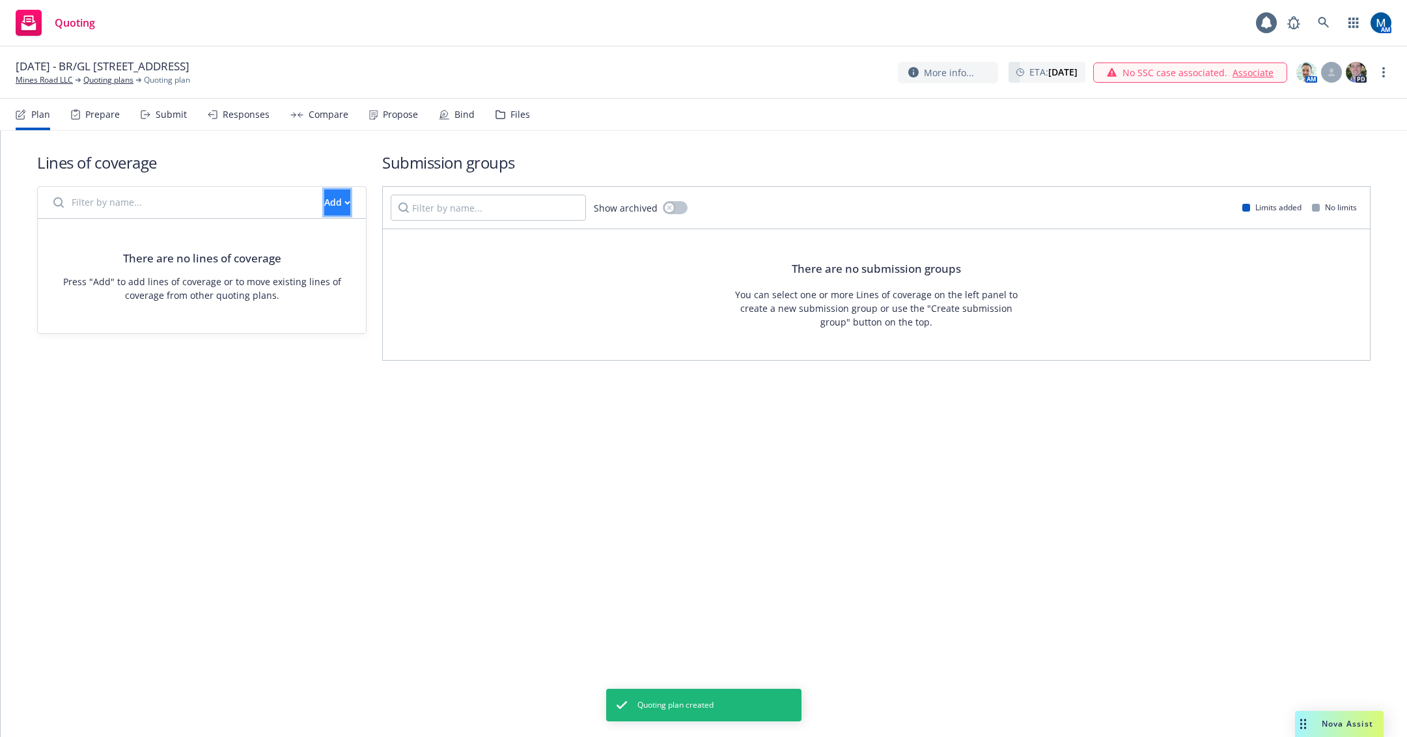
click at [324, 193] on div "Add" at bounding box center [337, 202] width 26 height 25
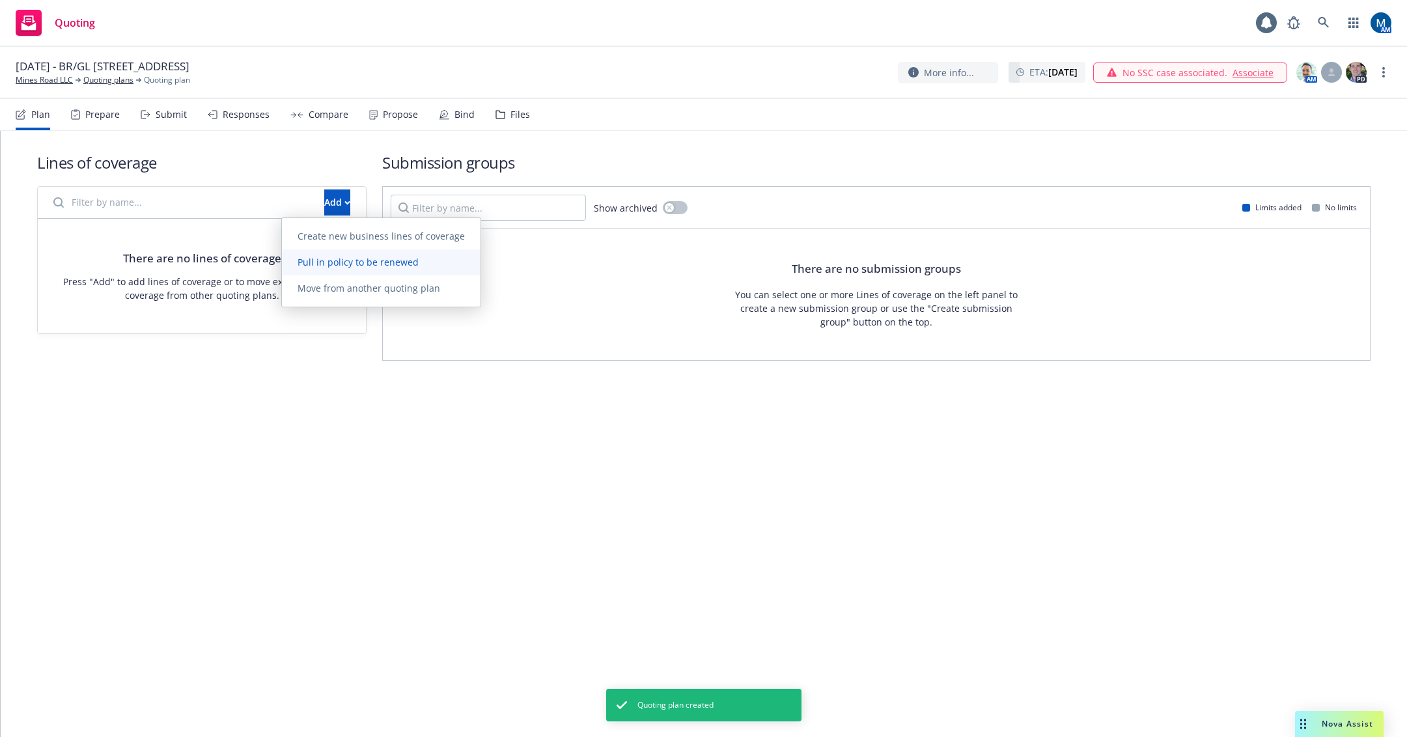
click at [373, 266] on span "Pull in policy to be renewed" at bounding box center [358, 262] width 152 height 12
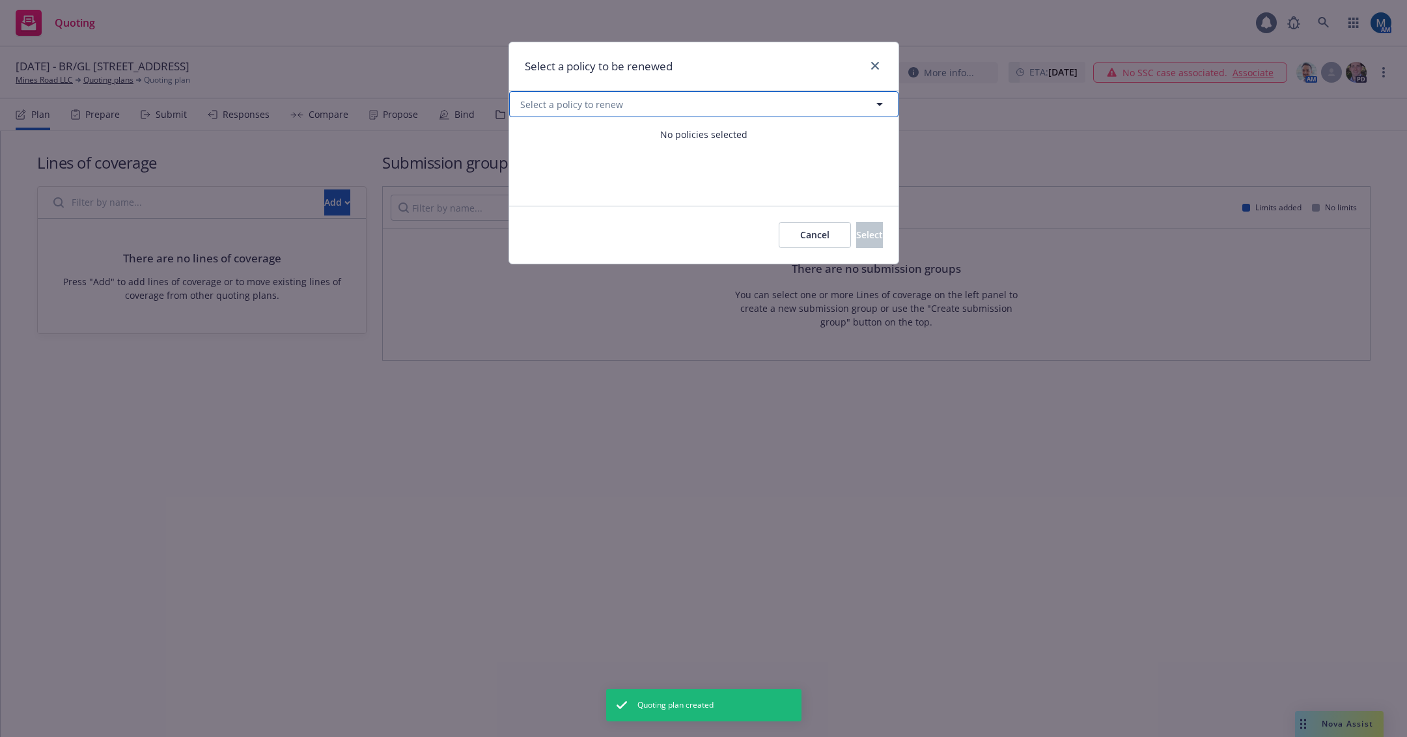
click at [856, 107] on button "Select a policy to renew" at bounding box center [703, 104] width 389 height 26
select select "ACTIVE"
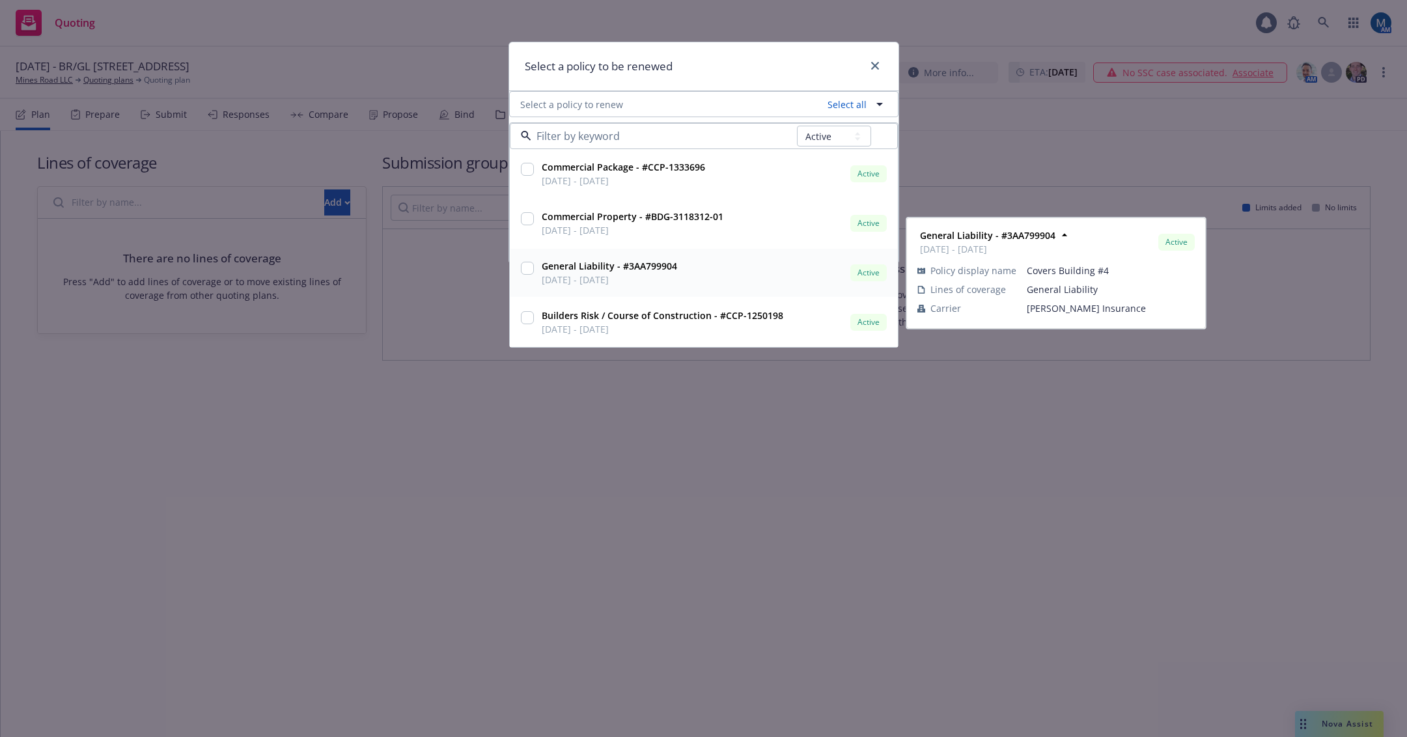
drag, startPoint x: 523, startPoint y: 266, endPoint x: 528, endPoint y: 292, distance: 26.6
click at [524, 266] on input "checkbox" at bounding box center [527, 268] width 13 height 13
checkbox input "true"
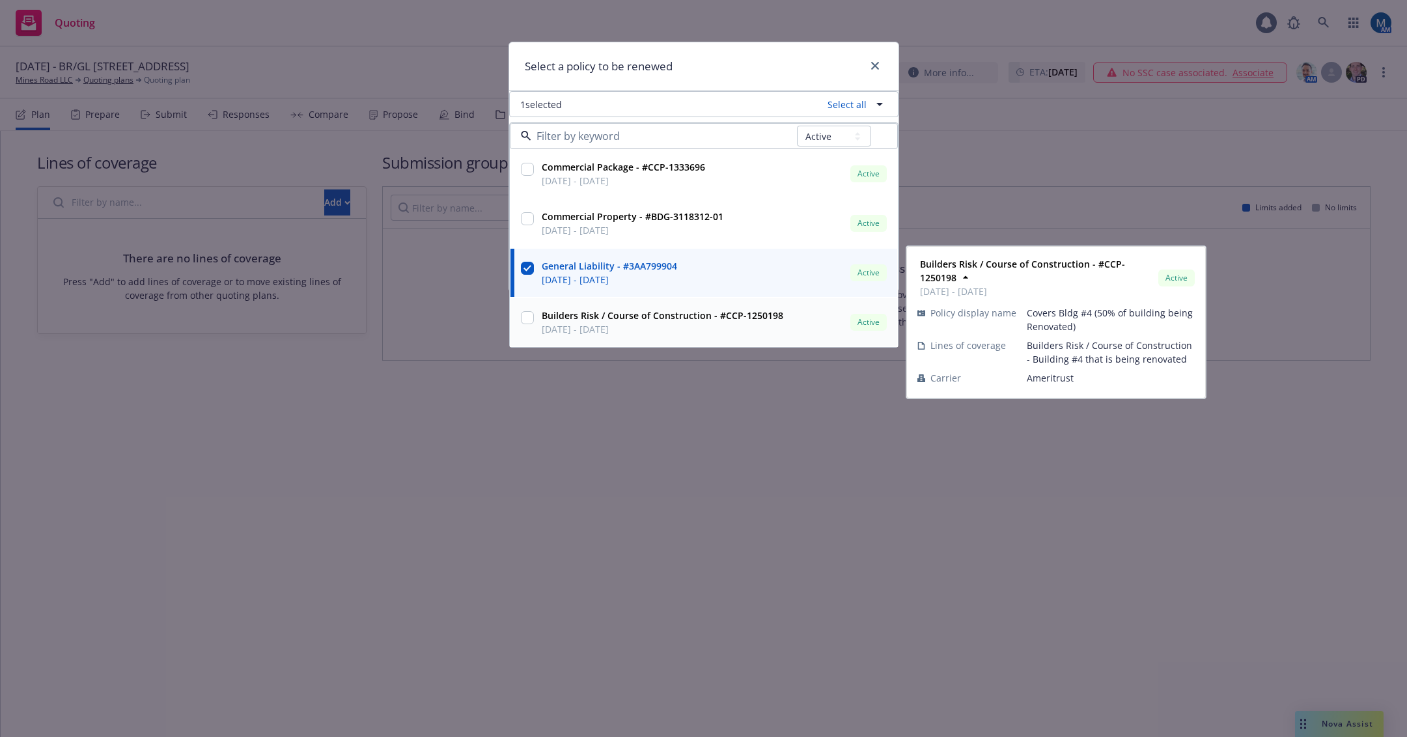
click at [530, 317] on input "checkbox" at bounding box center [527, 317] width 13 height 13
checkbox input "true"
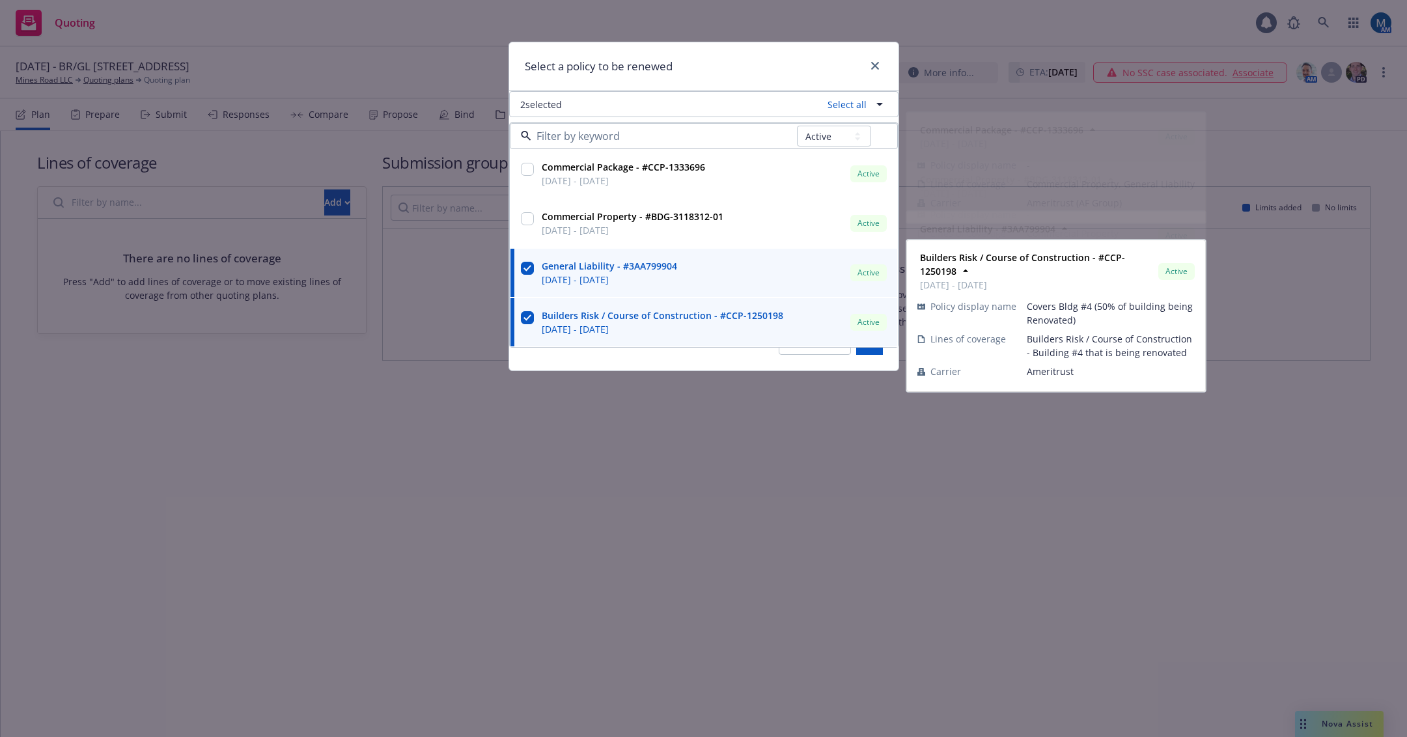
click at [787, 57] on div "Select a policy to be renewed" at bounding box center [703, 66] width 389 height 49
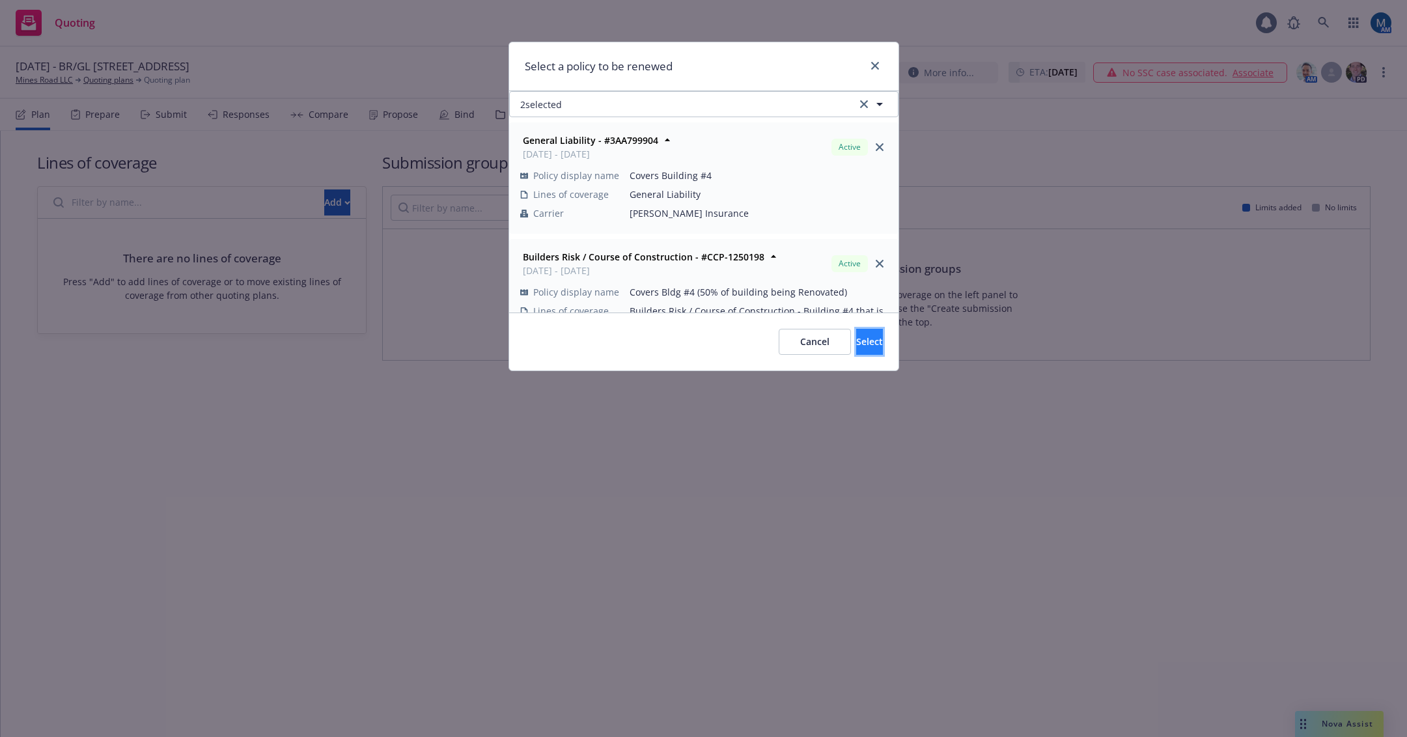
click at [856, 335] on span "Select" at bounding box center [869, 341] width 27 height 12
click at [593, 524] on div "Select a policy to be renewed 2 selected General Liability - #3AA799904 [DATE] …" at bounding box center [703, 368] width 1407 height 737
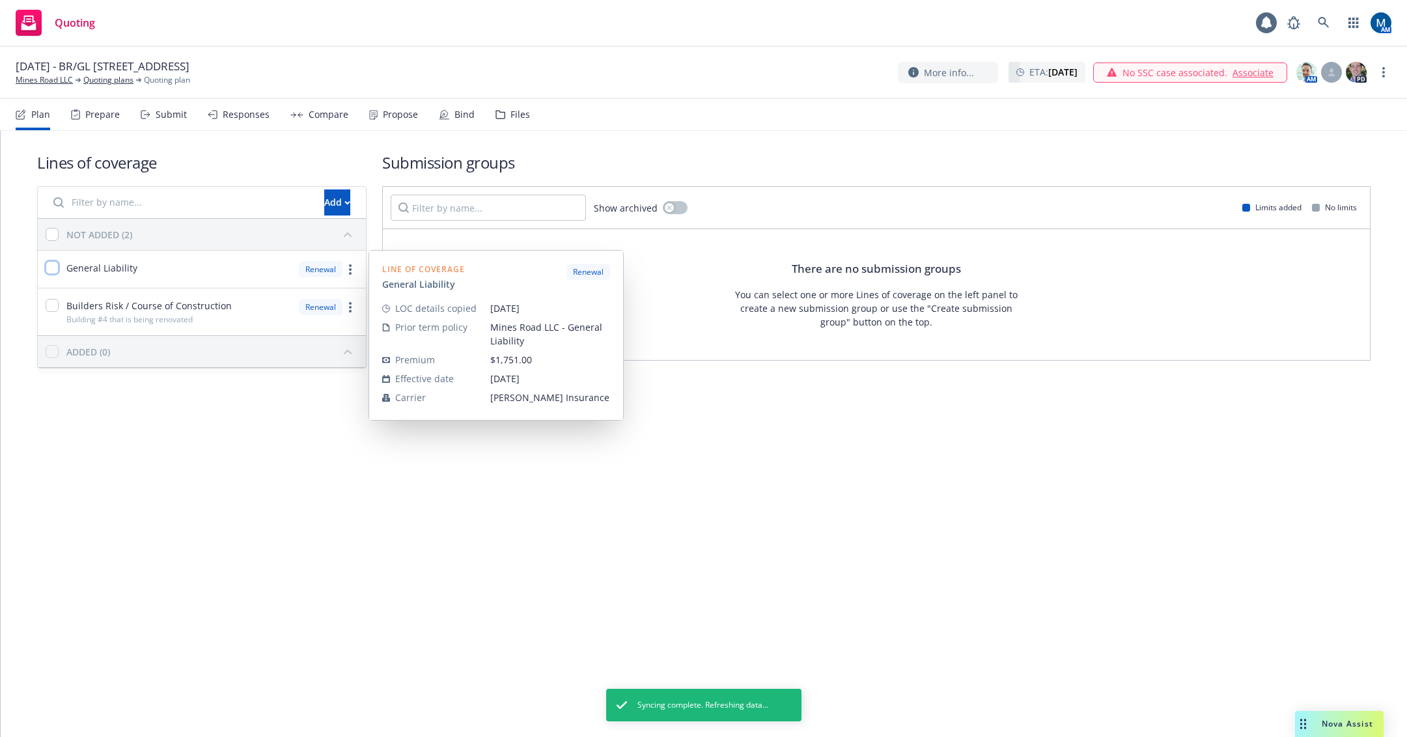
click at [54, 268] on input "checkbox" at bounding box center [52, 267] width 13 height 13
checkbox input "true"
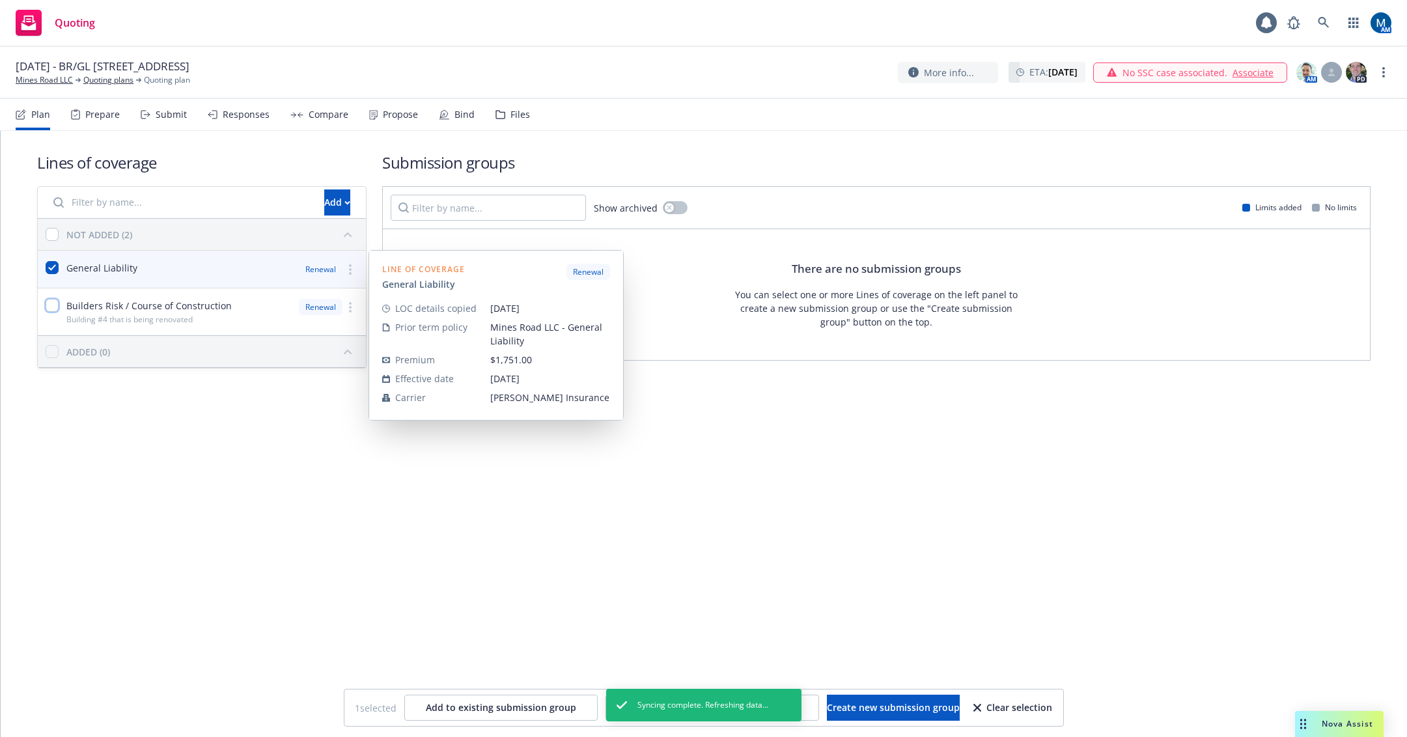
click at [49, 302] on input "checkbox" at bounding box center [52, 305] width 13 height 13
checkbox input "true"
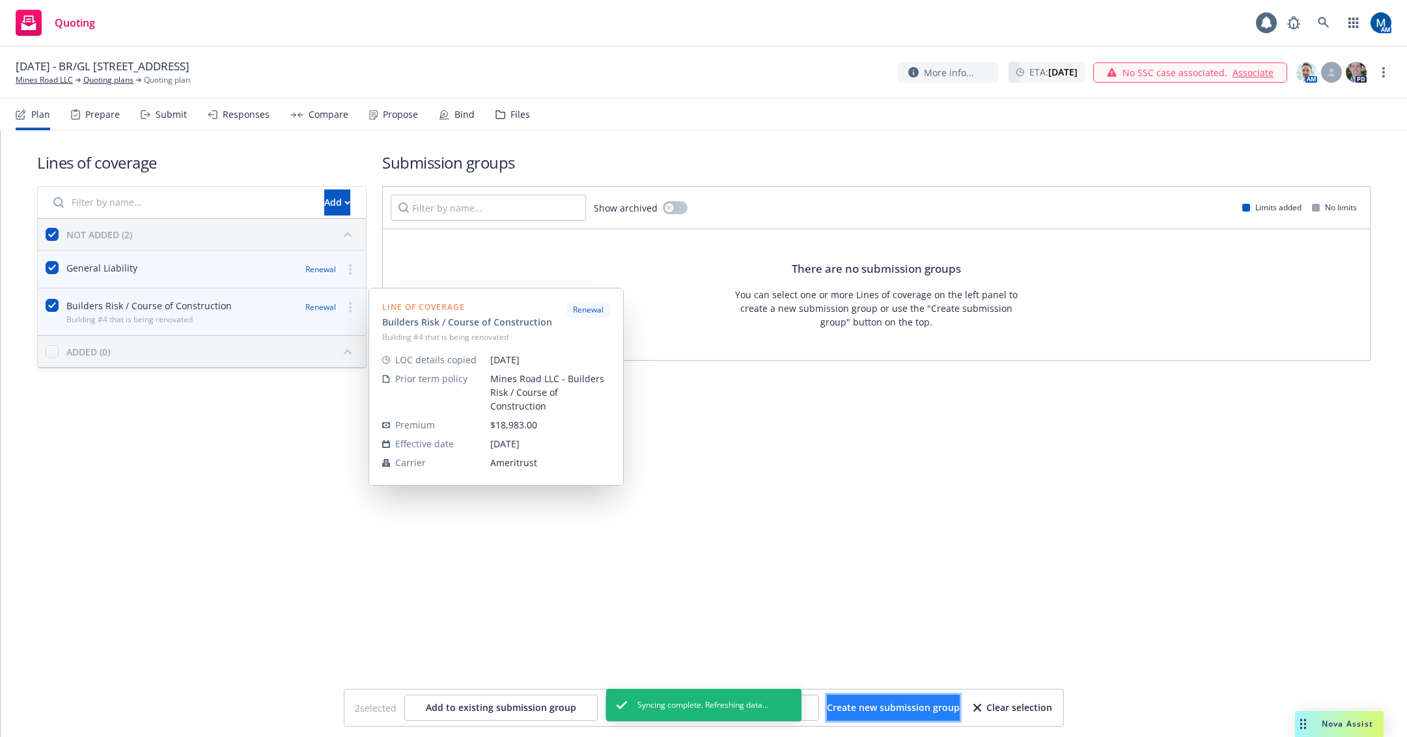
click at [867, 707] on span "Create new submission group" at bounding box center [893, 707] width 133 height 12
checkbox input "false"
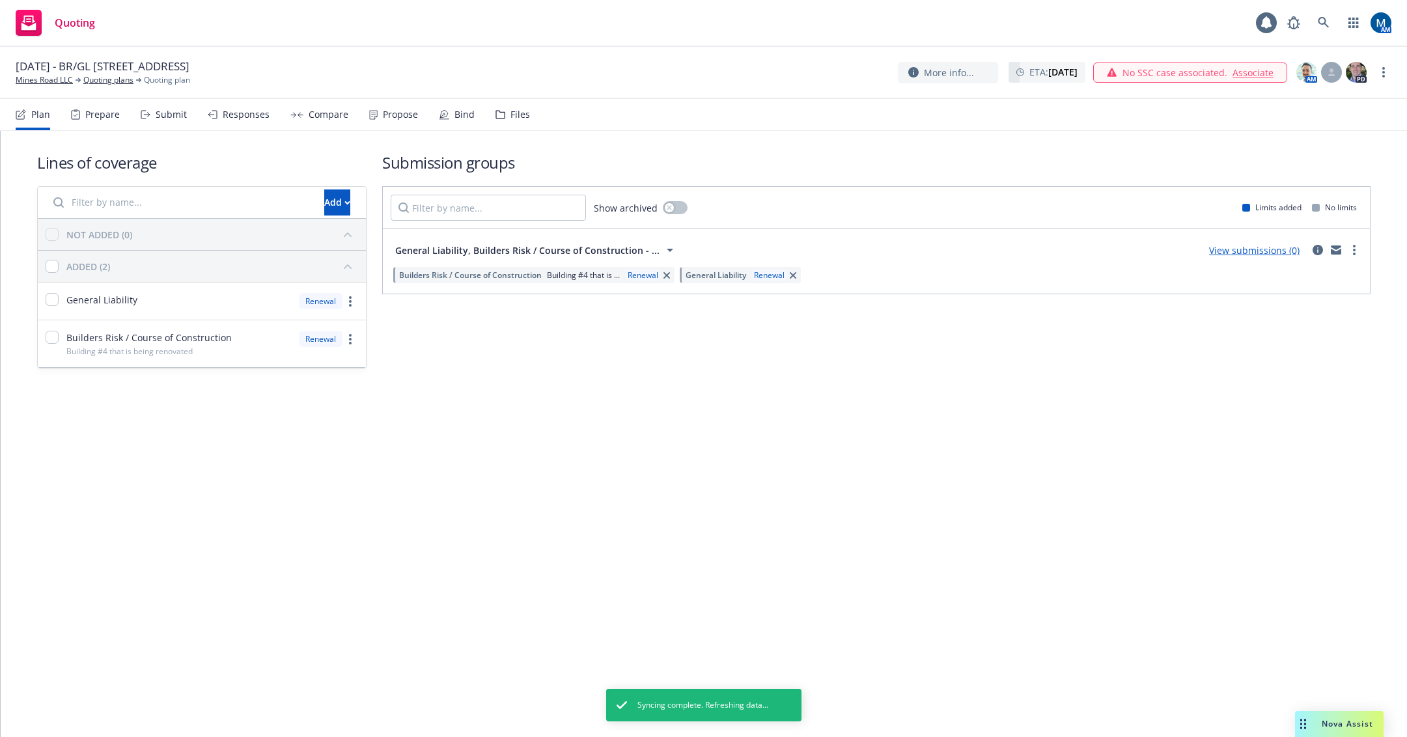
click at [1230, 383] on div "Lines of coverage Add NOT ADDED (0) ADDED (2) General Liability Renewal Builder…" at bounding box center [704, 278] width 1407 height 295
click at [1317, 249] on icon "circleInformation" at bounding box center [1318, 250] width 10 height 10
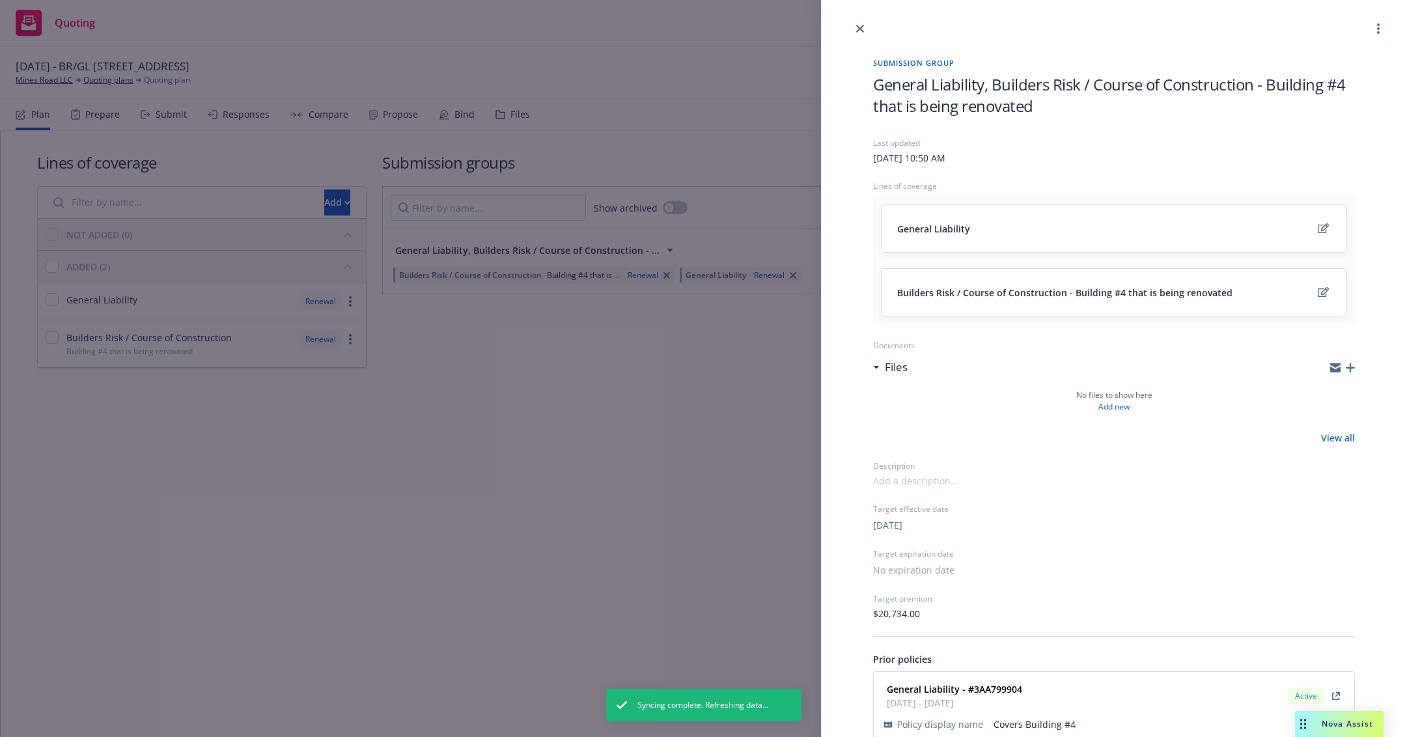
click at [1331, 373] on icon "button" at bounding box center [1336, 368] width 10 height 10
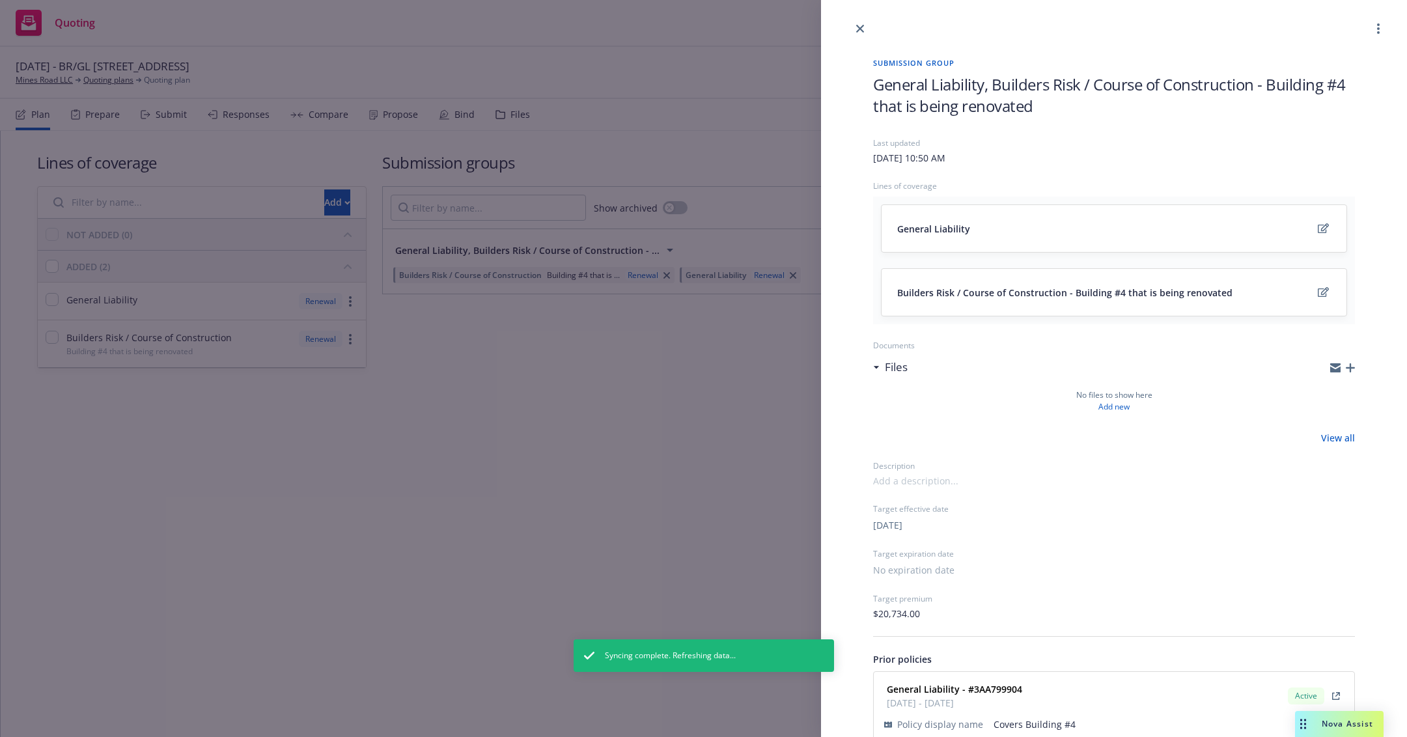
click at [1331, 369] on icon "button" at bounding box center [1336, 369] width 10 height 6
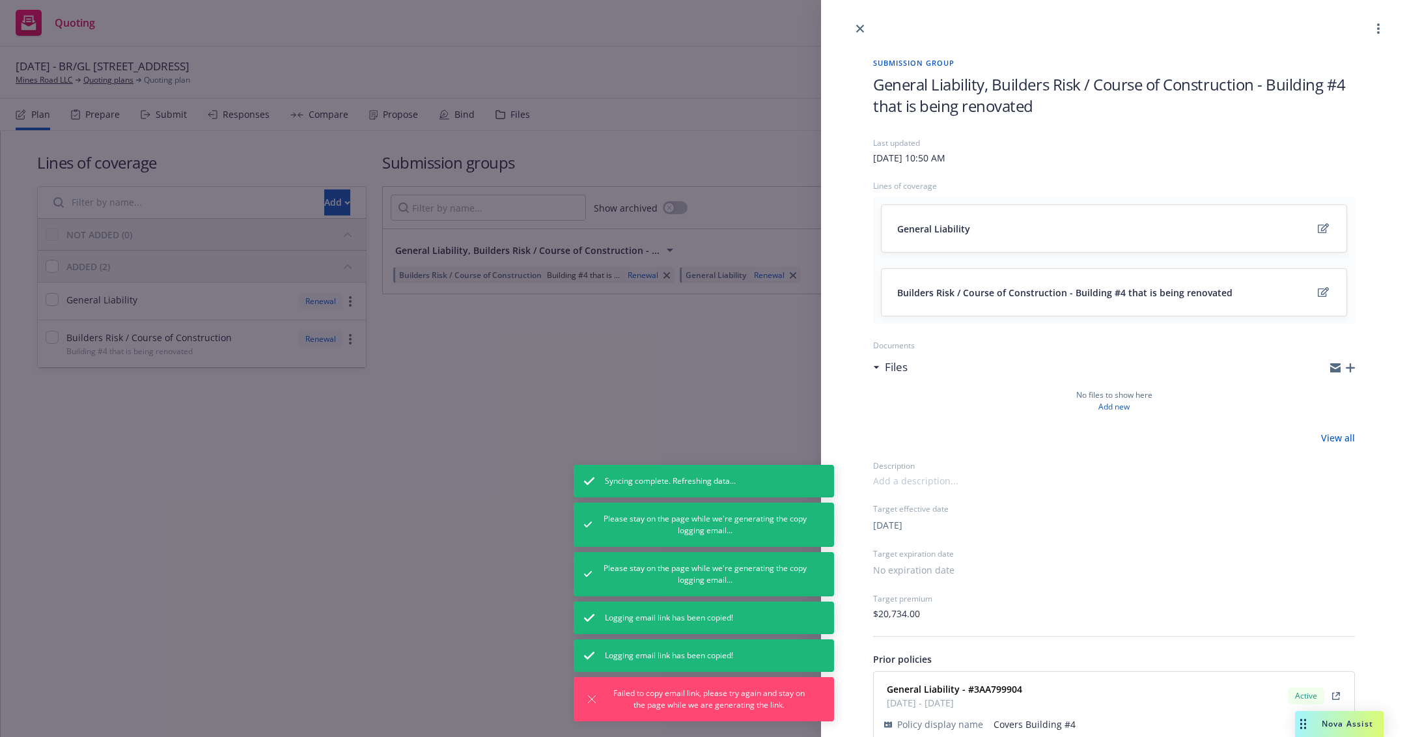
click at [819, 383] on div "Submission group General Liability, Builders Risk / Course of Construction - Bu…" at bounding box center [703, 368] width 1407 height 737
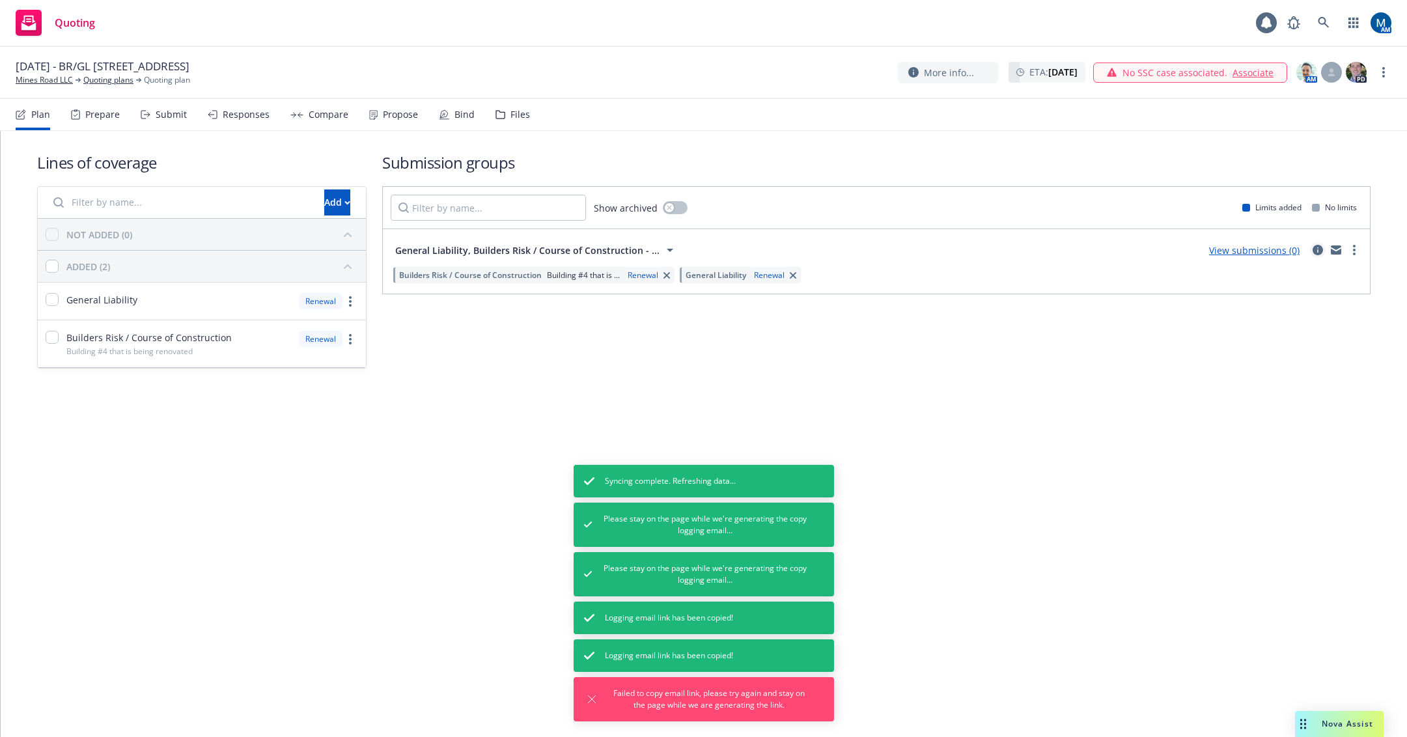
click at [1322, 246] on icon "circleInformation" at bounding box center [1318, 250] width 10 height 10
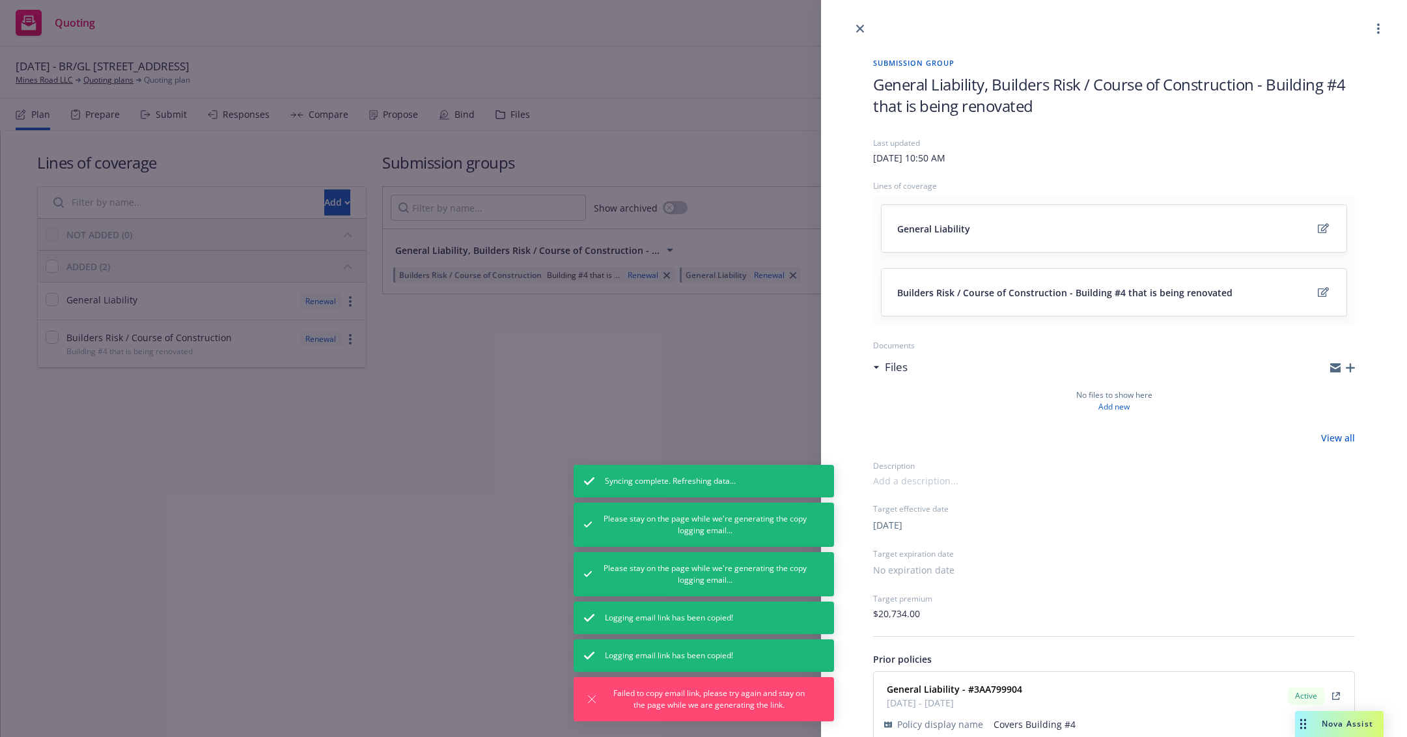
click at [1346, 369] on icon "button" at bounding box center [1350, 367] width 9 height 9
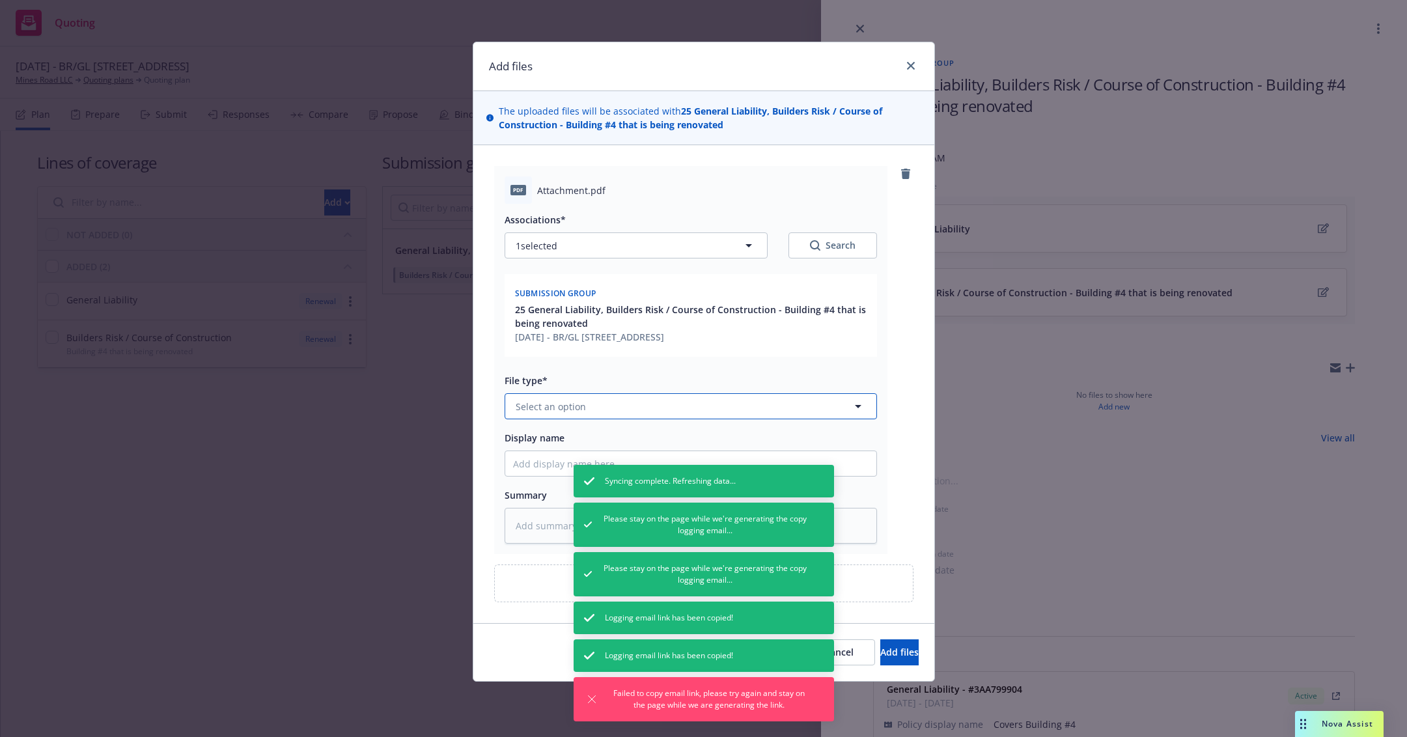
click at [591, 415] on button "Select an option" at bounding box center [691, 406] width 373 height 26
type input "non"
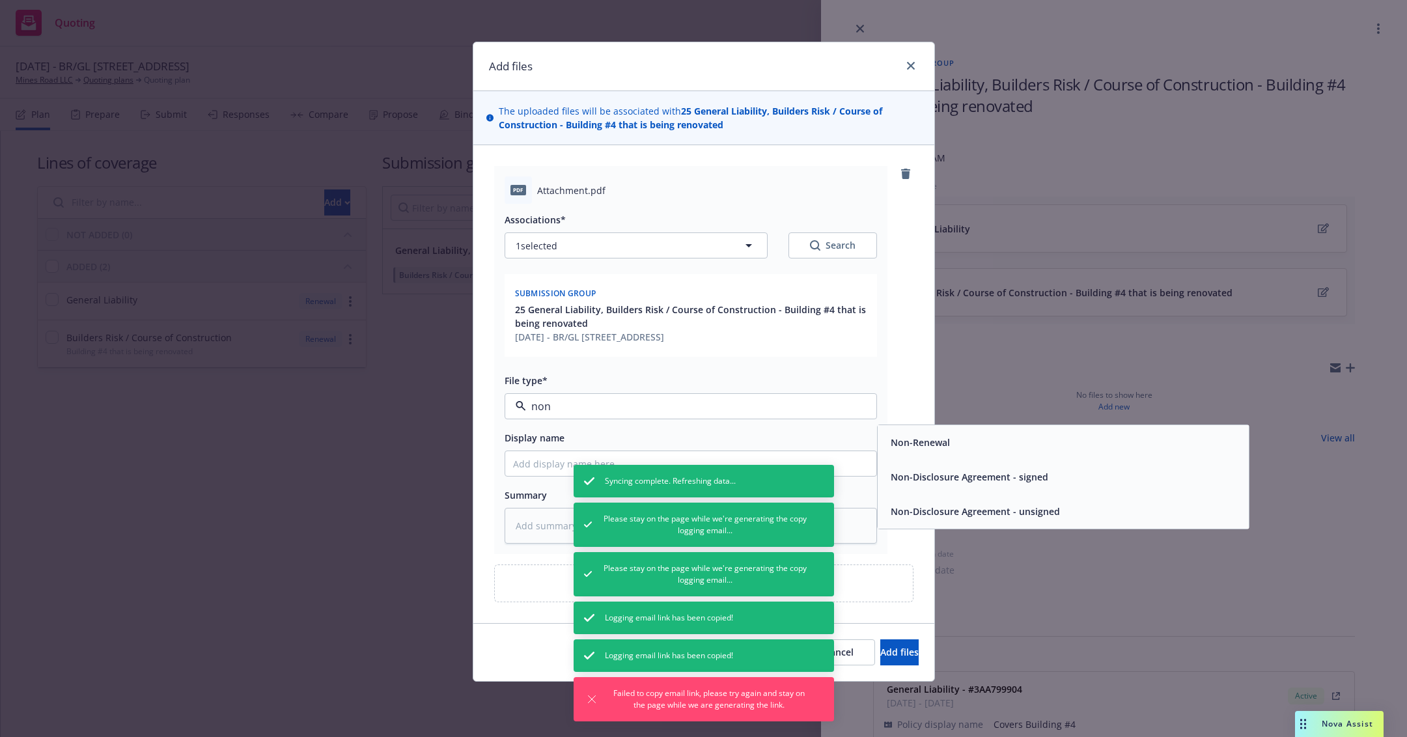
click at [995, 440] on div "Non-Renewal" at bounding box center [1064, 442] width 356 height 19
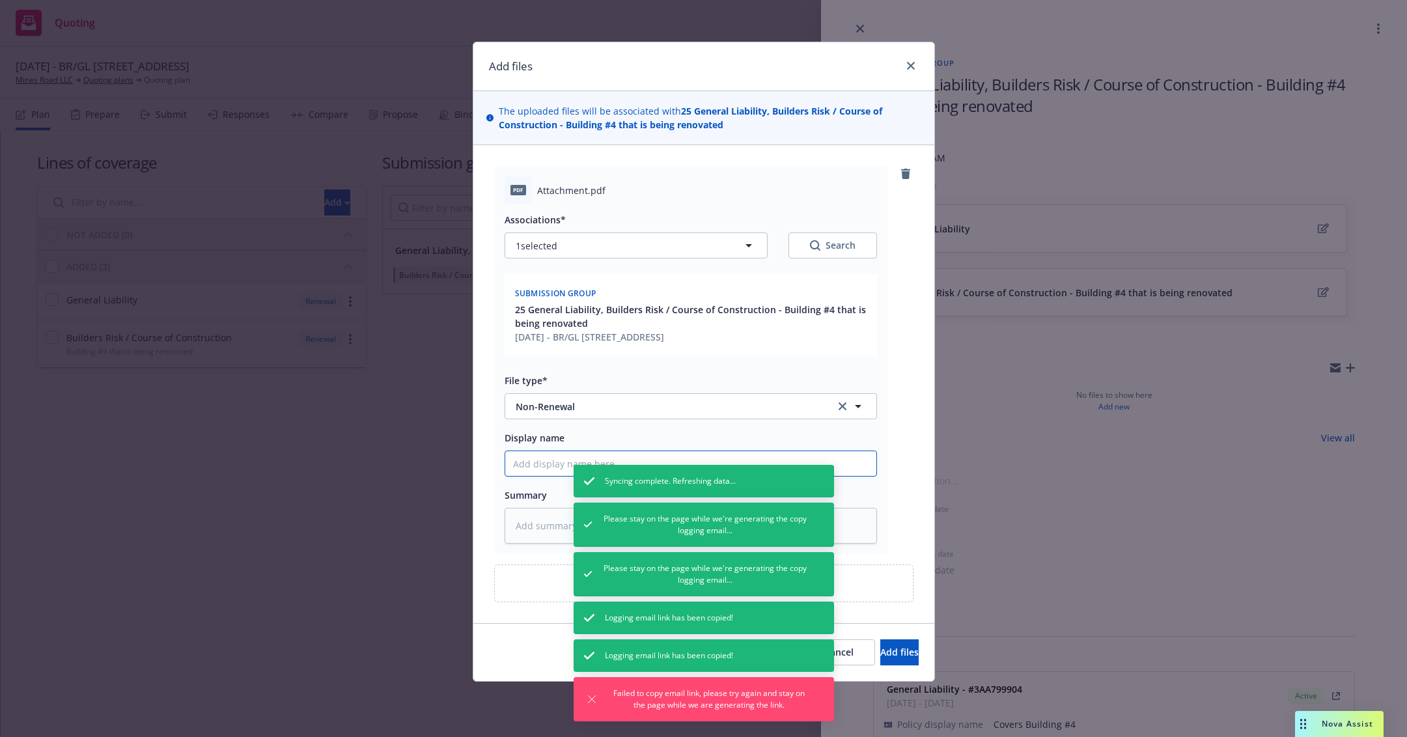
click at [539, 464] on input "Display name" at bounding box center [690, 463] width 371 height 25
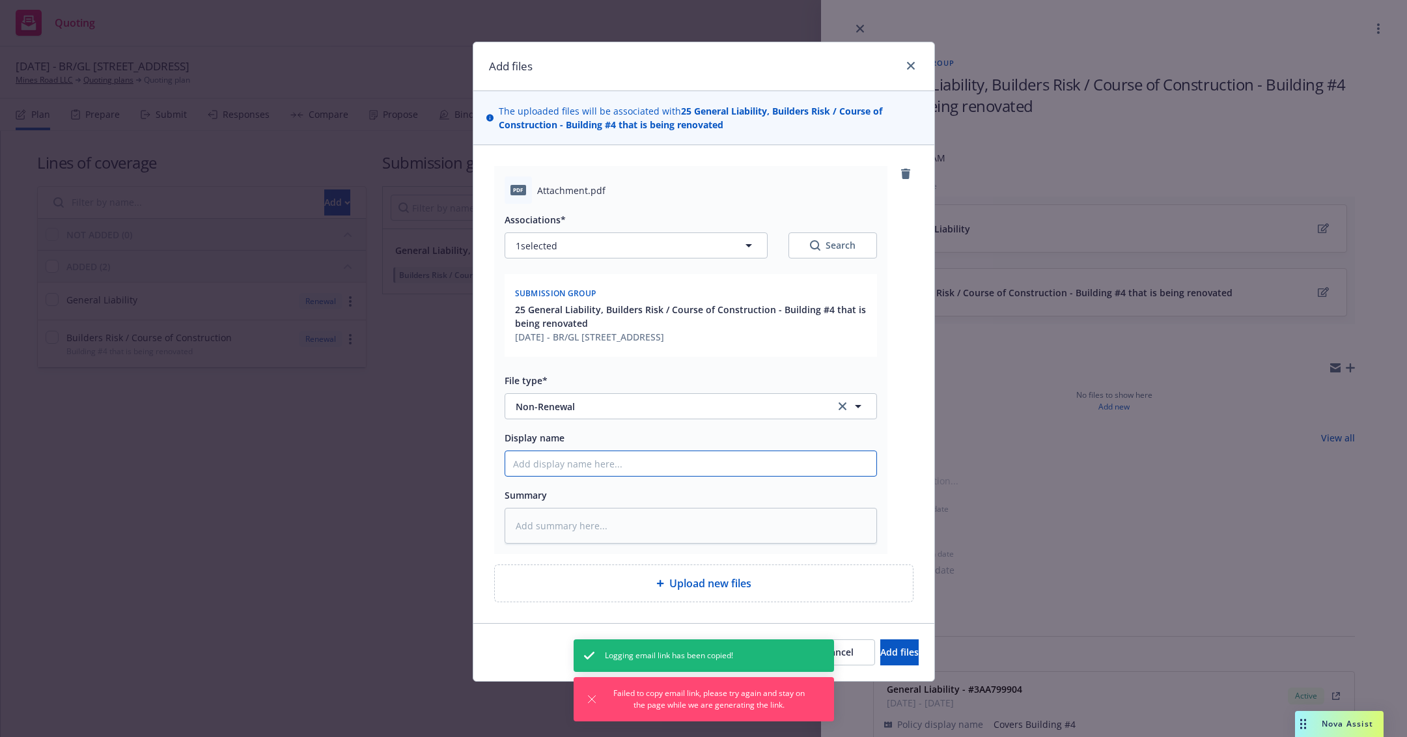
type textarea "x"
type input "2"
type textarea "x"
type input "25"
type textarea "x"
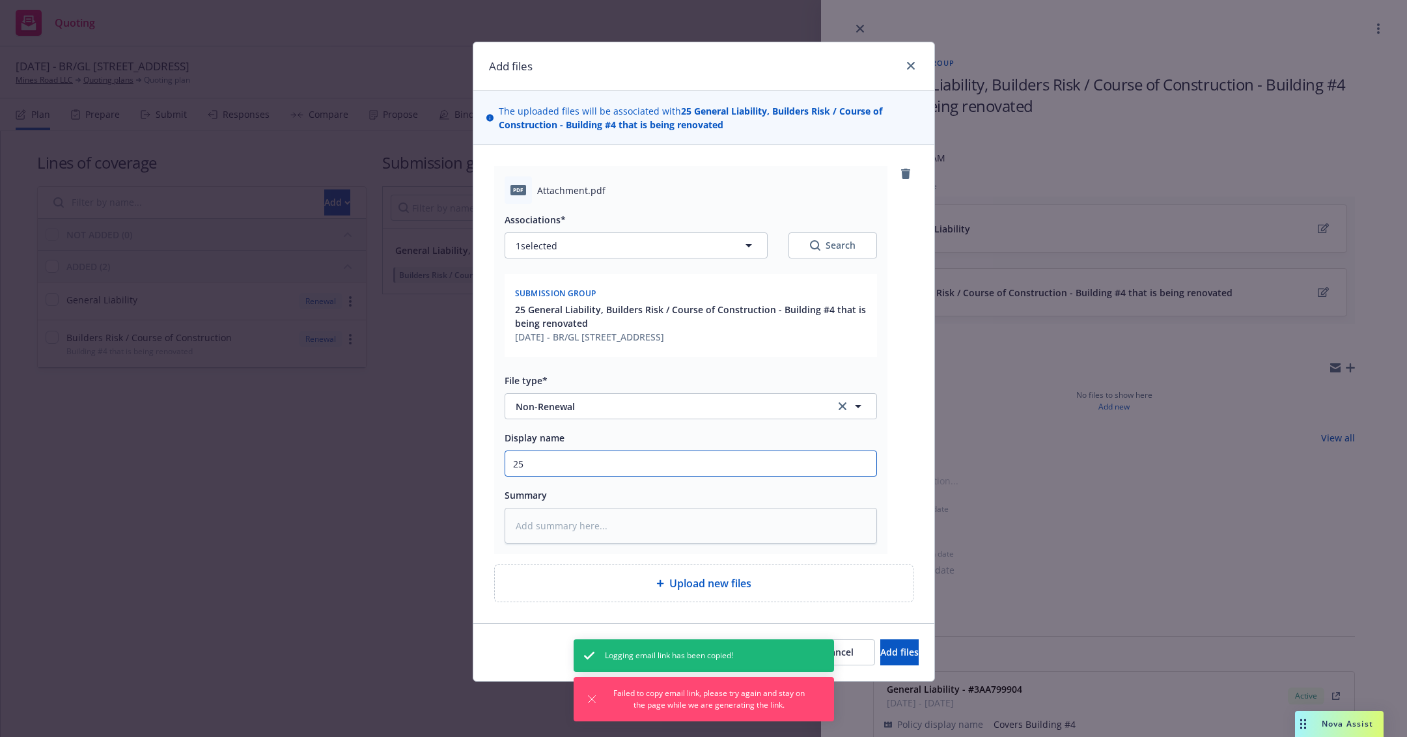
type input "2"
type textarea "x"
type input "24"
type textarea "x"
type input "24-"
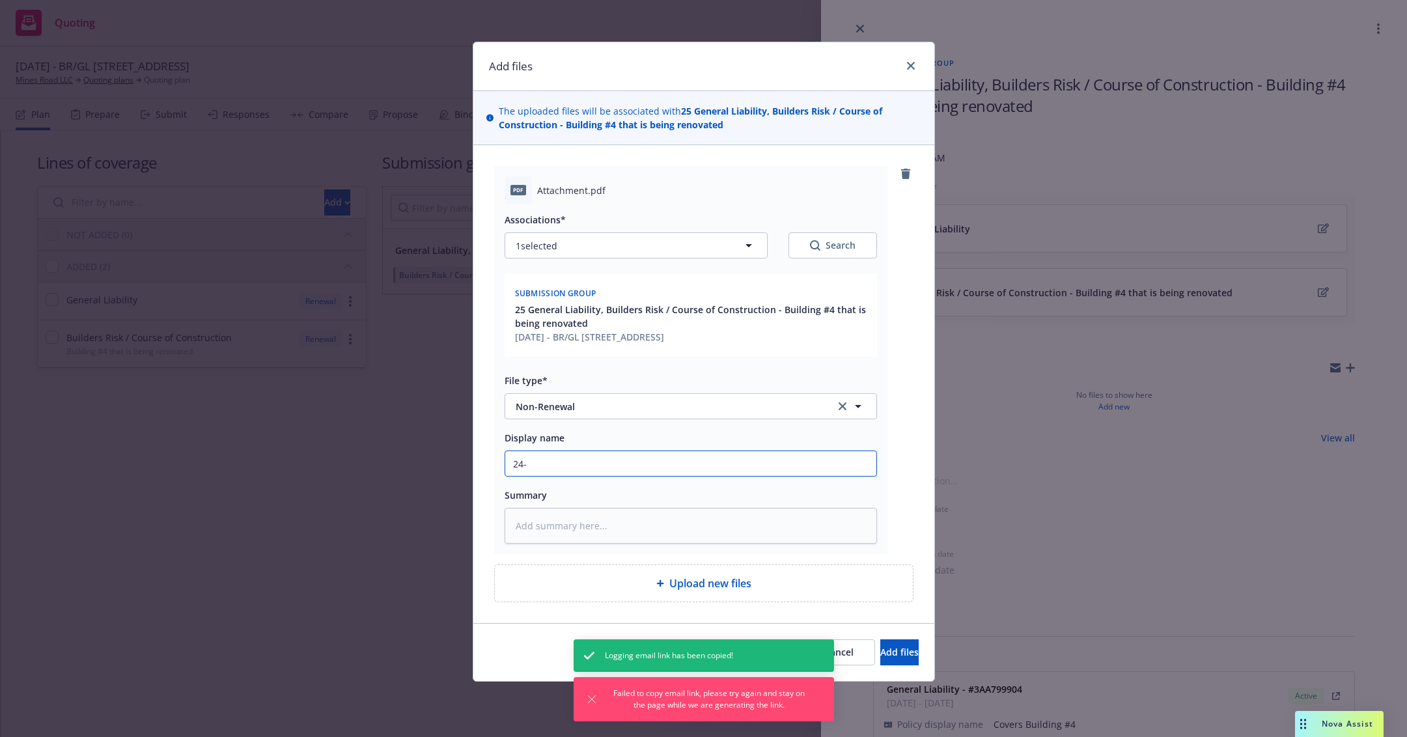
type textarea "x"
type input "24-2"
type textarea "x"
type input "24-25"
type textarea "x"
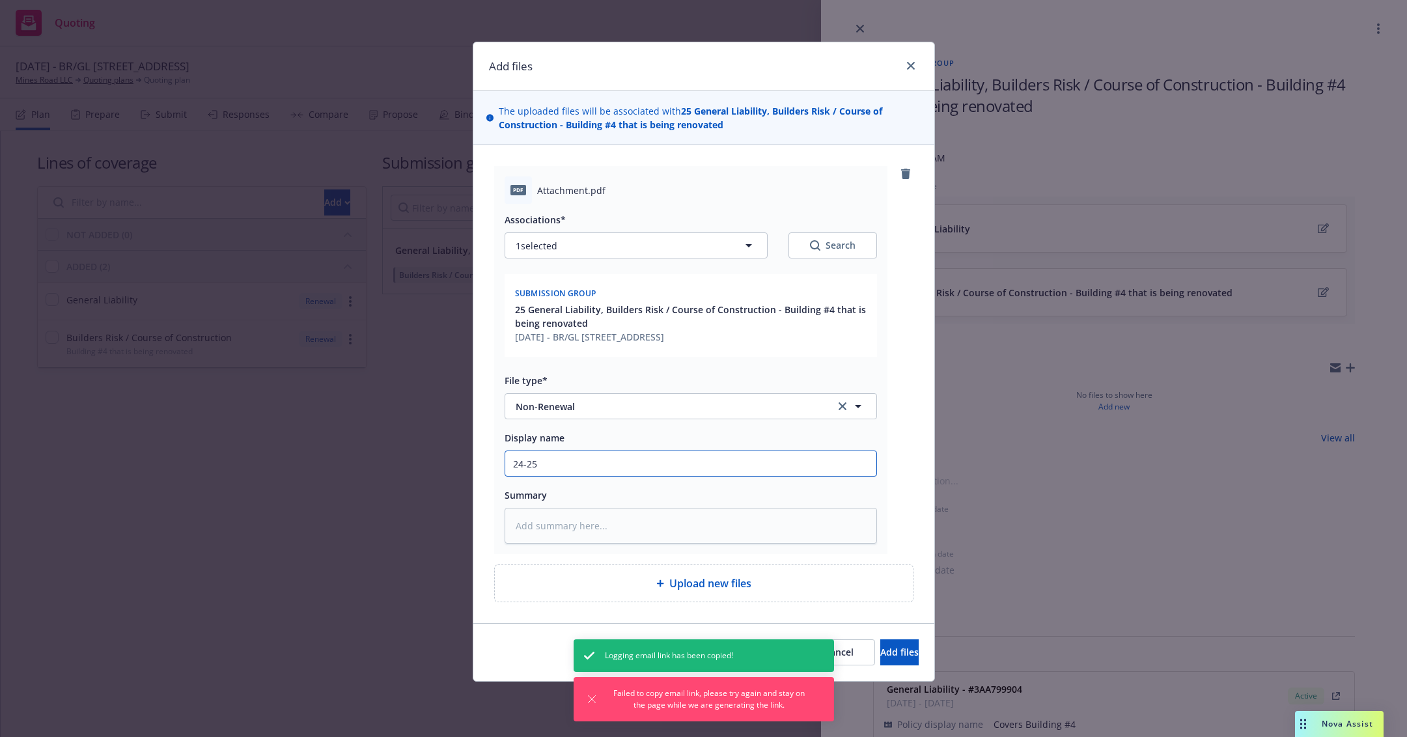
type input "24-25"
type textarea "x"
type input "24-25 B"
type textarea "x"
type input "24-25 Bu"
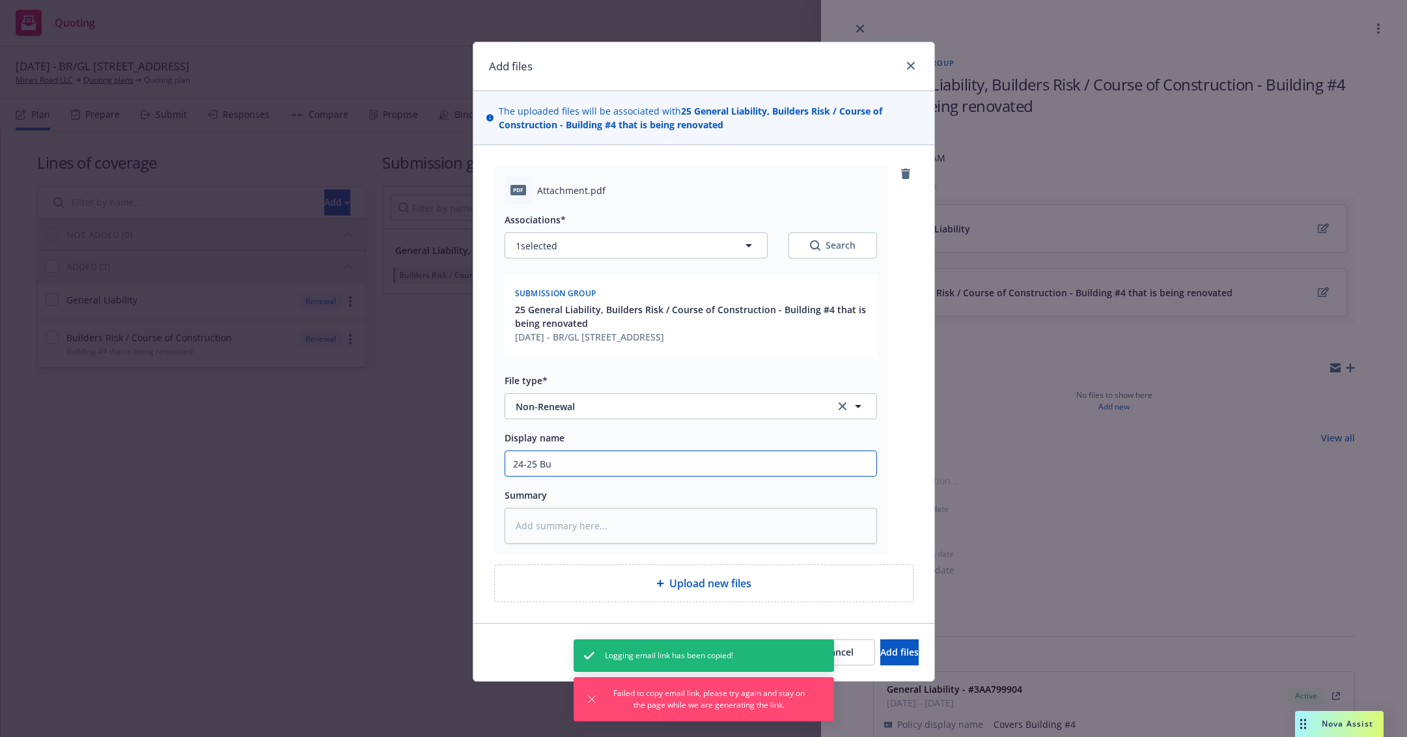
type textarea "x"
type input "24-25 Bui"
type textarea "x"
type input "24-25 Buil"
type textarea "x"
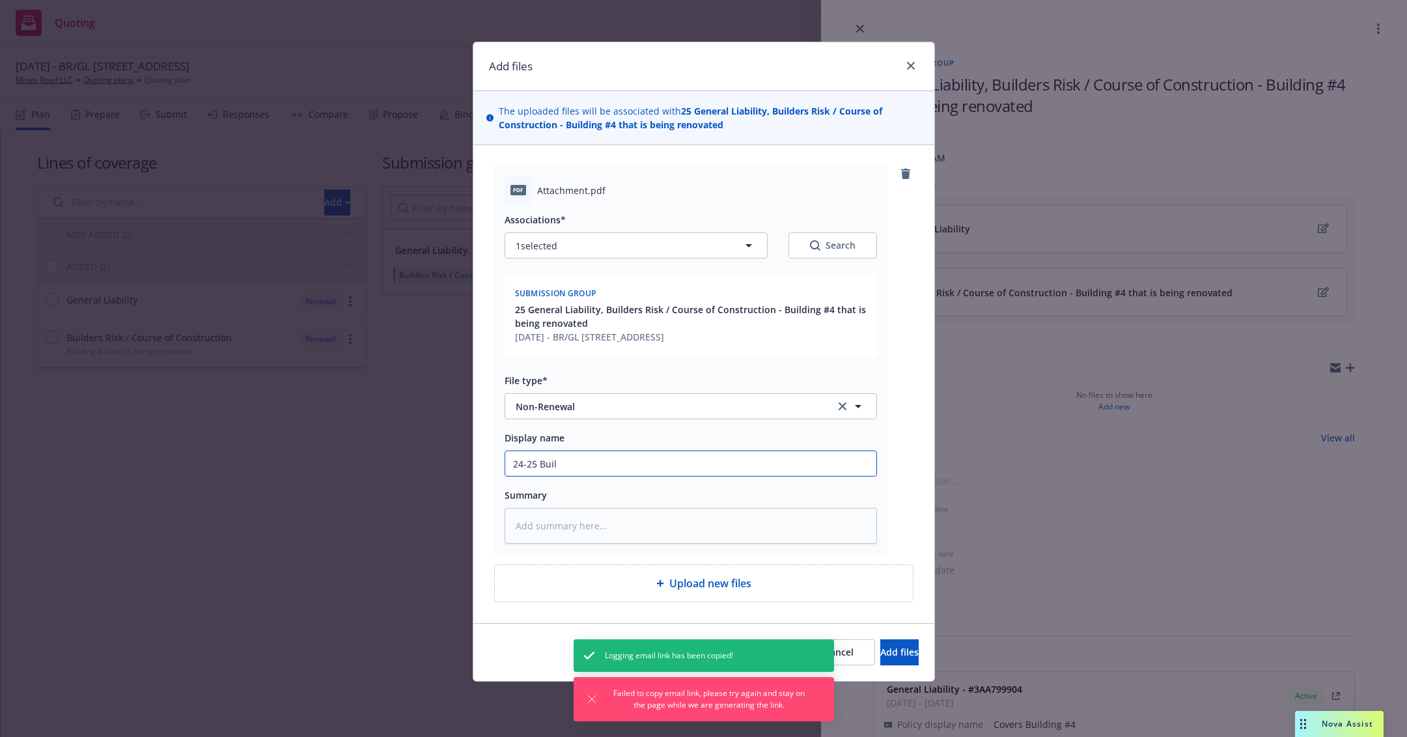
type input "24-25 Build"
type textarea "x"
type input "24-25 Builde"
type textarea "x"
type input "24-25 Builder"
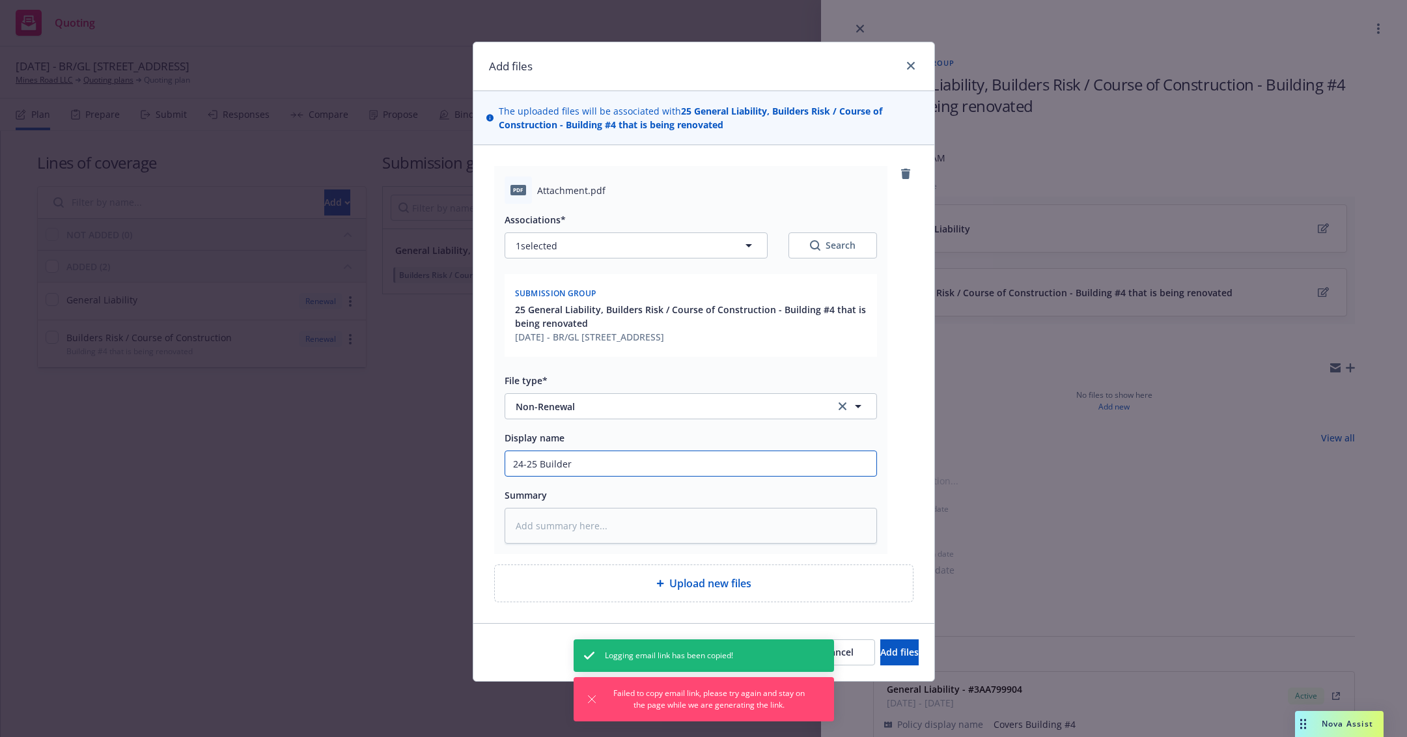
type textarea "x"
type input "24-25 Builder'"
type textarea "x"
type input "24-25 Builder's"
type textarea "x"
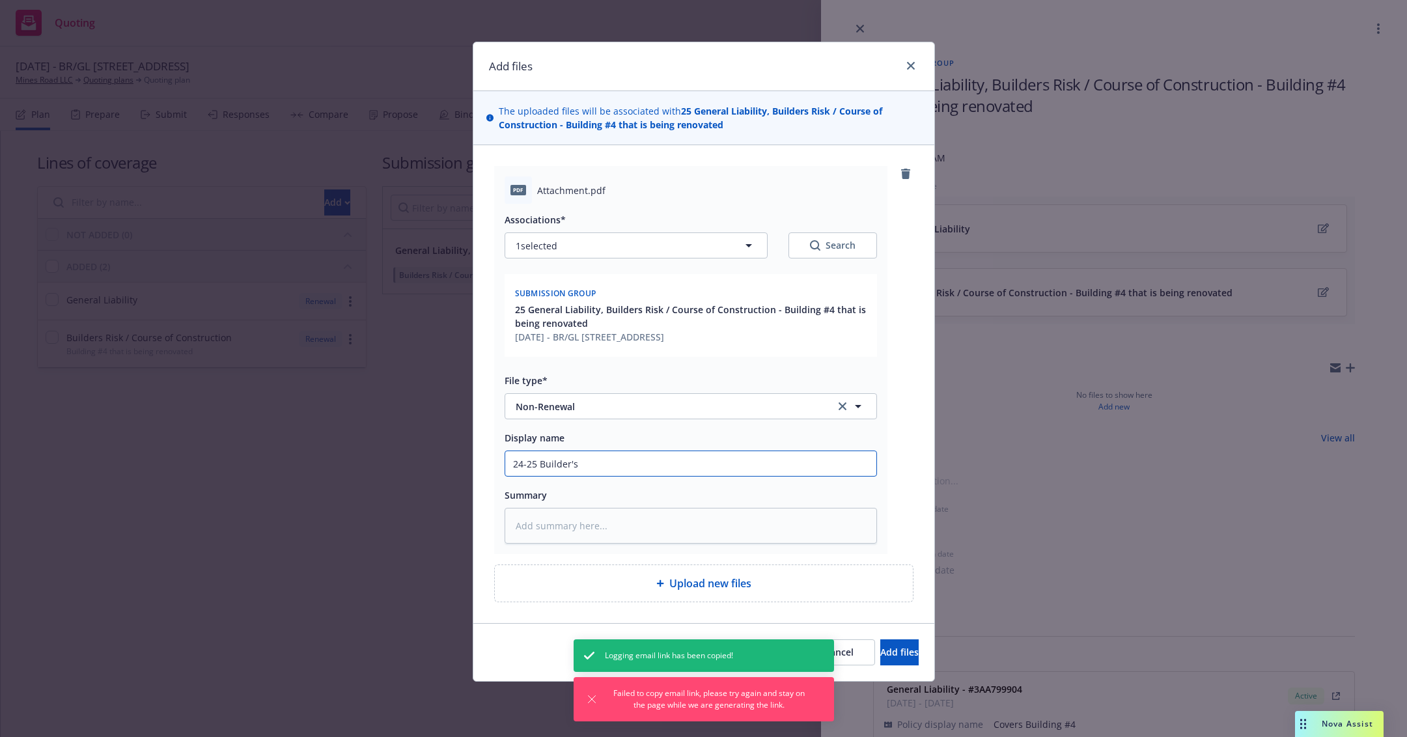
type input "24-25 Builder's"
type textarea "x"
type input "24-25 Builder's R"
type textarea "x"
type input "24-25 Builder's Ri"
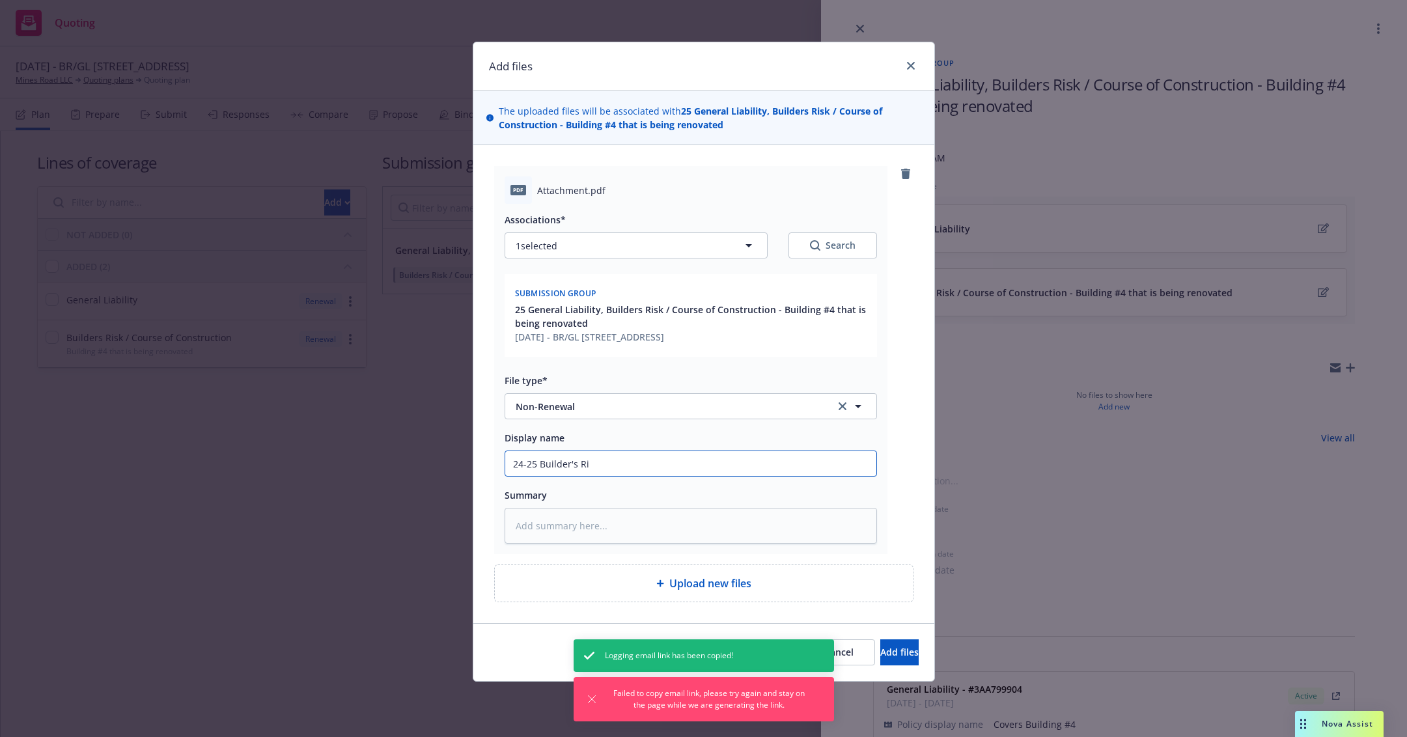
type textarea "x"
type input "24-25 Builder's Ris"
type textarea "x"
type input "24-25 Builder's Risk"
type textarea "x"
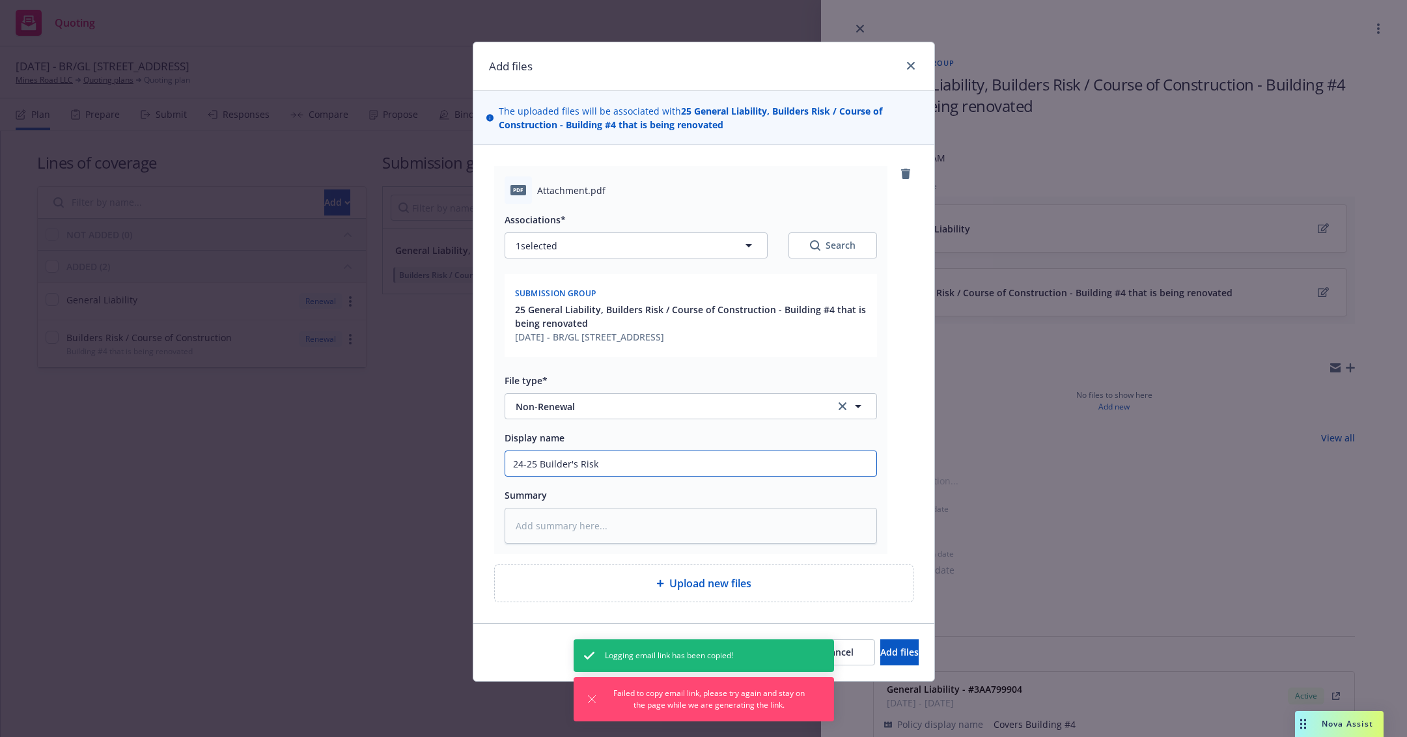
type input "24-25 Builder's Risk"
type textarea "x"
type input "24-25 Builder's Risk N"
type textarea "x"
type input "24-25 Builder's Risk No"
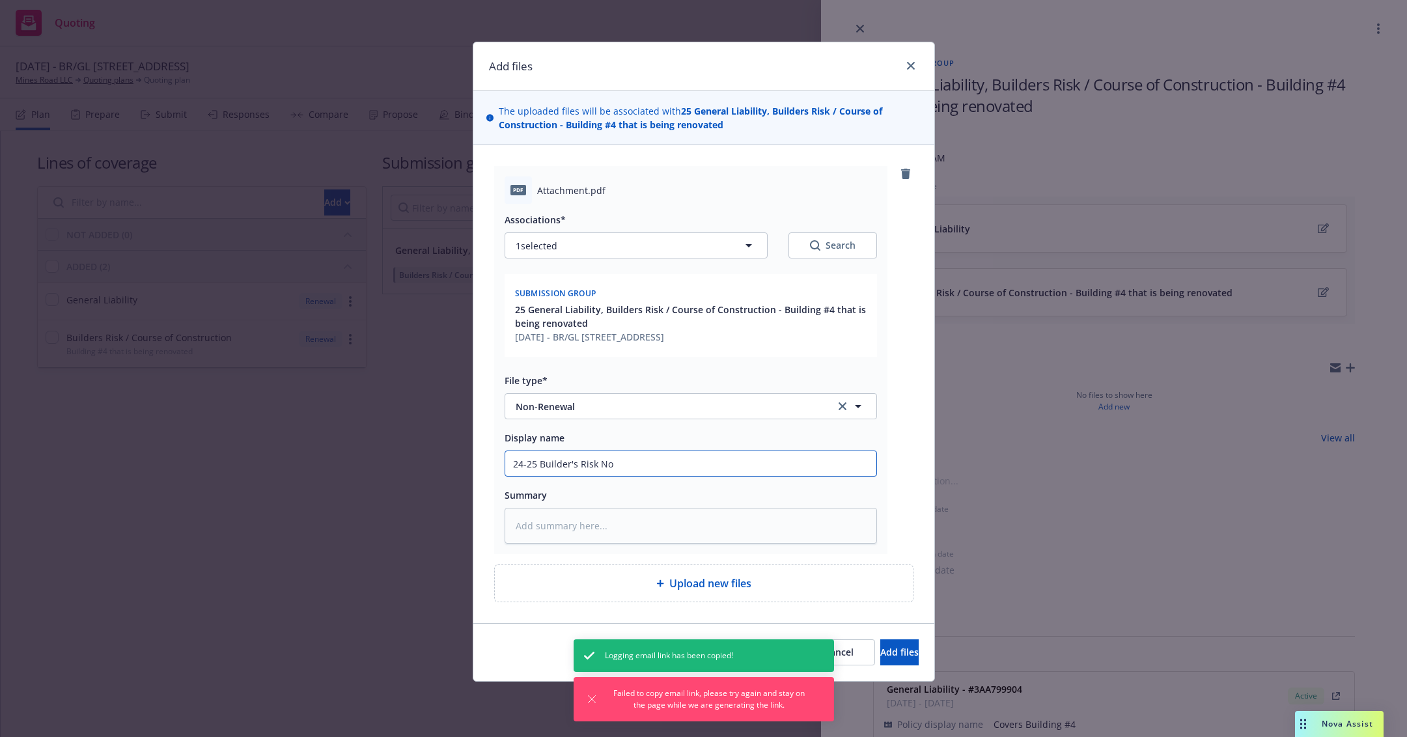
type textarea "x"
type input "24-25 Builder's Risk Not"
type textarea "x"
type input "24-25 Builder's Risk Noti"
type textarea "x"
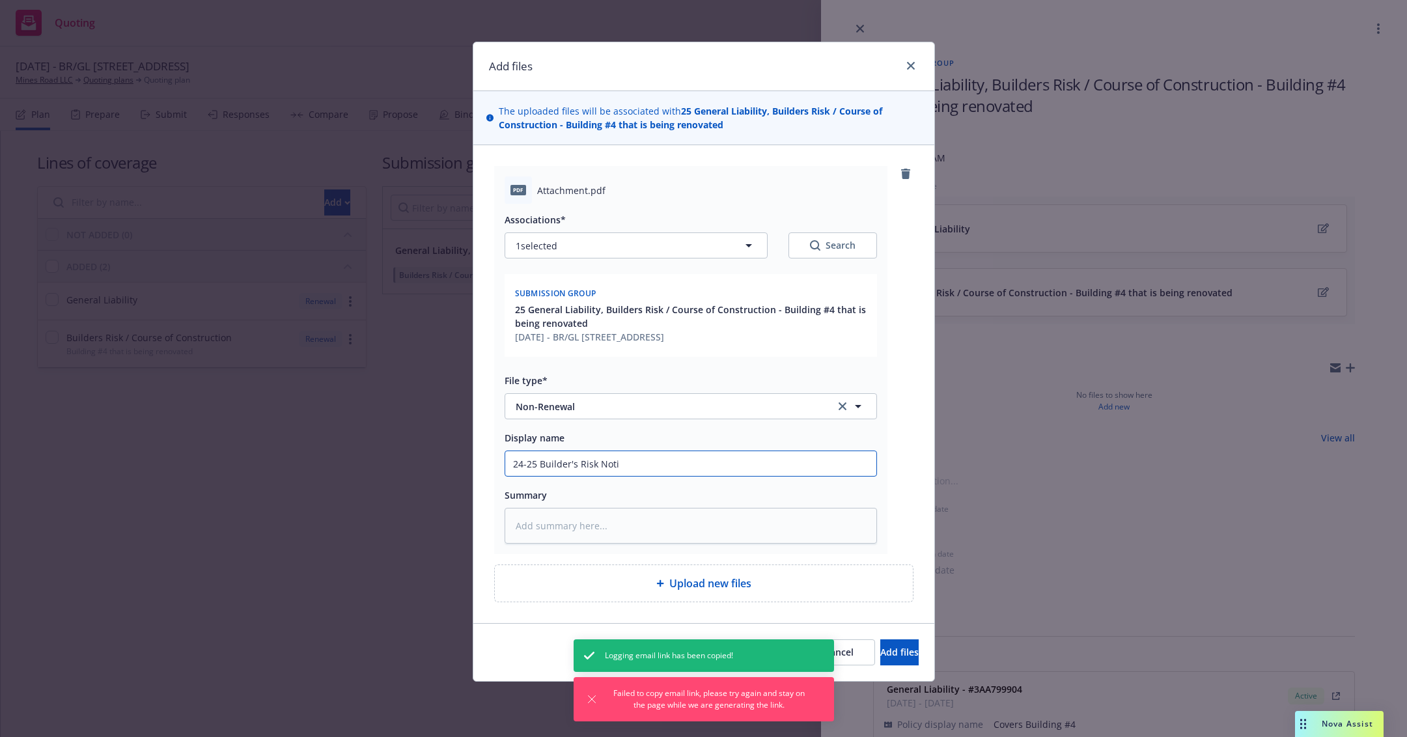
type input "24-25 Builder's Risk Notic"
type textarea "x"
type input "24-25 Builder's Risk Notice"
type textarea "x"
type input "24-25 Builder's Risk Notice"
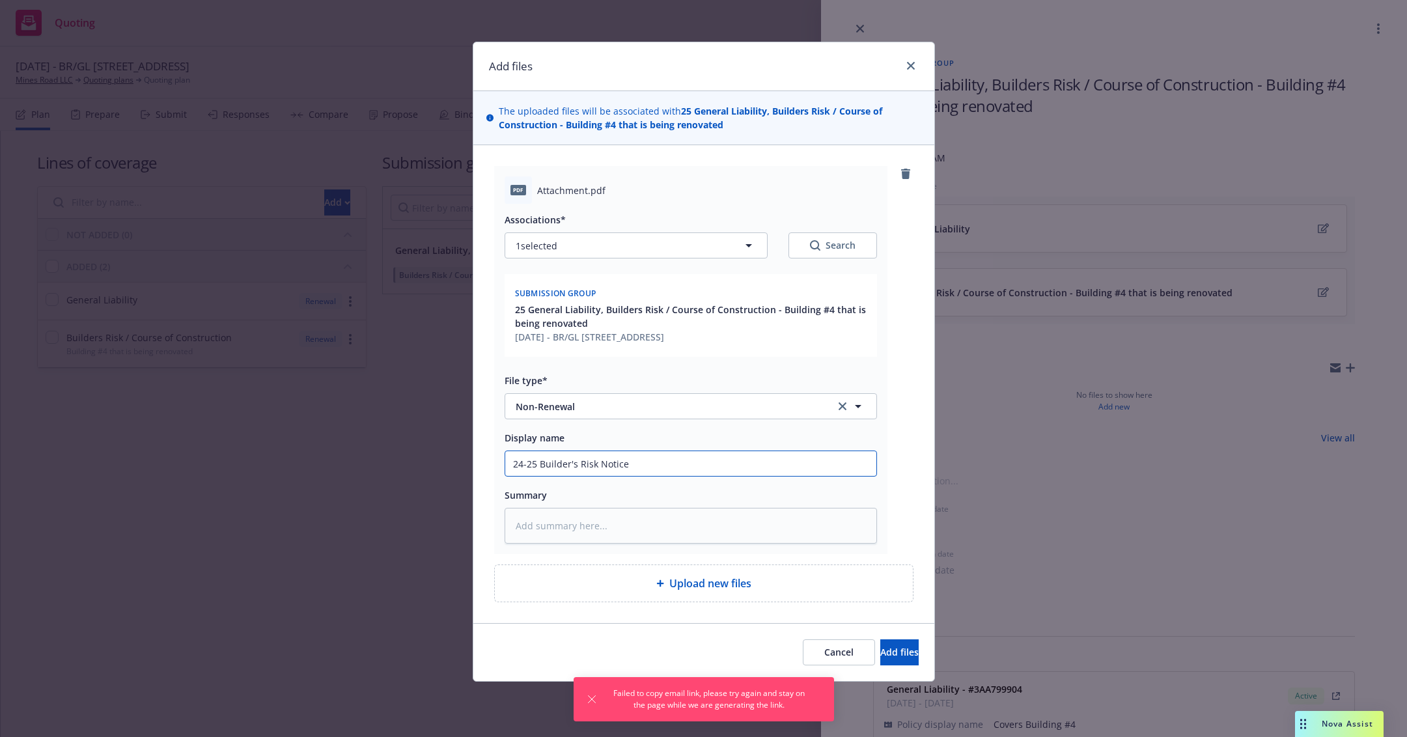
type textarea "x"
type input "24-25 Builder's Risk Notice of"
type textarea "x"
type input "24-25 Builder's Risk Notice of"
type textarea "x"
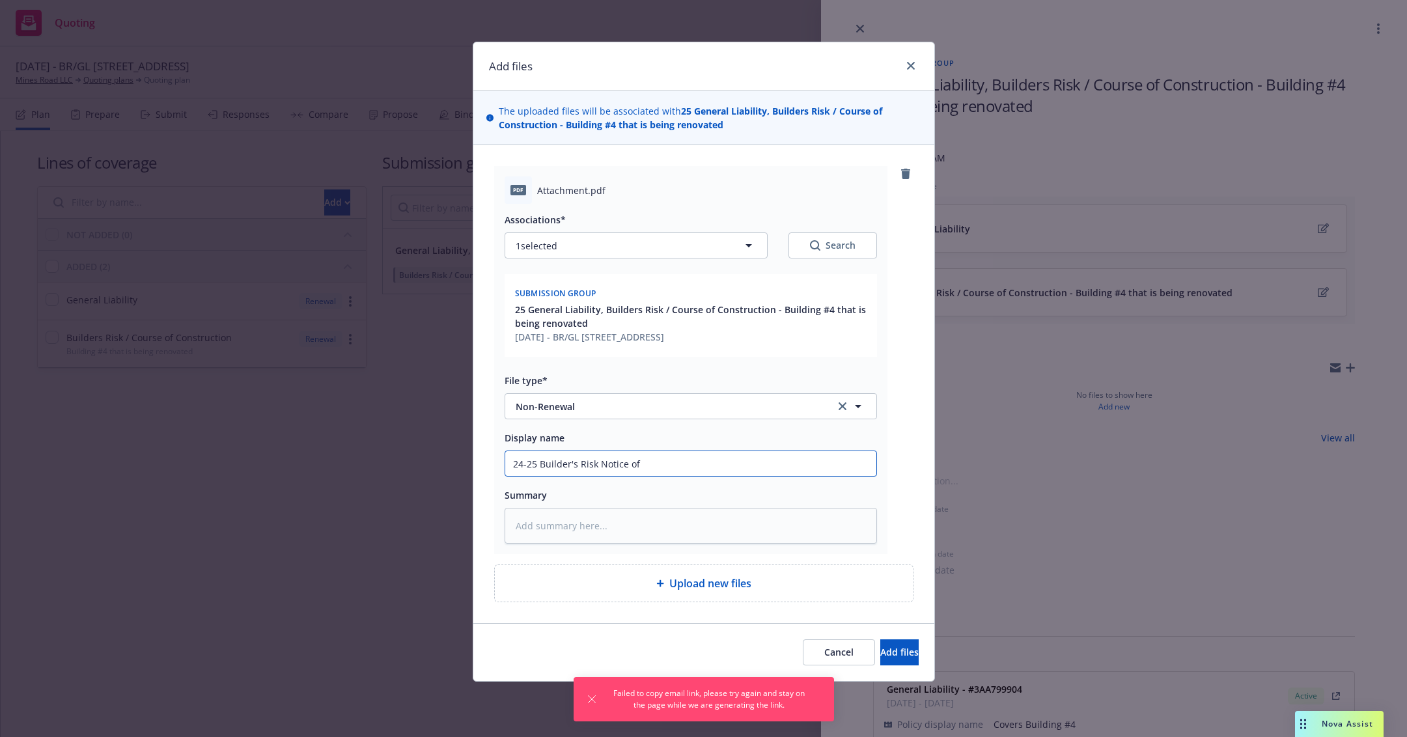
type input "24-25 Builder's Risk Notice of N"
type textarea "x"
type input "24-25 Builder's Risk Notice of No"
type textarea "x"
type input "24-25 Builder's Risk Notice of Non"
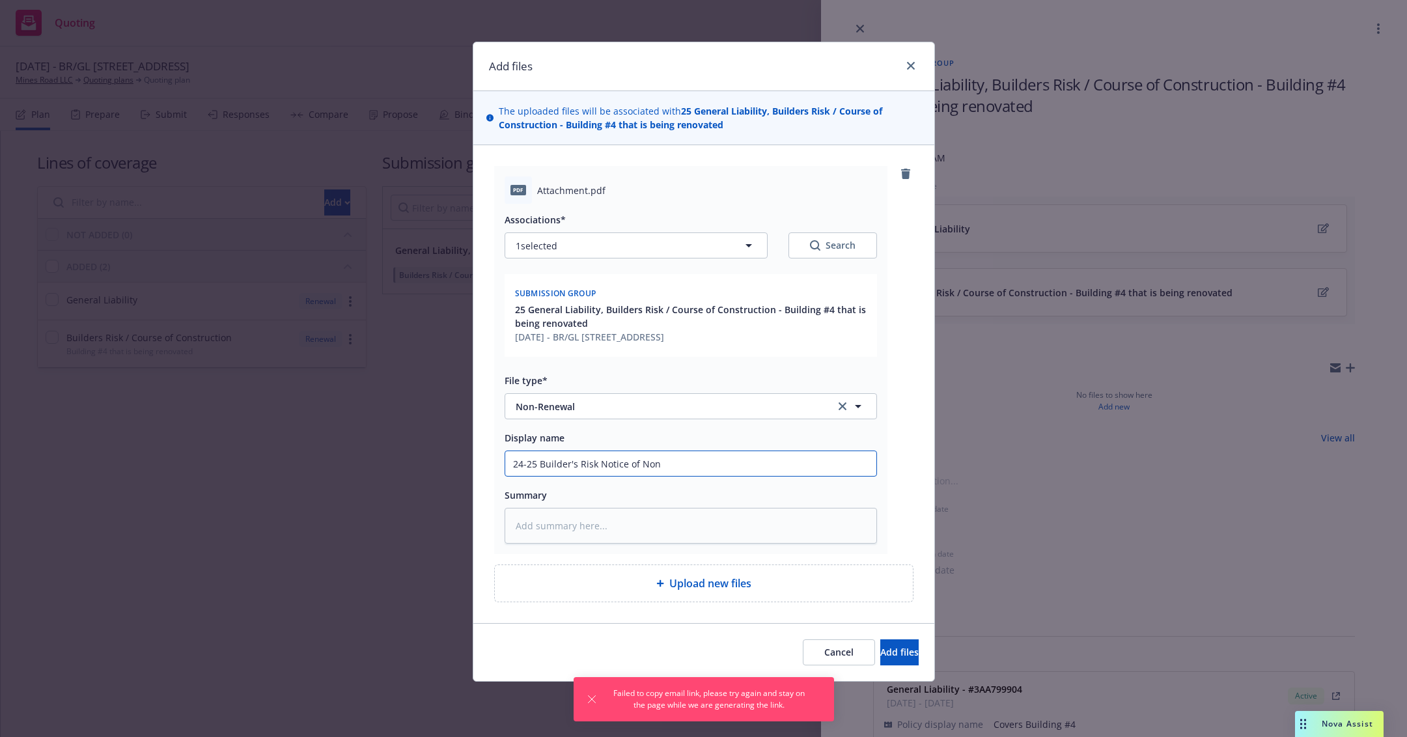
type textarea "x"
type input "24-25 Builder's Risk Notice of Non-"
type textarea "x"
type input "24-25 Builder's Risk Notice of Non-R"
type textarea "x"
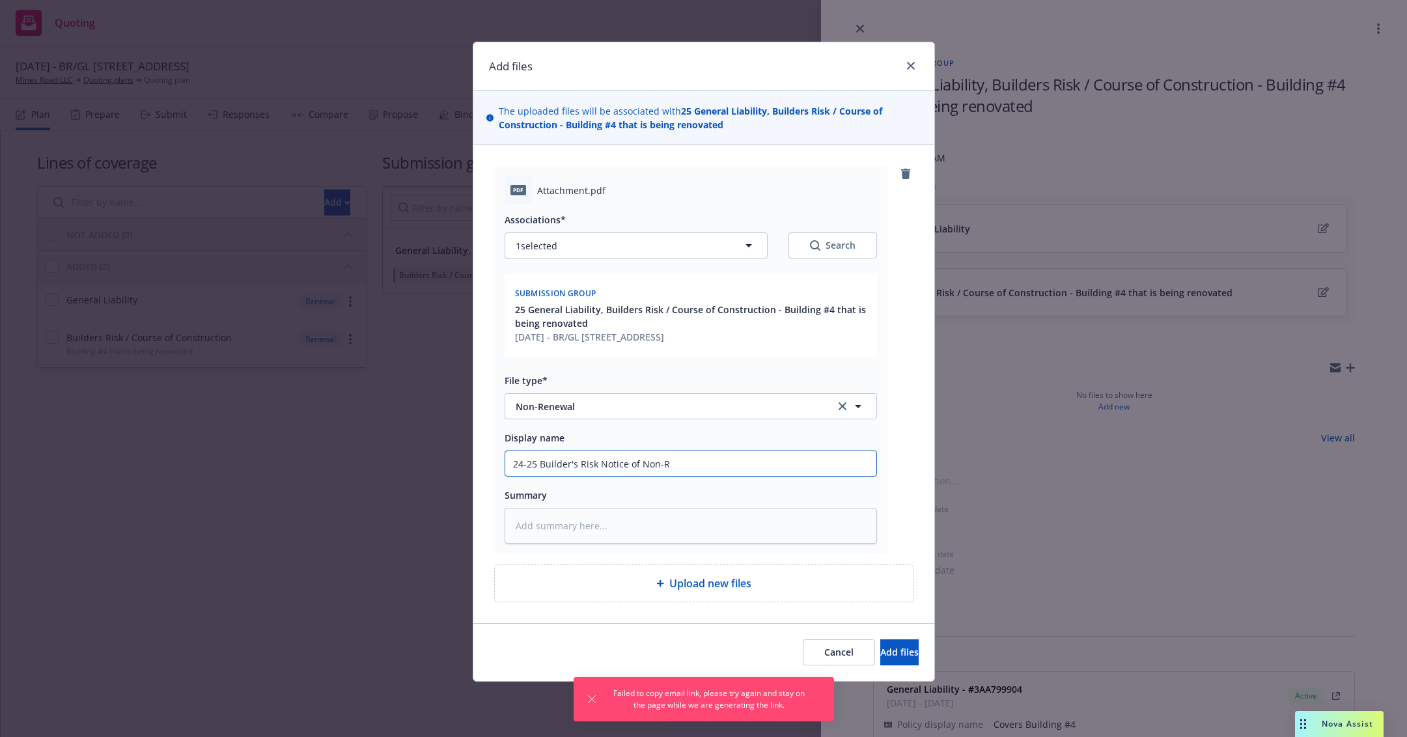
type input "24-25 Builder's Risk Notice of Non-Re"
type textarea "x"
type input "24-25 Builder's Risk Notice of Non-Ren"
type textarea "x"
type input "24-25 Builder's Risk Notice of Non-Rene"
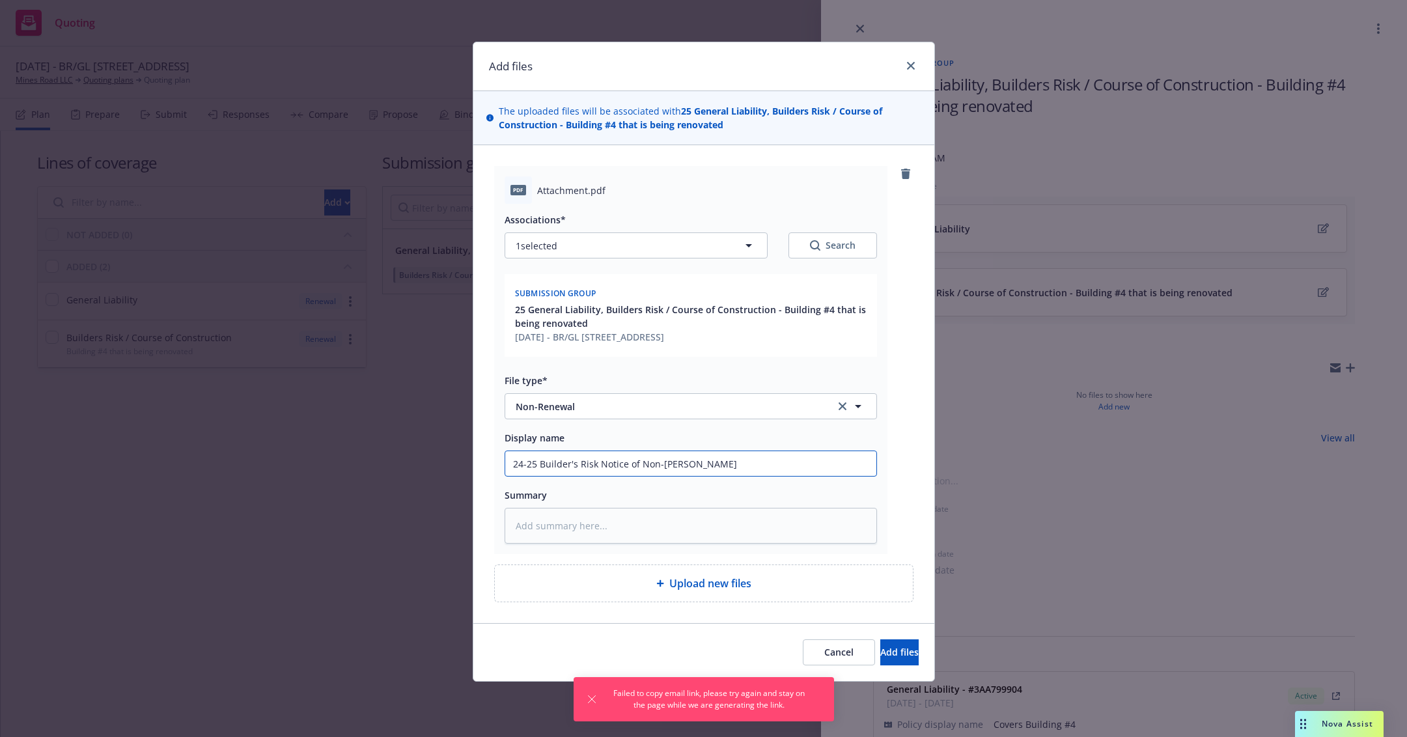
type textarea "x"
type input "24-25 Builder's Risk Notice of Non-Renew"
type textarea "x"
type input "24-25 Builder's Risk Notice of Non-Renewa"
type textarea "x"
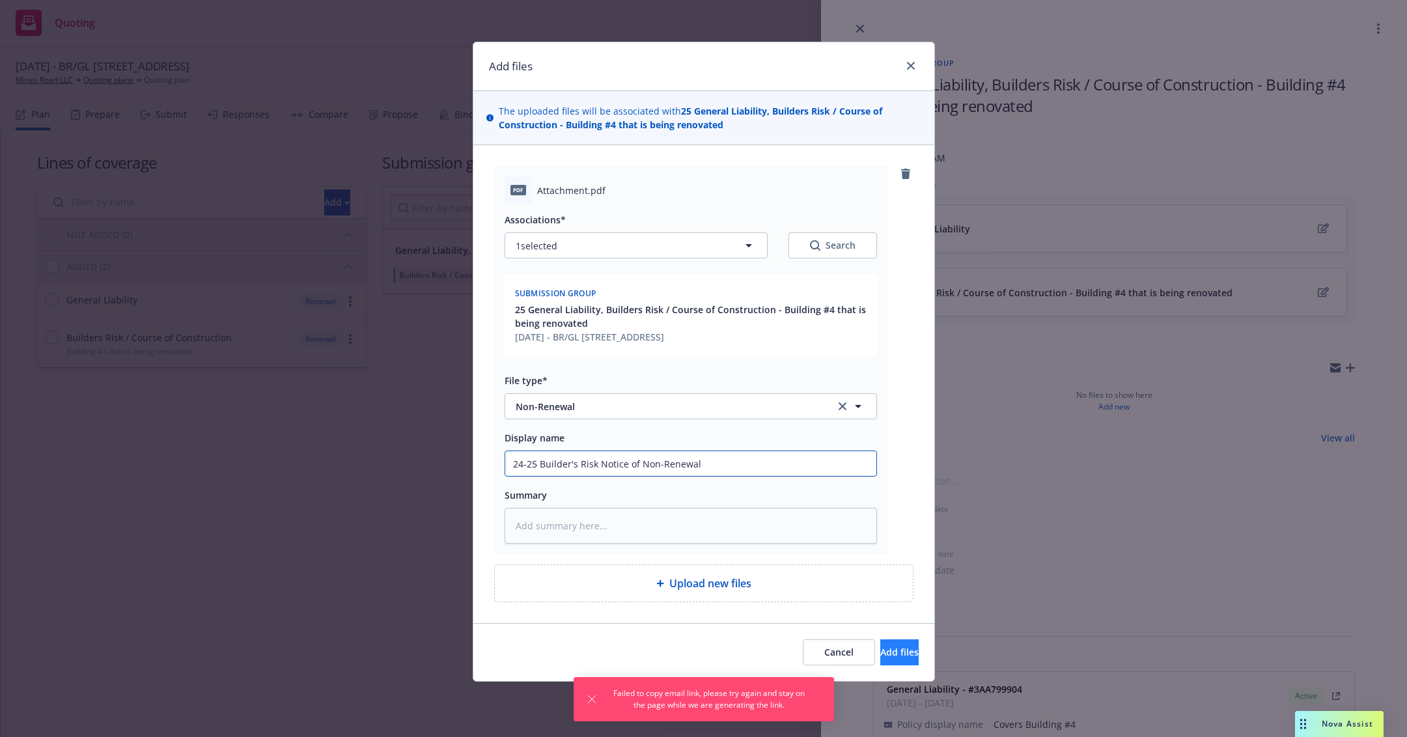
type input "24-25 Builder's Risk Notice of Non-Renewal"
click at [881, 643] on button "Add files" at bounding box center [900, 653] width 38 height 26
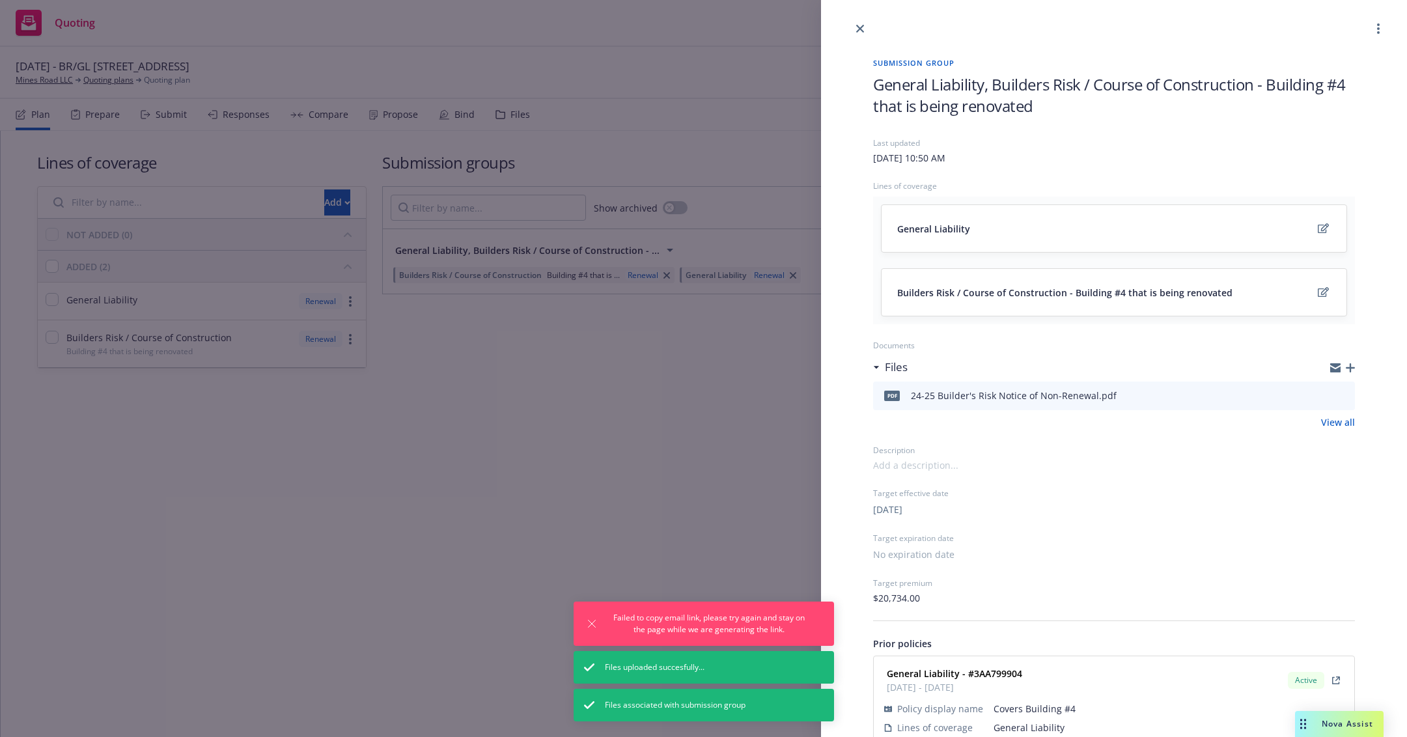
click at [1346, 367] on icon "button" at bounding box center [1350, 367] width 9 height 9
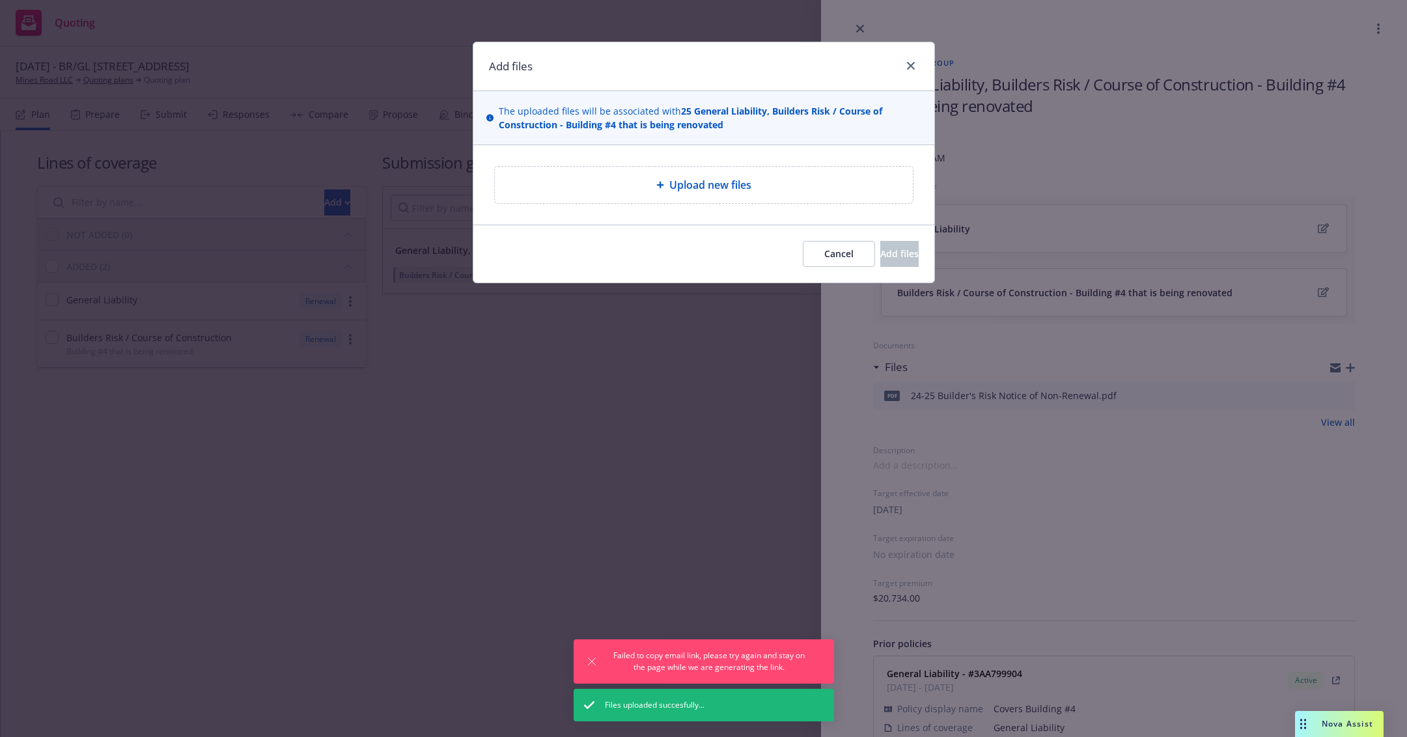
type textarea "x"
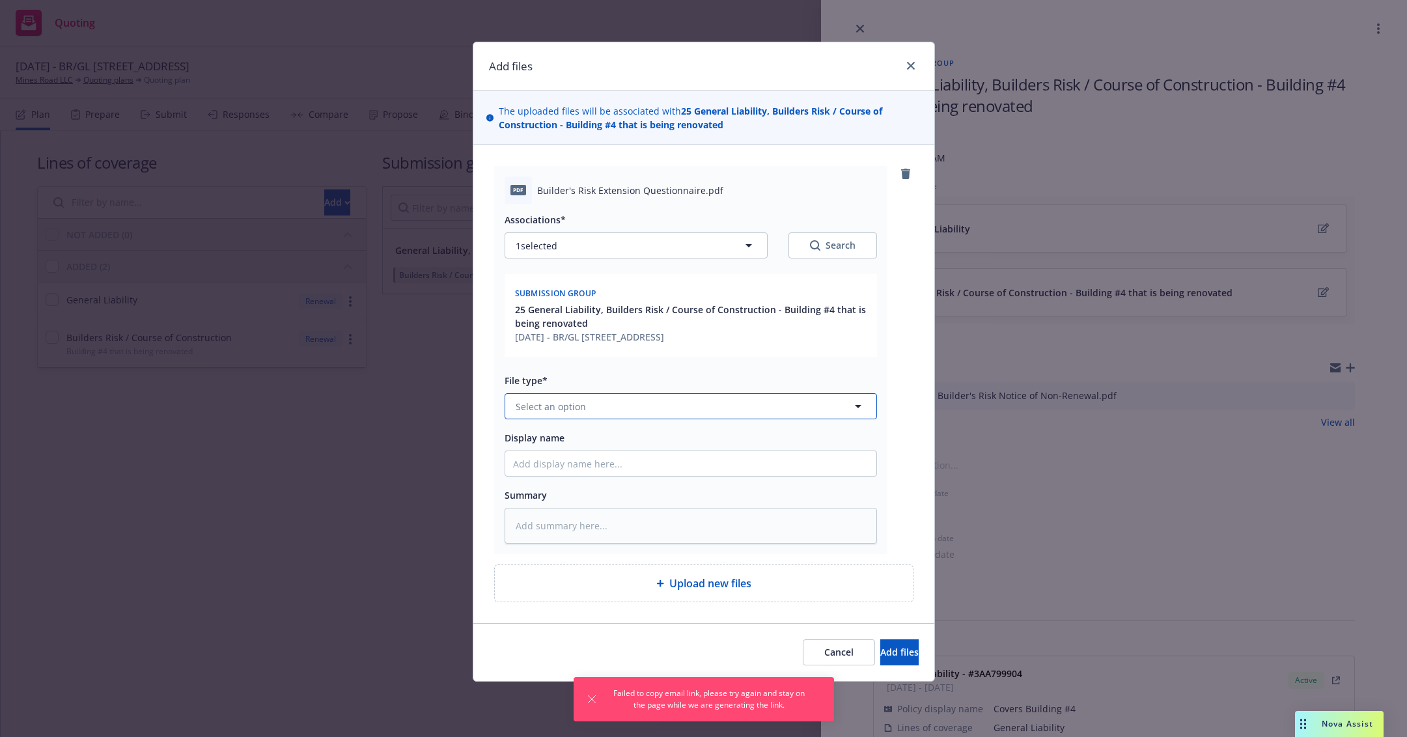
click at [588, 403] on button "Select an option" at bounding box center [691, 406] width 373 height 26
type input "app"
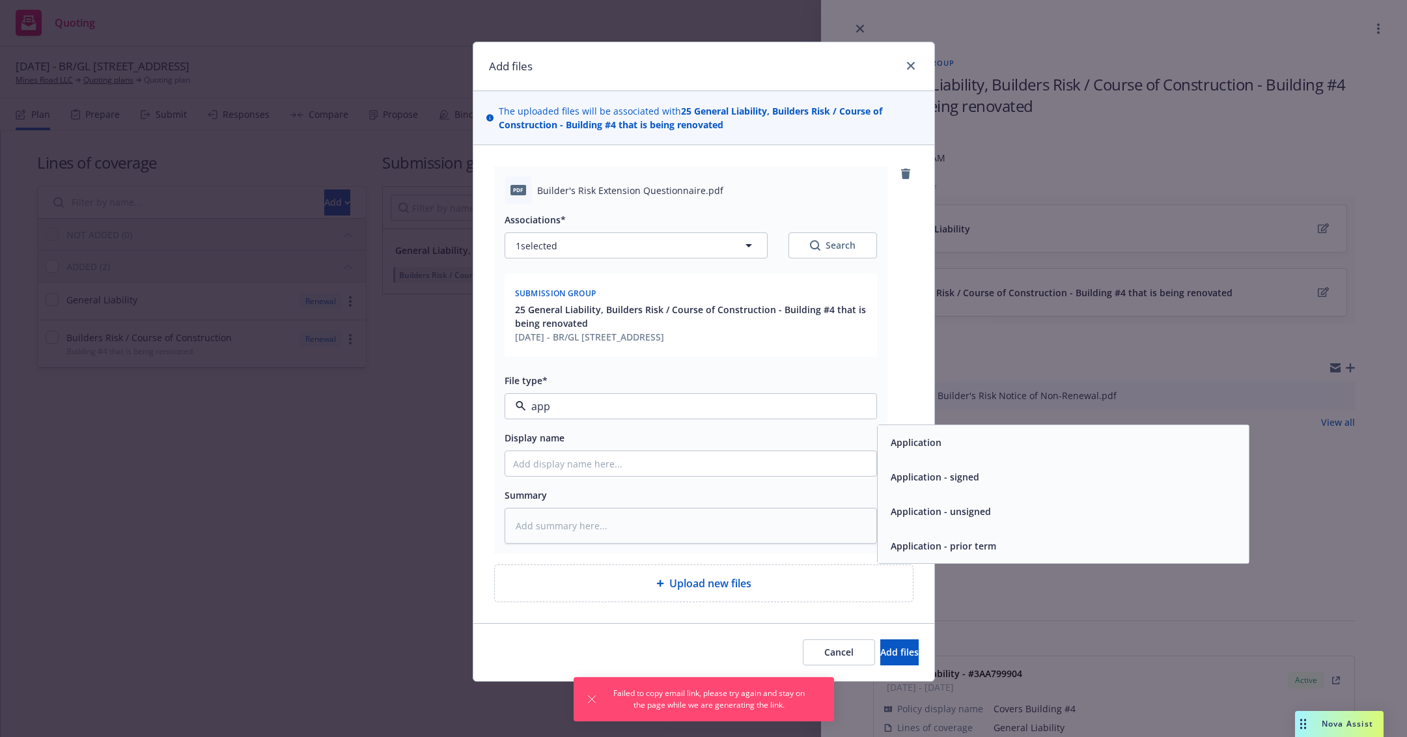
drag, startPoint x: 952, startPoint y: 471, endPoint x: 660, endPoint y: 472, distance: 292.4
click at [951, 471] on span "Application - signed" at bounding box center [935, 477] width 89 height 14
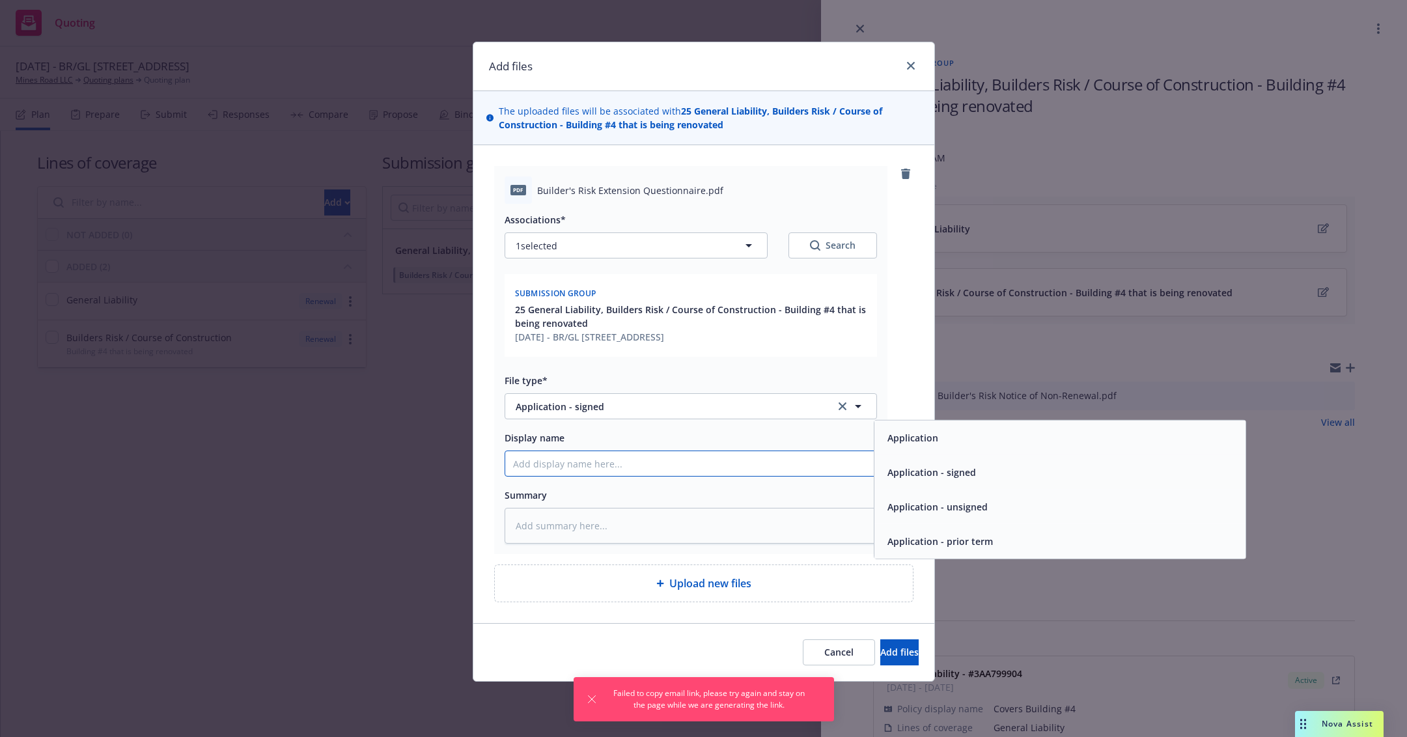
click at [635, 473] on input "Display name" at bounding box center [690, 463] width 371 height 25
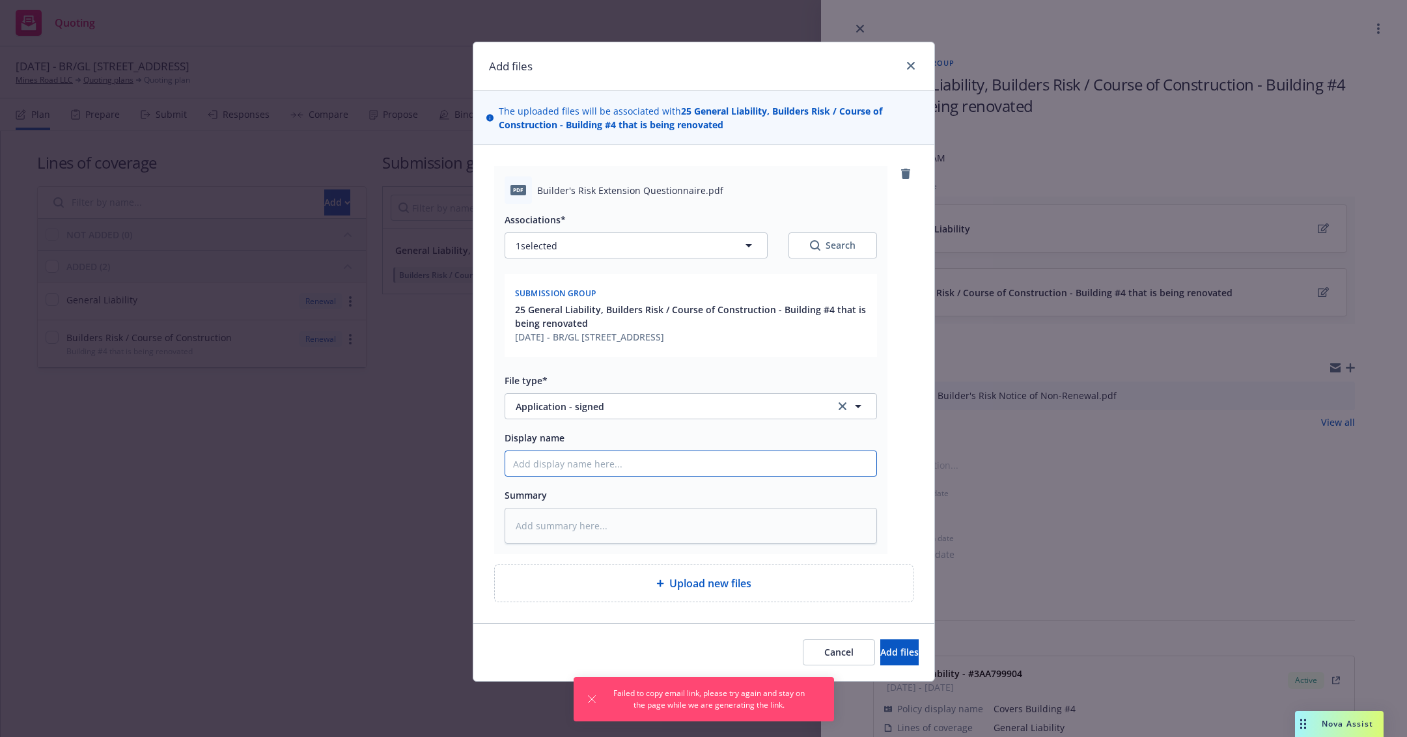
type textarea "x"
type input "1"
type textarea "x"
type input "2"
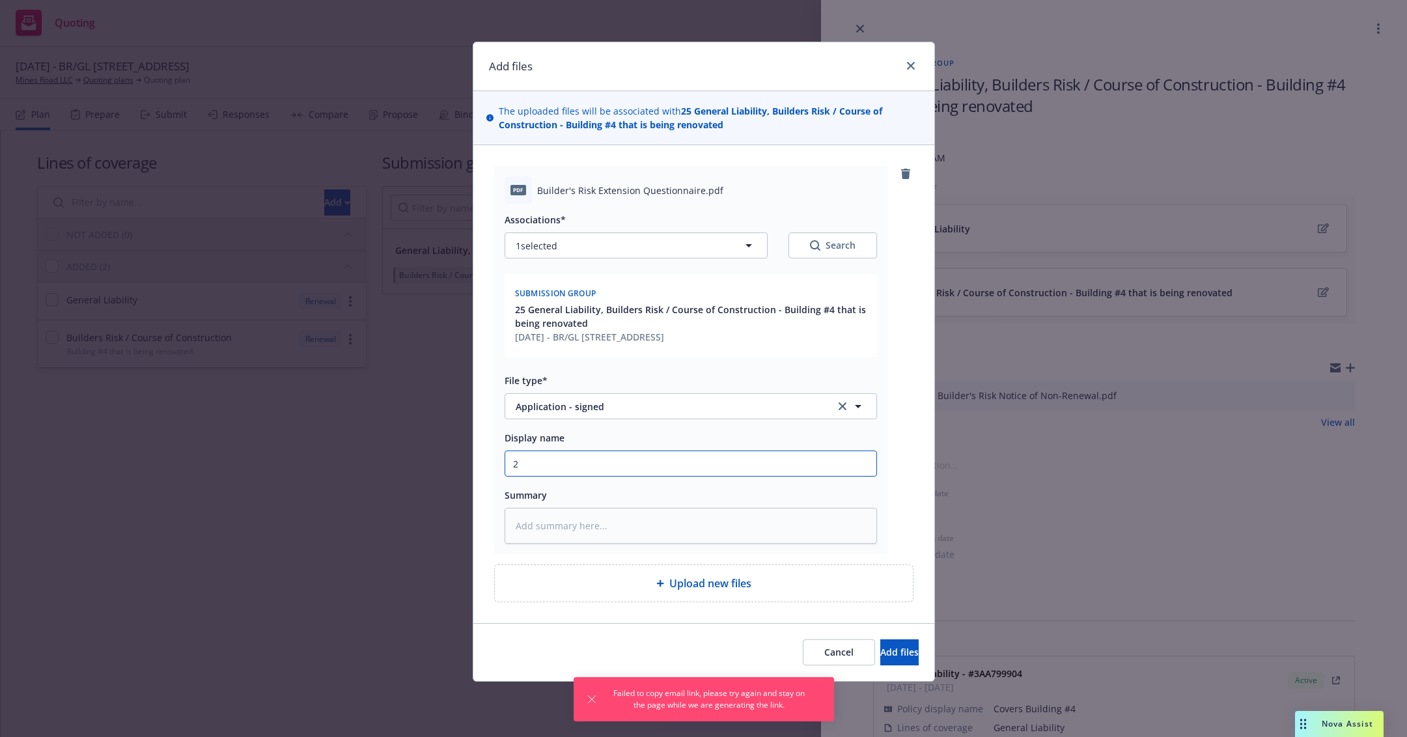
type textarea "x"
type input "25"
type textarea "x"
type input "25-"
type textarea "x"
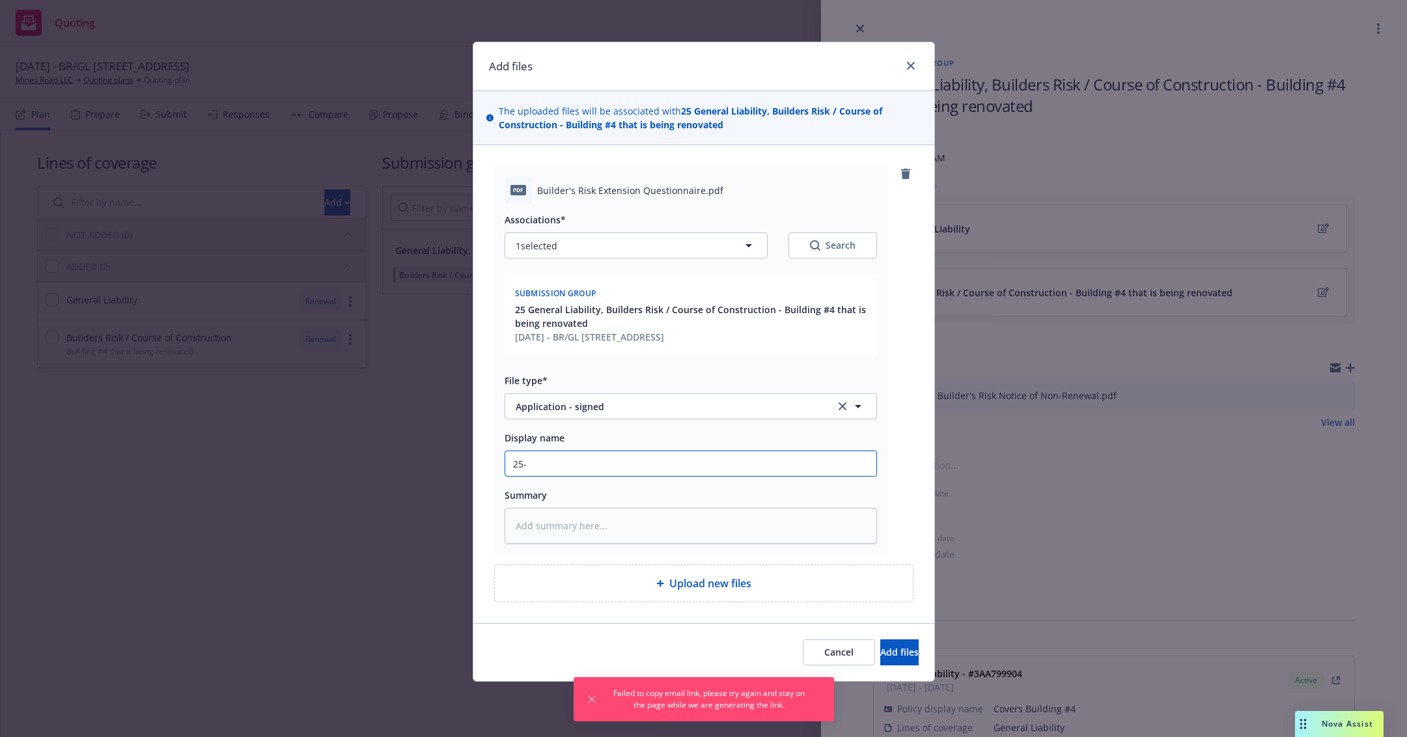
type input "25-2"
type textarea "x"
type input "25-26"
type textarea "x"
type input "25-26"
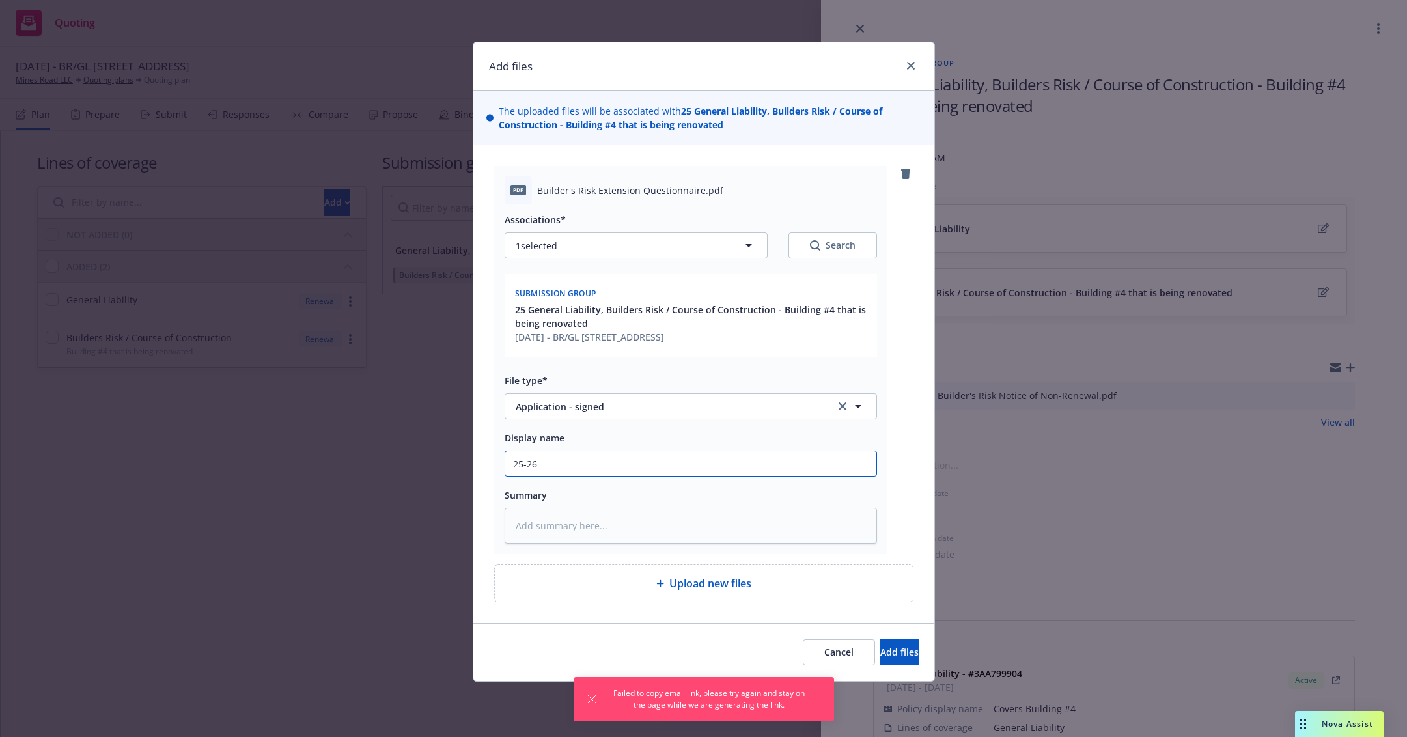
type textarea "x"
type input "25-26 B"
type textarea "x"
type input "25-26 BR"
type textarea "x"
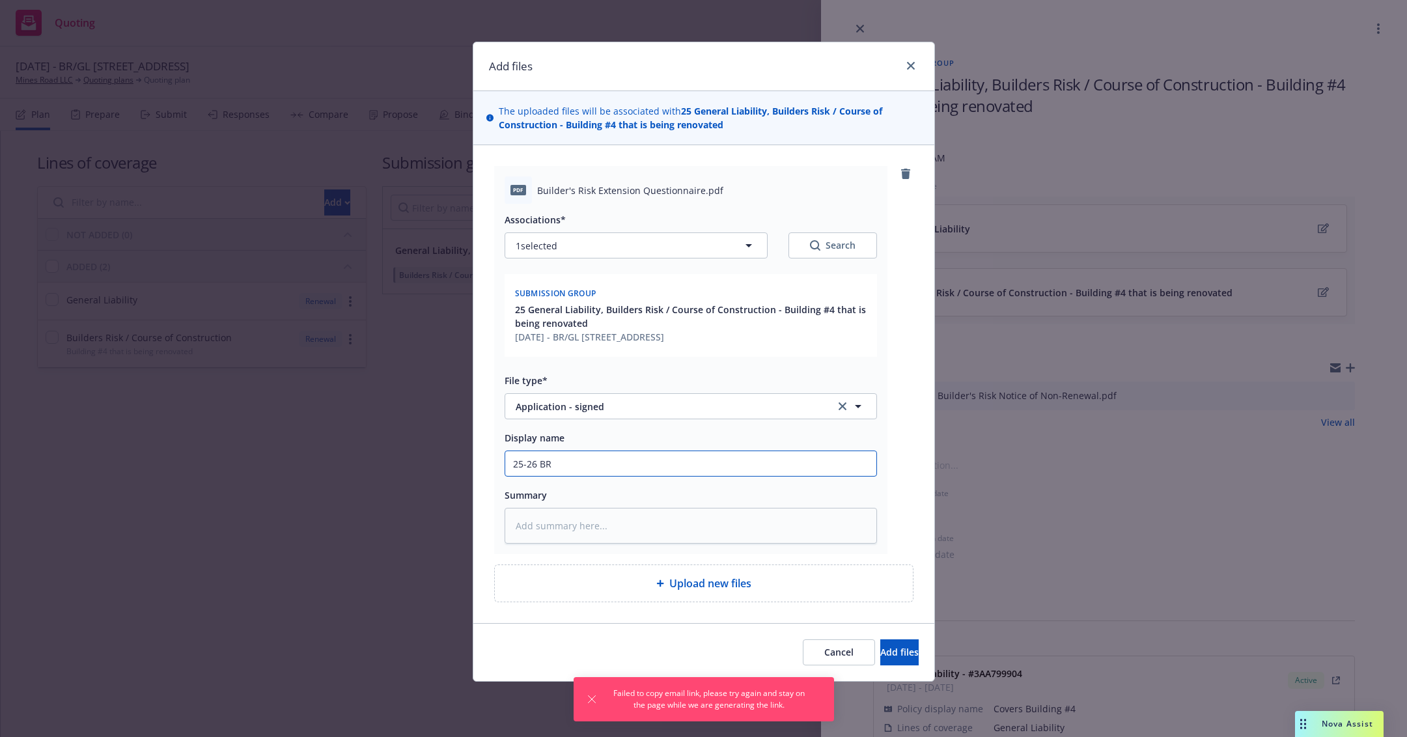
type input "25-26 BR"
type textarea "x"
type input "25-26 BR E"
type textarea "x"
type input "25-26 BR Ex"
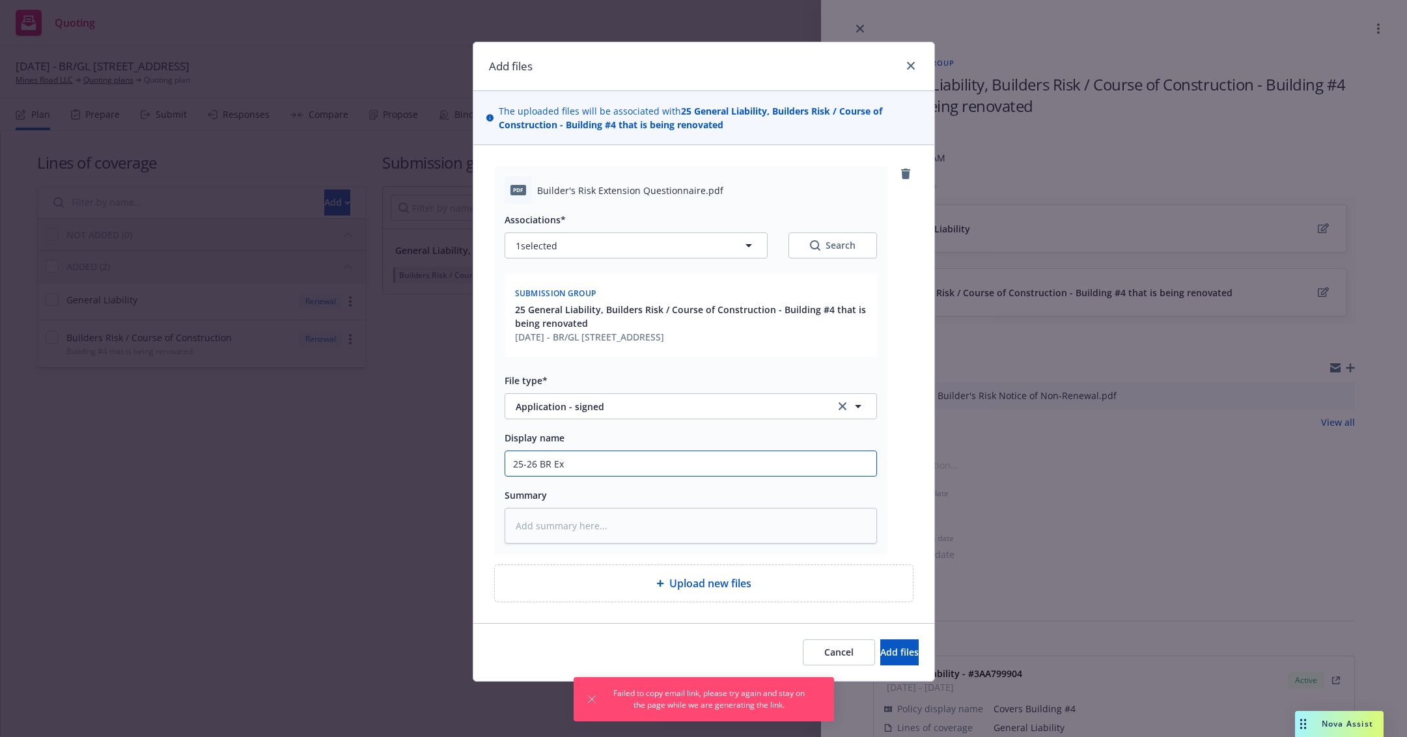
type textarea "x"
type input "25-26 BR Ext"
type textarea "x"
type input "25-26 BR Exte"
type textarea "x"
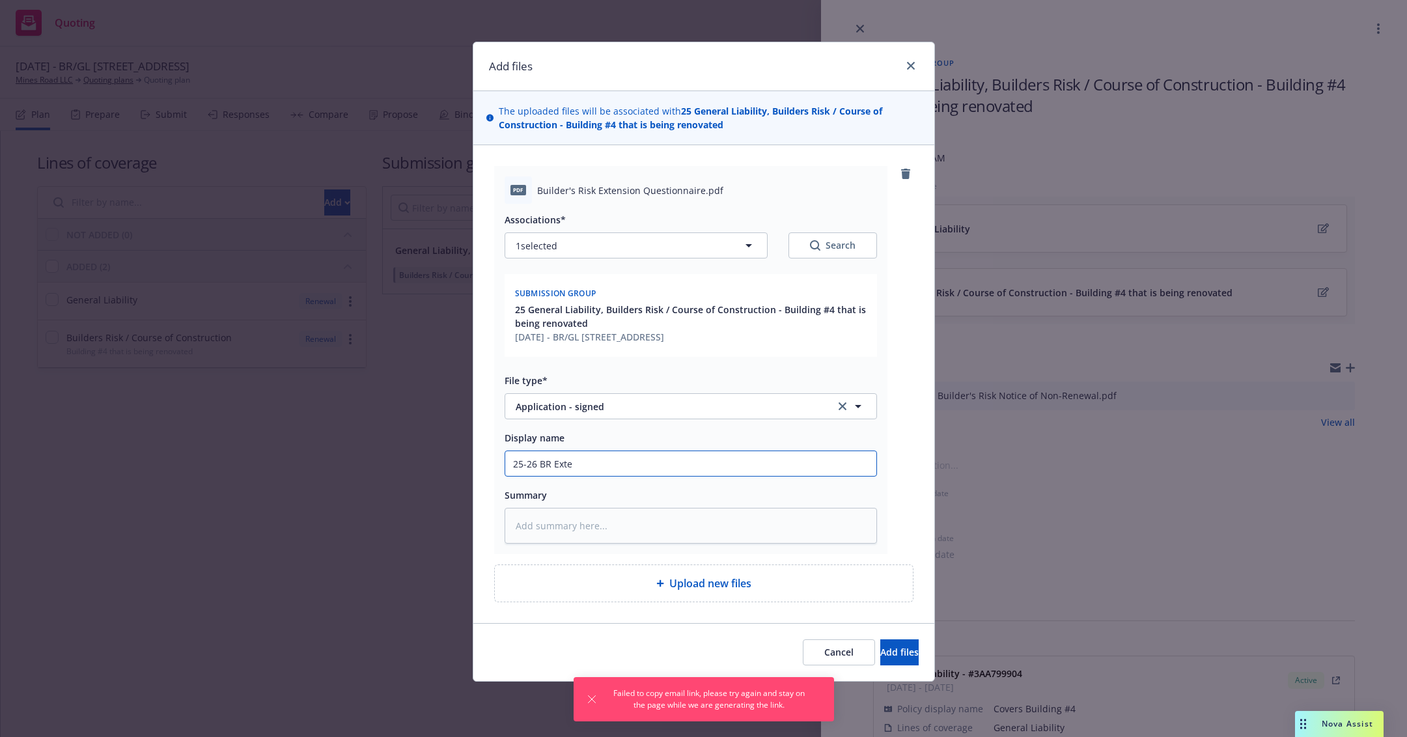
type input "25-26 BR Exten"
type textarea "x"
type input "25-26 BR Extens"
type textarea "x"
type input "25-26 BR Extensi"
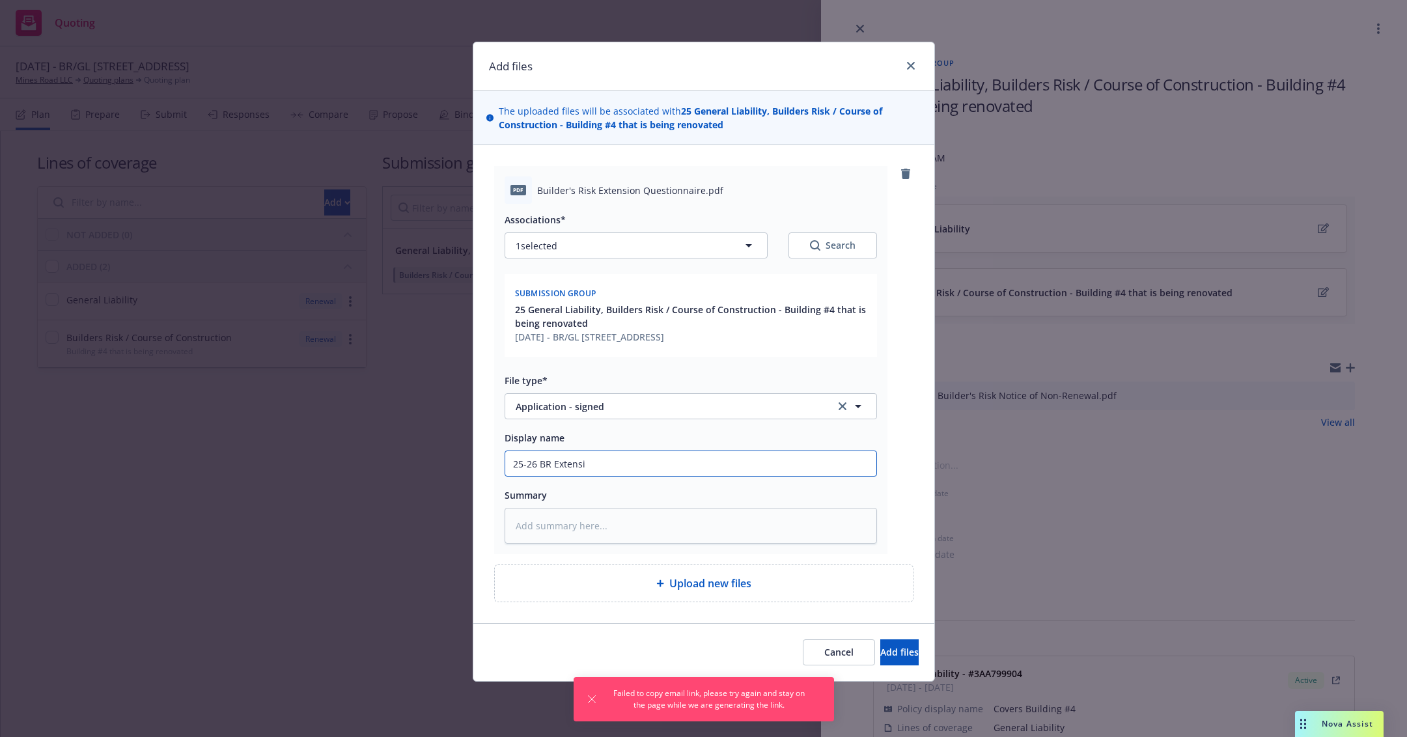
type textarea "x"
type input "25-26 BR Extensio"
type textarea "x"
type input "25-26 BR Extension"
type textarea "x"
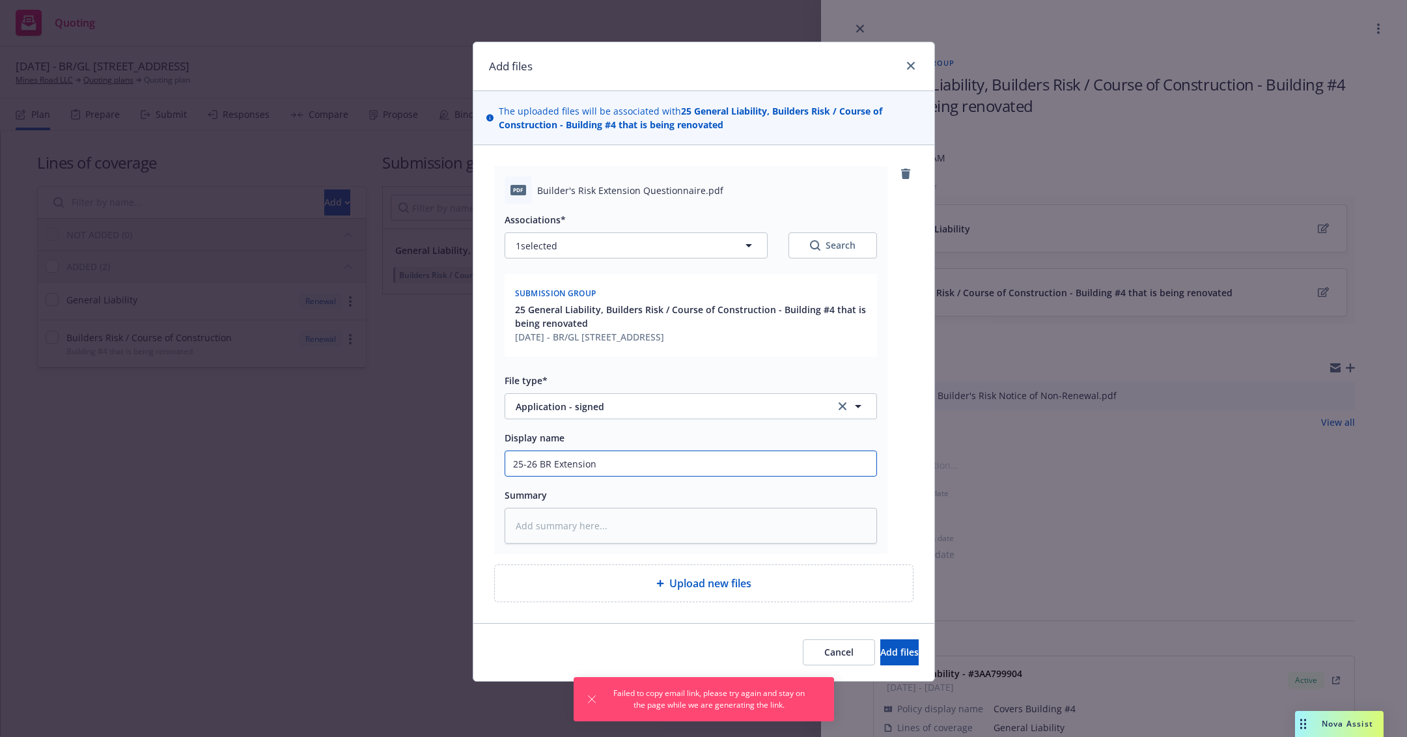
type input "25-26 BR Extension"
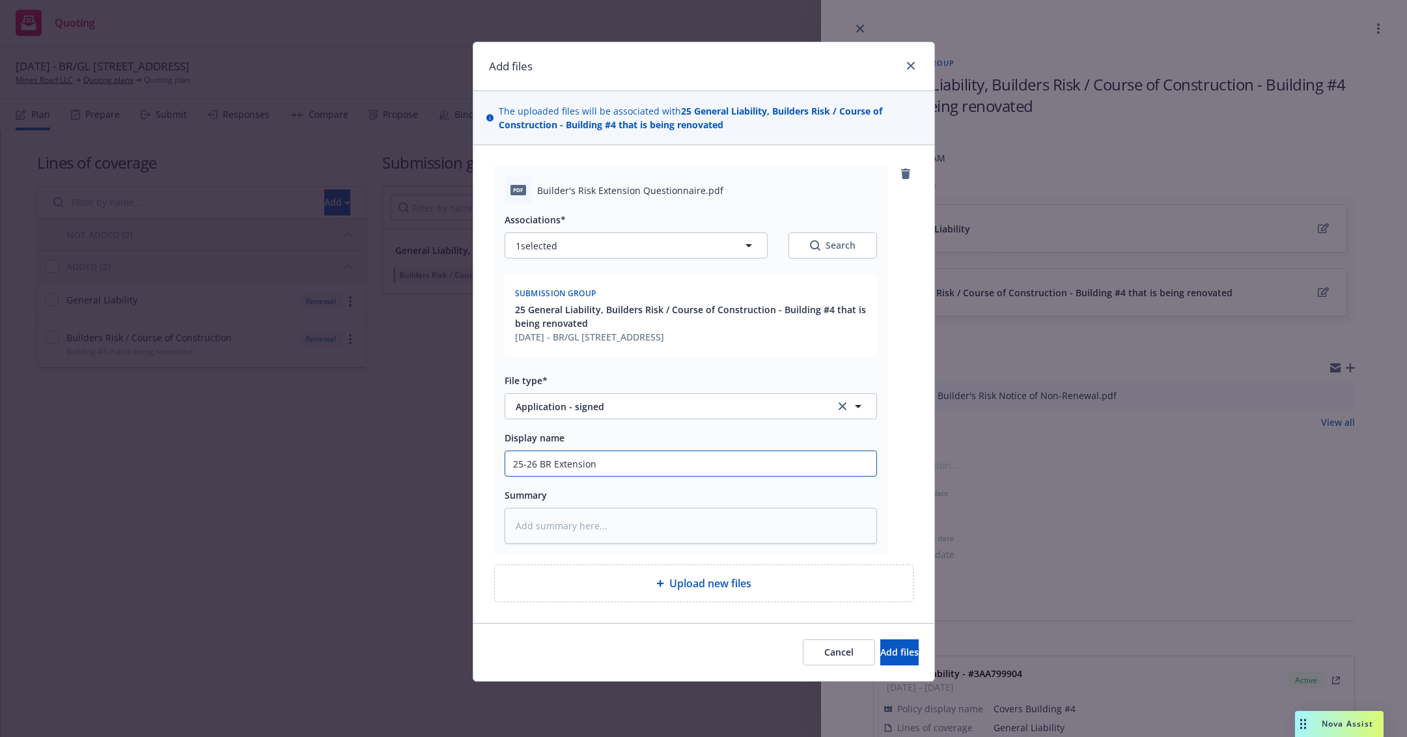
type textarea "x"
type input "25-26 BR Extension S"
type textarea "x"
type input "25-26 BR Extension Su"
type textarea "x"
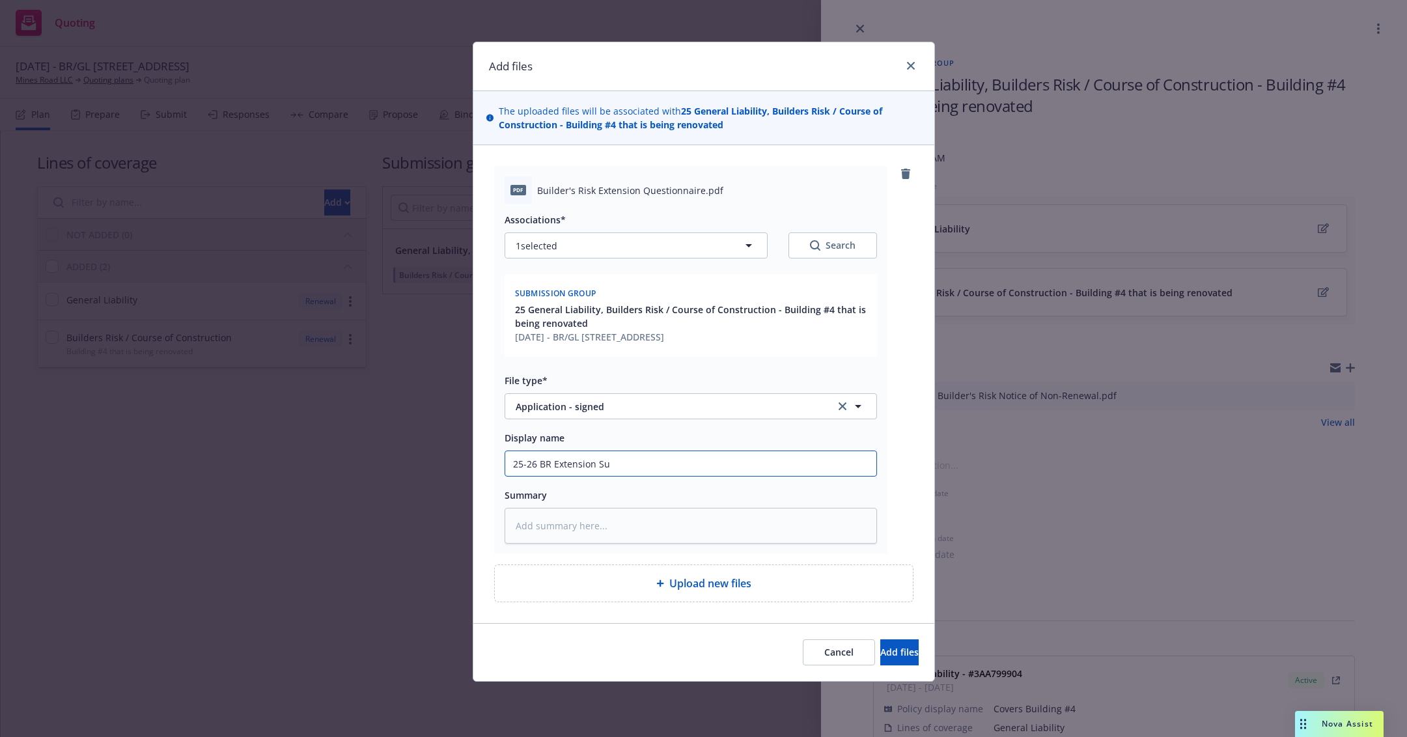
type input "25-26 BR Extension Sup"
type textarea "x"
type input "25-26 BR Extension Supp"
type textarea "x"
type input "25-26 BR Extension Suppl"
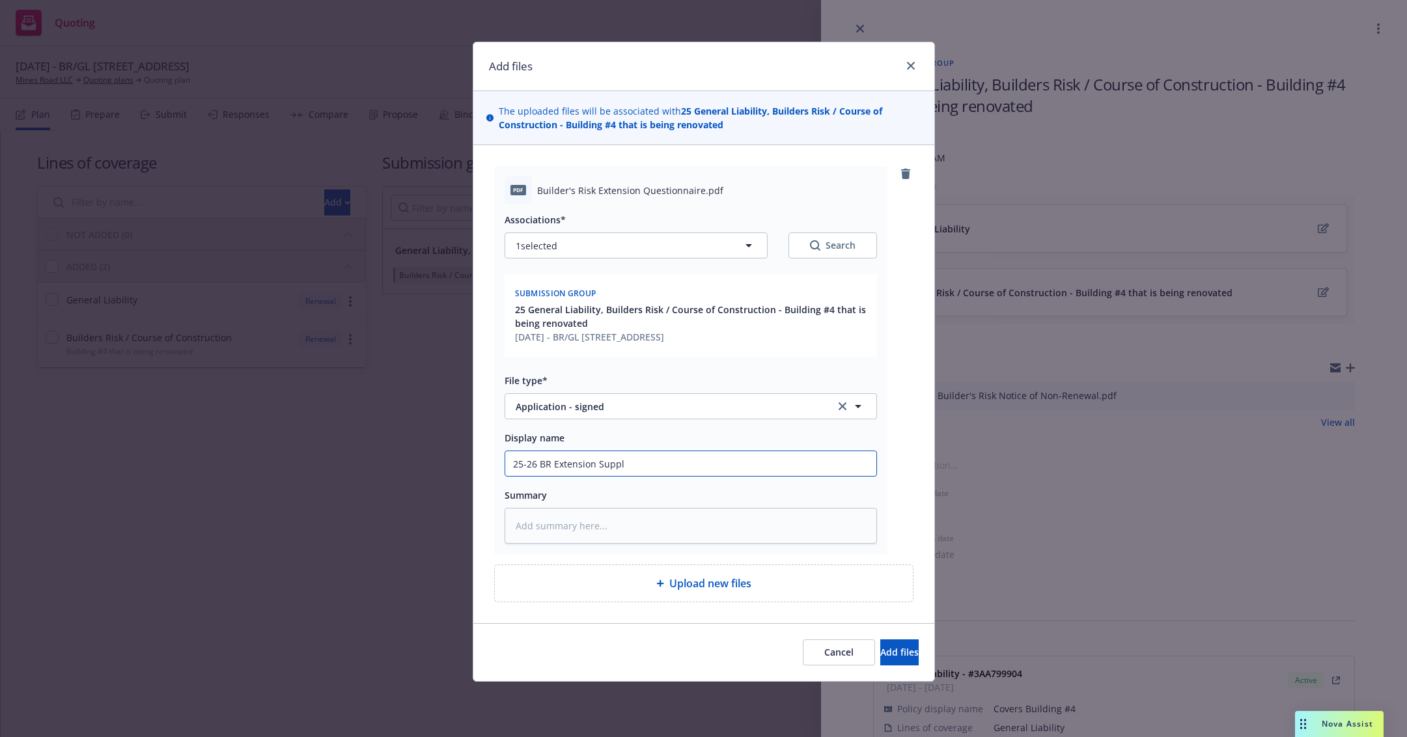
type textarea "x"
type input "25-26 BR Extension Supple"
type textarea "x"
type input "25-26 BR Extension Supplem"
type textarea "x"
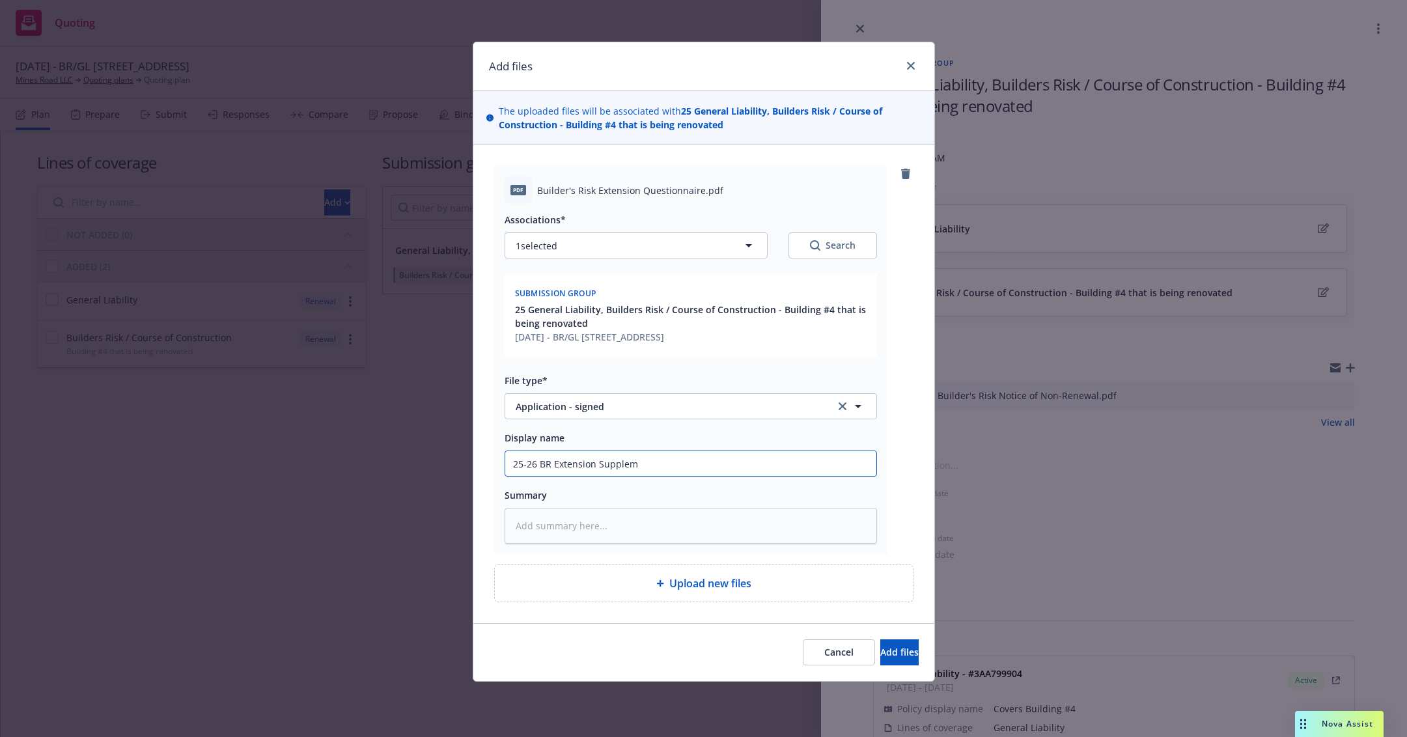
type input "25-26 BR Extension Suppleme"
type textarea "x"
type input "25-26 BR Extension Supplemen"
type textarea "x"
type input "25-26 BR Extension Supplement"
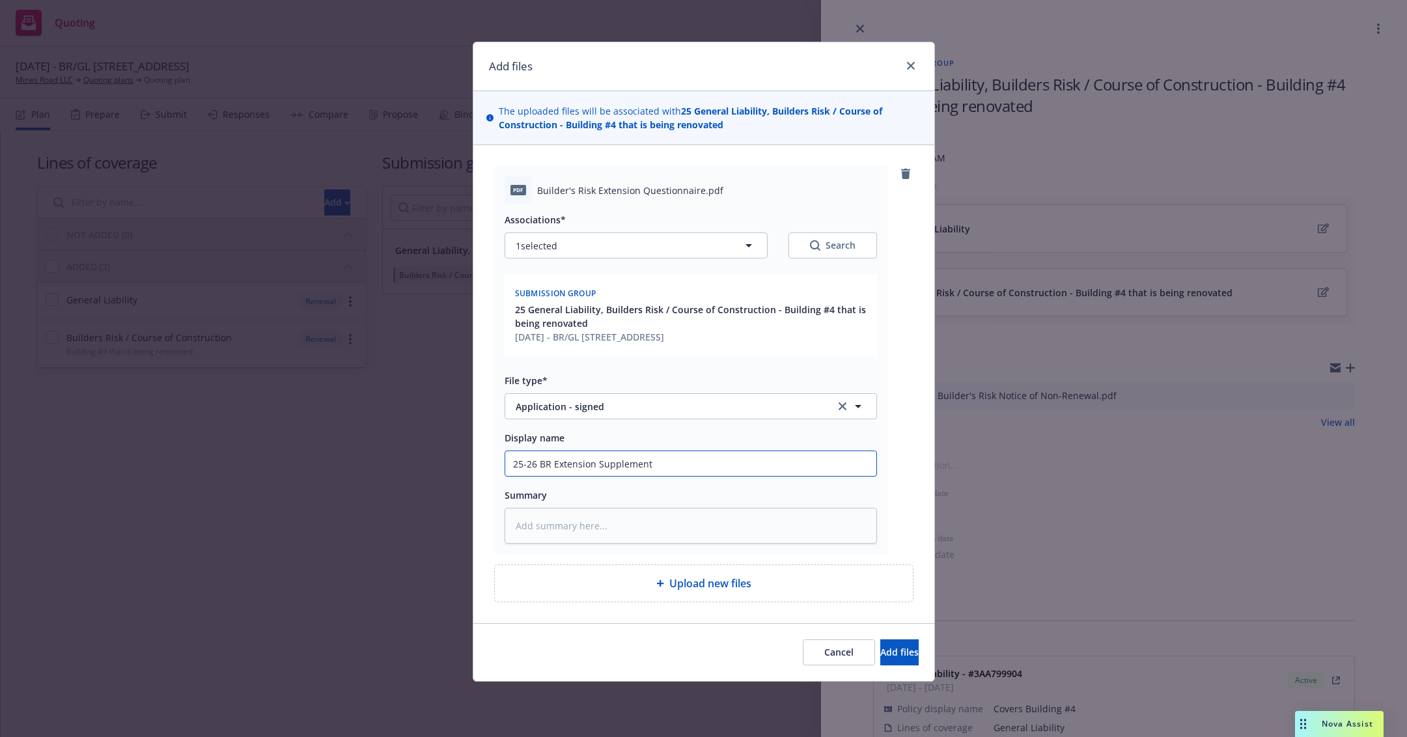
type textarea "x"
type input "25-26 BR Extension Supplementa"
type textarea "x"
type input "25-26 BR Extension Supplemental"
type textarea "x"
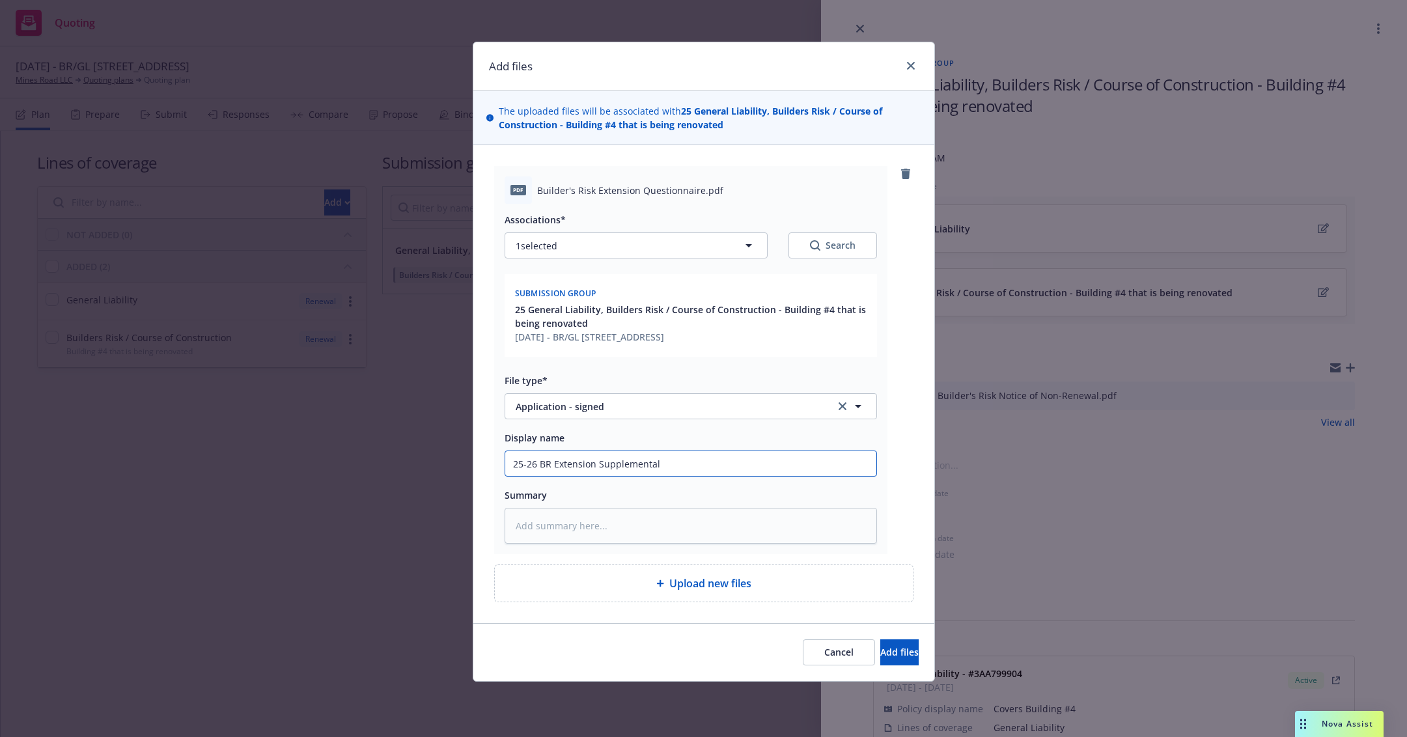
type input "25-26 BR Extension Supplemental,"
type textarea "x"
type input "25-26 BR Extension Supplemental, S"
type textarea "x"
type input "25-26 BR Extension Supplemental, Si"
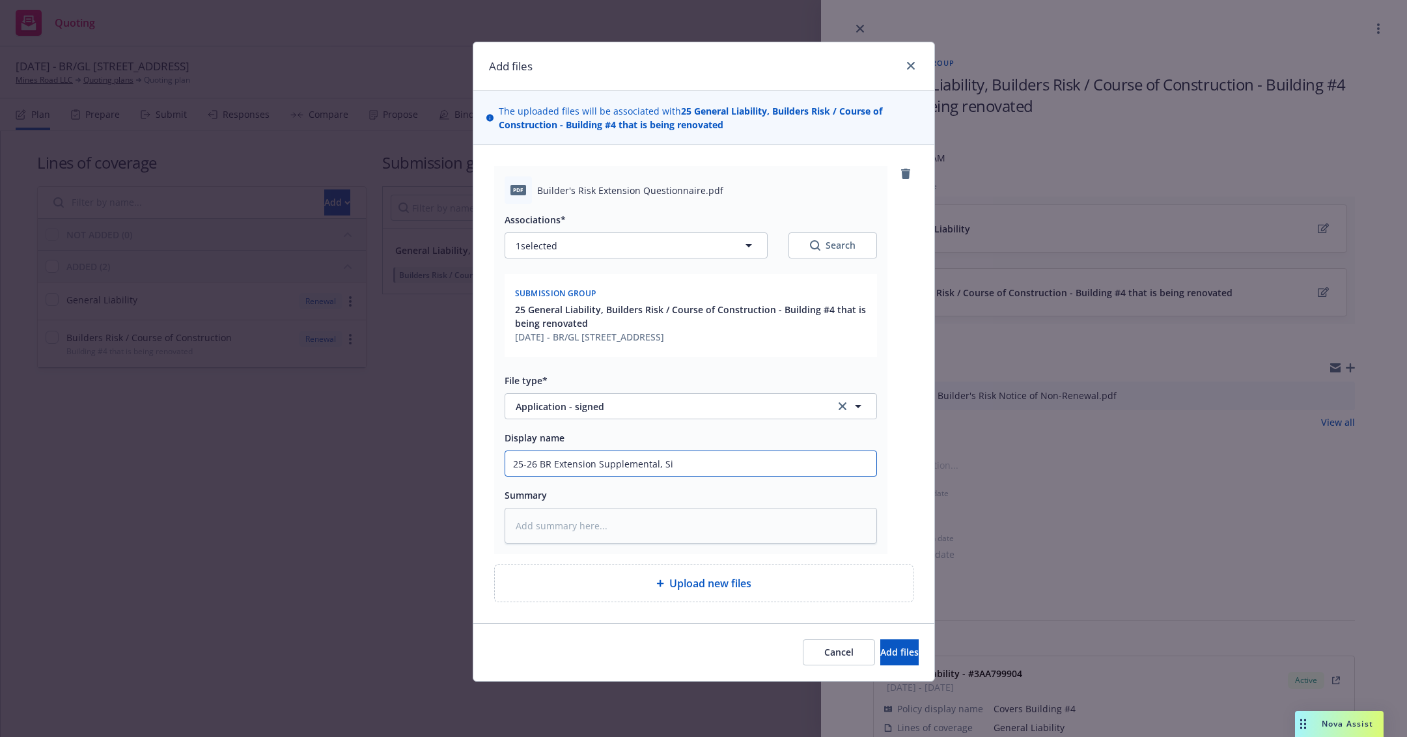
type textarea "x"
type input "25-26 BR Extension Supplemental, Sig"
type textarea "x"
type input "25-26 BR Extension Supplemental, Sign"
type textarea "x"
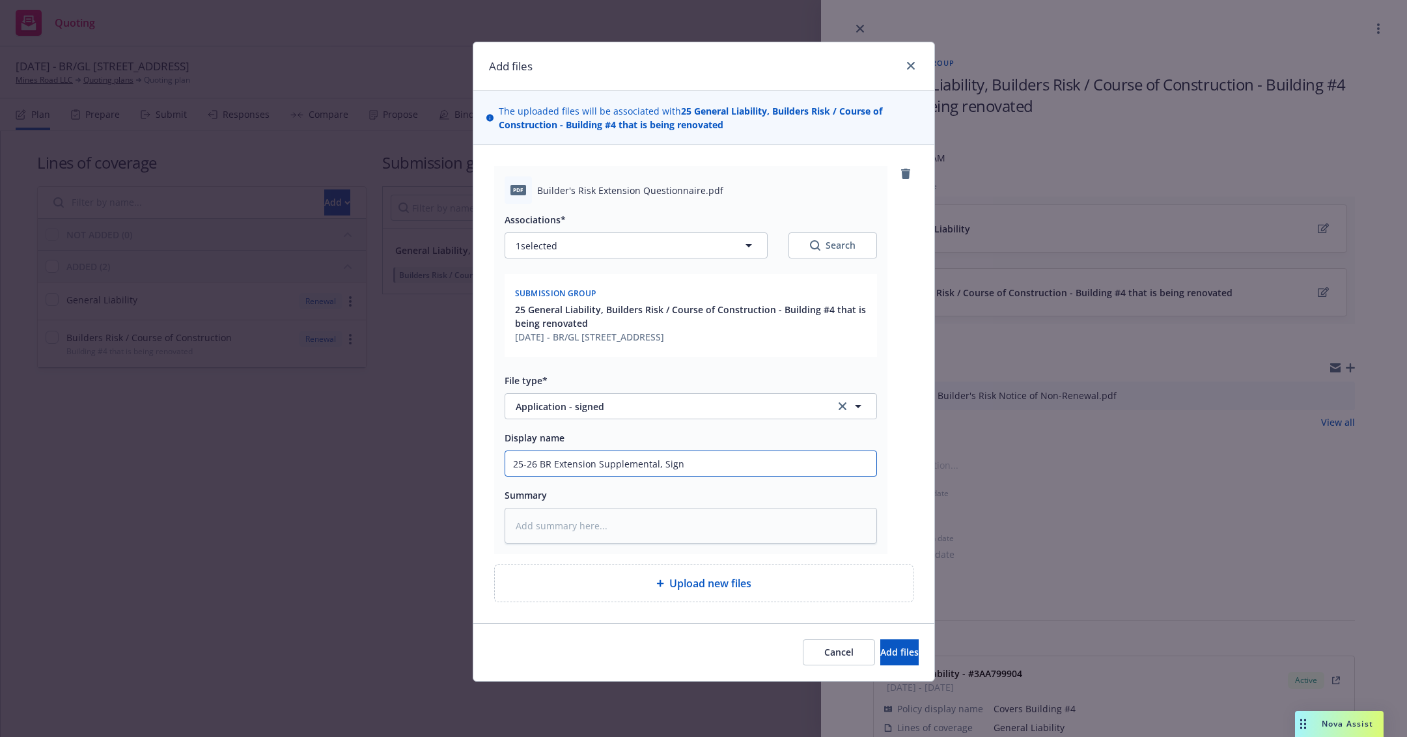
type input "25-26 BR Extension Supplemental, Signe"
type textarea "x"
type input "25-26 BR Extension Supplemental, Signed"
click at [907, 638] on div "Cancel Add files" at bounding box center [703, 652] width 461 height 58
click at [903, 650] on button "Add files" at bounding box center [900, 653] width 38 height 26
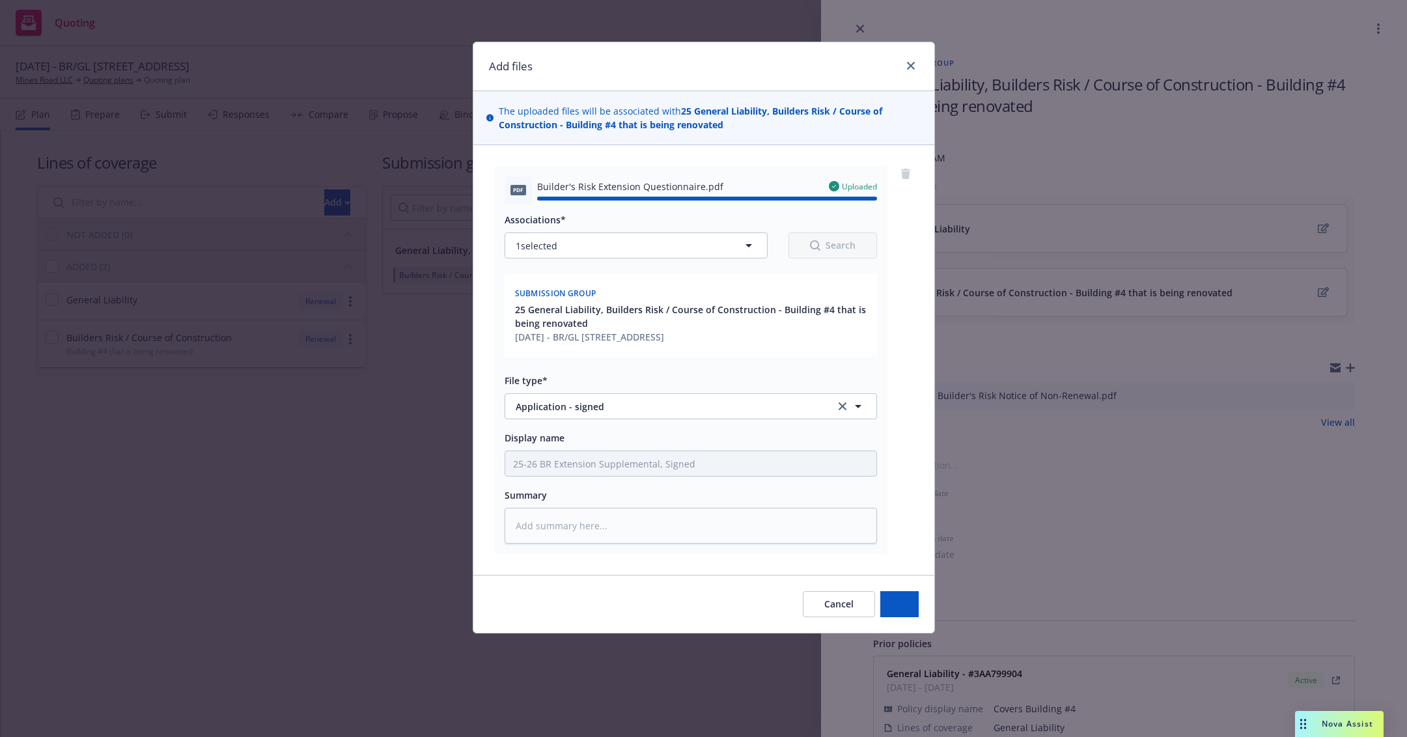
type textarea "x"
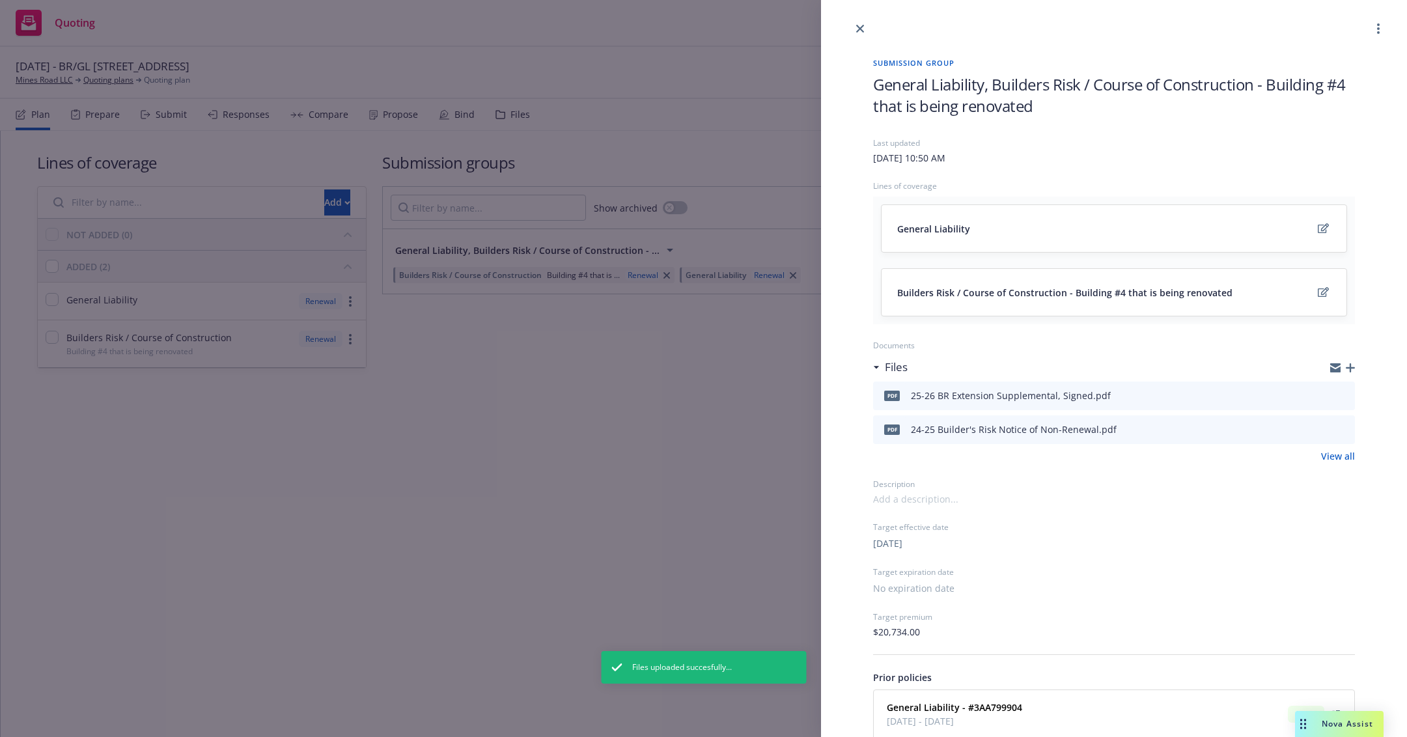
drag, startPoint x: 405, startPoint y: 516, endPoint x: 398, endPoint y: 515, distance: 7.2
click at [404, 516] on div "Submission group General Liability, Builders Risk / Course of Construction - Bu…" at bounding box center [703, 368] width 1407 height 737
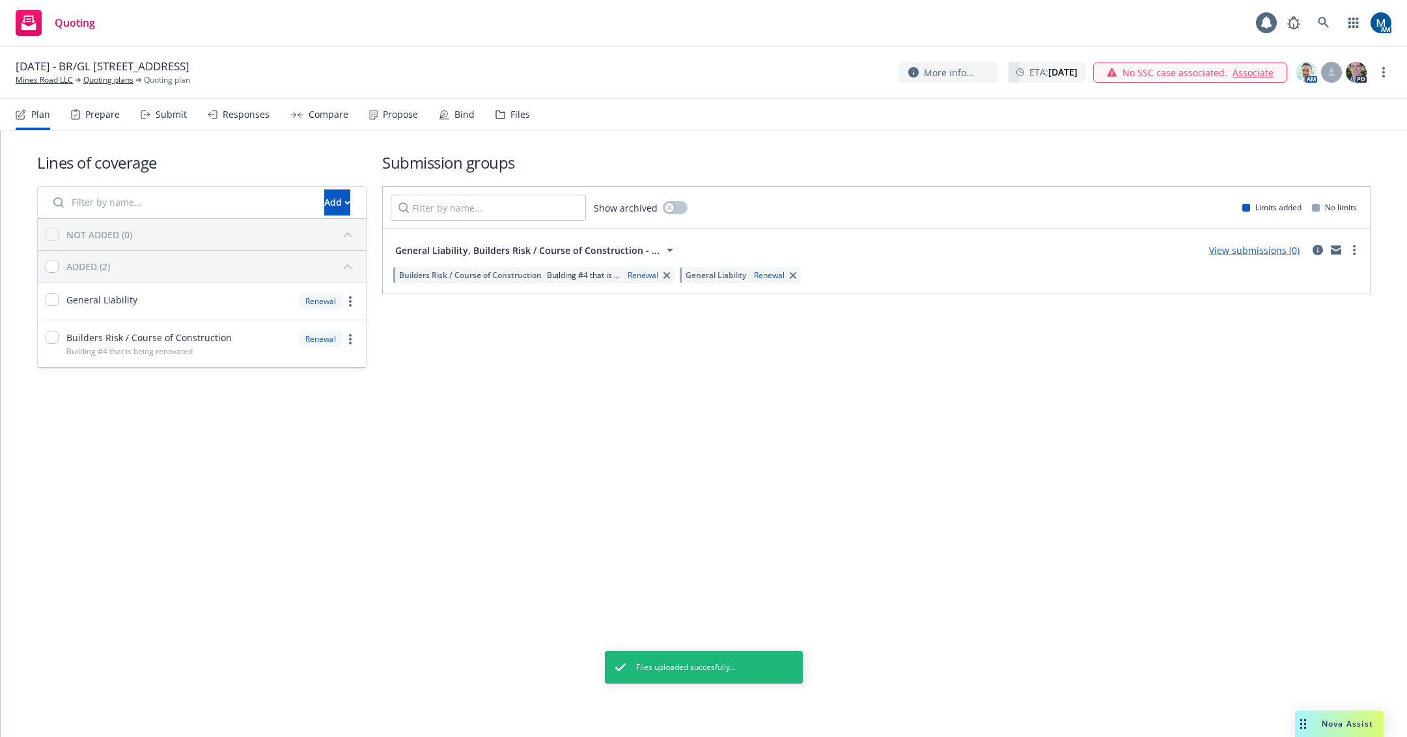
click at [165, 122] on div "Submit" at bounding box center [164, 114] width 46 height 31
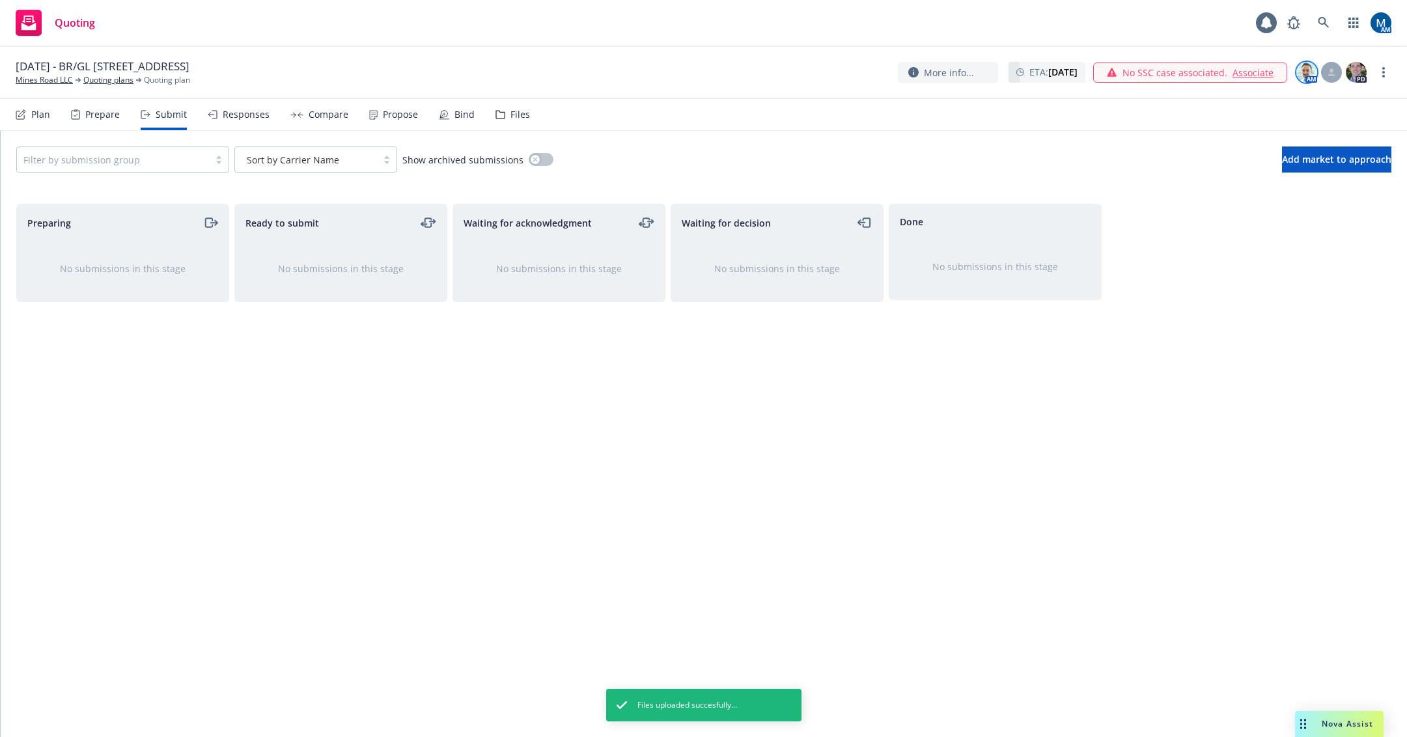
click at [1302, 70] on img at bounding box center [1307, 72] width 21 height 21
click at [1140, 180] on link "Switch account manager" at bounding box center [1167, 174] width 107 height 14
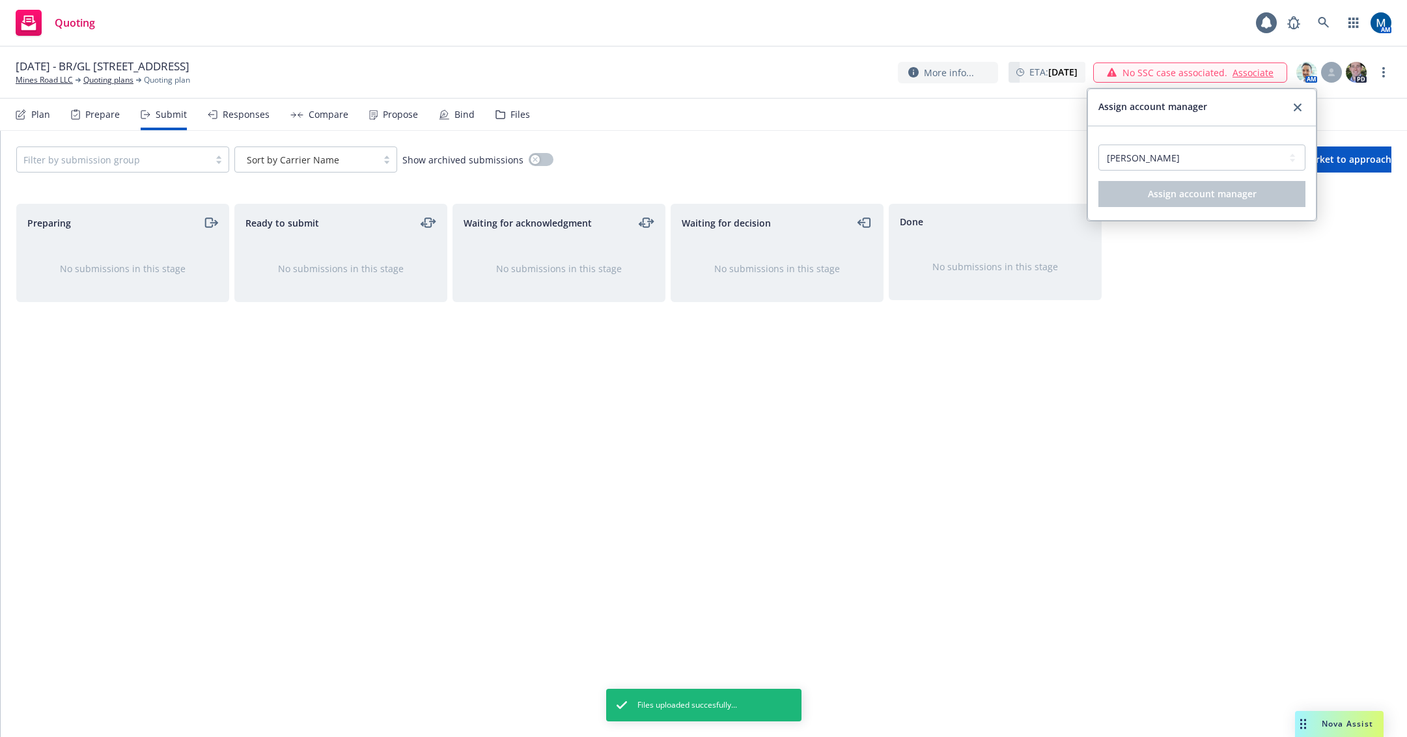
click at [1165, 171] on div "Select an account manager... Adnan Shaikh Marlowe Milo" at bounding box center [1202, 160] width 207 height 42
click at [1166, 169] on select "Select an account manager... Adnan Shaikh Marlowe Milo" at bounding box center [1202, 158] width 207 height 26
select select "ef930200-823a-4c9a-b14d-3d30737a3658"
click at [1099, 145] on select "Select an account manager... Adnan Shaikh Marlowe Milo" at bounding box center [1202, 158] width 207 height 26
click at [1159, 201] on button "Assign account manager" at bounding box center [1202, 194] width 207 height 26
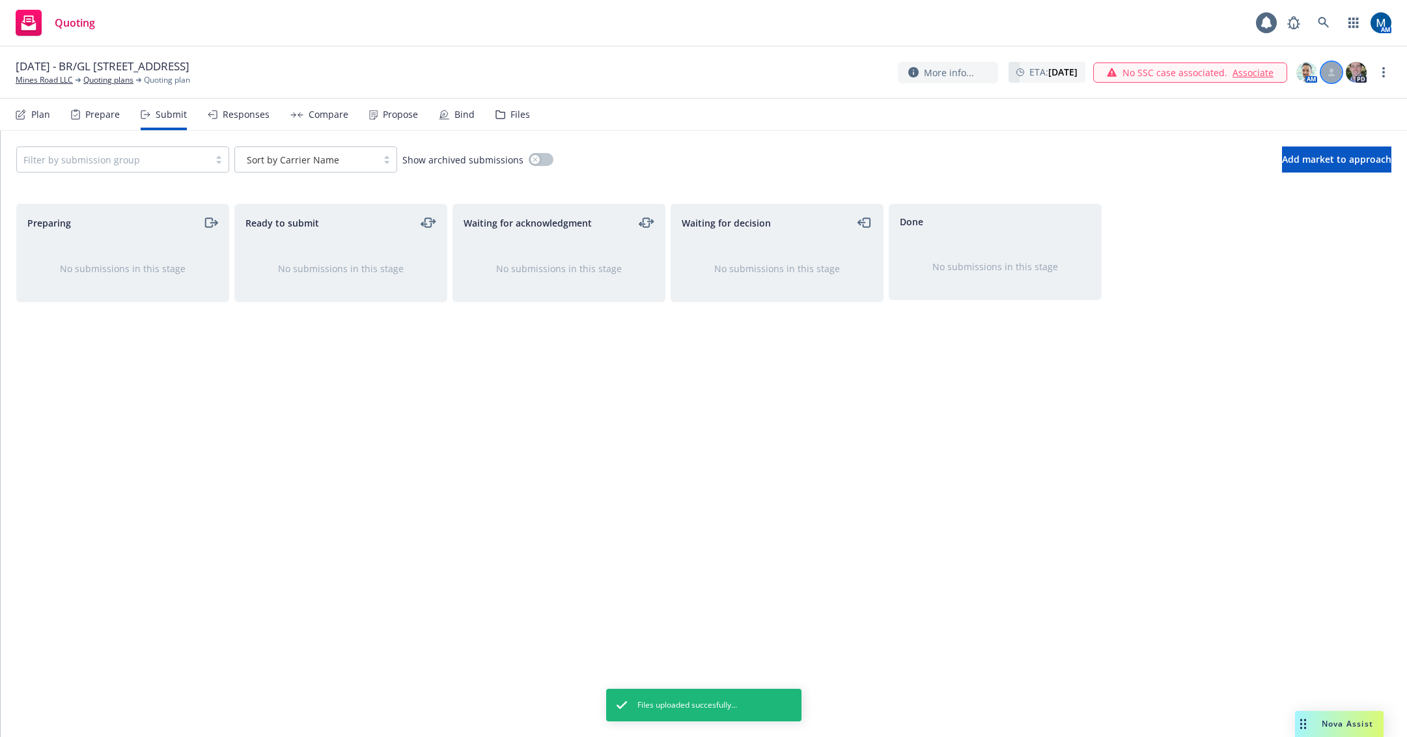
click at [1330, 79] on div at bounding box center [1331, 72] width 21 height 21
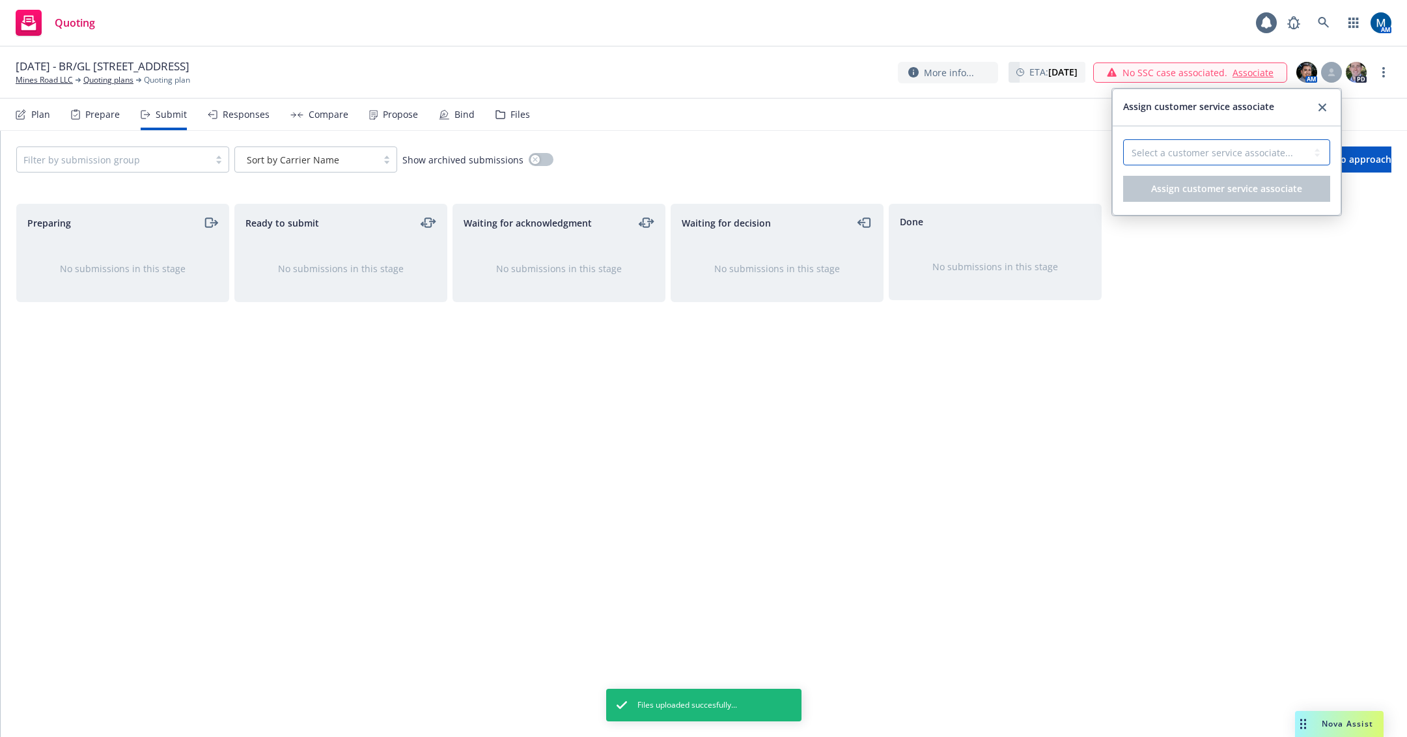
click at [1204, 149] on select "Select a customer service associate... Michael Chapman" at bounding box center [1227, 152] width 207 height 26
select select "c779b0f1-a22e-41bd-a50a-b1711e2abe9c"
click at [1124, 139] on select "Select a customer service associate... Michael Chapman" at bounding box center [1227, 152] width 207 height 26
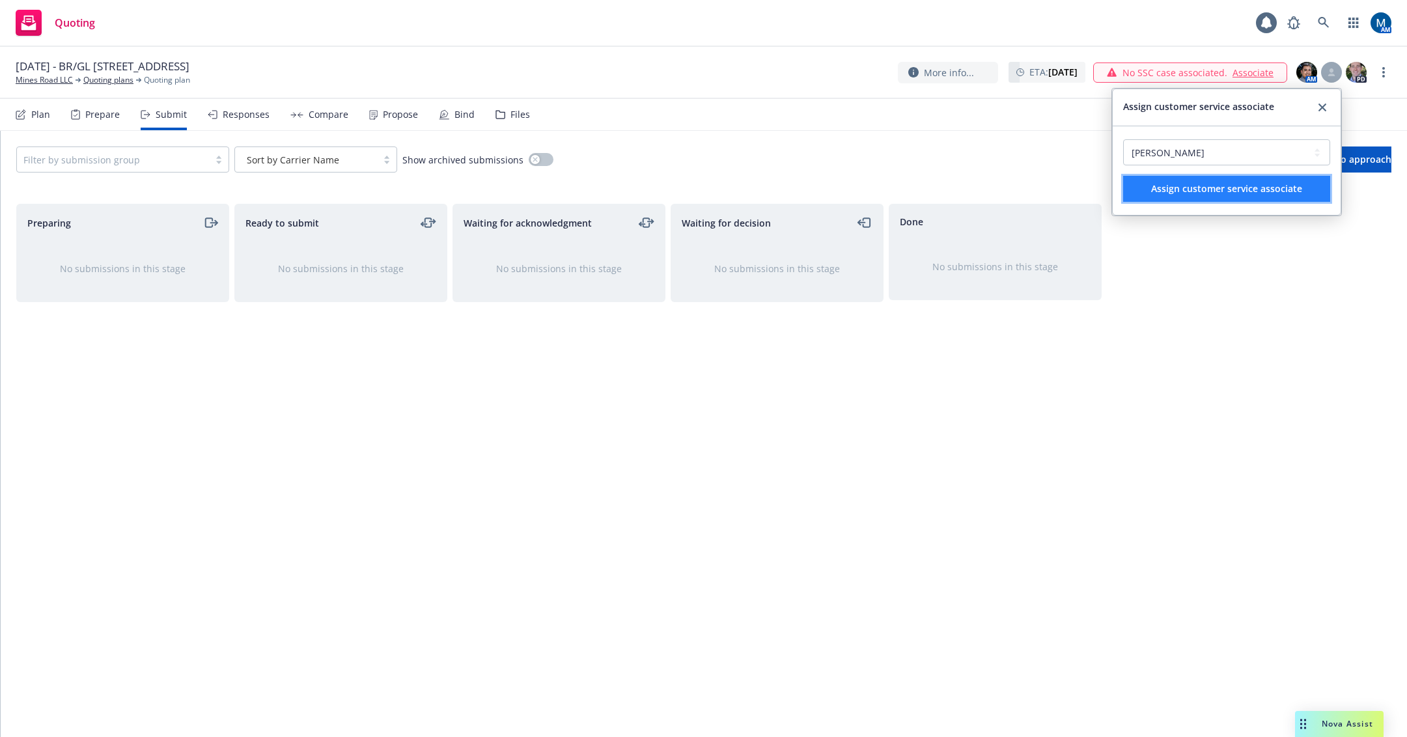
click at [1179, 190] on span "Assign customer service associate" at bounding box center [1227, 188] width 151 height 12
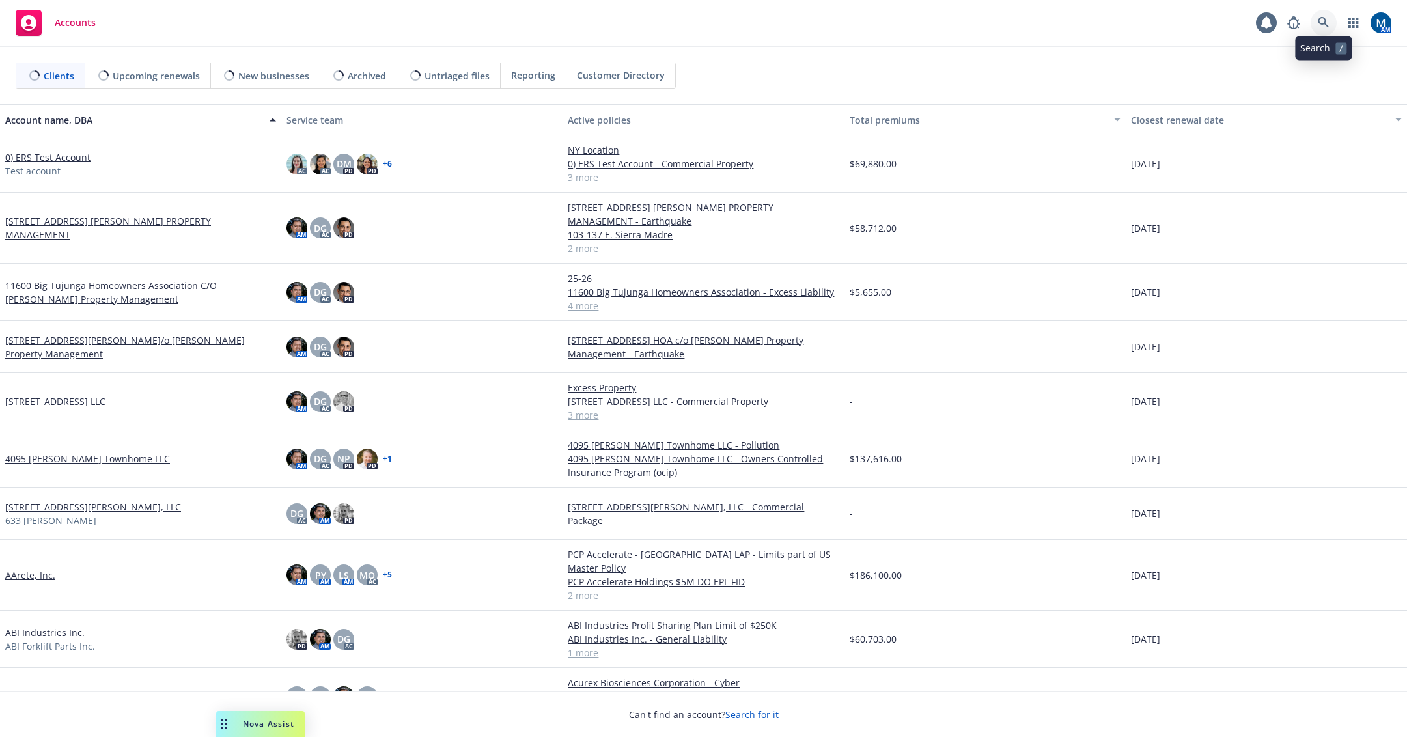
click at [1317, 19] on link at bounding box center [1324, 23] width 26 height 26
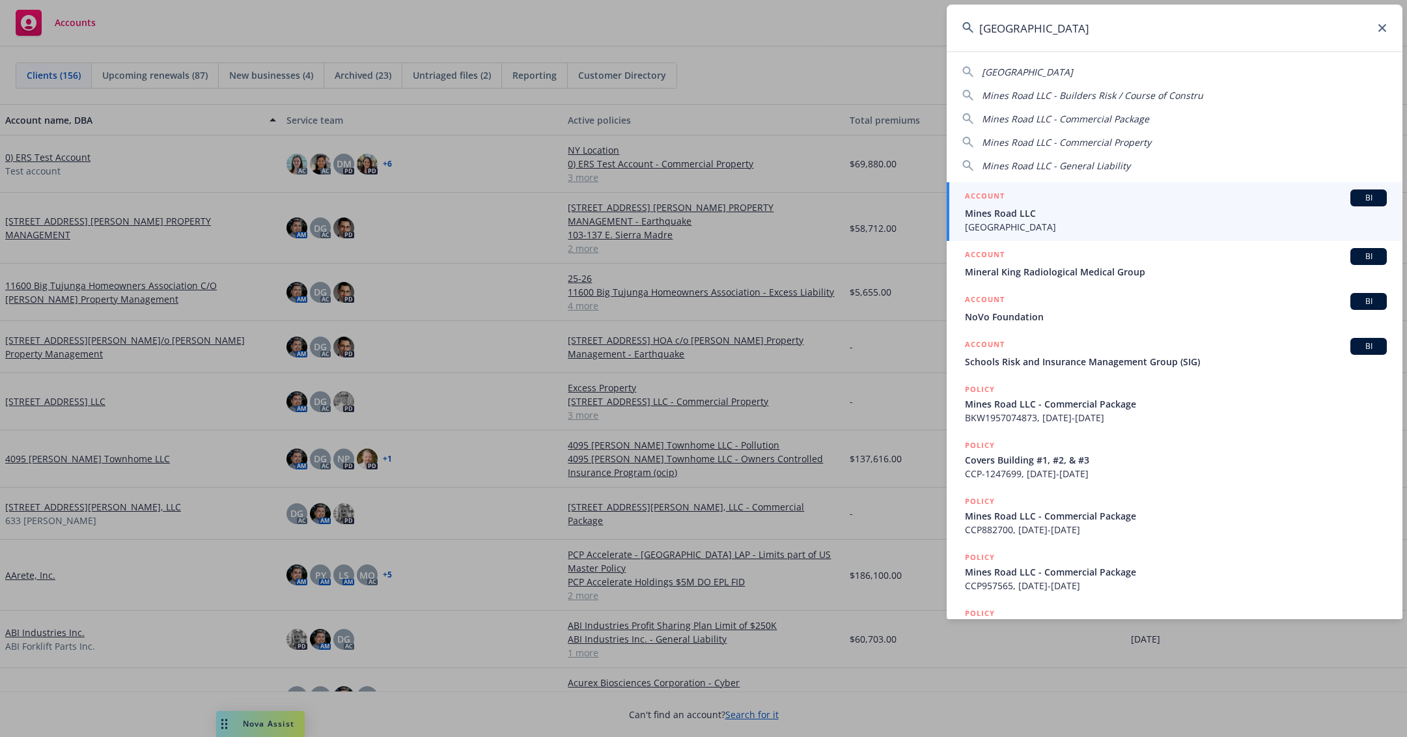
type input "[GEOGRAPHIC_DATA]"
drag, startPoint x: 1073, startPoint y: 203, endPoint x: 1039, endPoint y: 208, distance: 33.6
click at [1073, 203] on div "ACCOUNT BI" at bounding box center [1176, 198] width 422 height 17
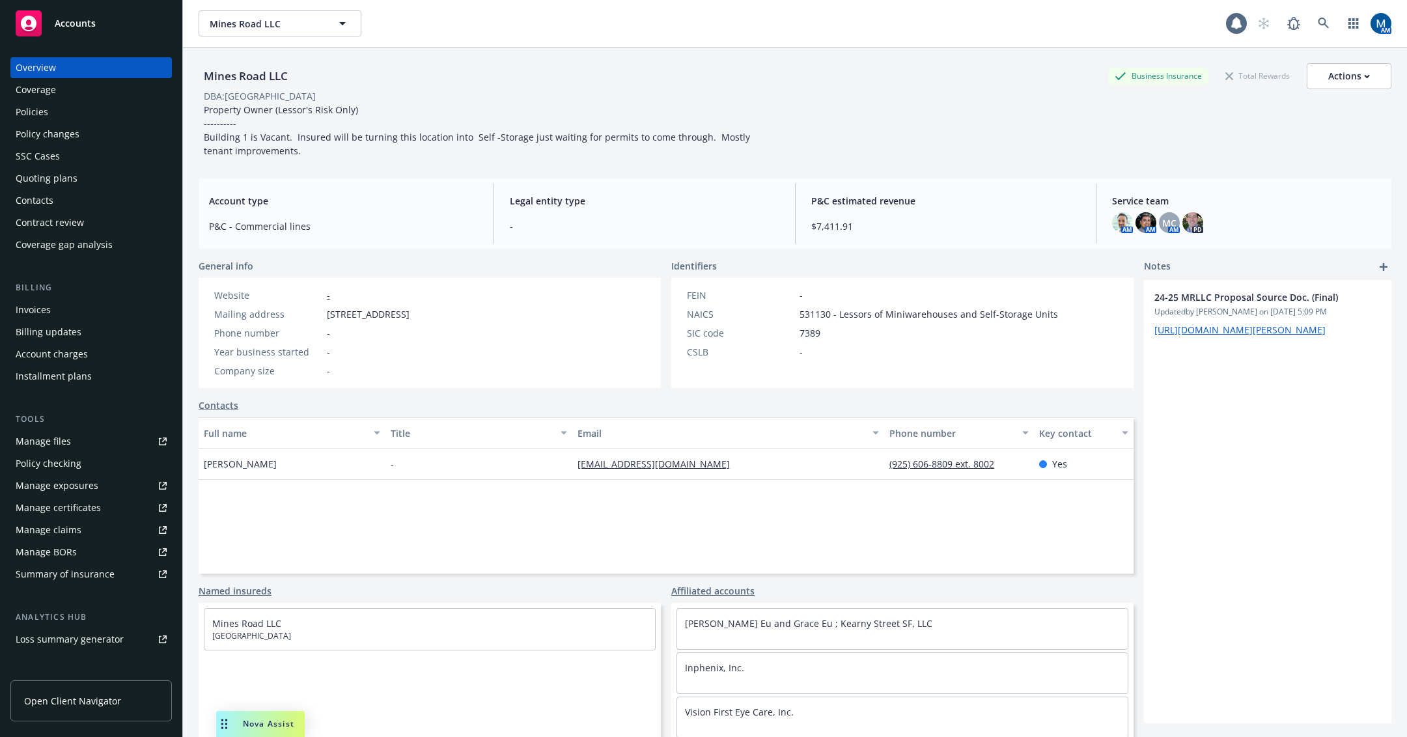
click at [70, 114] on div "Policies" at bounding box center [91, 112] width 151 height 21
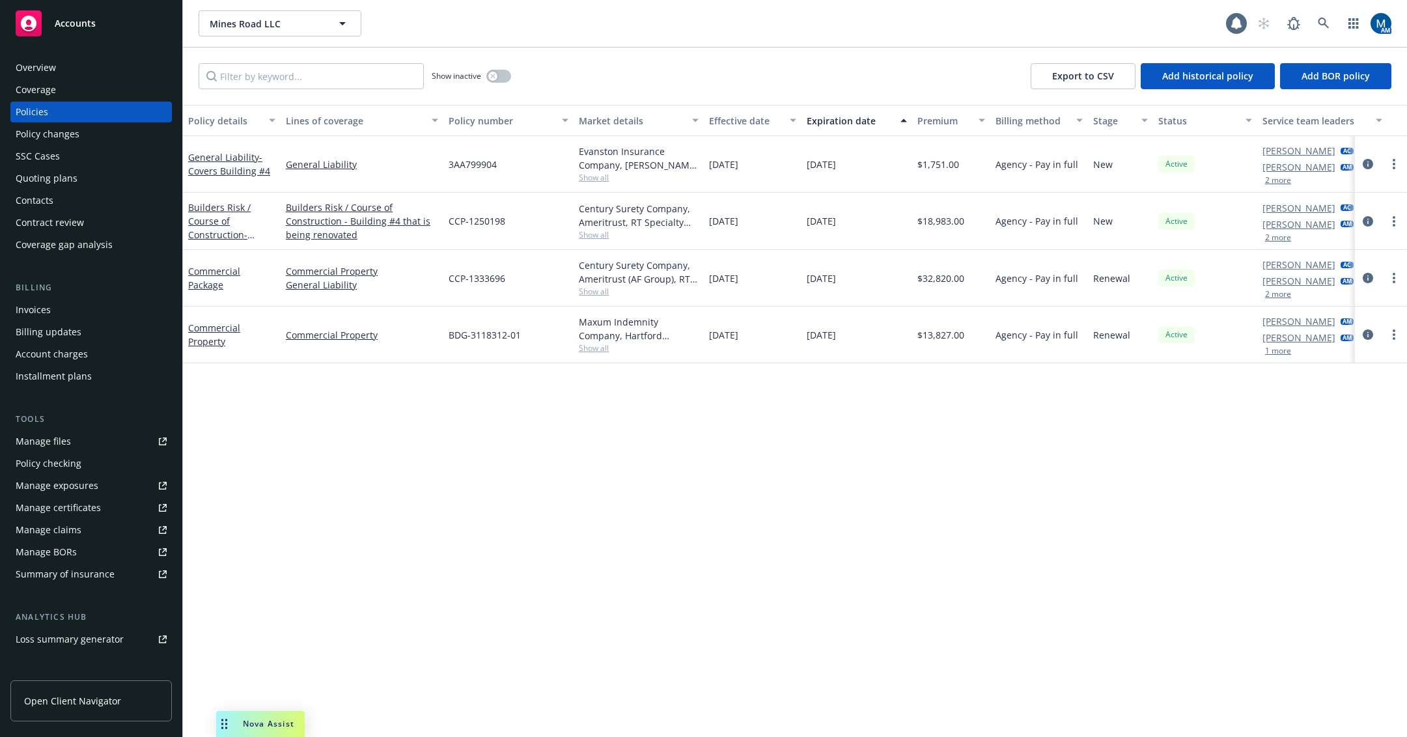
click at [500, 558] on div "Policy details Lines of coverage Policy number Market details Effective date Ex…" at bounding box center [795, 421] width 1224 height 632
click at [810, 60] on div "Show inactive Export to CSV Add historical policy Add BOR policy" at bounding box center [795, 76] width 1224 height 57
click at [1371, 223] on icon "circleInformation" at bounding box center [1368, 221] width 10 height 10
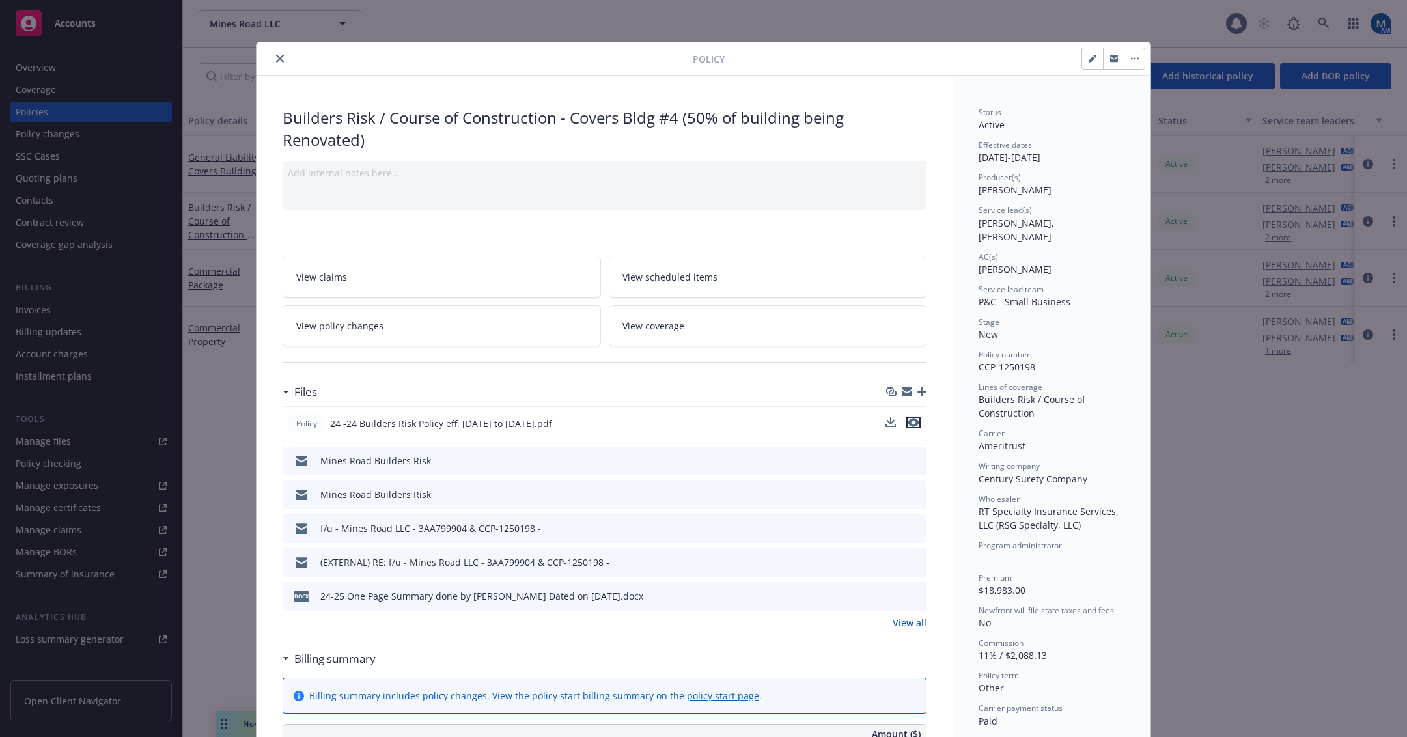
click at [915, 421] on button "preview file" at bounding box center [914, 423] width 14 height 12
click at [272, 64] on button "close" at bounding box center [280, 59] width 16 height 16
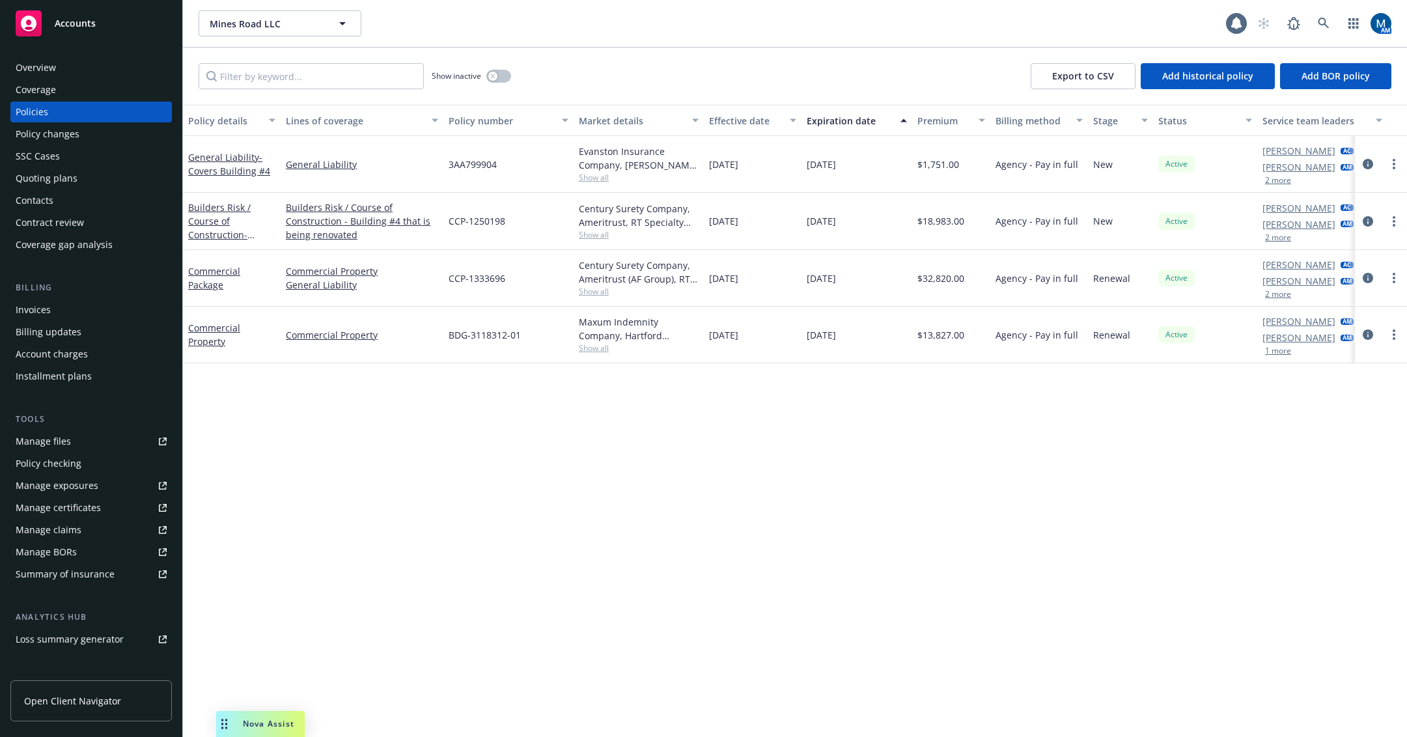
click at [536, 537] on div "Policy details Lines of coverage Policy number Market details Effective date Ex…" at bounding box center [795, 421] width 1224 height 632
click at [688, 482] on div "Policy details Lines of coverage Policy number Market details Effective date Ex…" at bounding box center [795, 421] width 1224 height 632
click at [61, 178] on div "Quoting plans" at bounding box center [47, 178] width 62 height 21
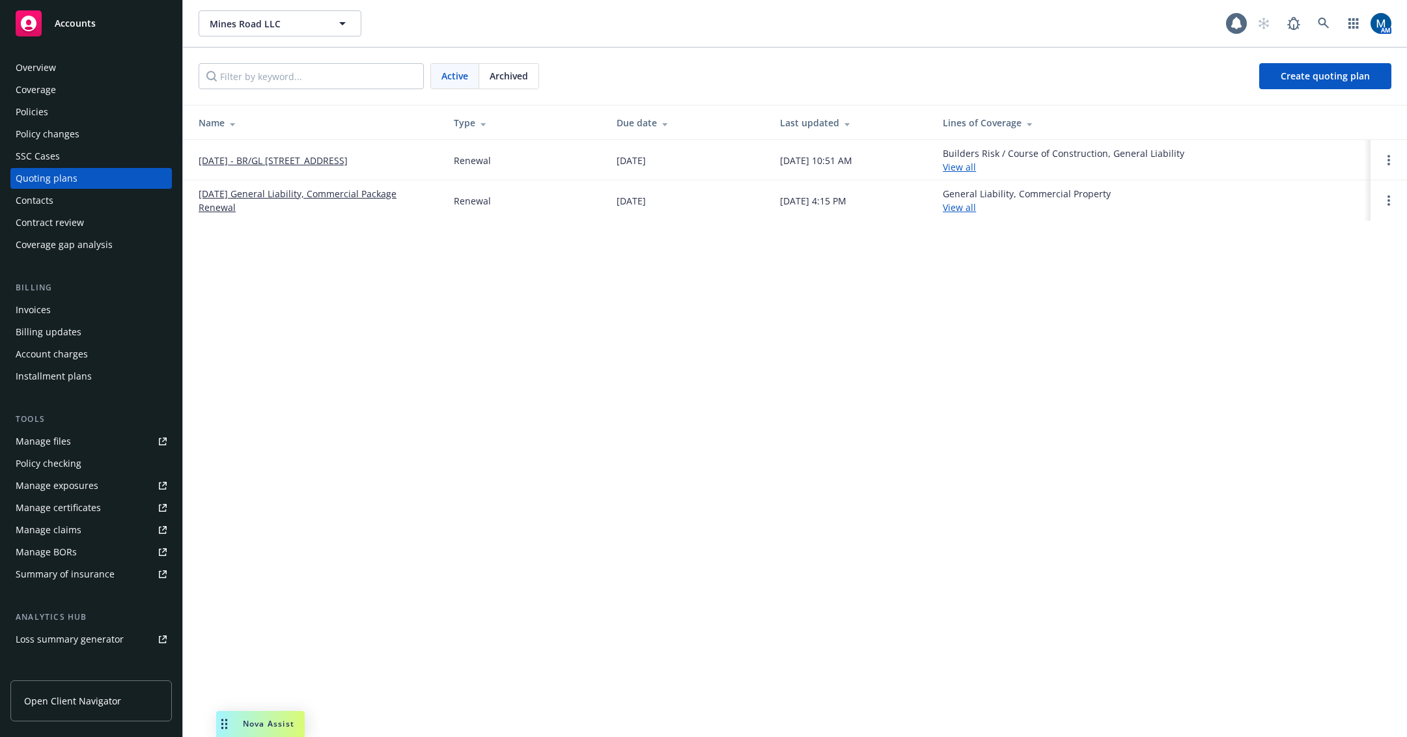
click at [79, 14] on div "Accounts" at bounding box center [91, 23] width 151 height 26
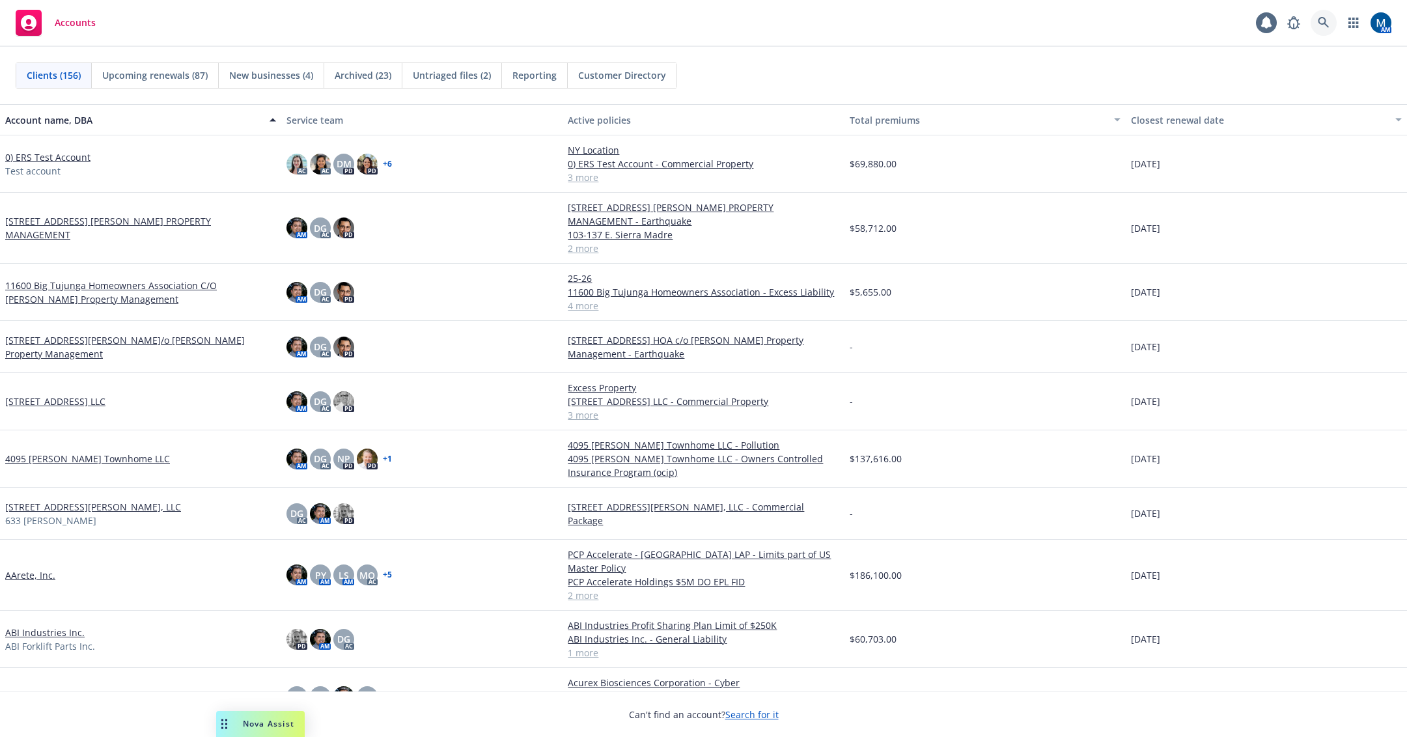
click at [1325, 22] on icon at bounding box center [1323, 22] width 11 height 11
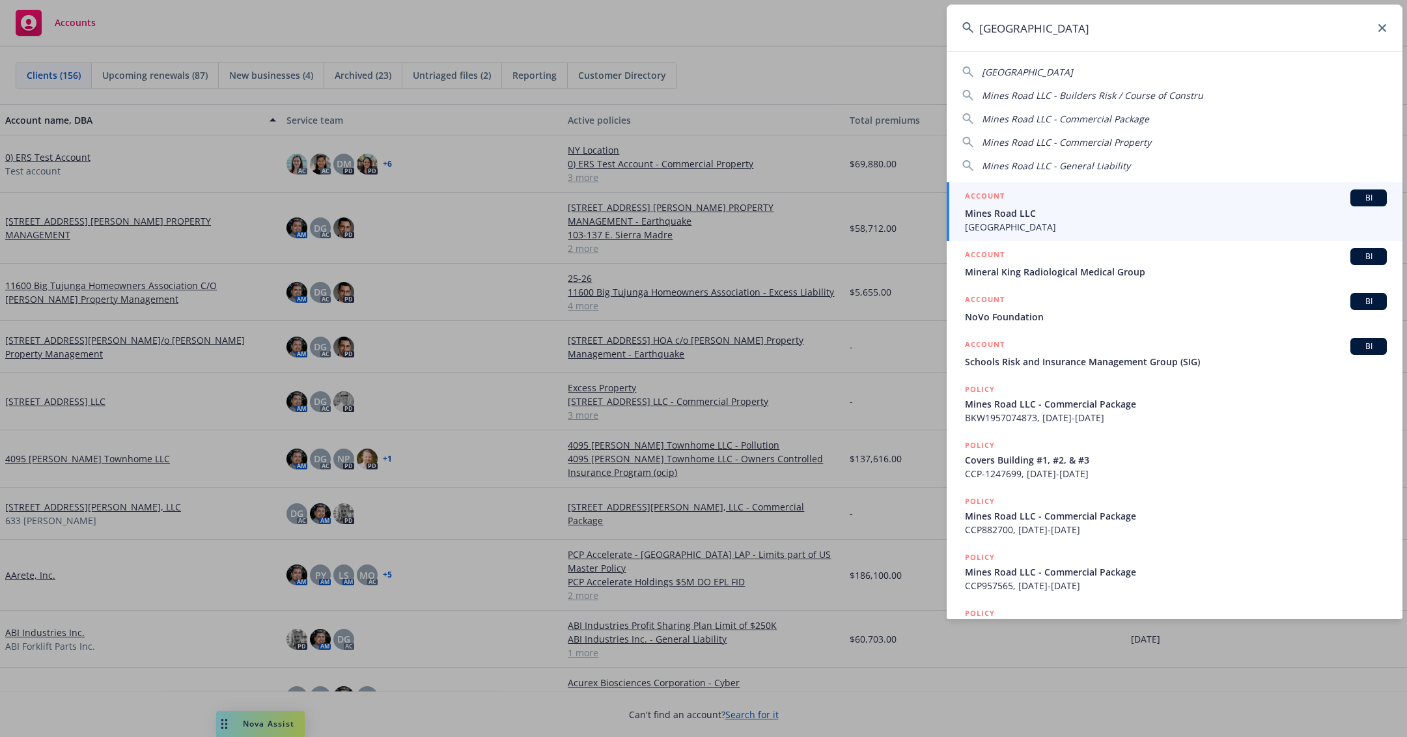
type input "mines road"
click at [1030, 224] on span "Mines Road" at bounding box center [1176, 227] width 422 height 14
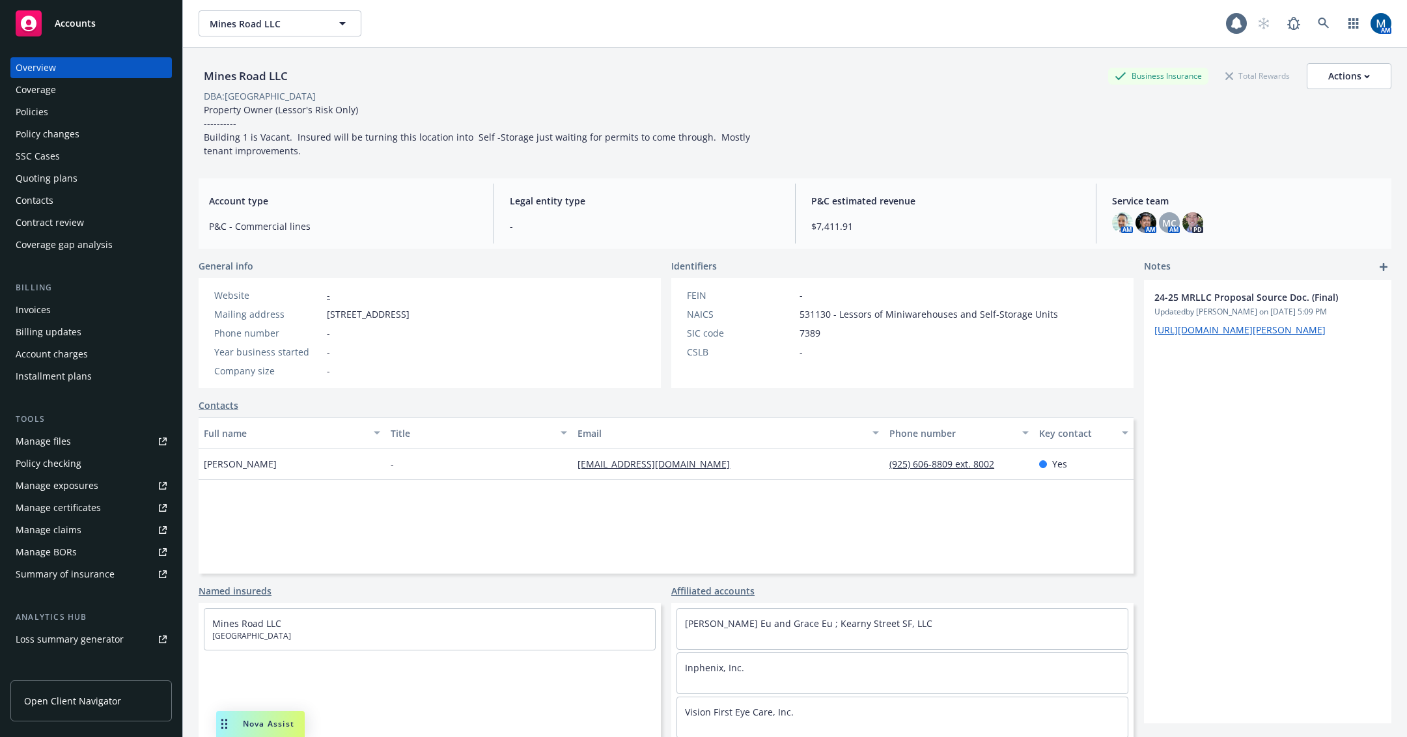
click at [51, 104] on div "Policies" at bounding box center [91, 112] width 151 height 21
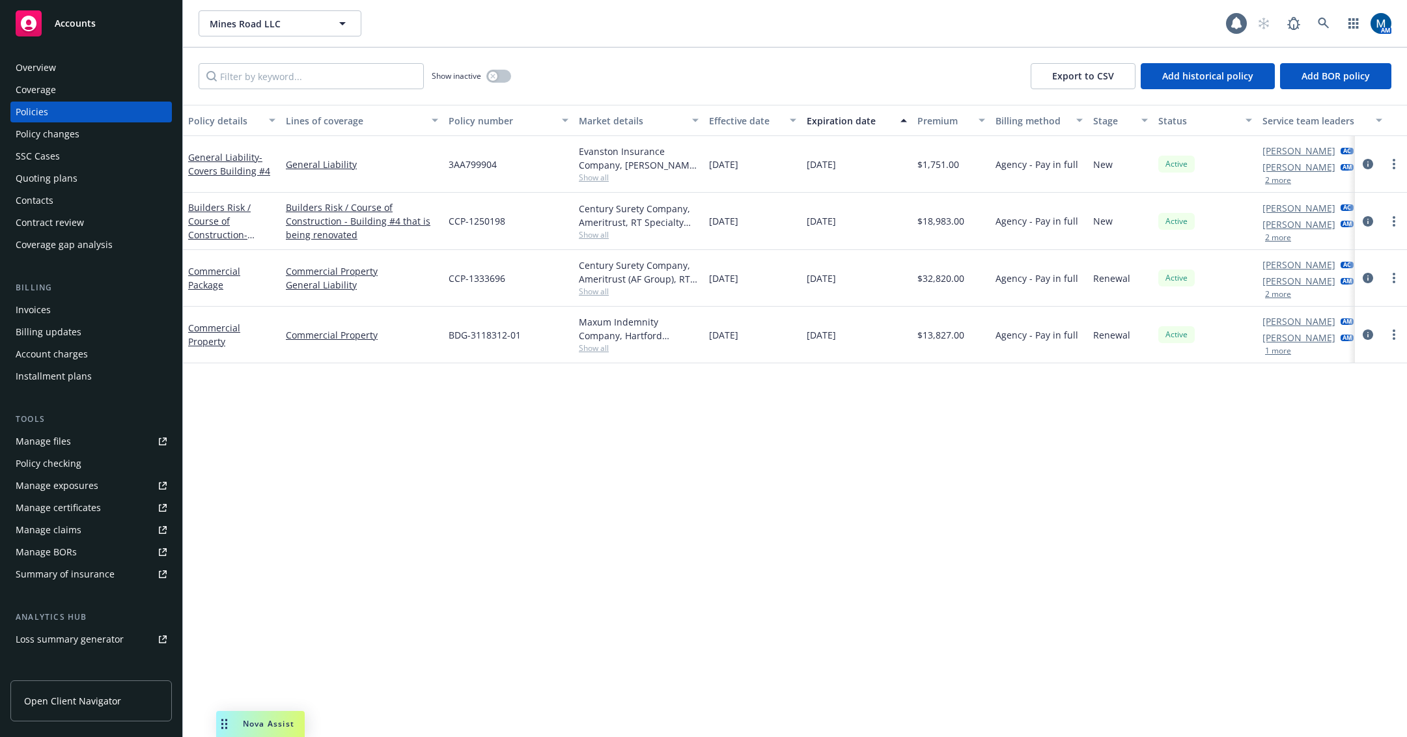
drag, startPoint x: 812, startPoint y: 502, endPoint x: 653, endPoint y: 413, distance: 181.9
click at [812, 502] on div "Policy details Lines of coverage Policy number Market details Effective date Ex…" at bounding box center [795, 421] width 1224 height 632
click at [1318, 19] on icon at bounding box center [1324, 24] width 12 height 12
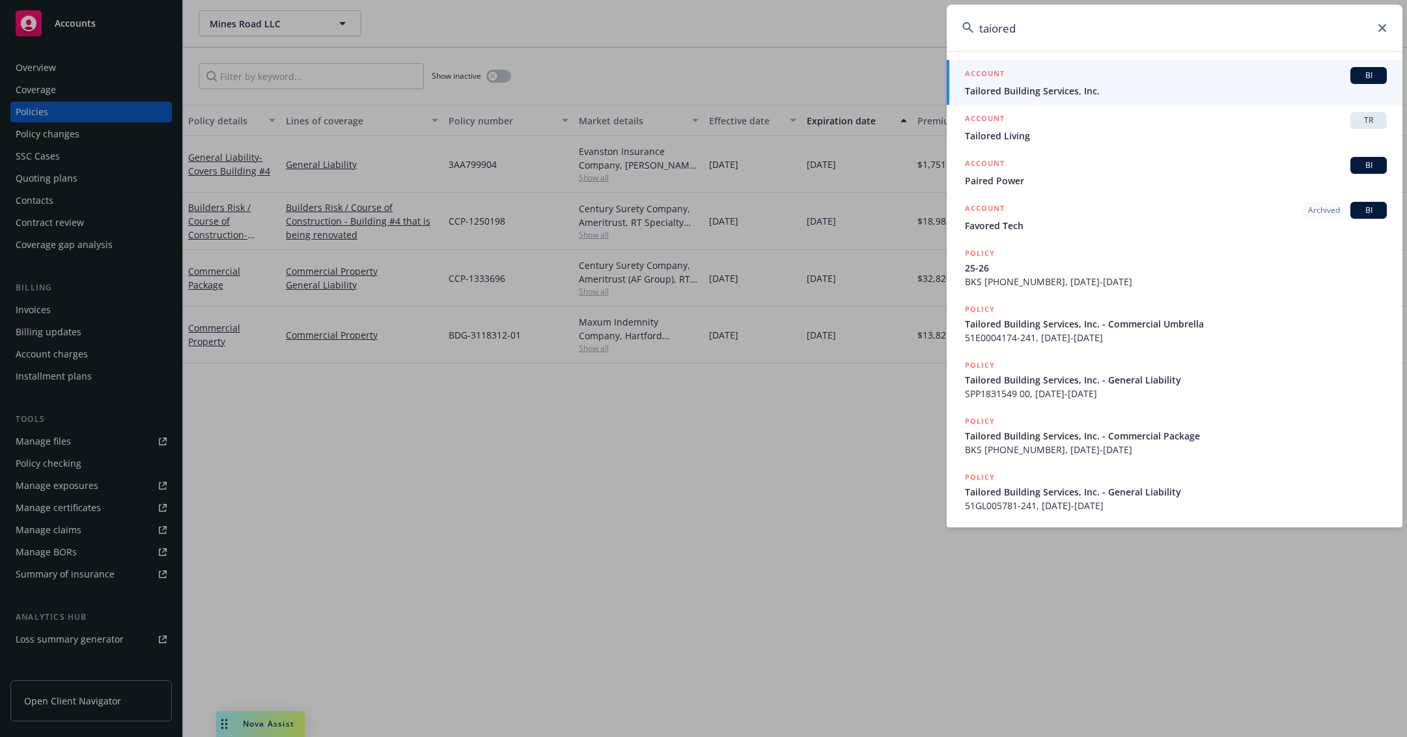
type input "taiored"
click at [1125, 92] on span "Tailored Building Services, Inc." at bounding box center [1176, 91] width 422 height 14
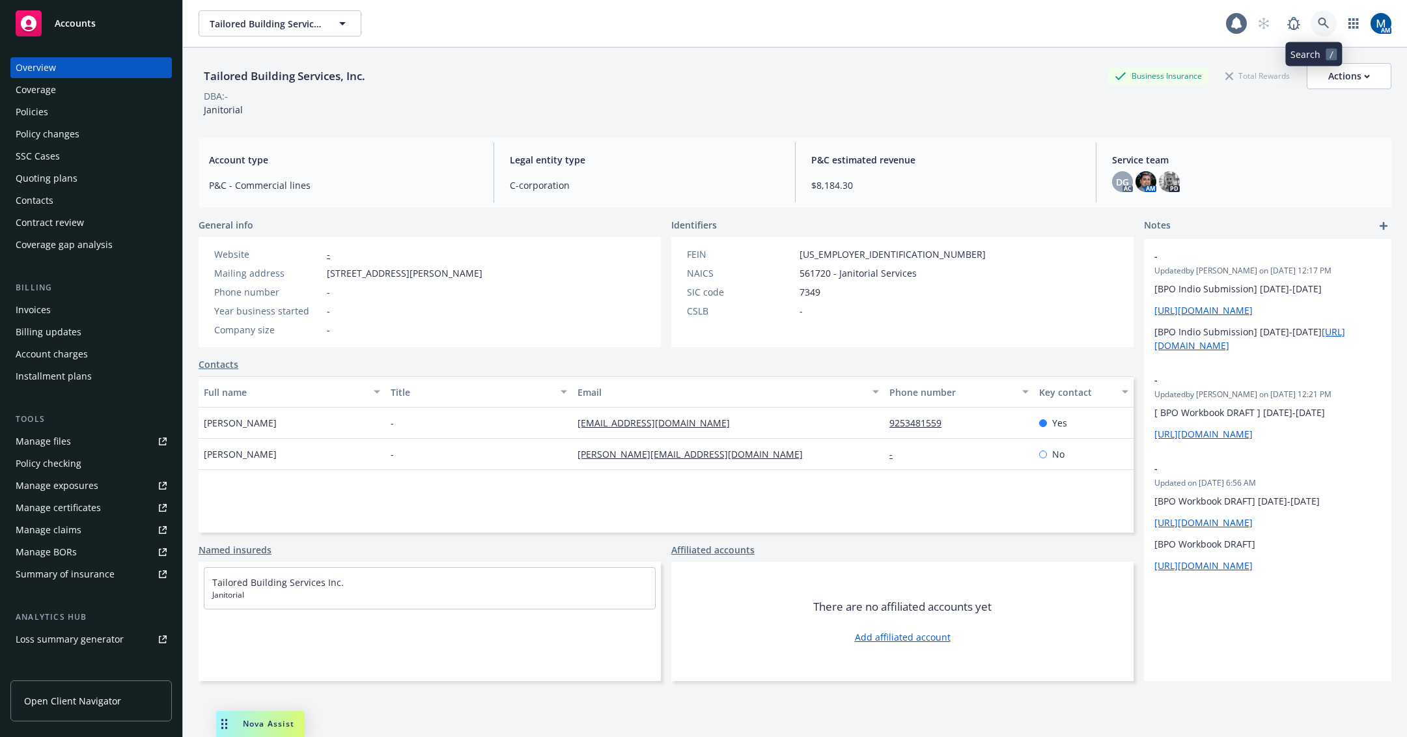
click at [1323, 23] on link at bounding box center [1324, 23] width 26 height 26
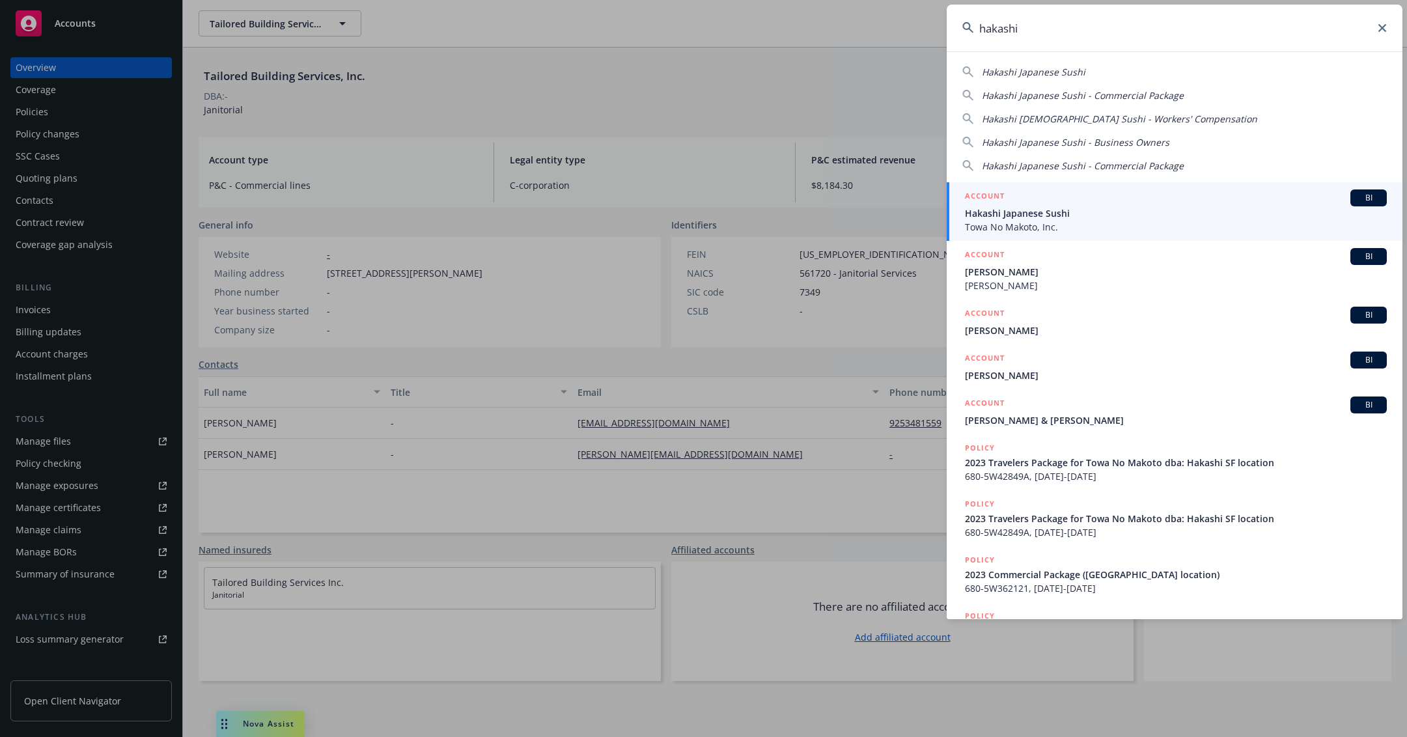
type input "hakashi"
click at [1045, 207] on span "Hakashi Japanese Sushi" at bounding box center [1176, 213] width 422 height 14
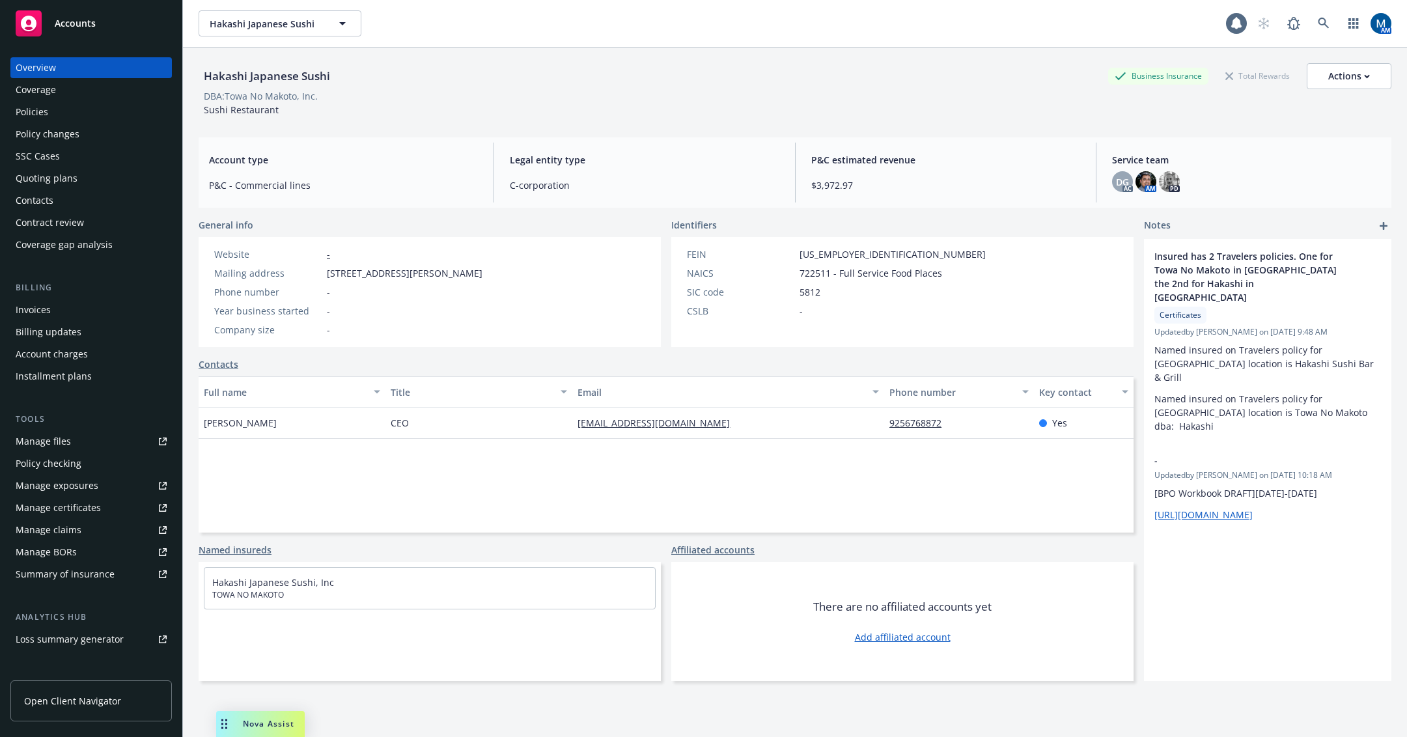
click at [78, 112] on div "Policies" at bounding box center [91, 112] width 151 height 21
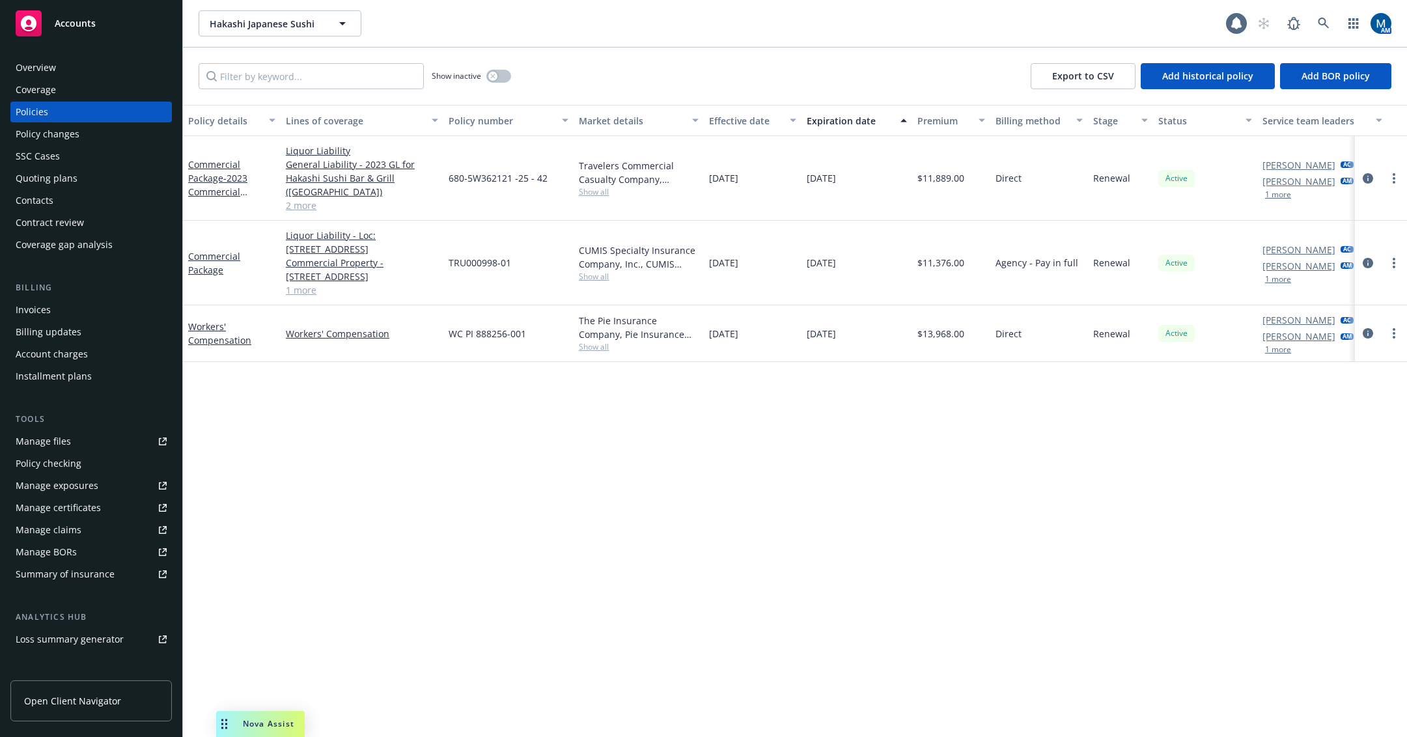
click at [737, 64] on div "Show inactive Export to CSV Add historical policy Add BOR policy" at bounding box center [795, 76] width 1224 height 57
click at [959, 517] on div "Policy details Lines of coverage Policy number Market details Effective date Ex…" at bounding box center [795, 421] width 1224 height 632
click at [642, 465] on div "Policy details Lines of coverage Policy number Market details Effective date Ex…" at bounding box center [795, 421] width 1224 height 632
click at [51, 74] on div "Overview" at bounding box center [36, 67] width 40 height 21
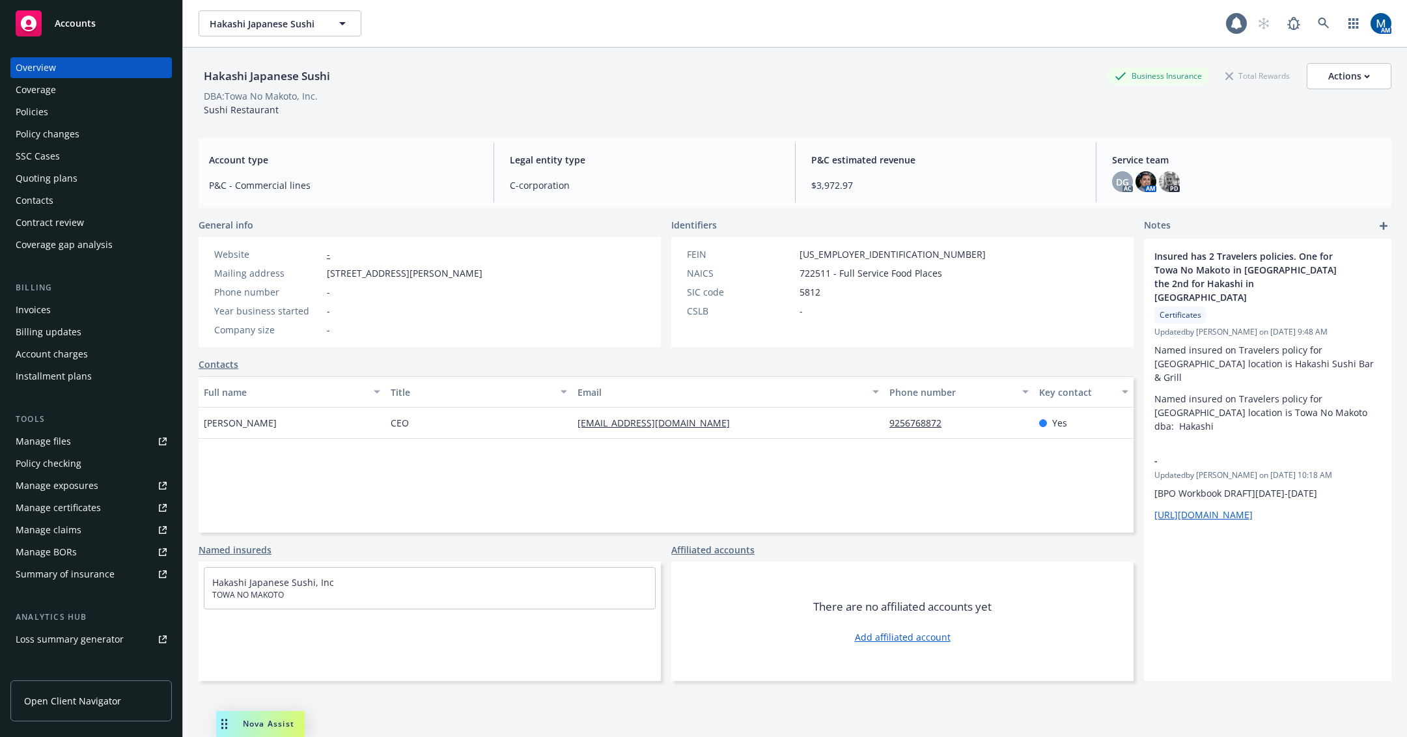
click at [79, 107] on div "Policies" at bounding box center [91, 112] width 151 height 21
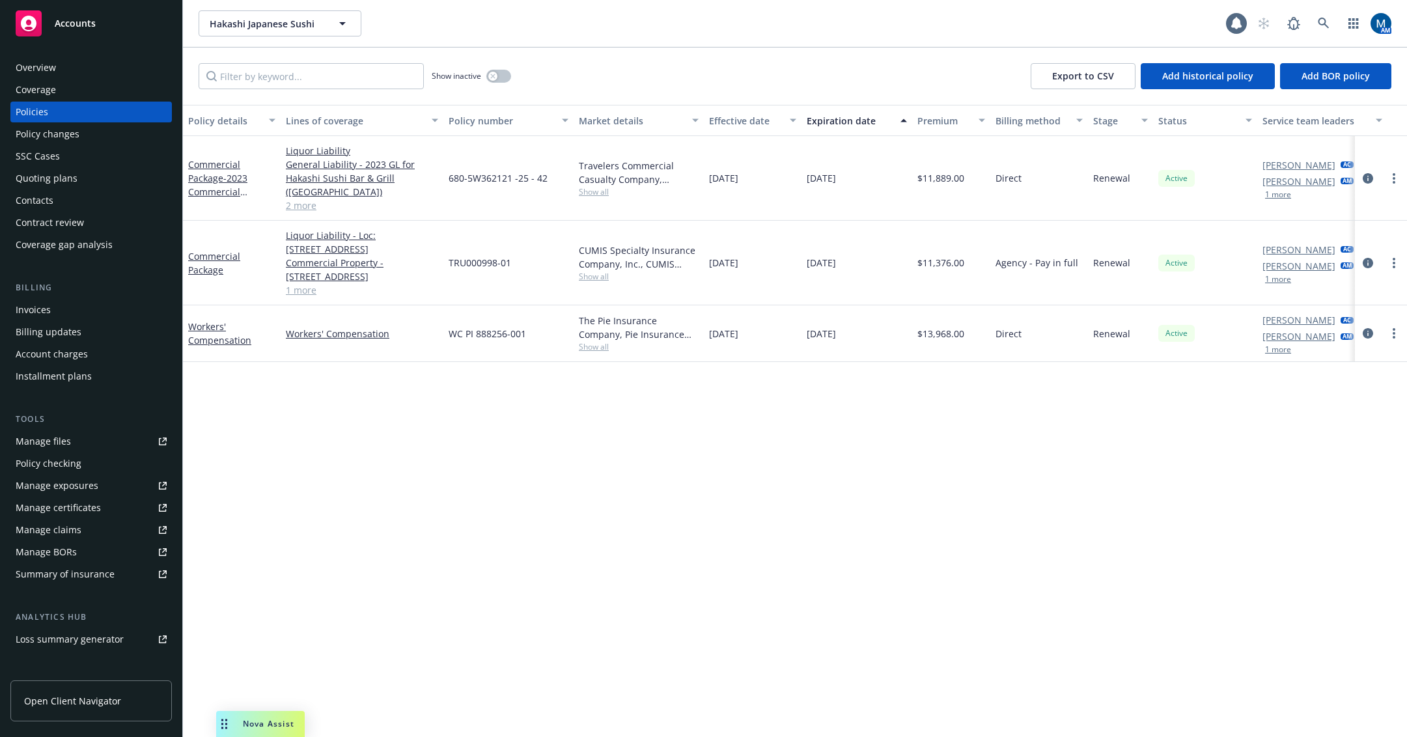
click at [74, 57] on div "Overview" at bounding box center [91, 67] width 151 height 21
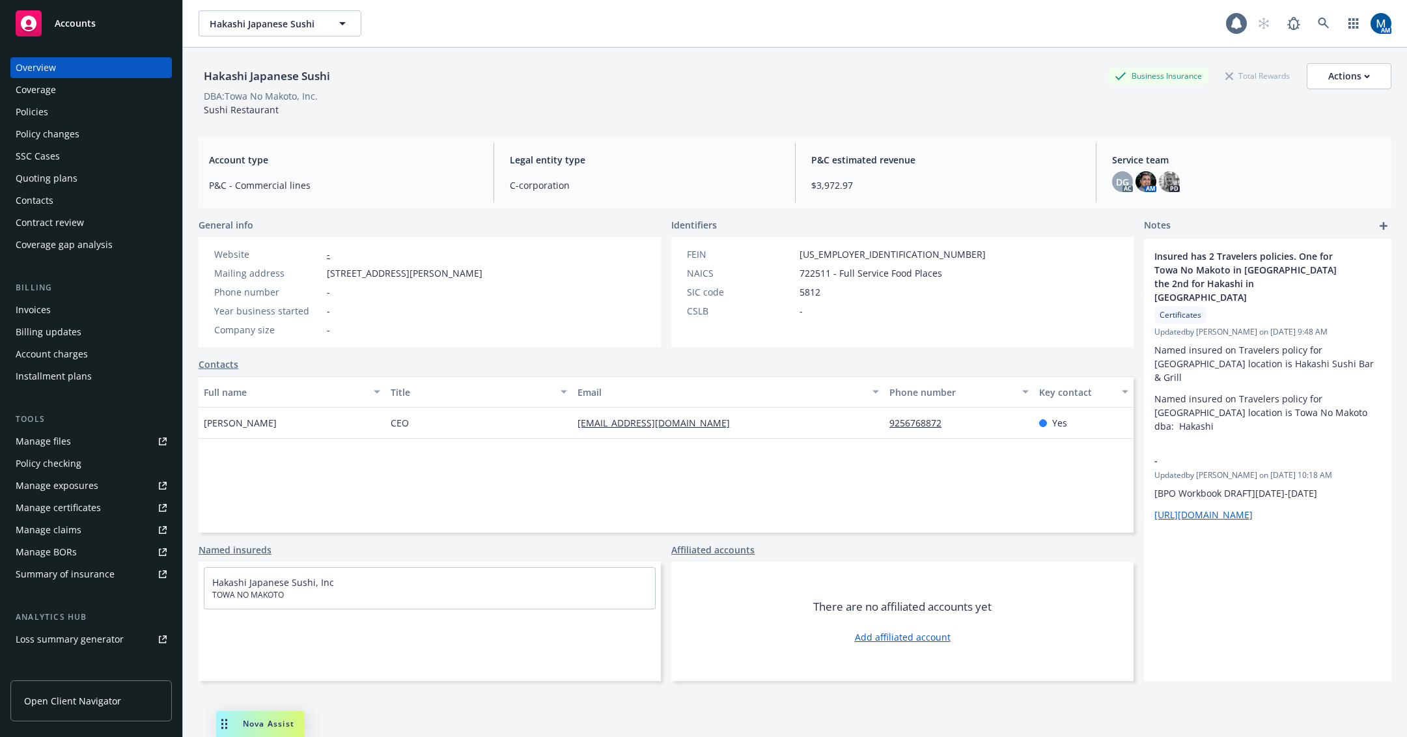
click at [87, 113] on div "Policies" at bounding box center [91, 112] width 151 height 21
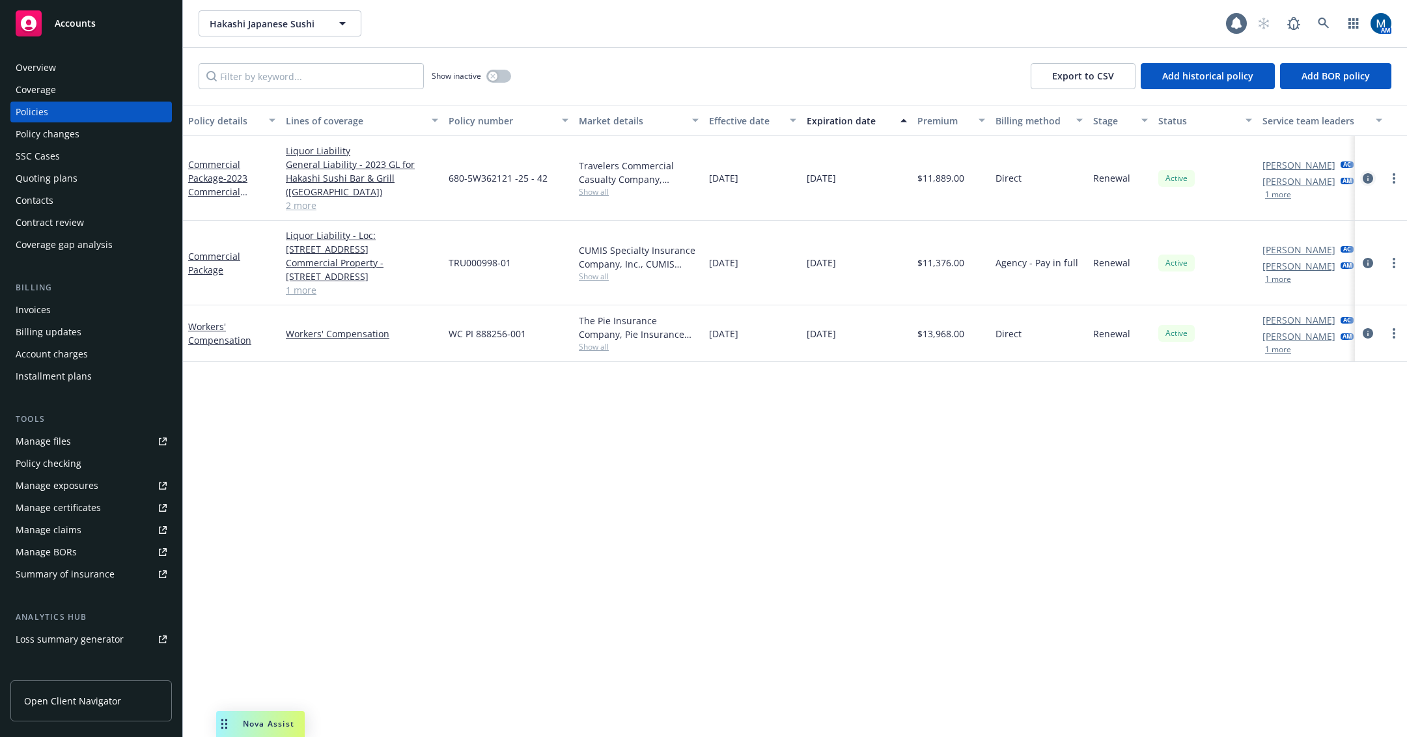
click at [1367, 184] on link "circleInformation" at bounding box center [1369, 179] width 16 height 16
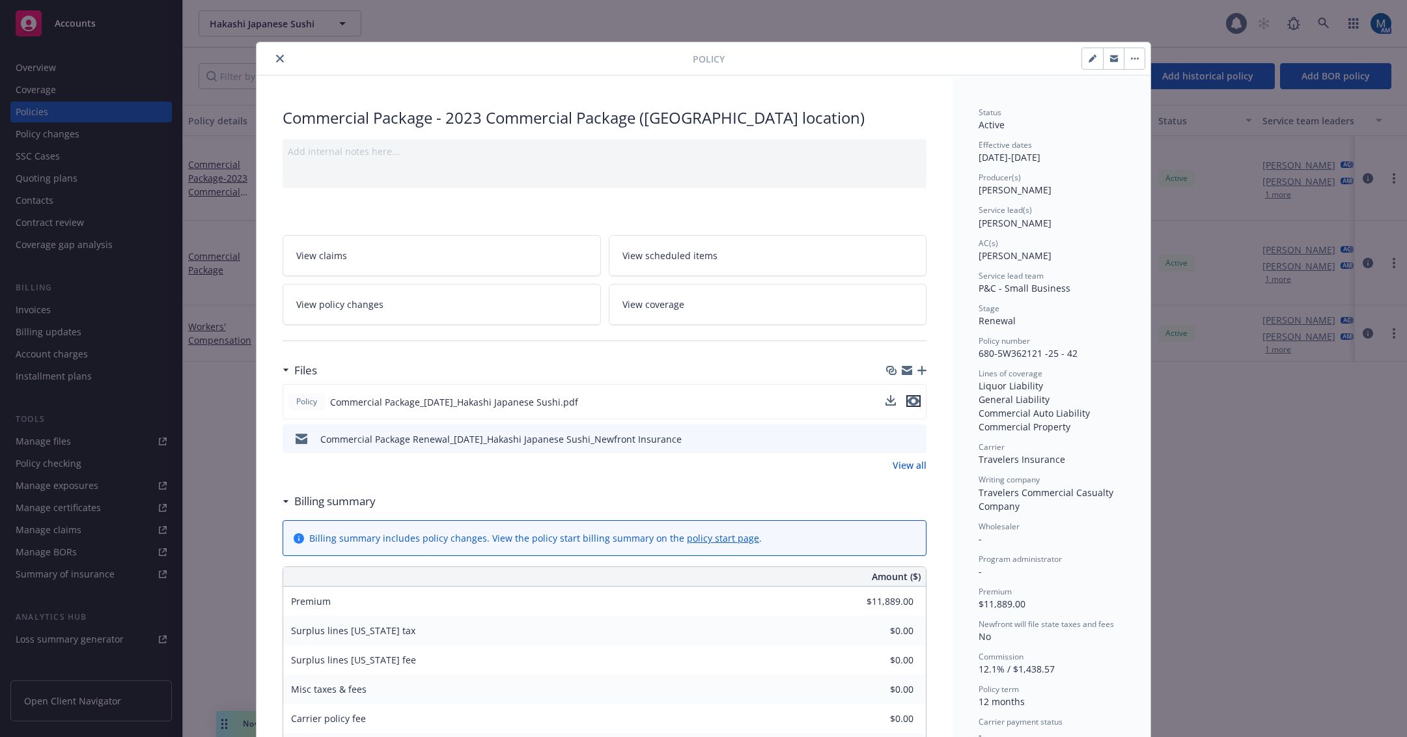
click at [908, 400] on icon "preview file" at bounding box center [914, 401] width 12 height 9
click at [272, 55] on button "close" at bounding box center [280, 59] width 16 height 16
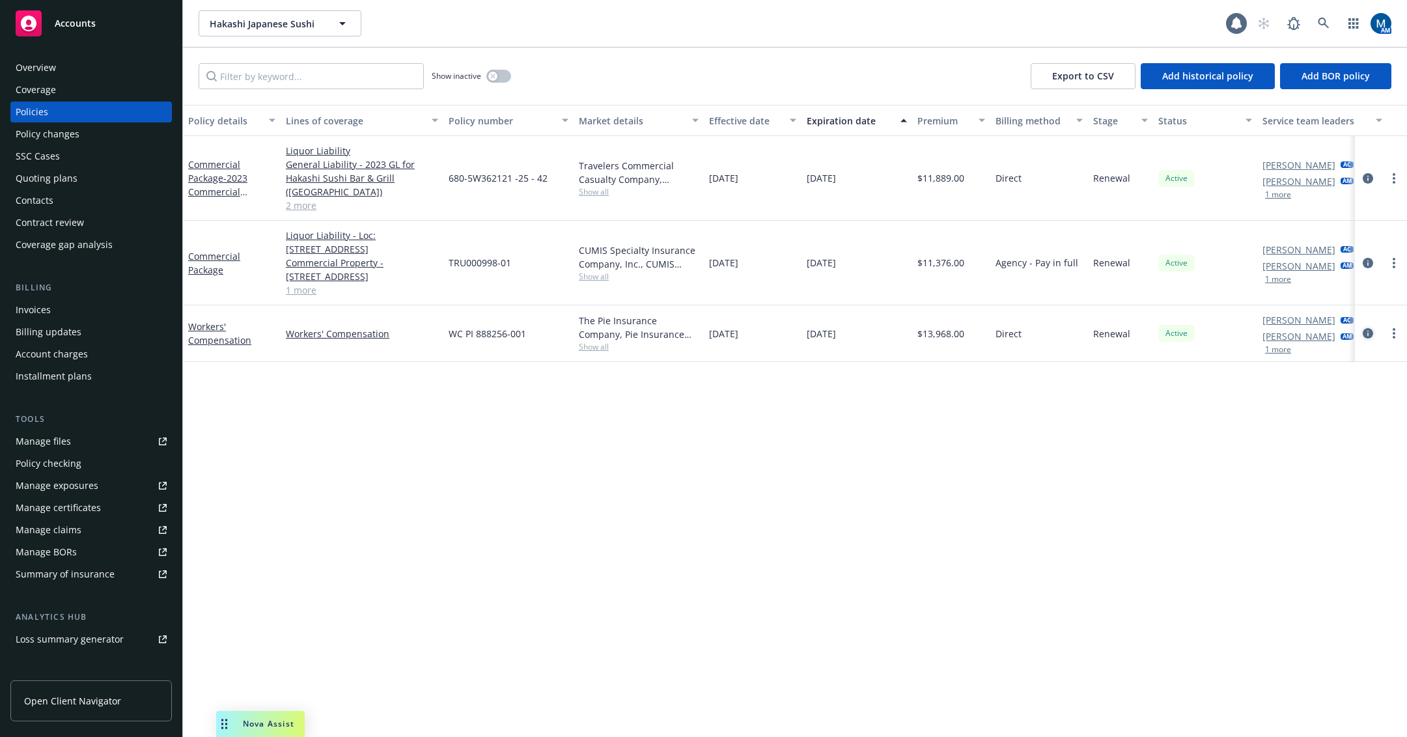
click at [1371, 335] on icon "circleInformation" at bounding box center [1368, 333] width 10 height 10
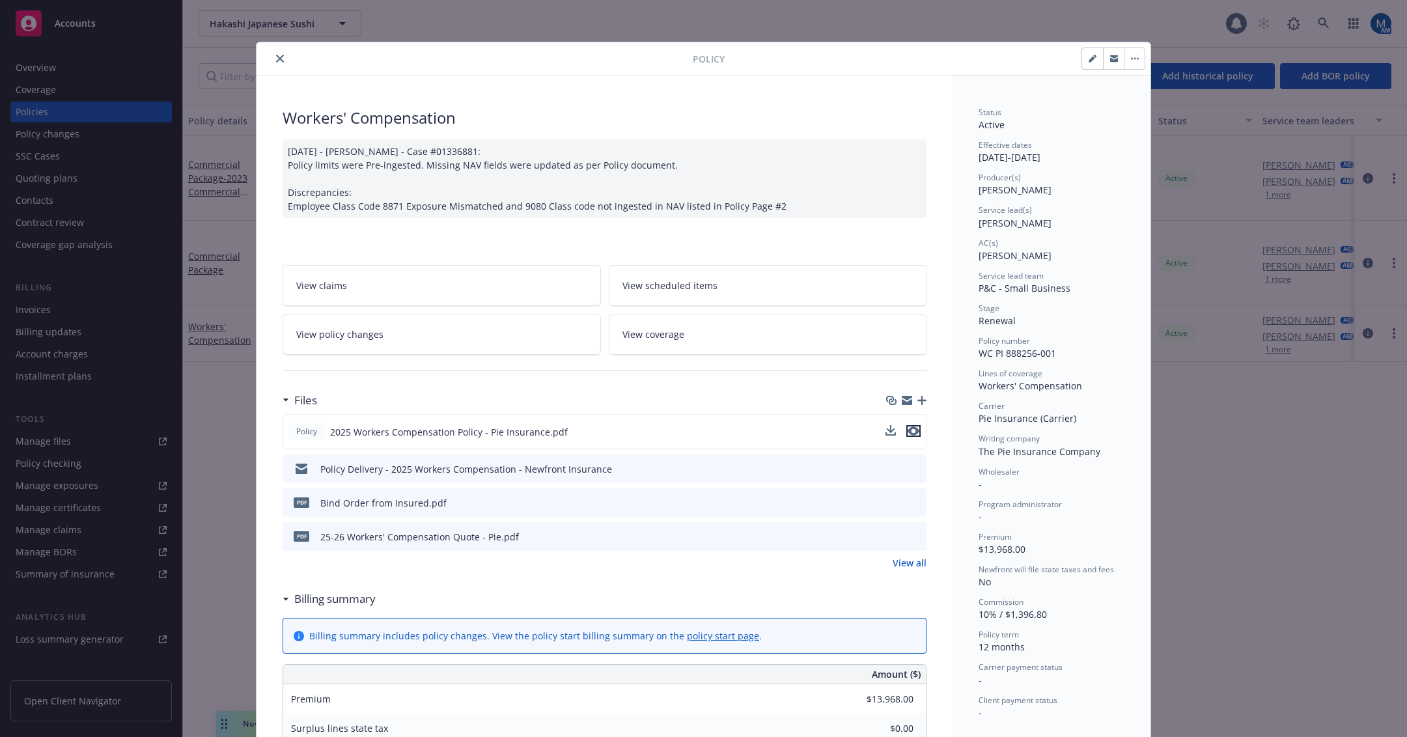
click at [911, 430] on icon "preview file" at bounding box center [914, 431] width 12 height 9
click at [276, 58] on icon "close" at bounding box center [280, 59] width 8 height 8
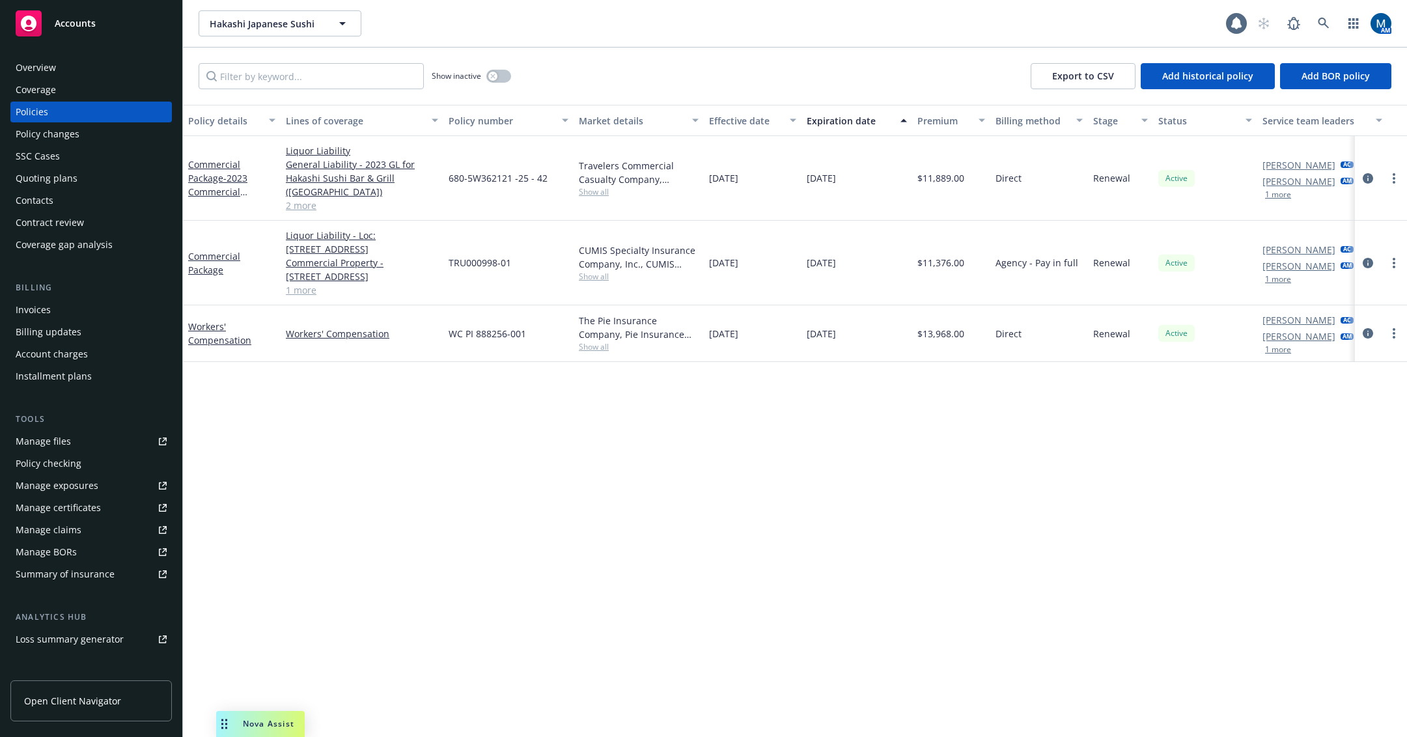
click at [104, 59] on div "Overview" at bounding box center [91, 67] width 151 height 21
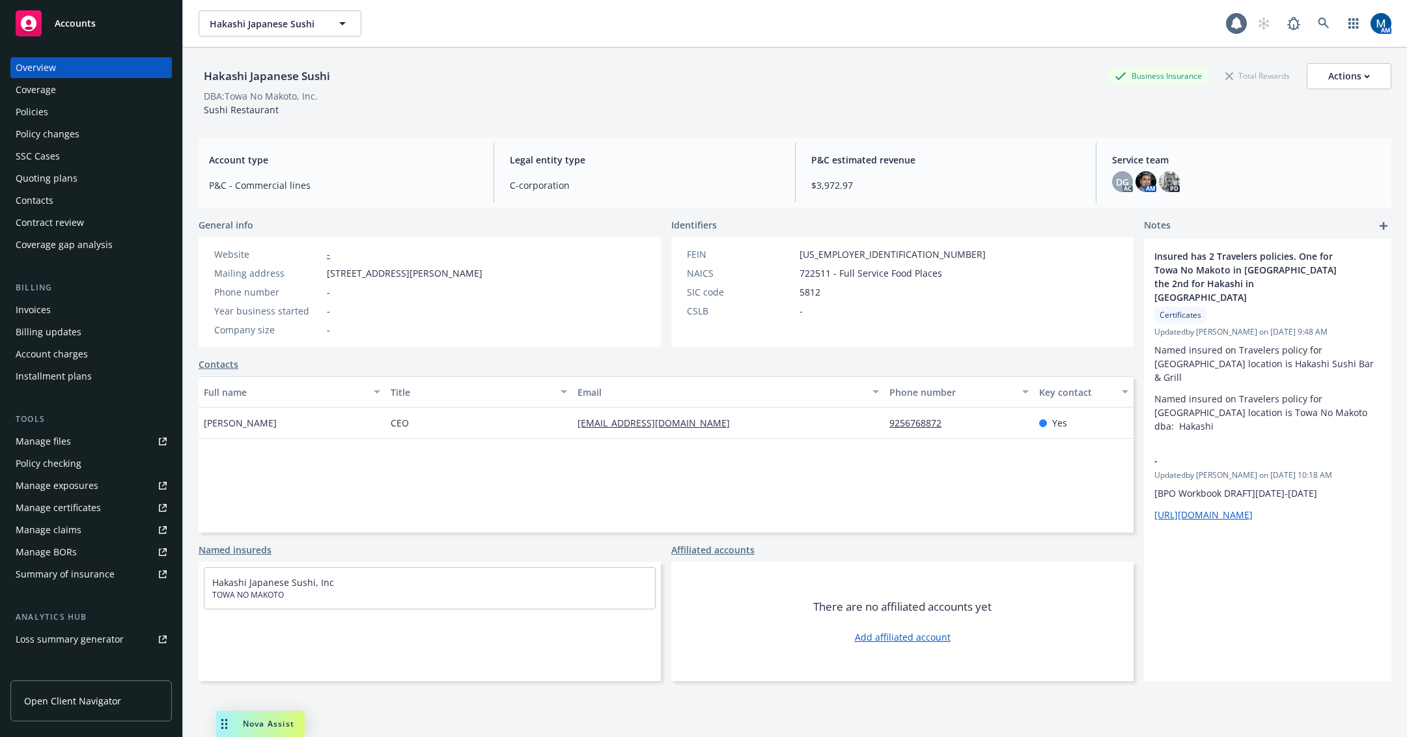
click at [90, 112] on div "Policies" at bounding box center [91, 112] width 151 height 21
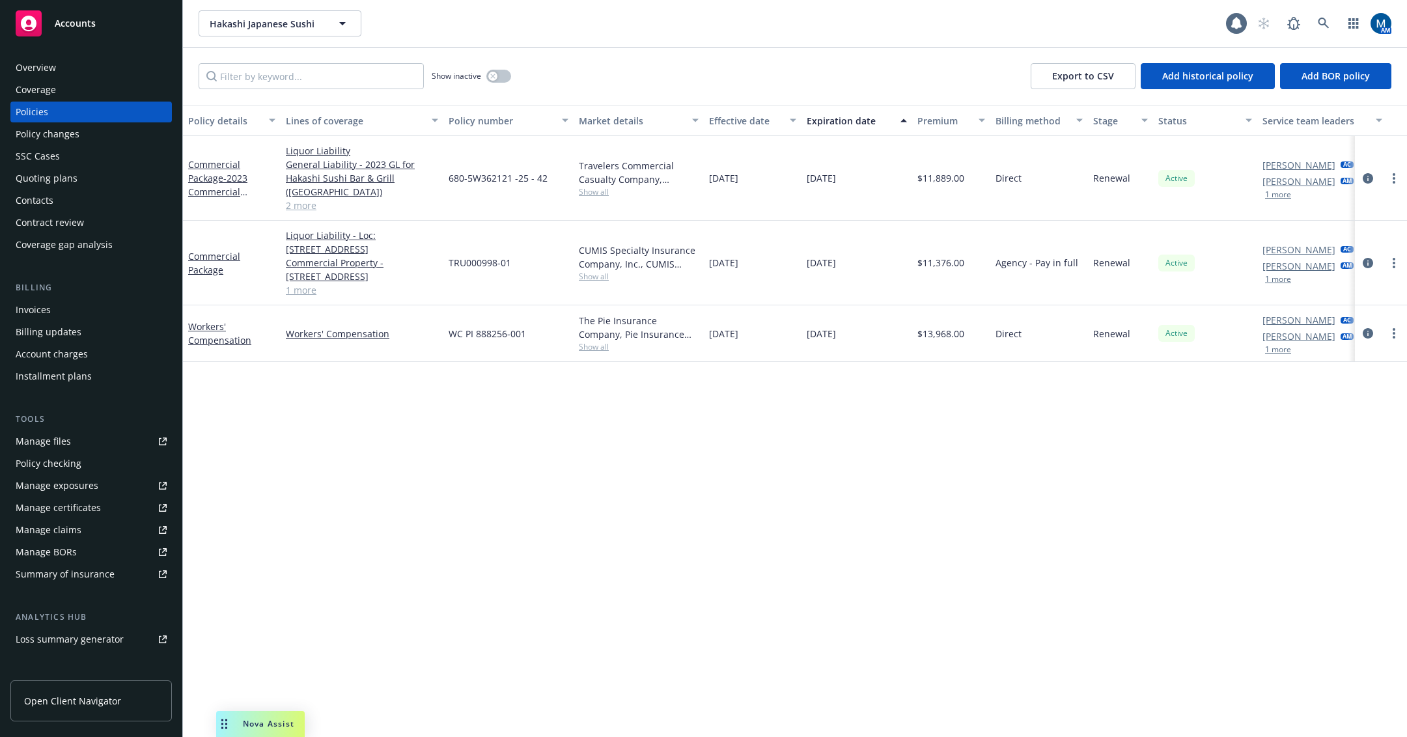
click at [626, 36] on div "Hakashi Japanese Sushi Hakashi Japanese Sushi" at bounding box center [713, 23] width 1028 height 26
click at [94, 70] on div "Overview" at bounding box center [91, 67] width 151 height 21
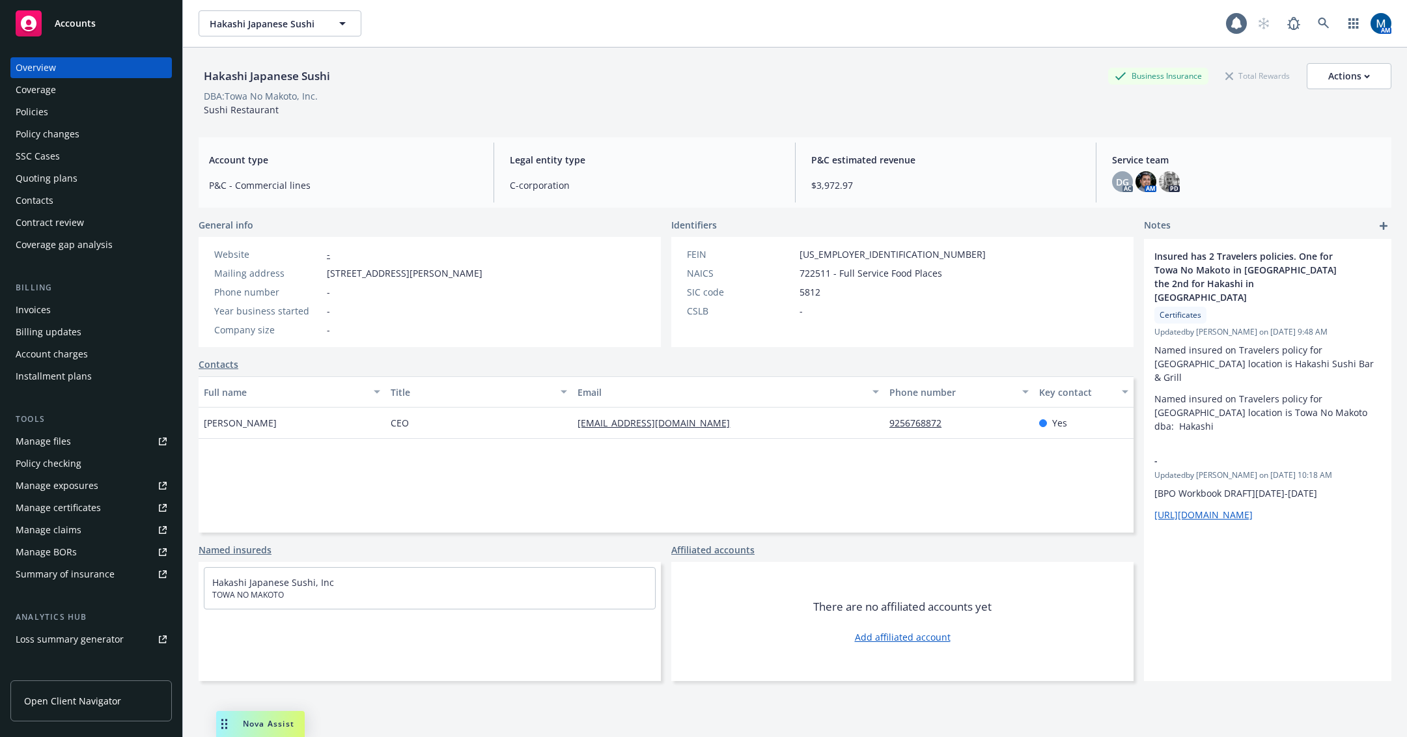
click at [76, 111] on div "Policies" at bounding box center [91, 112] width 151 height 21
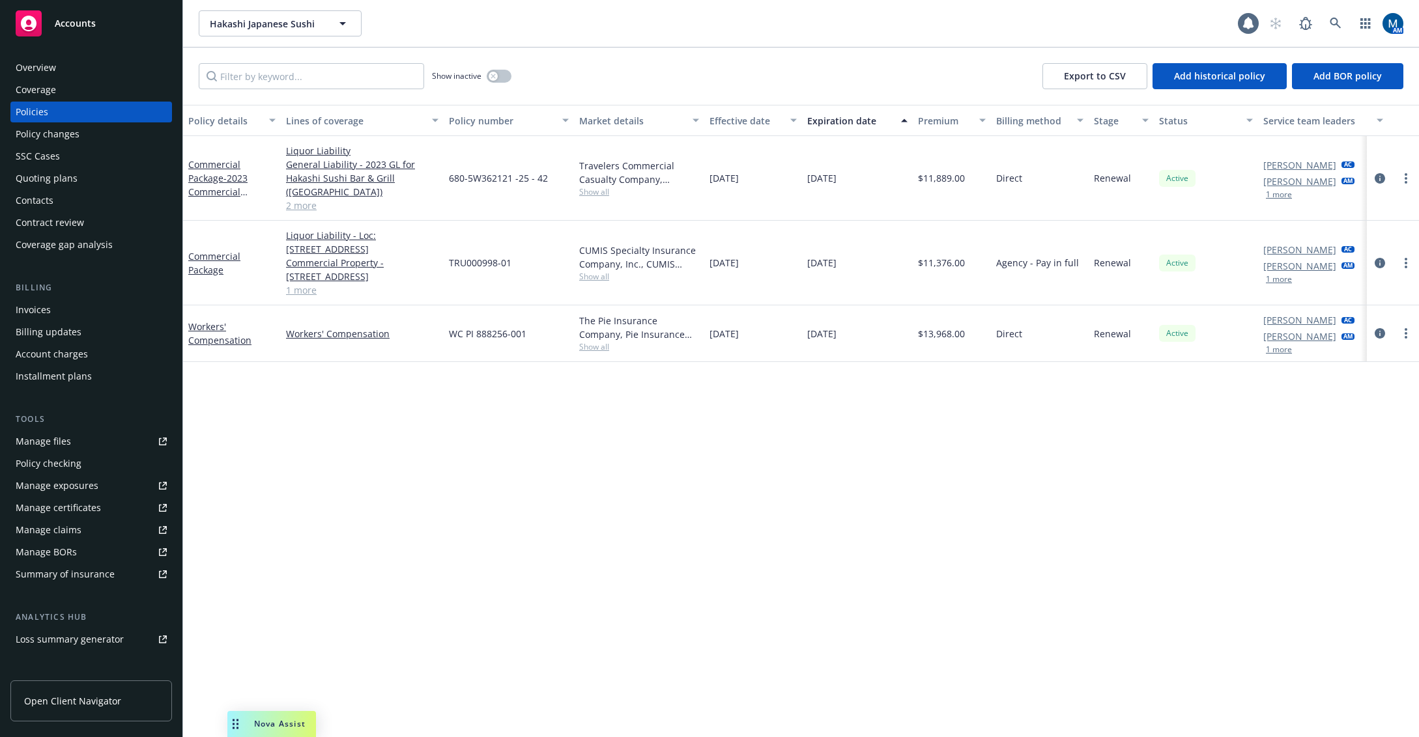
click at [1074, 425] on div "Policy details Lines of coverage Policy number Market details Effective date Ex…" at bounding box center [801, 421] width 1236 height 632
click at [83, 60] on div "Overview" at bounding box center [91, 67] width 151 height 21
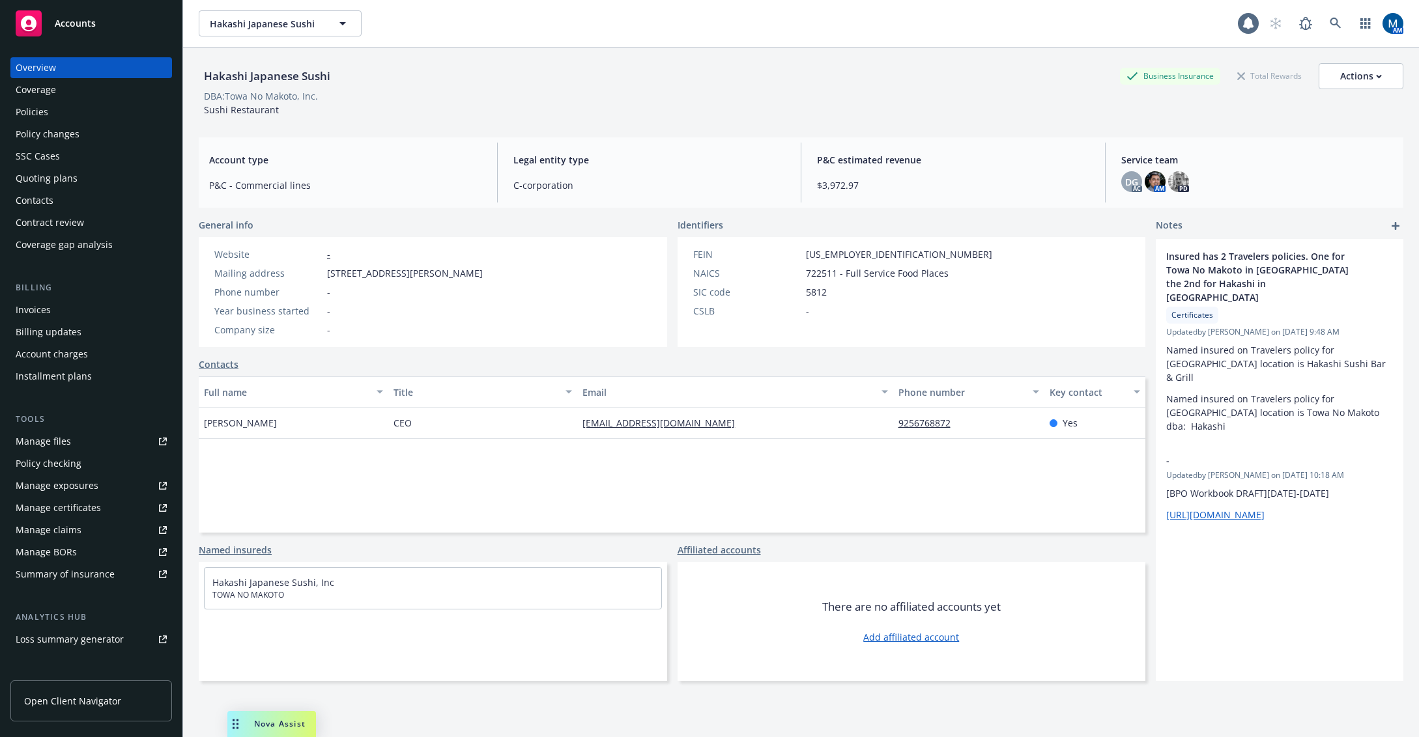
click at [64, 111] on div "Policies" at bounding box center [91, 112] width 151 height 21
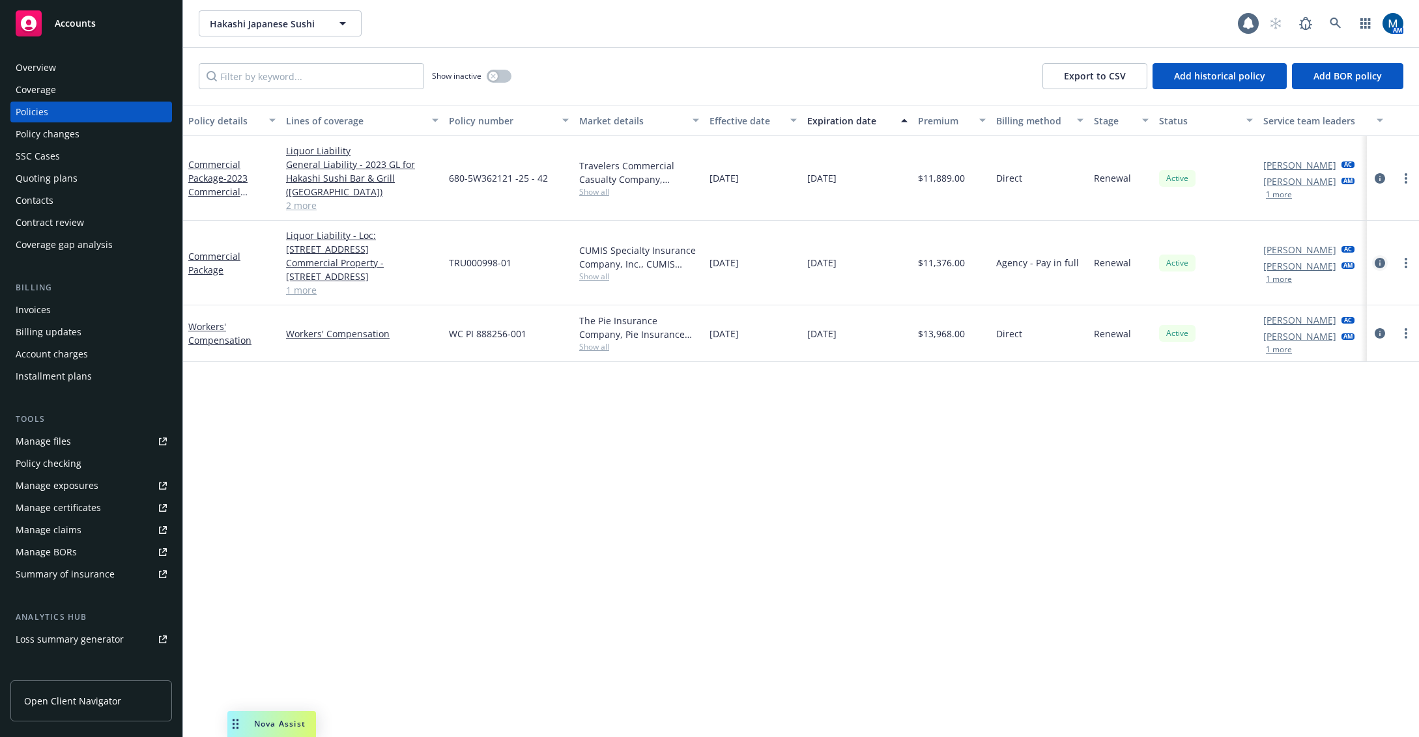
click at [1378, 263] on icon "circleInformation" at bounding box center [1379, 263] width 10 height 10
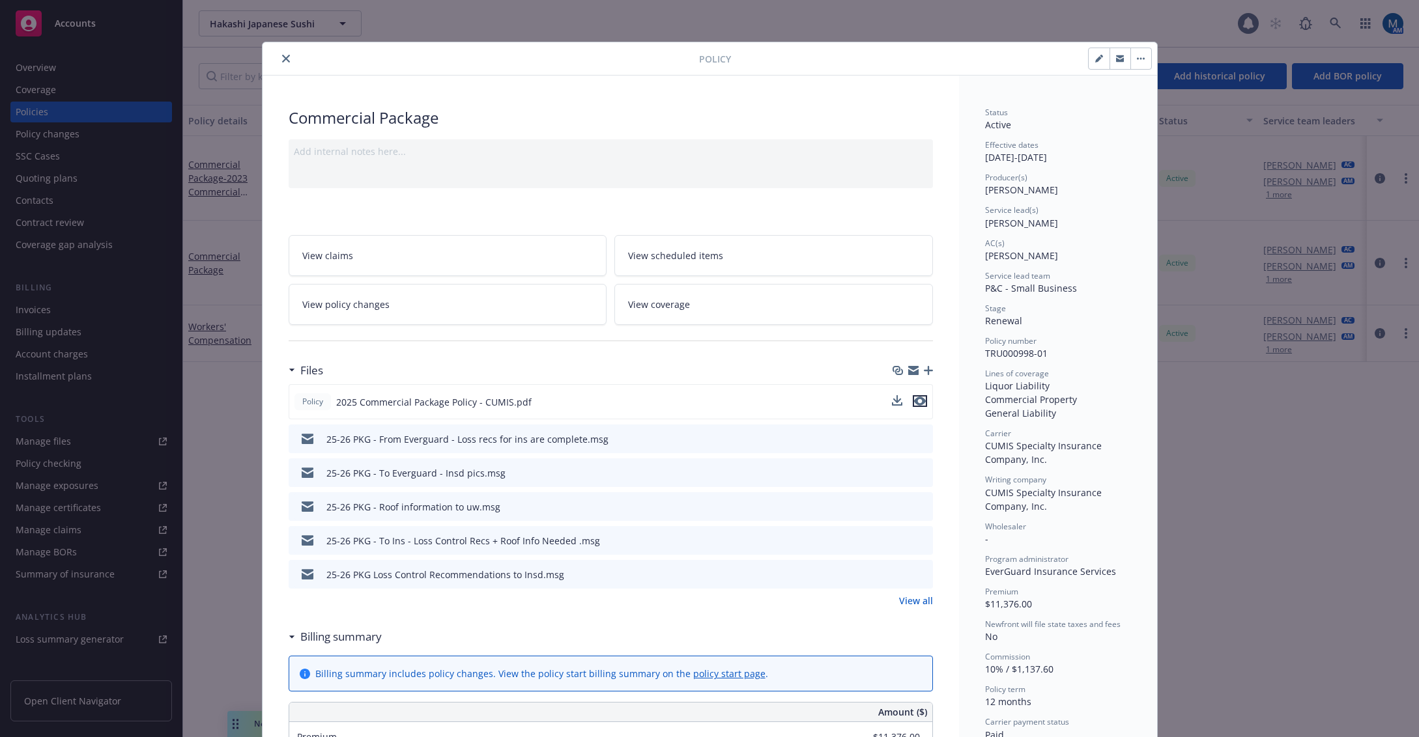
click at [920, 400] on button "preview file" at bounding box center [919, 401] width 14 height 12
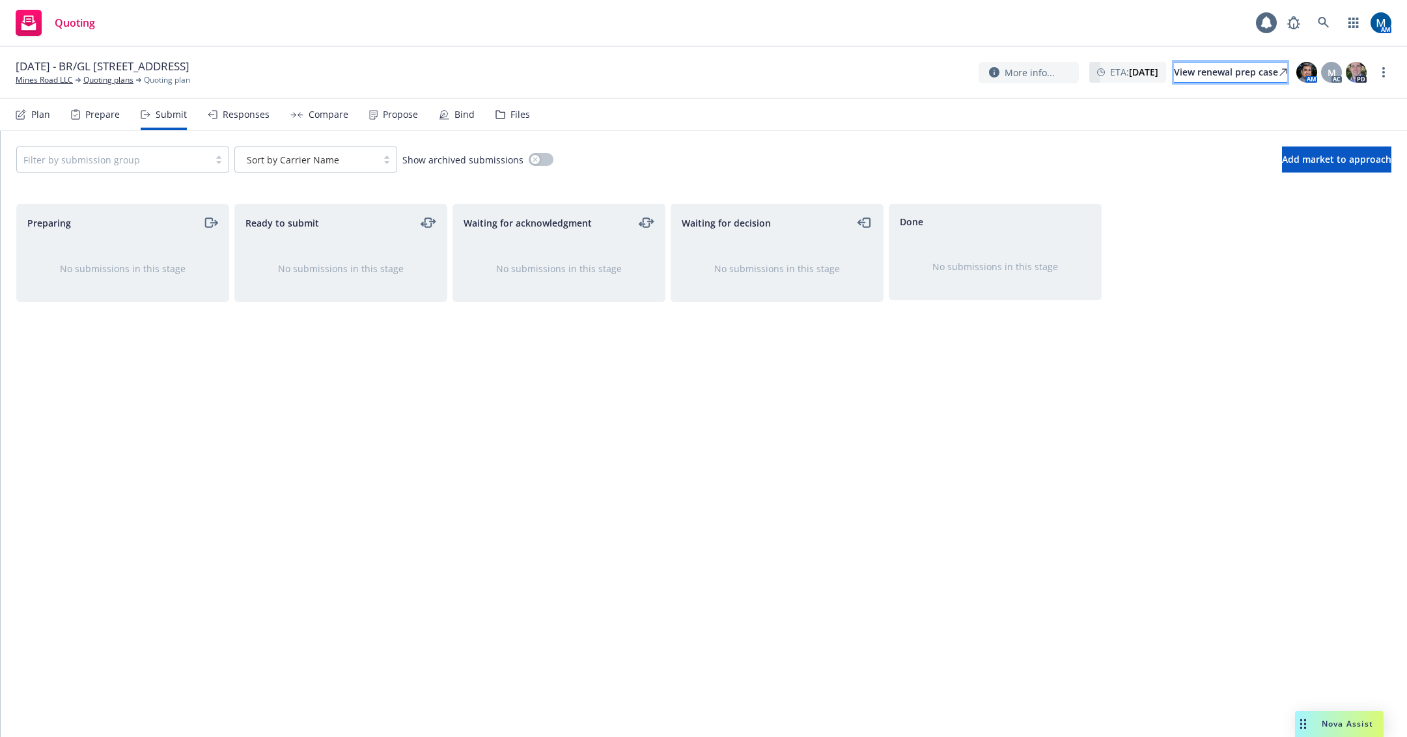
click at [1216, 81] on div "View renewal prep case" at bounding box center [1230, 73] width 113 height 20
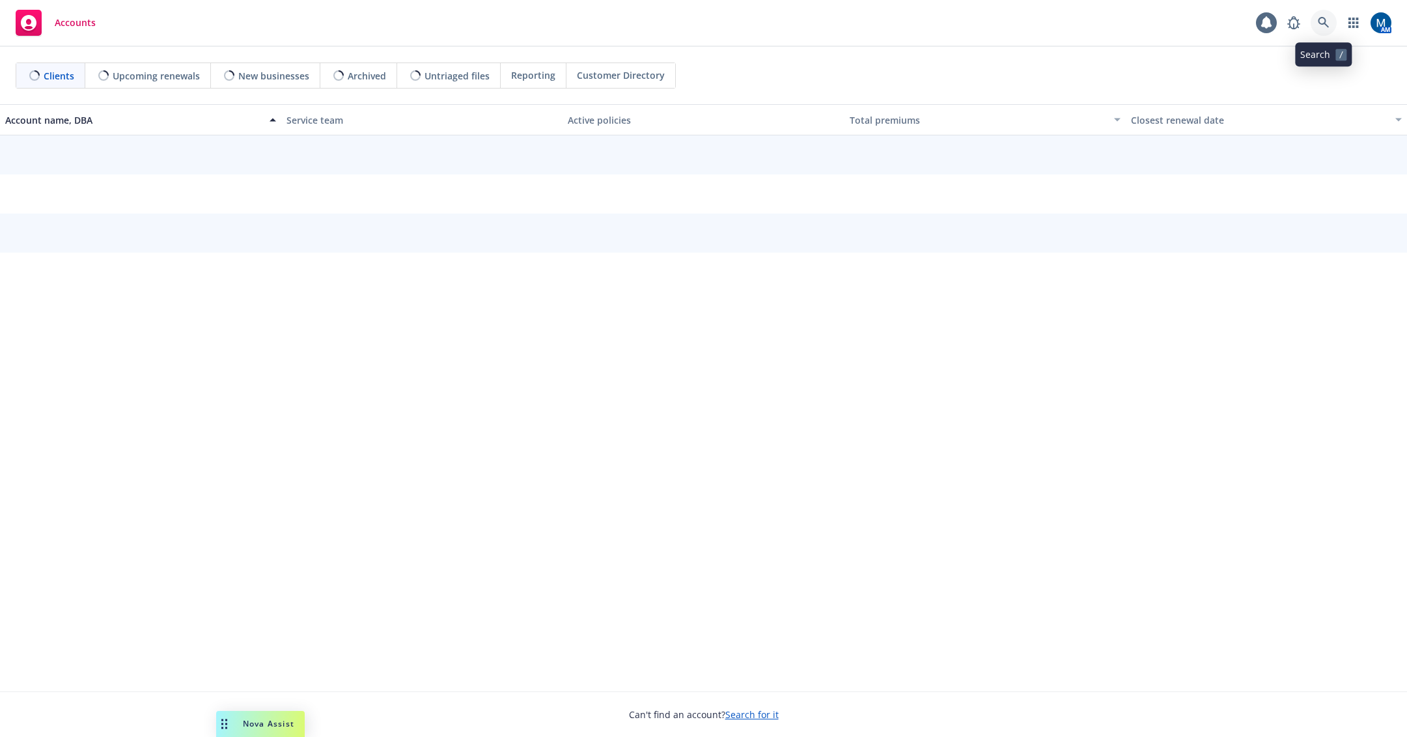
click at [1325, 24] on icon at bounding box center [1323, 22] width 11 height 11
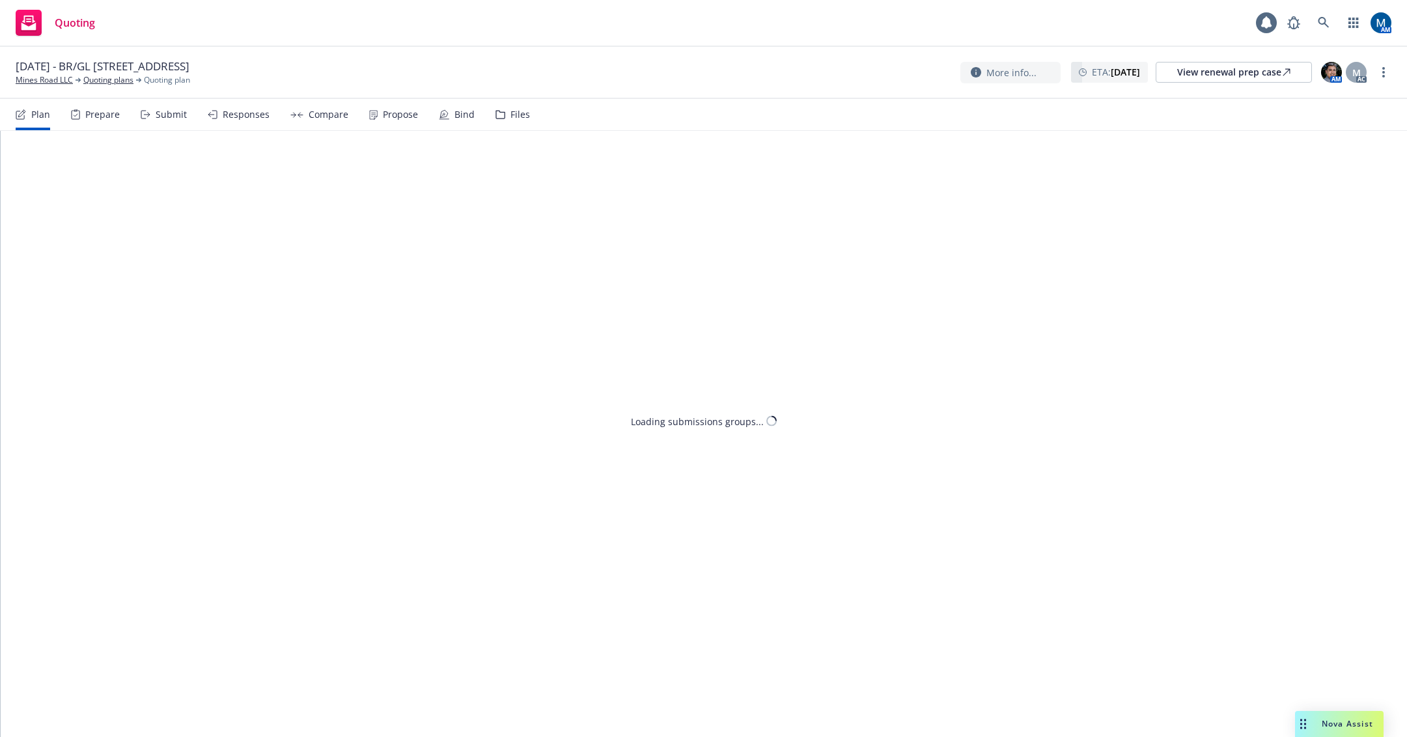
click at [157, 117] on div "Submit" at bounding box center [171, 114] width 31 height 10
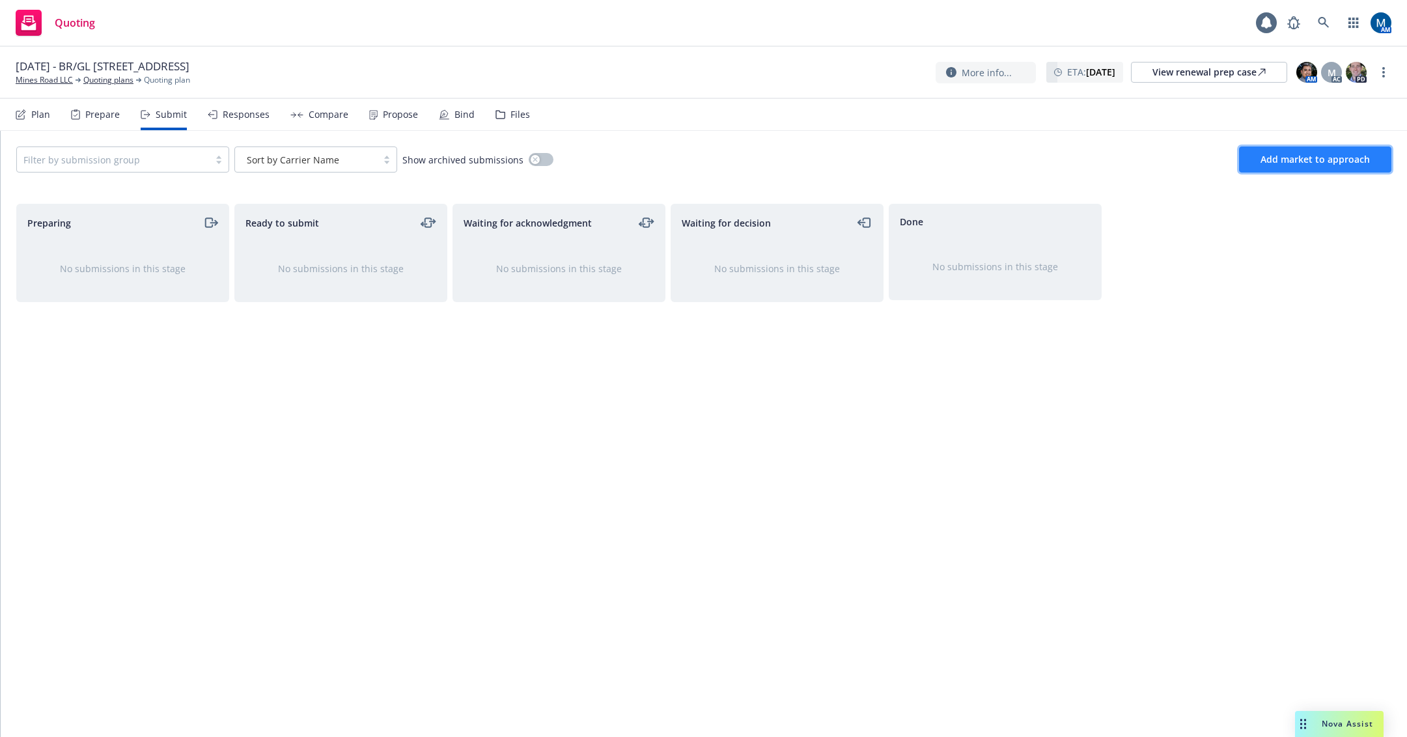
click at [1357, 160] on span "Add market to approach" at bounding box center [1315, 159] width 109 height 12
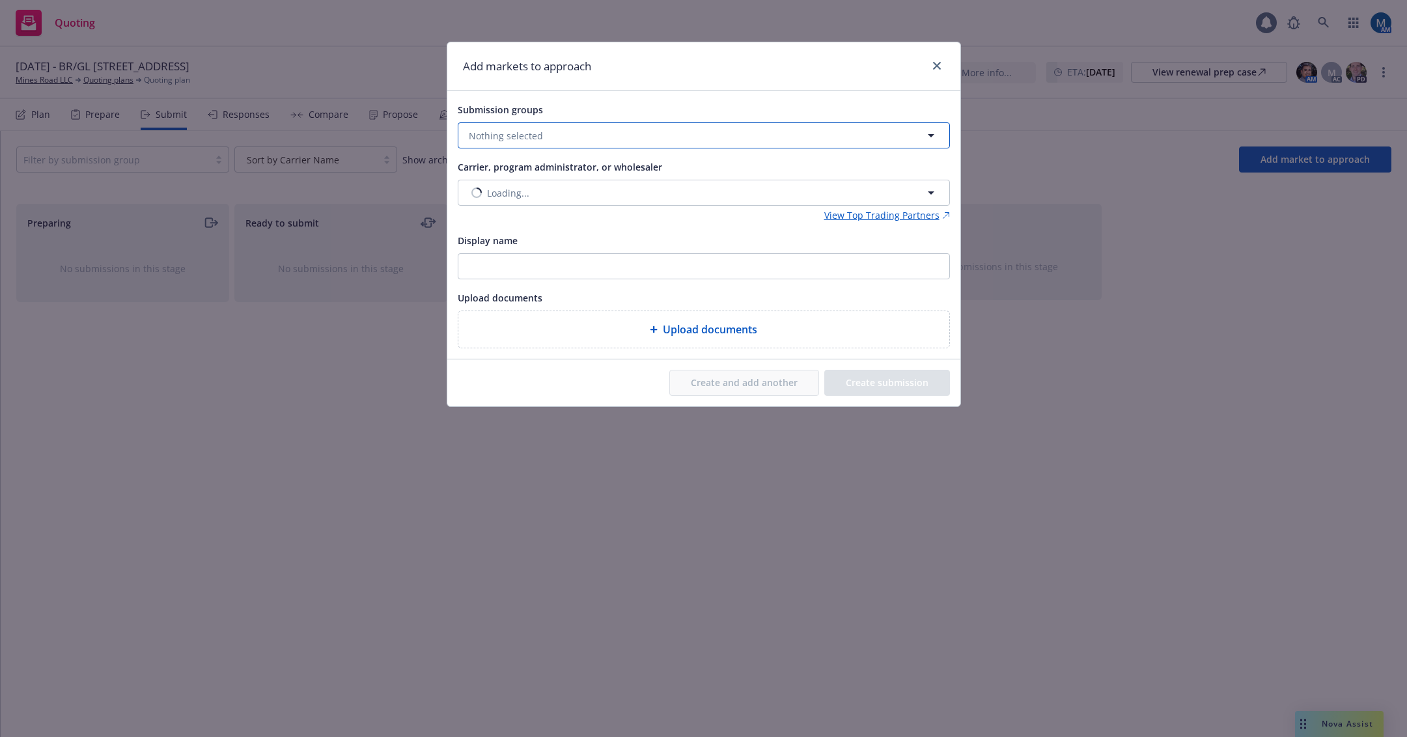
click at [645, 135] on button "Nothing selected" at bounding box center [704, 135] width 492 height 26
click at [478, 199] on input "checkbox" at bounding box center [478, 200] width 13 height 13
checkbox input "true"
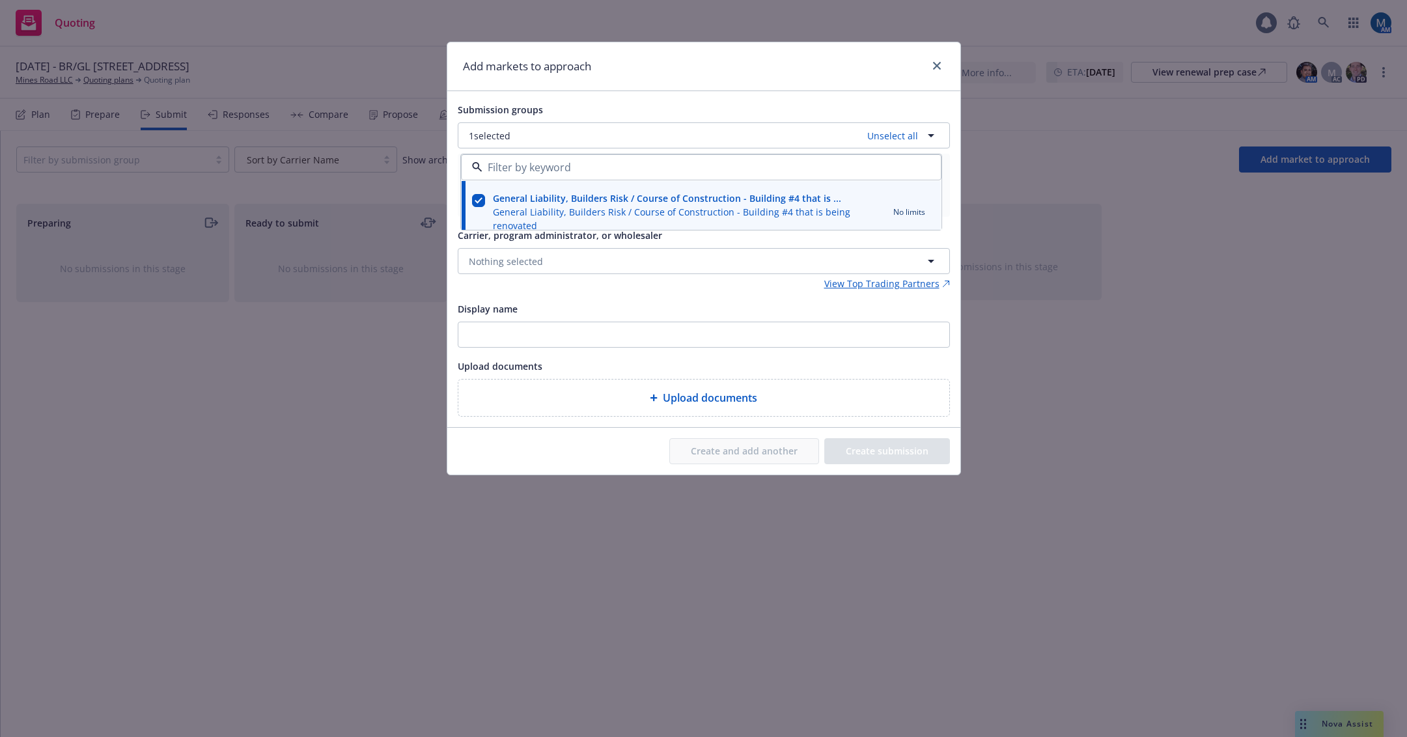
click at [660, 100] on div "Submission groups 1 selected Unselect all General Liability, Builders Risk / Co…" at bounding box center [703, 259] width 513 height 336
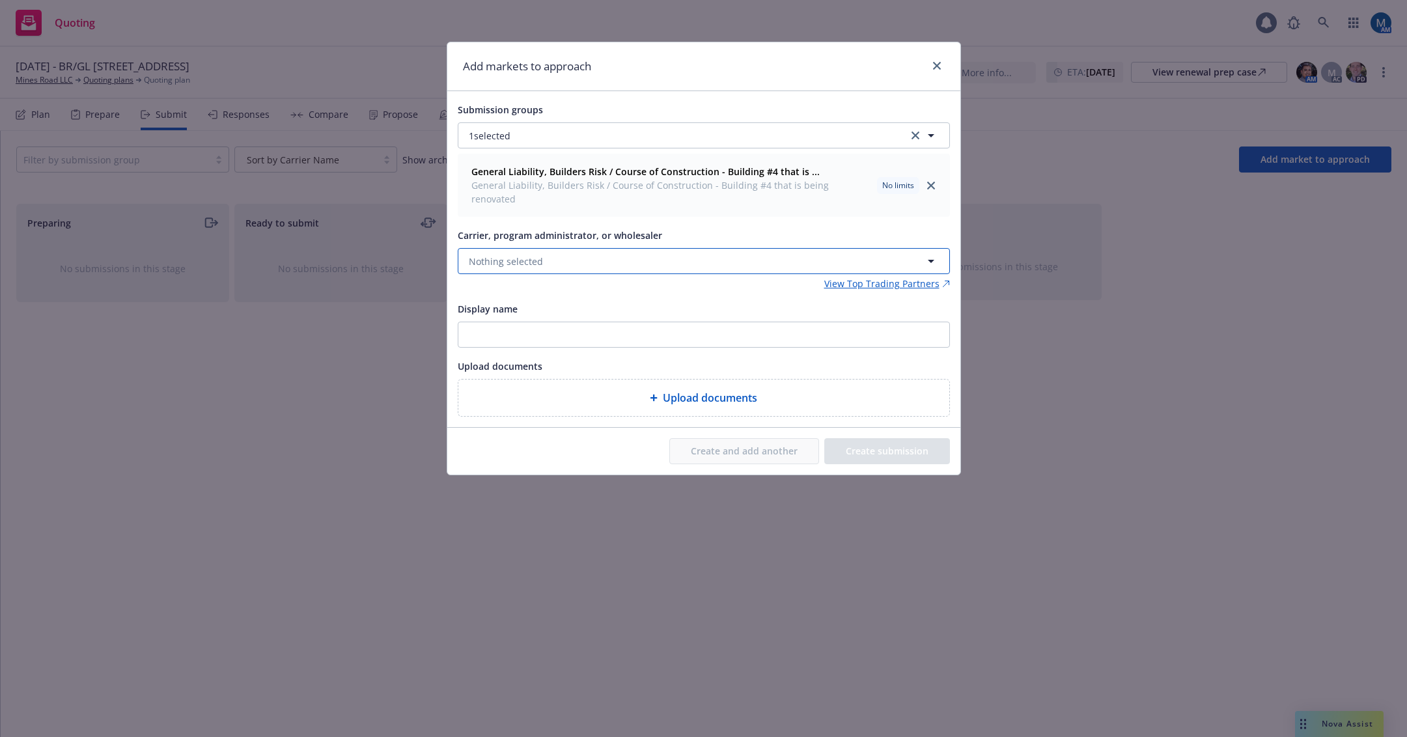
click at [524, 255] on span "Nothing selected" at bounding box center [506, 262] width 74 height 14
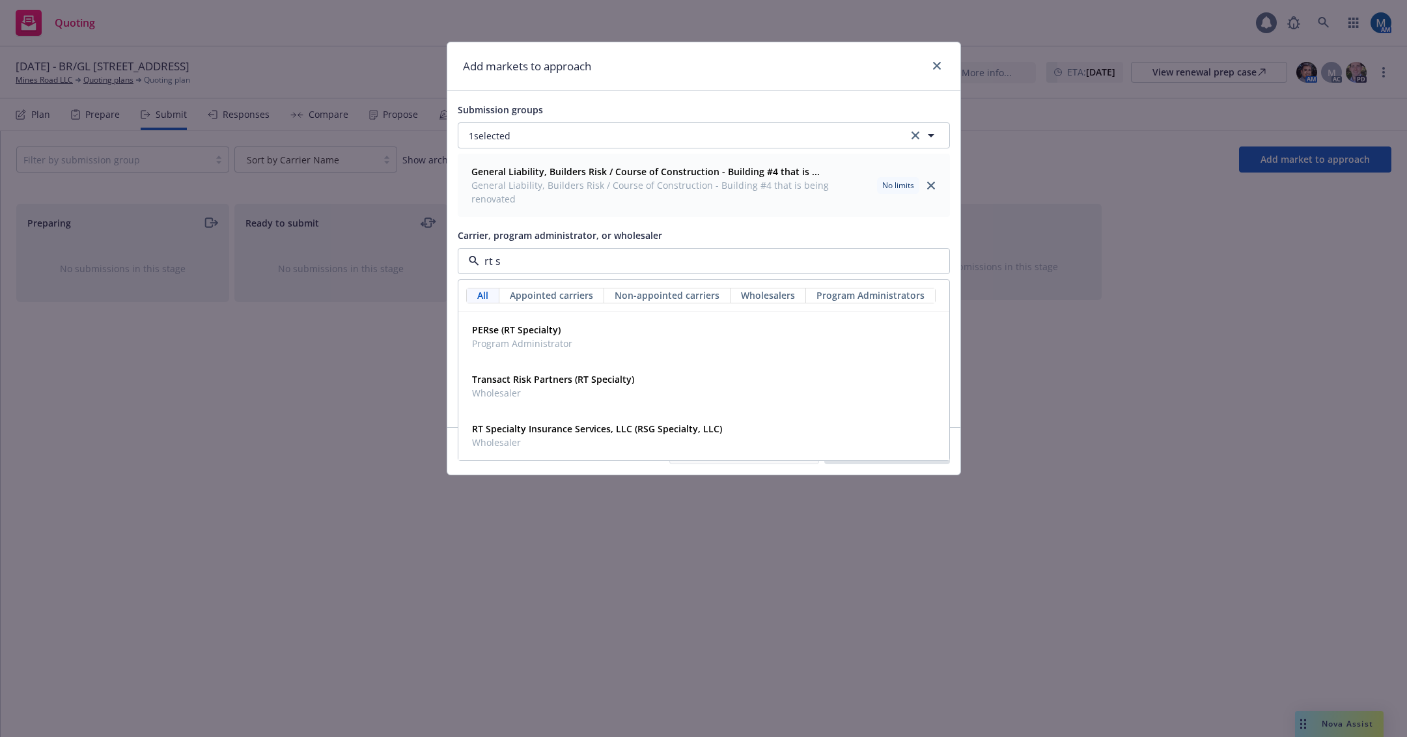
type input "rt sp"
click at [647, 423] on strong "RT Specialty Insurance Services, LLC (RSG Specialty, LLC)" at bounding box center [597, 429] width 250 height 12
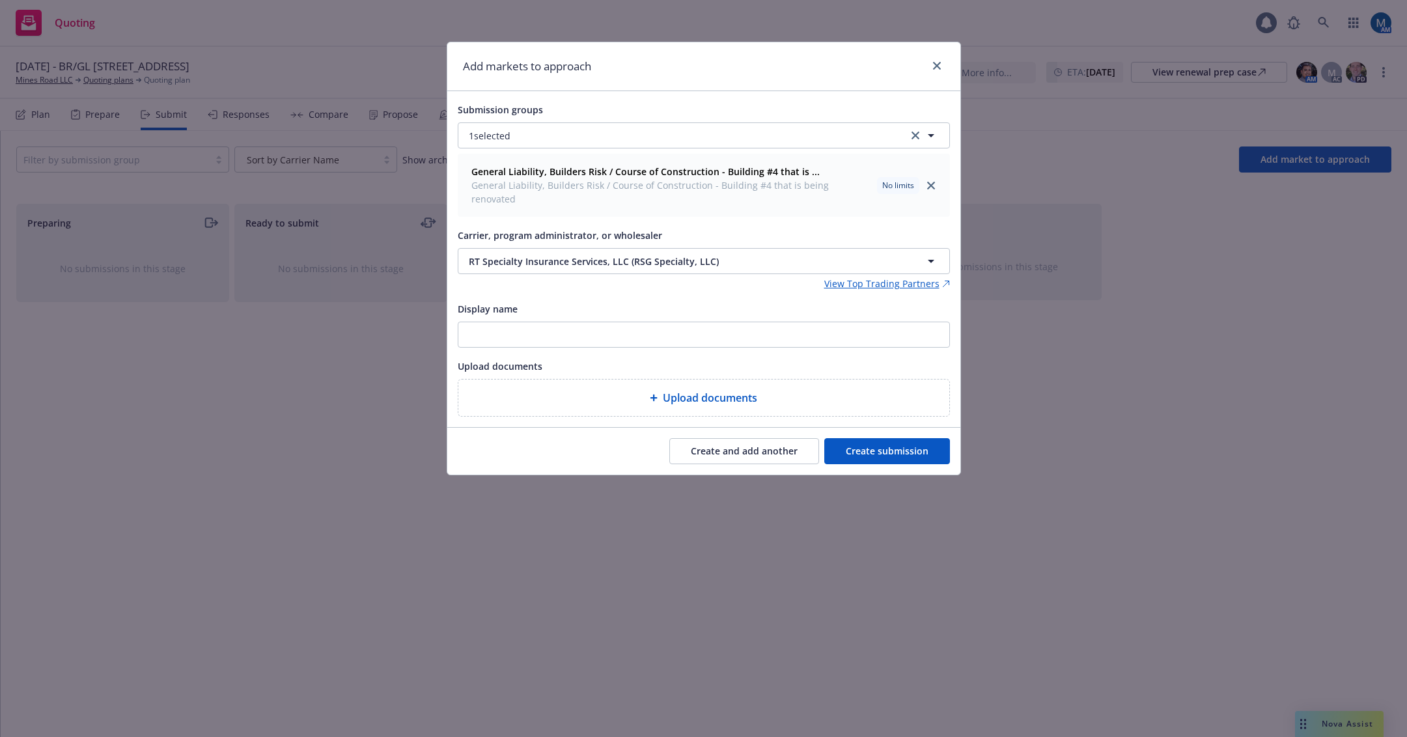
click at [922, 438] on button "Create submission" at bounding box center [888, 451] width 126 height 26
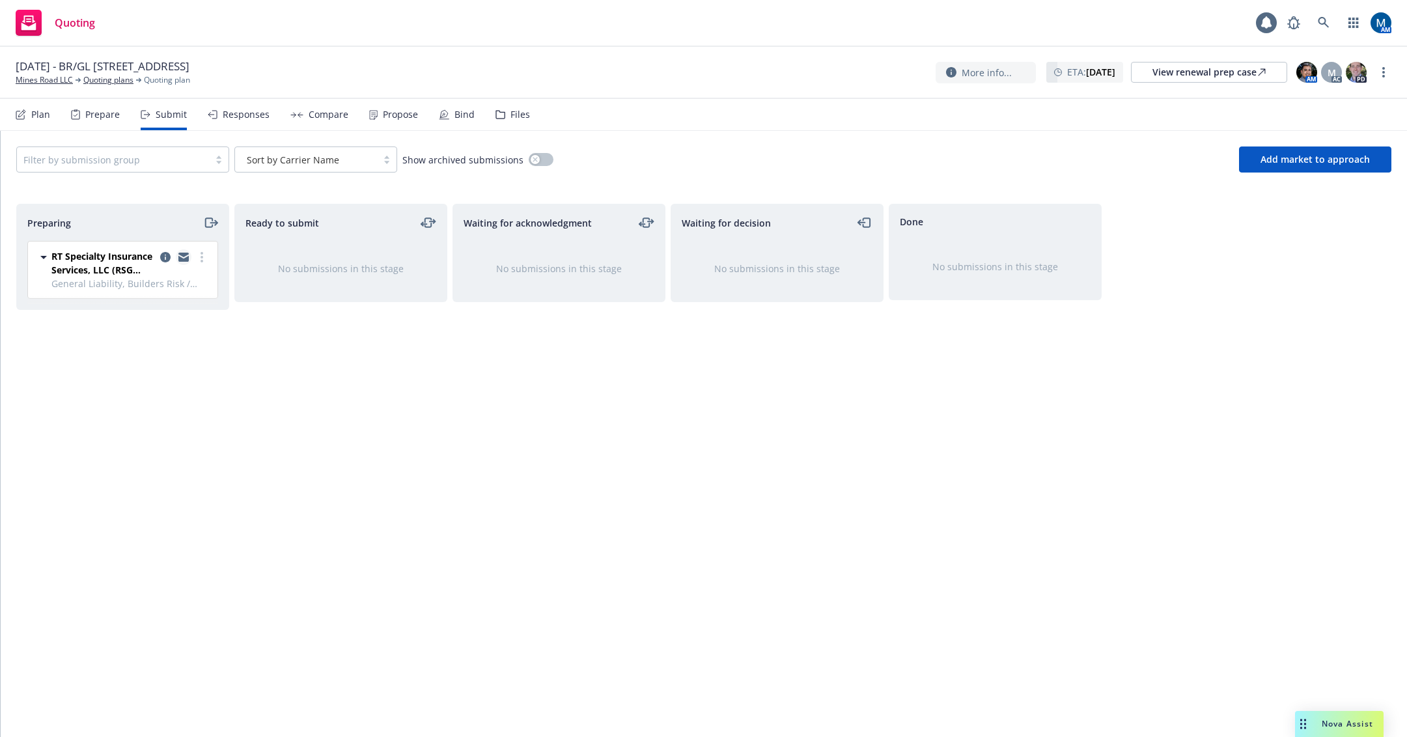
click at [183, 251] on link "copy logging email" at bounding box center [184, 257] width 16 height 16
click at [182, 256] on icon "copy logging email" at bounding box center [183, 255] width 10 height 5
click at [623, 455] on div "Waiting for acknowledgment No submissions in this stage" at bounding box center [559, 457] width 213 height 506
